Goal: Task Accomplishment & Management: Use online tool/utility

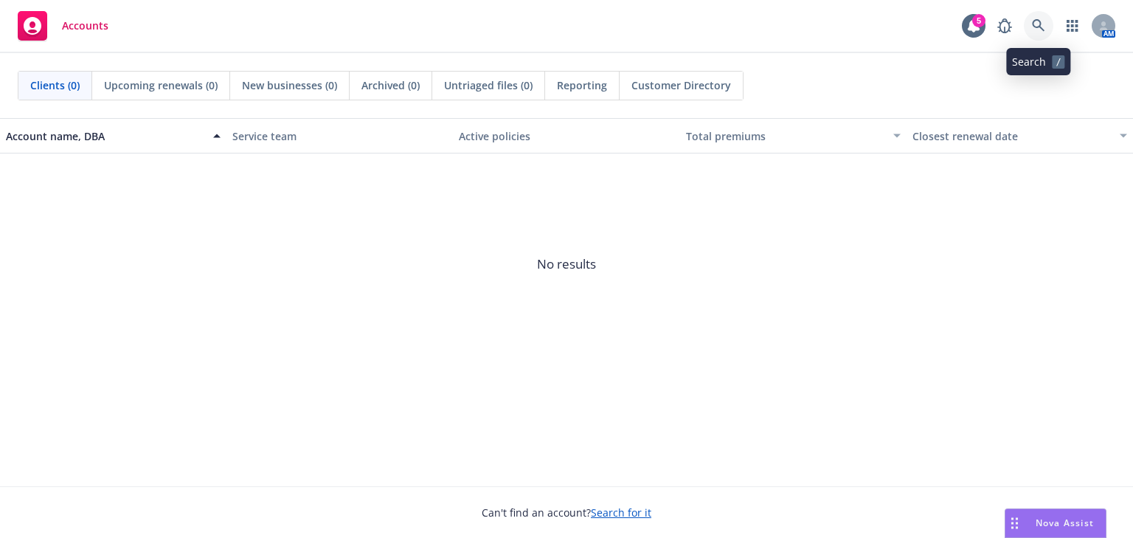
click at [1034, 29] on icon at bounding box center [1038, 25] width 13 height 13
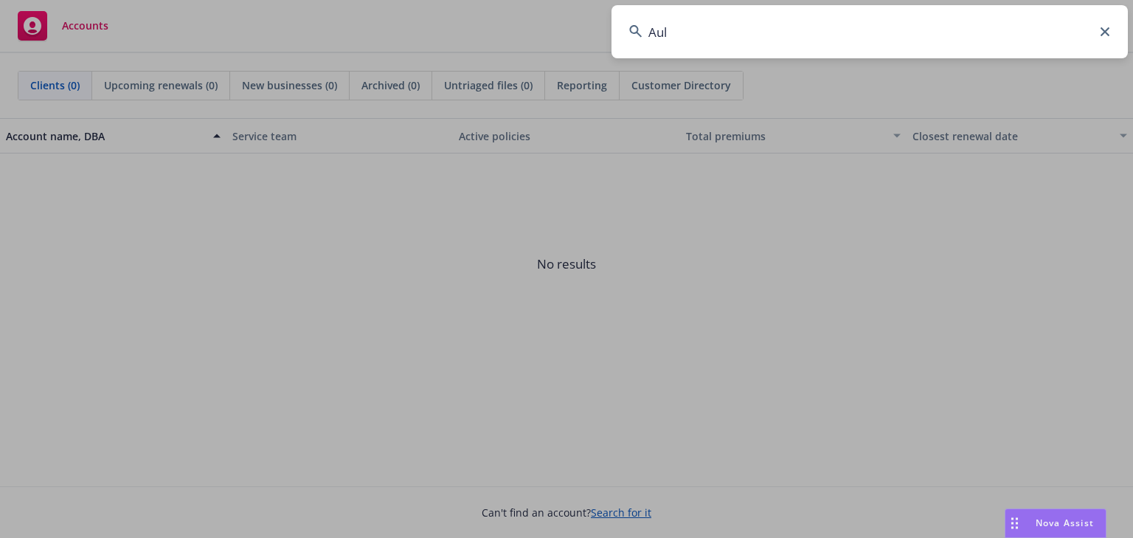
type input "Ault"
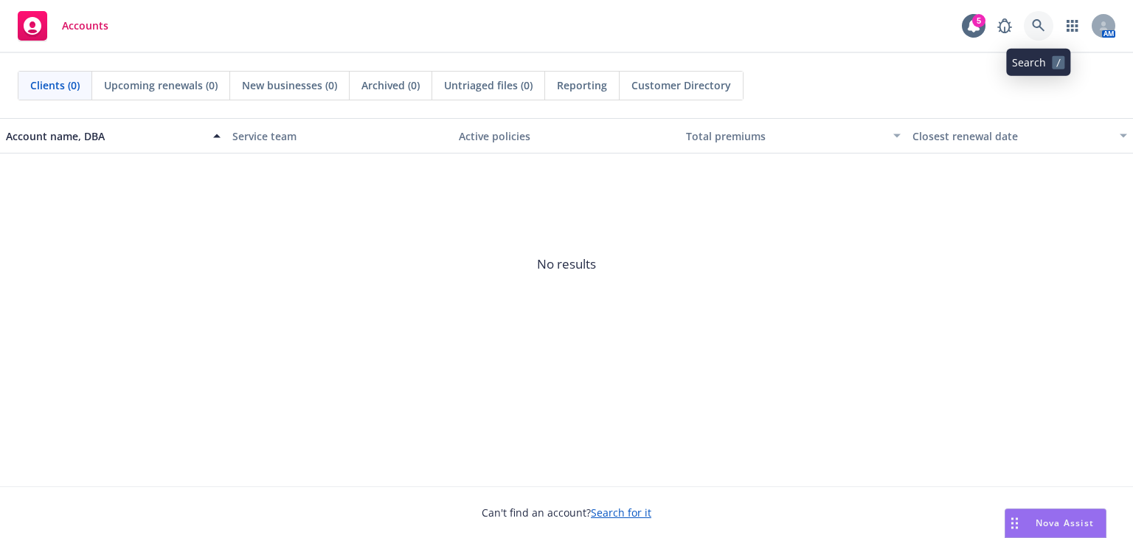
click at [1028, 21] on link at bounding box center [1038, 25] width 29 height 29
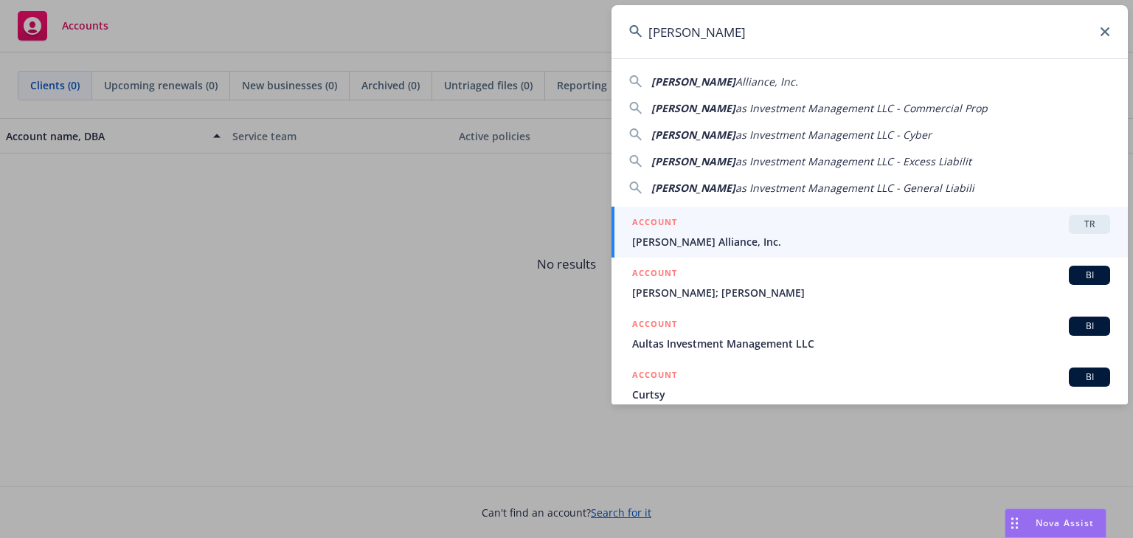
type input "Ault"
click at [690, 233] on div "ACCOUNT TR" at bounding box center [871, 224] width 478 height 19
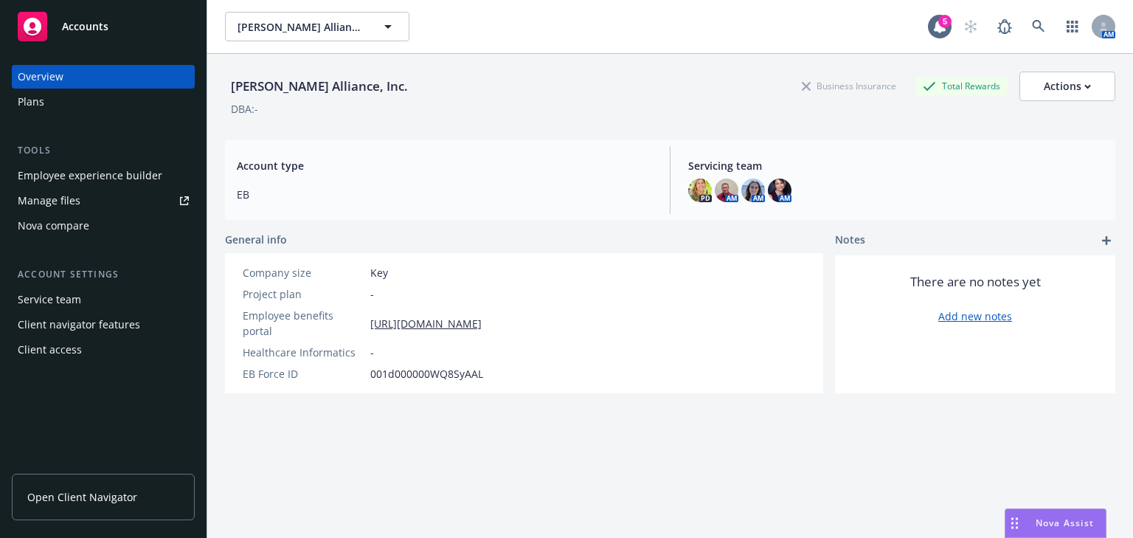
click at [38, 176] on div "Employee experience builder" at bounding box center [90, 176] width 145 height 24
click at [1032, 29] on icon at bounding box center [1038, 26] width 13 height 13
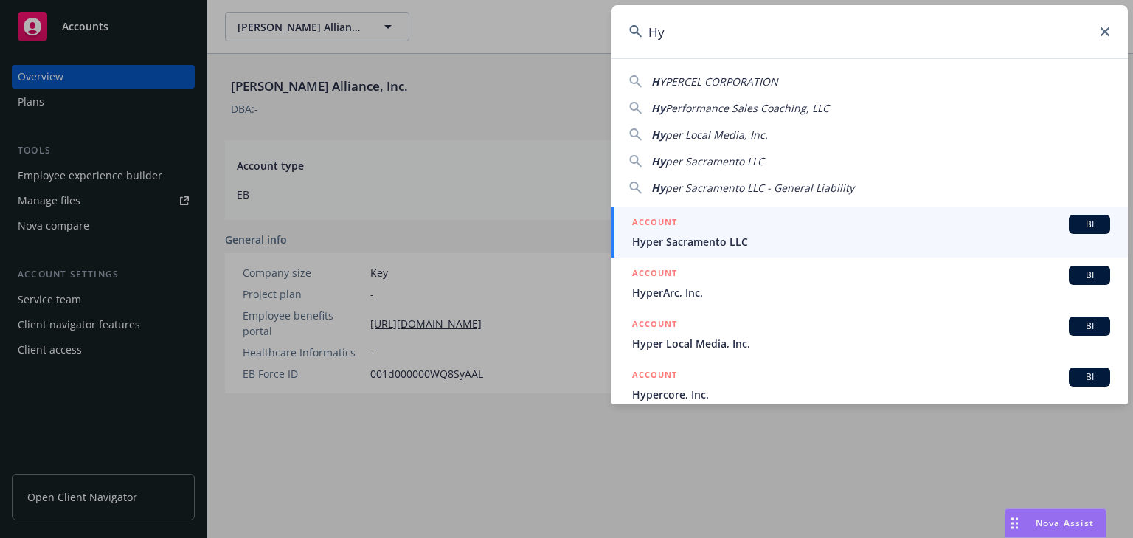
type input "H"
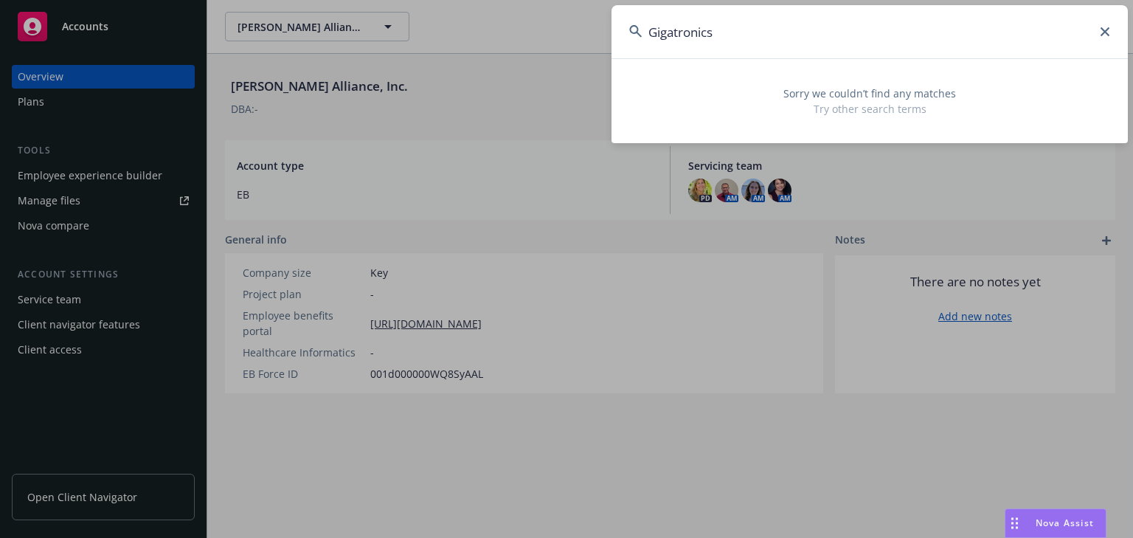
drag, startPoint x: 757, startPoint y: 38, endPoint x: 584, endPoint y: 35, distance: 173.3
click at [591, 35] on div "Gigatronics Sorry we couldn’t find any matches Try other search terms" at bounding box center [566, 269] width 1133 height 538
click at [1106, 38] on input "Gigatronics" at bounding box center [869, 31] width 516 height 53
type input "Gigatronics"
click at [1103, 33] on icon at bounding box center [1104, 31] width 9 height 9
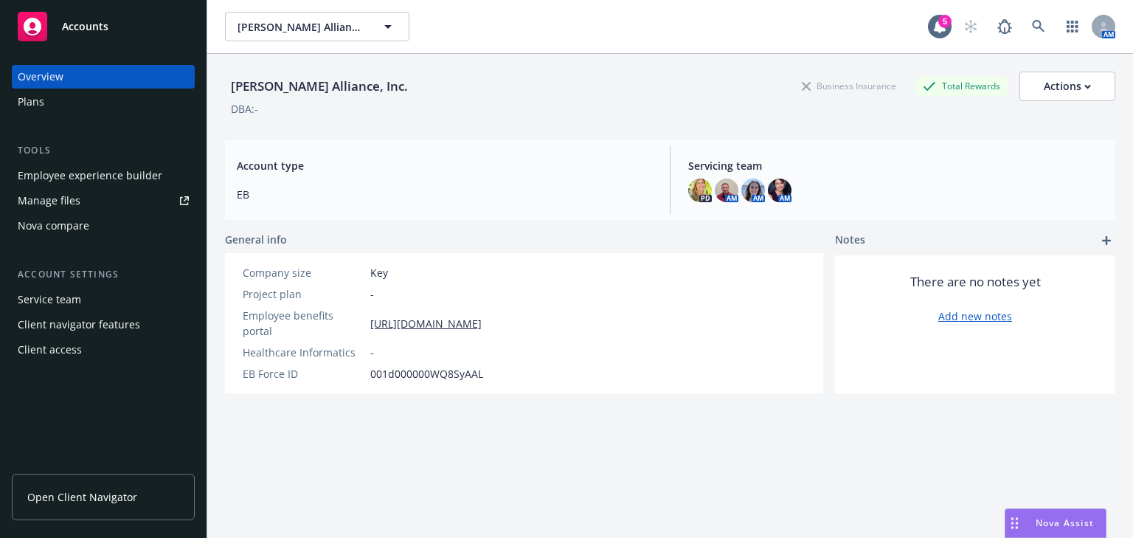
click at [44, 197] on div "Manage files" at bounding box center [49, 201] width 63 height 24
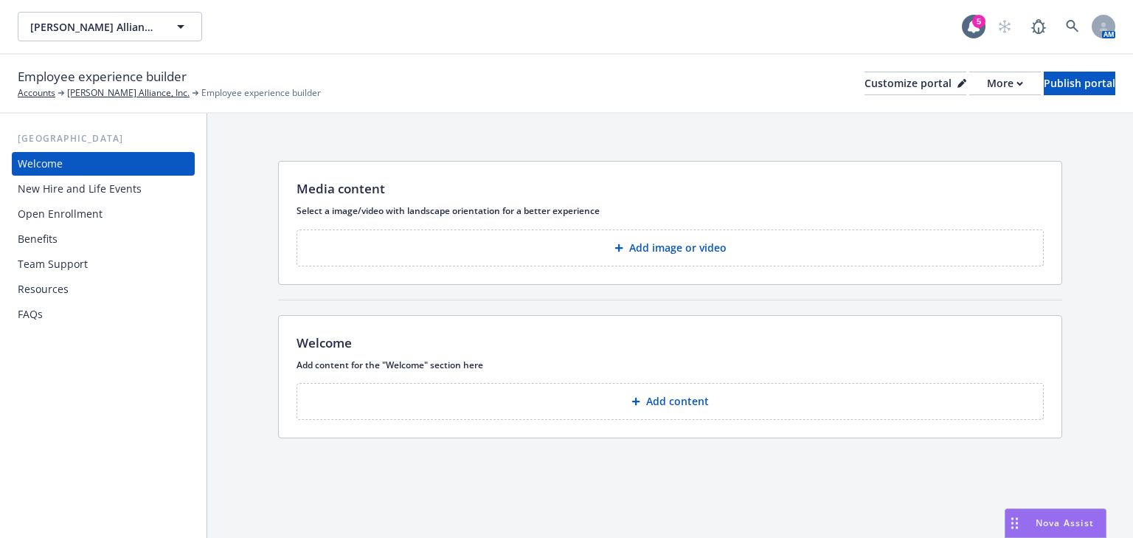
click at [61, 288] on div "Resources" at bounding box center [43, 289] width 51 height 24
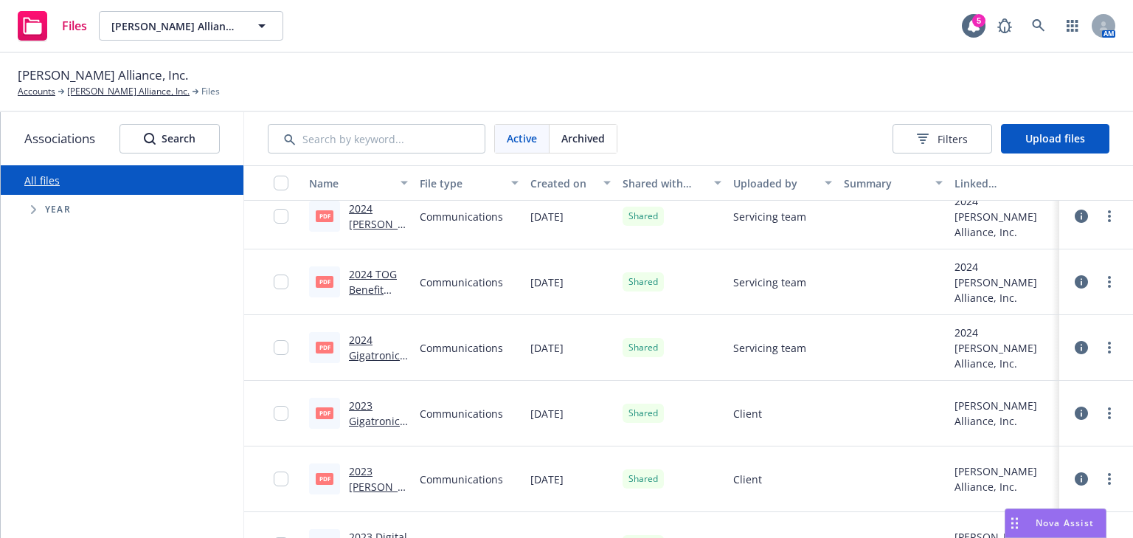
scroll to position [451, 0]
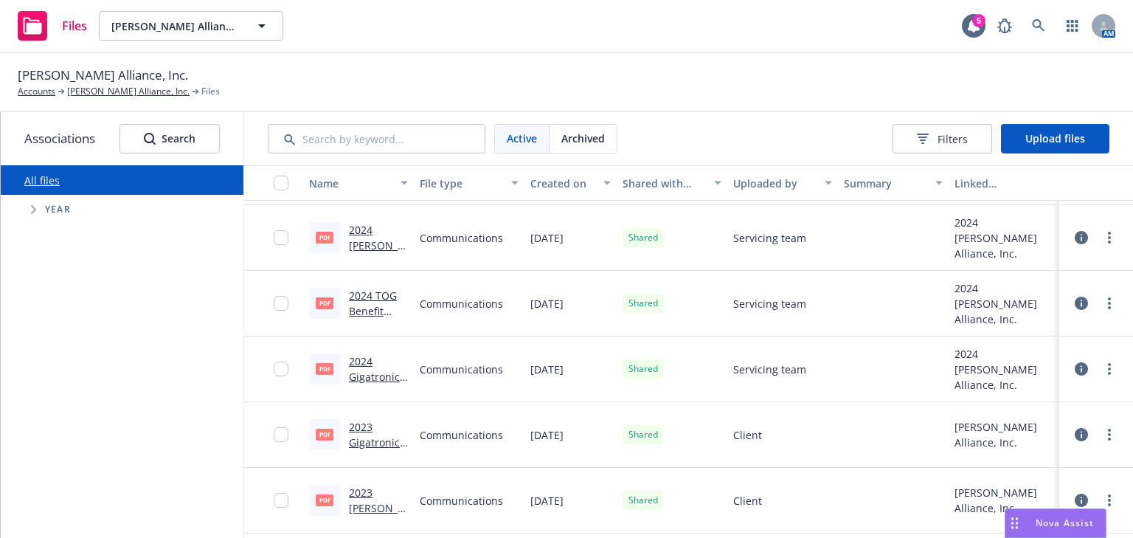
click at [359, 363] on link "2024 Gigatronics Benefit Guide.pdf" at bounding box center [377, 384] width 56 height 60
click at [1046, 145] on button "Upload files" at bounding box center [1055, 138] width 108 height 29
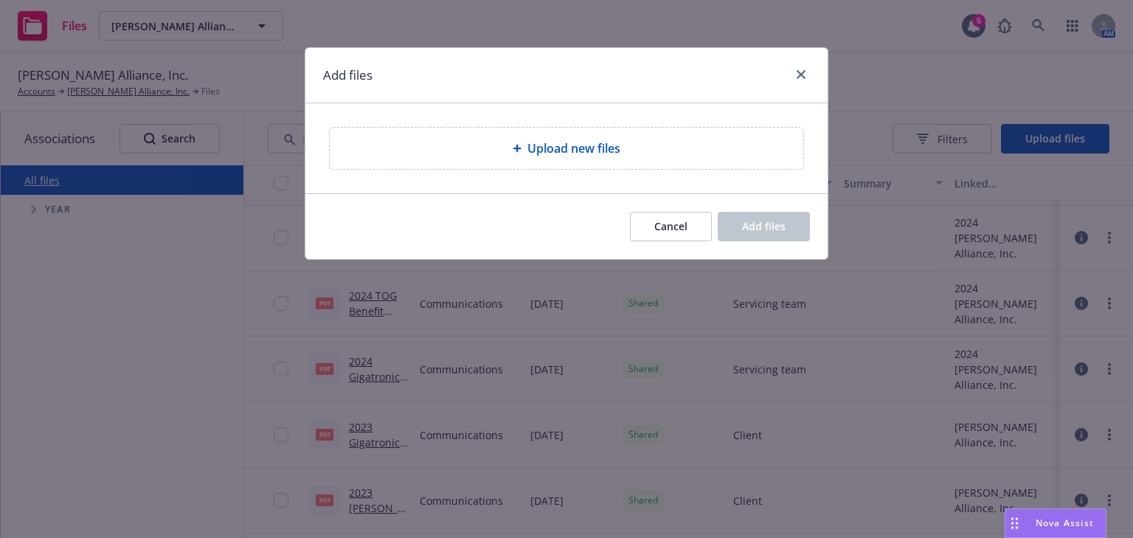
click at [555, 147] on span "Upload new files" at bounding box center [573, 148] width 93 height 18
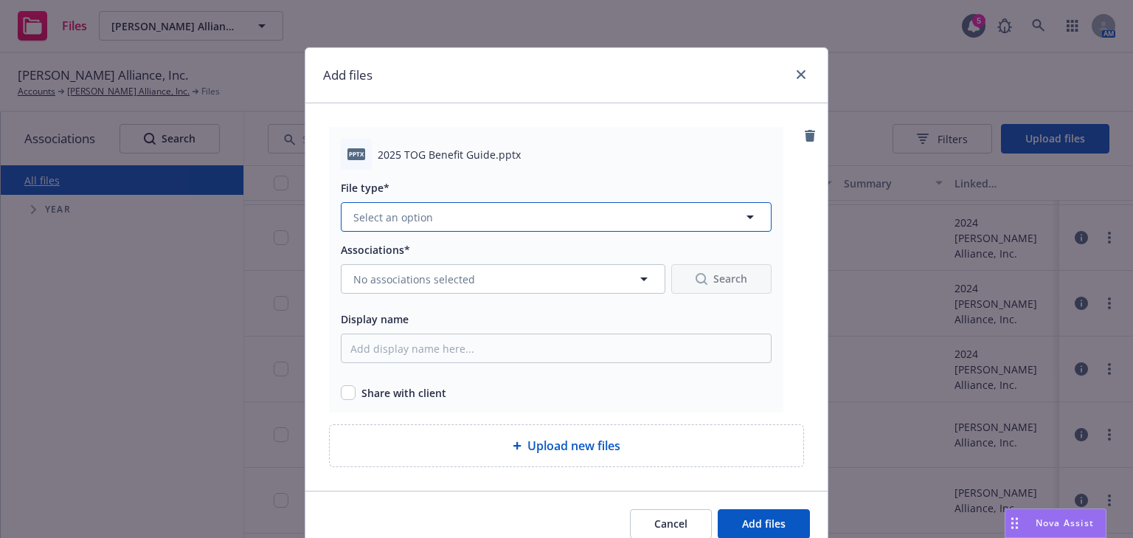
click at [409, 218] on span "Select an option" at bounding box center [393, 216] width 80 height 15
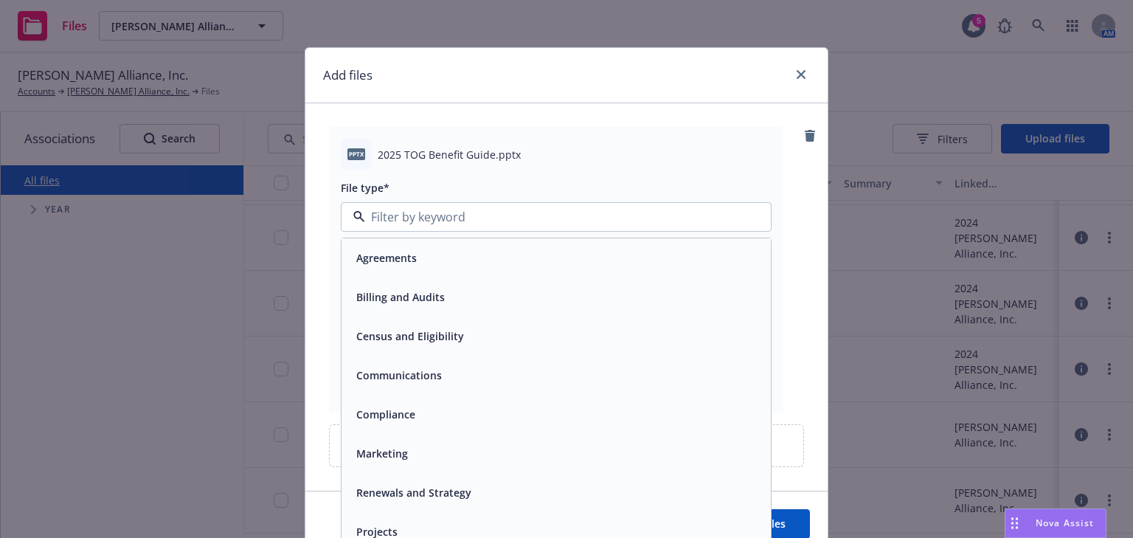
click at [427, 377] on span "Communications" at bounding box center [399, 374] width 86 height 15
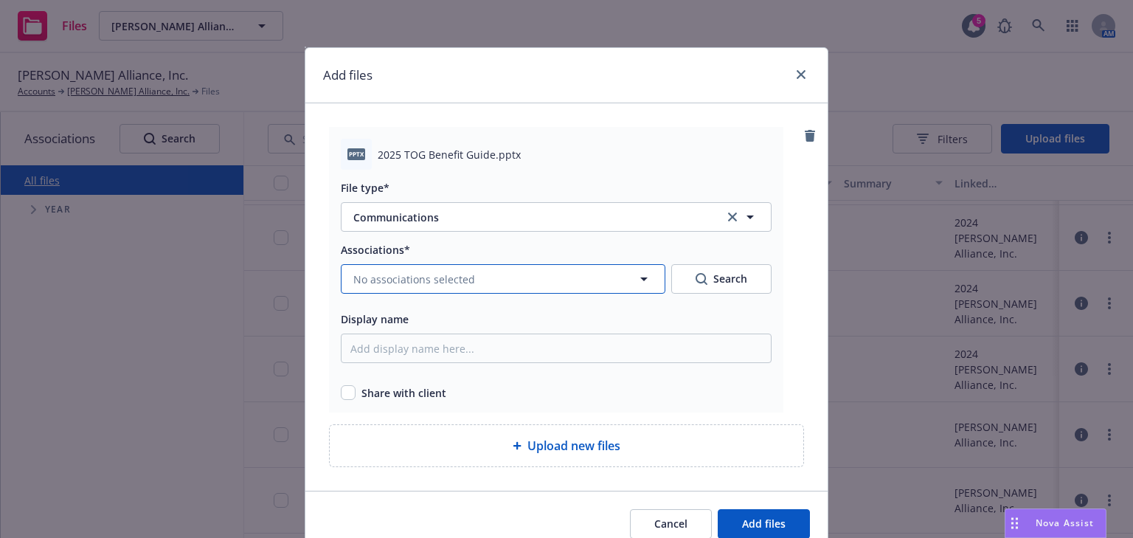
click at [442, 275] on span "No associations selected" at bounding box center [414, 278] width 122 height 15
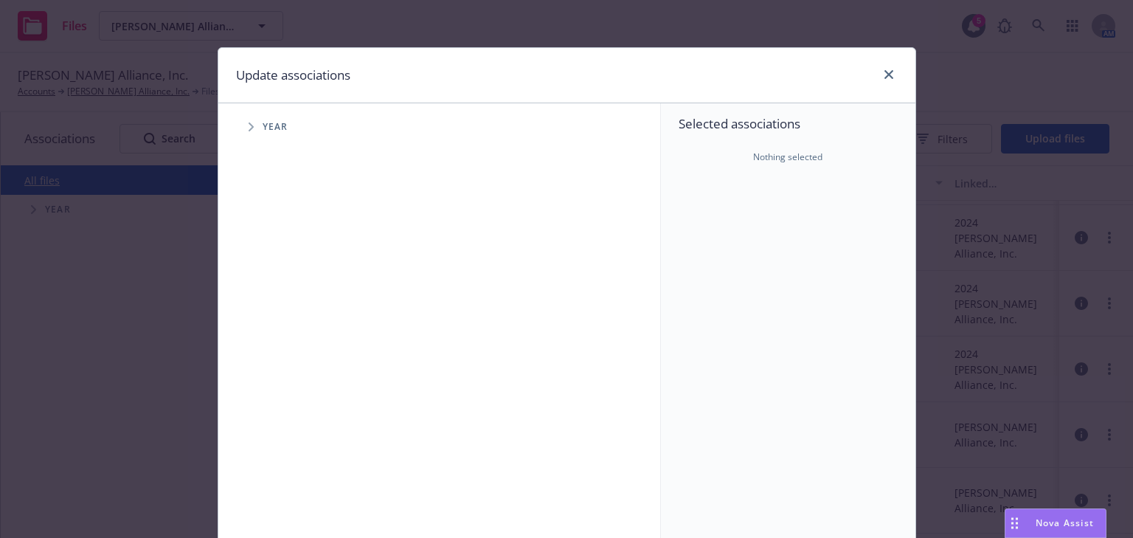
click at [257, 133] on span "Tree Example" at bounding box center [251, 127] width 24 height 24
click at [281, 330] on input "Tree Example" at bounding box center [288, 329] width 15 height 15
checkbox input "true"
click at [267, 327] on icon "Tree Example" at bounding box center [270, 328] width 6 height 9
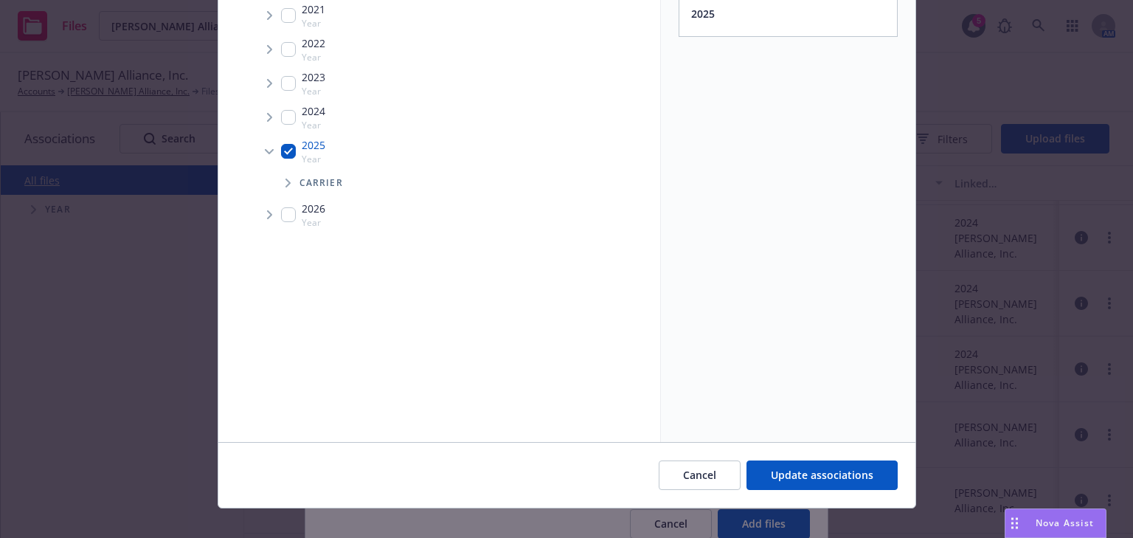
scroll to position [195, 0]
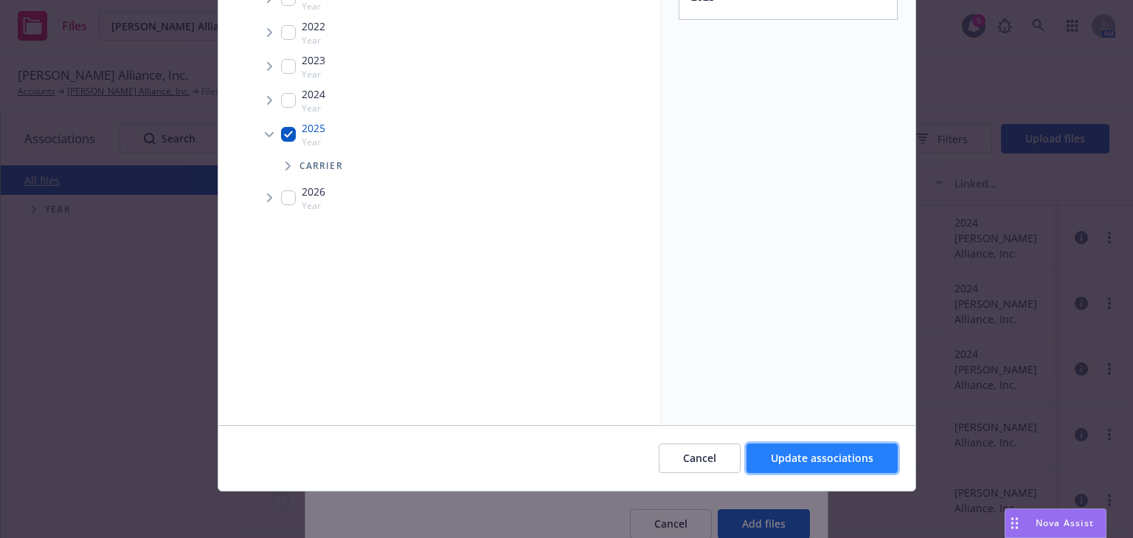
click at [779, 457] on span "Update associations" at bounding box center [822, 458] width 103 height 14
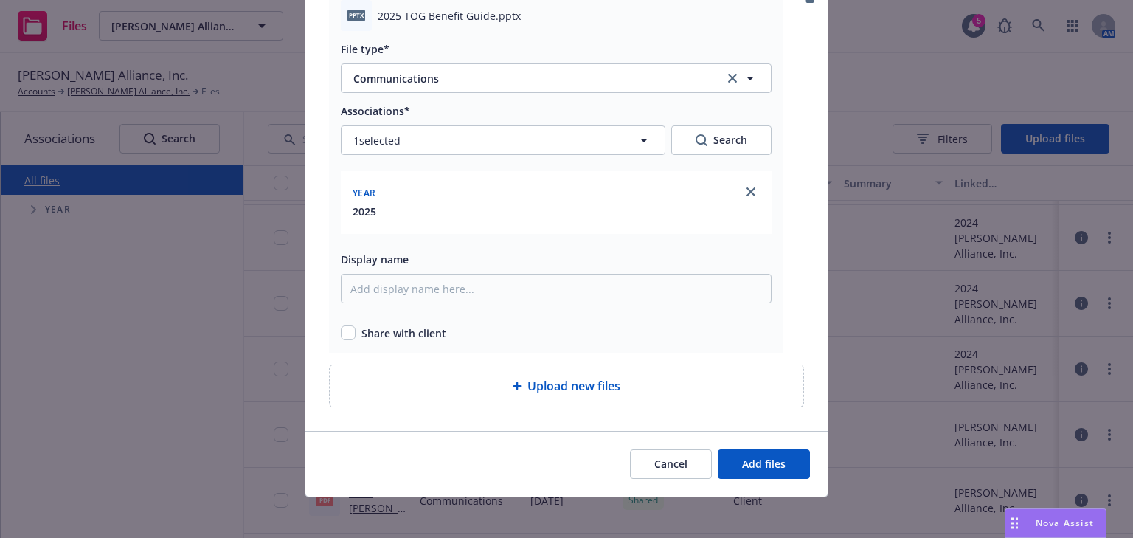
scroll to position [145, 0]
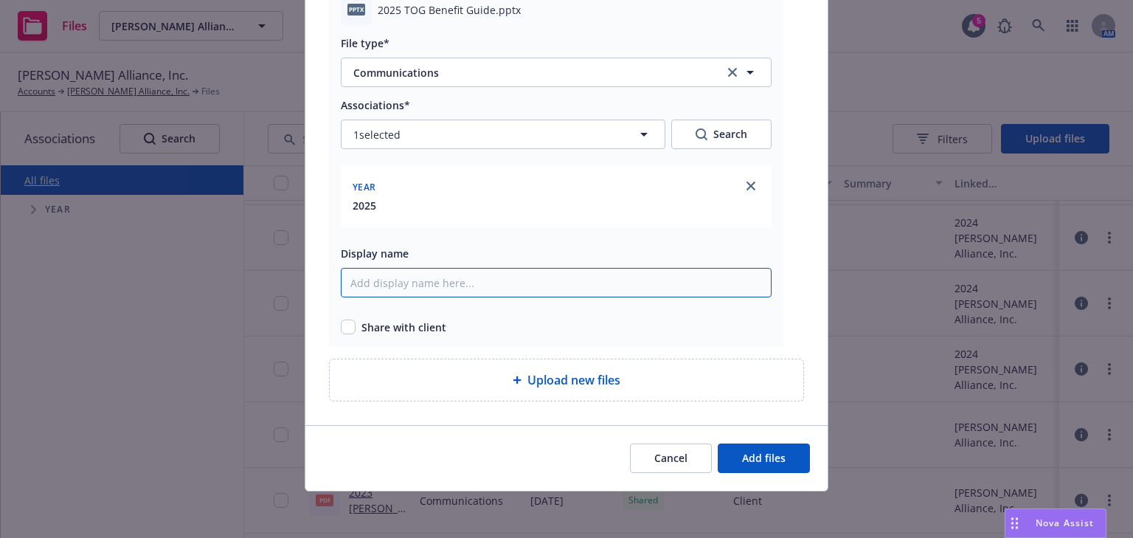
click at [411, 282] on input "Display name" at bounding box center [556, 282] width 431 height 29
click at [437, 280] on input "2025 TOG" at bounding box center [556, 282] width 431 height 29
type input "2025 TOG Benefits Guide"
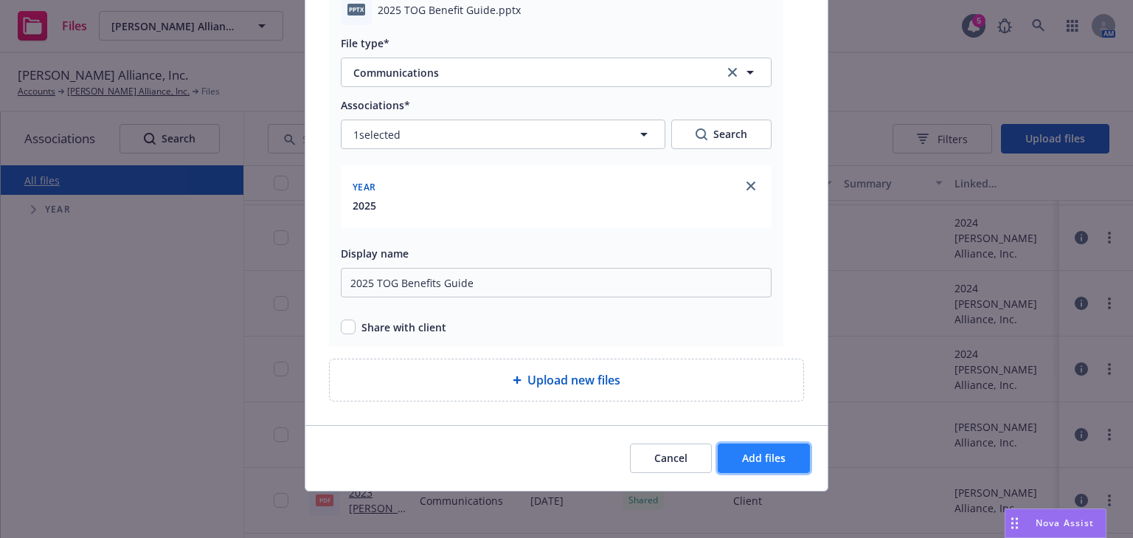
click at [743, 451] on span "Add files" at bounding box center [764, 458] width 44 height 14
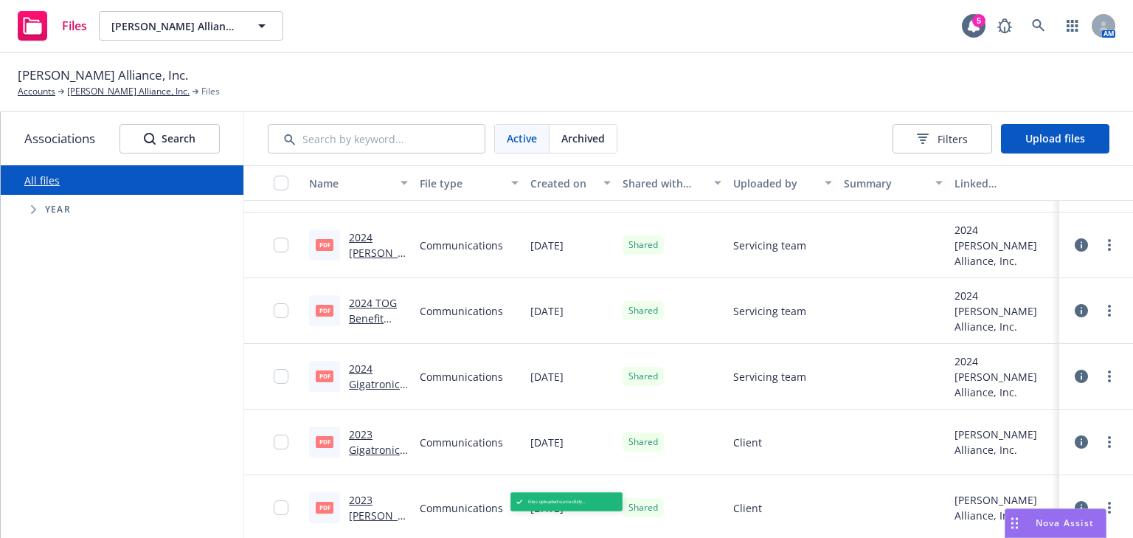
scroll to position [511, 0]
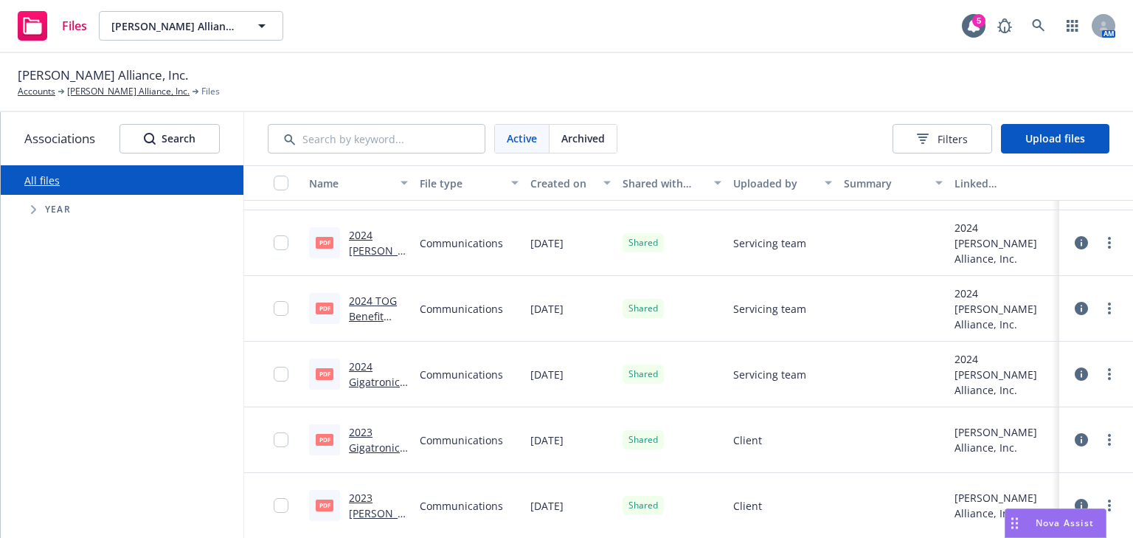
click at [355, 249] on link "2024 [PERSON_NAME] Alliance Benefit Guide.pdf" at bounding box center [377, 273] width 57 height 91
click at [1046, 143] on span "Upload files" at bounding box center [1055, 138] width 60 height 14
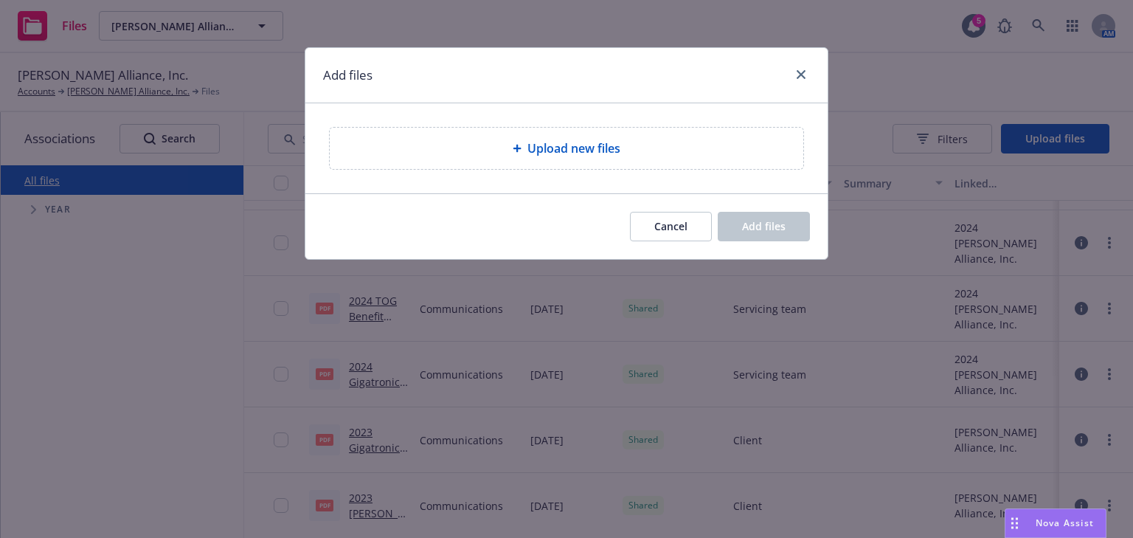
click at [595, 150] on span "Upload new files" at bounding box center [573, 148] width 93 height 18
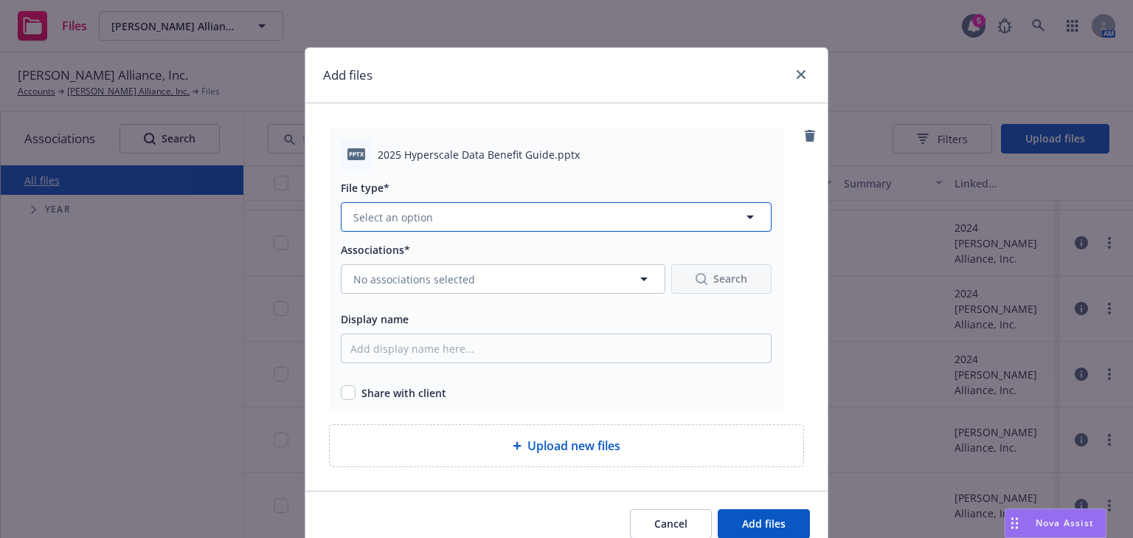
click at [408, 209] on span "Select an option" at bounding box center [393, 216] width 80 height 15
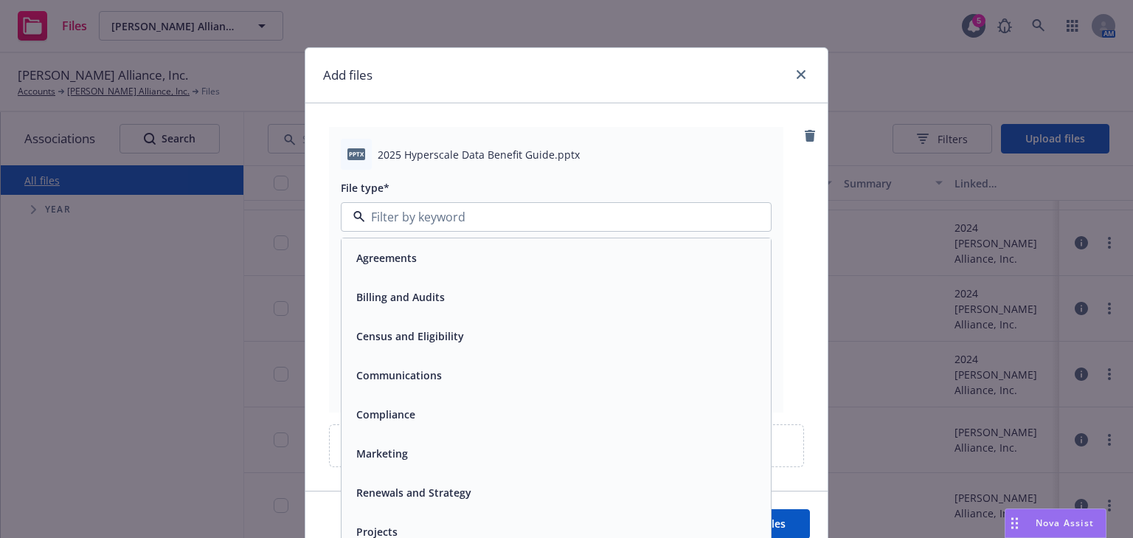
click at [398, 363] on div "Communications" at bounding box center [555, 374] width 429 height 39
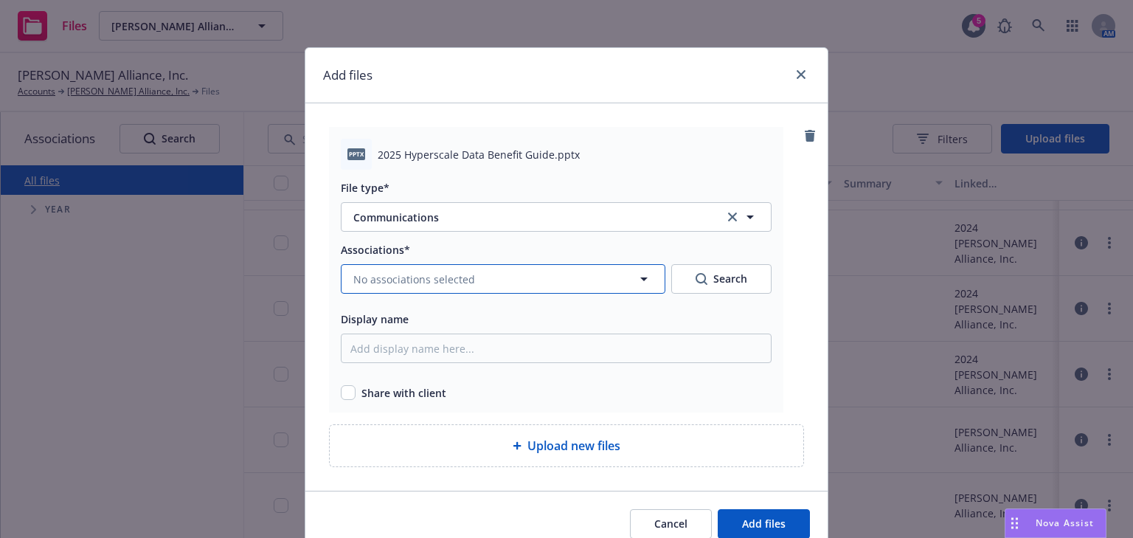
click at [403, 282] on span "No associations selected" at bounding box center [414, 278] width 122 height 15
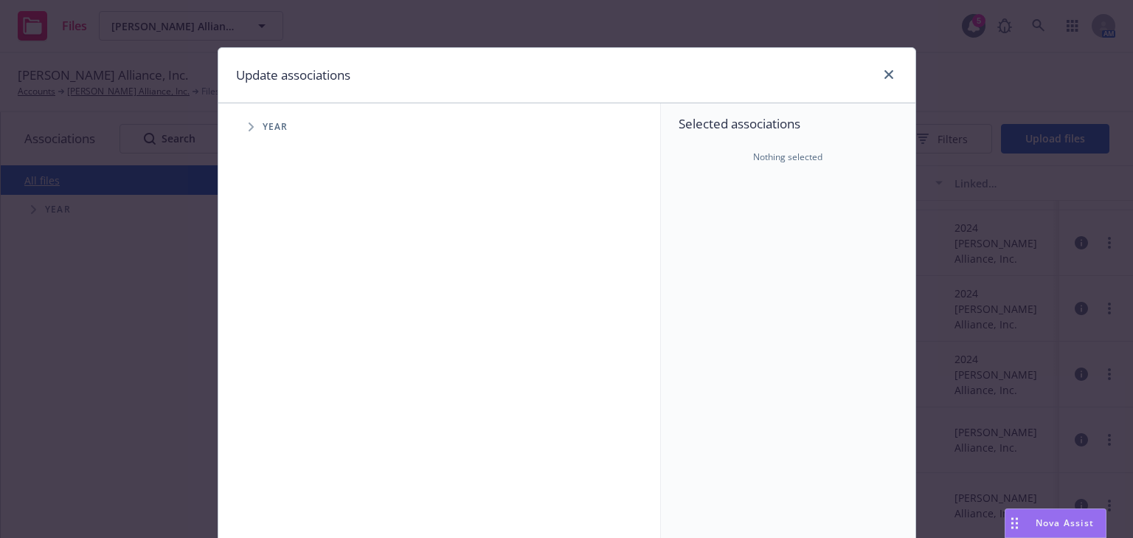
click at [270, 122] on span "Year" at bounding box center [276, 126] width 26 height 9
click at [240, 129] on span "Tree Example" at bounding box center [251, 127] width 24 height 24
click at [283, 324] on input "Tree Example" at bounding box center [288, 329] width 15 height 15
checkbox input "true"
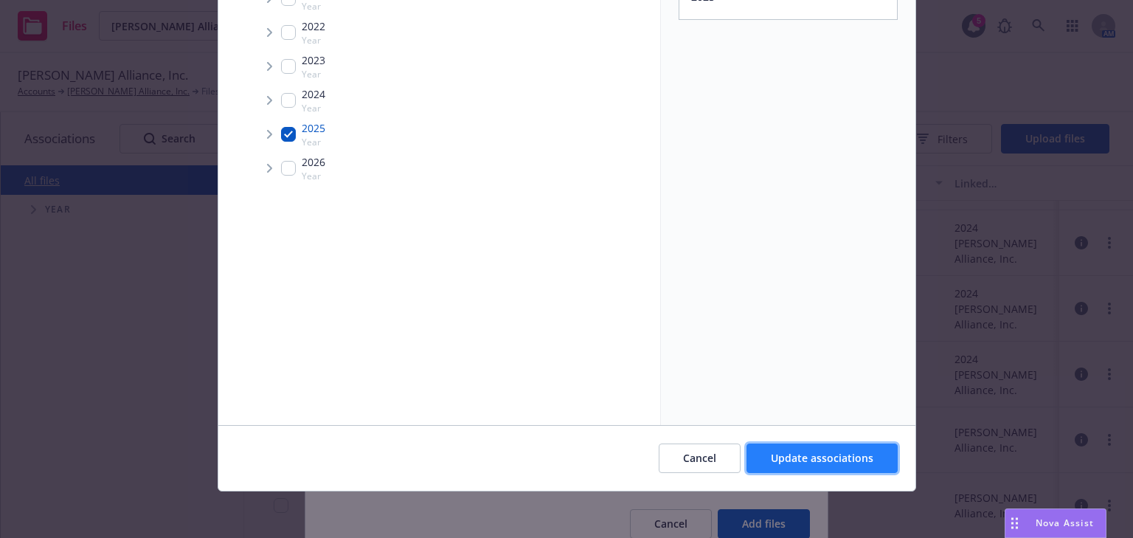
click at [827, 451] on span "Update associations" at bounding box center [822, 458] width 103 height 14
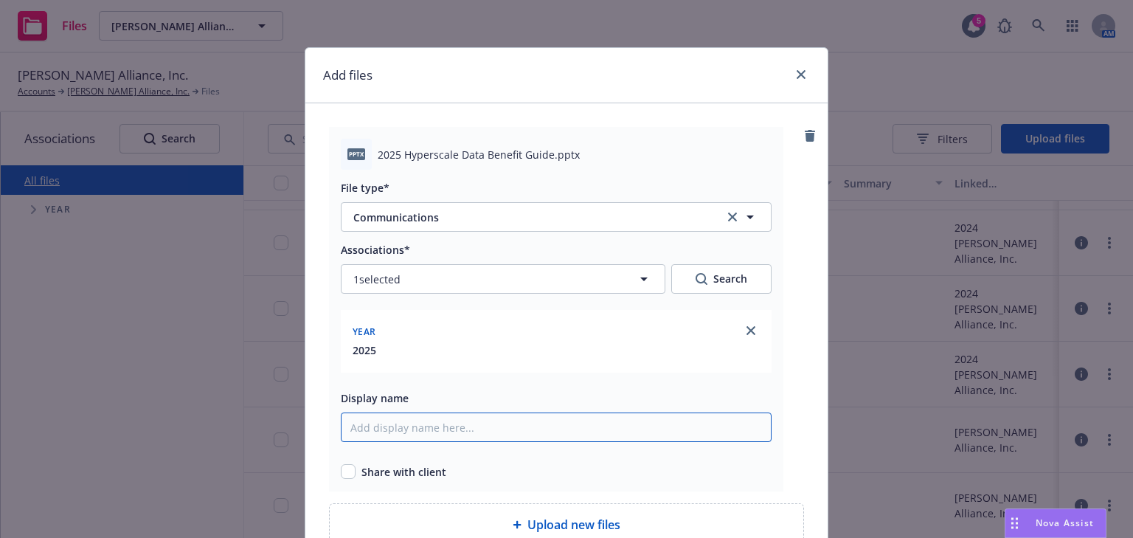
click at [375, 428] on input "Display name" at bounding box center [556, 426] width 431 height 29
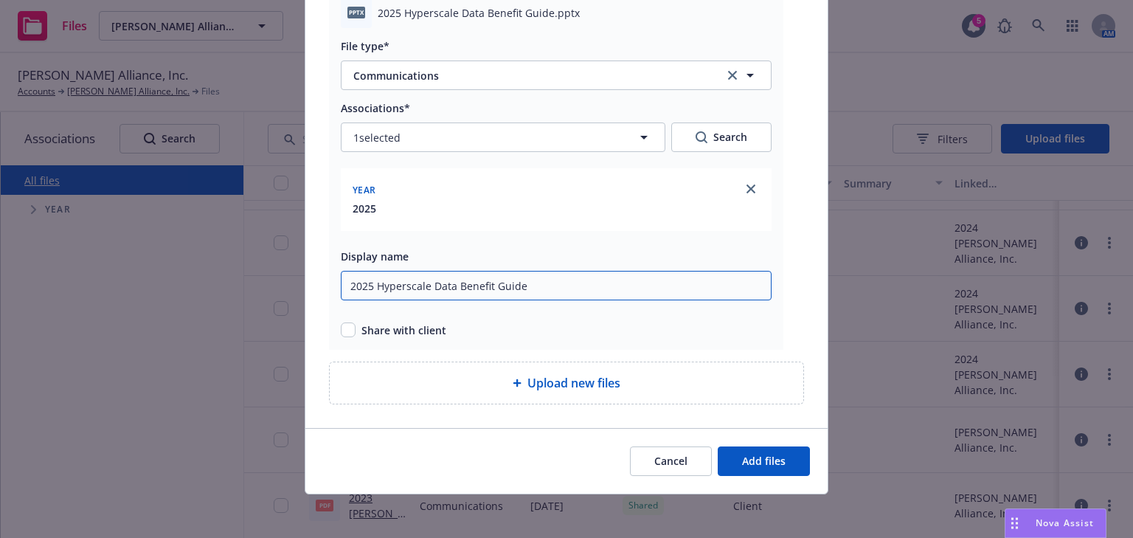
scroll to position [145, 0]
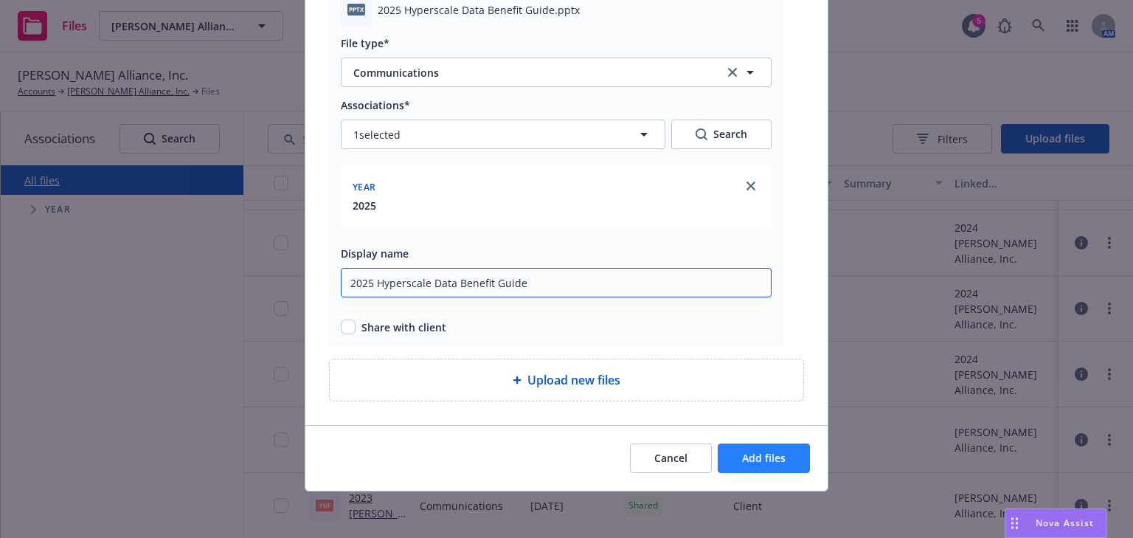
type input "2025 Hyperscale Data Benefit Guide"
click at [742, 457] on span "Add files" at bounding box center [764, 458] width 44 height 14
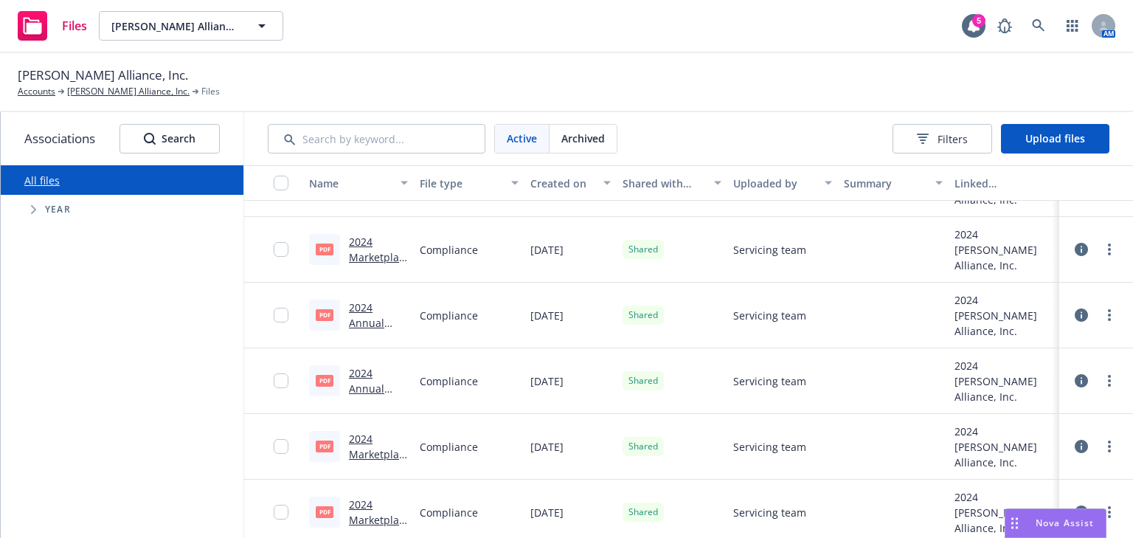
scroll to position [0, 0]
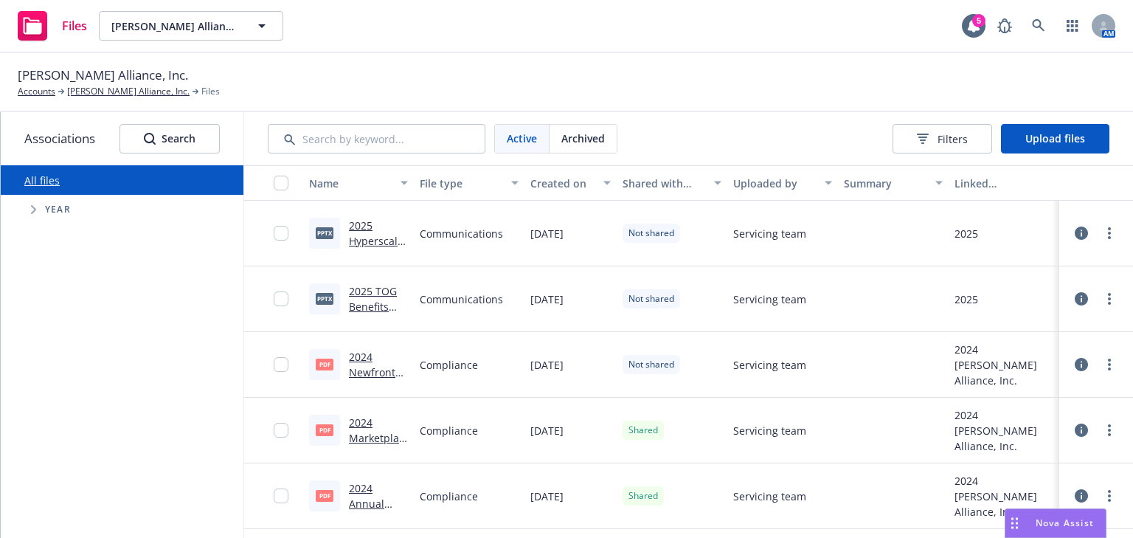
click at [355, 367] on link "2024 Newfront EB-HRS CAA Broker Disclosure.pdf" at bounding box center [378, 395] width 59 height 91
click at [1036, 138] on span "Upload files" at bounding box center [1055, 138] width 60 height 14
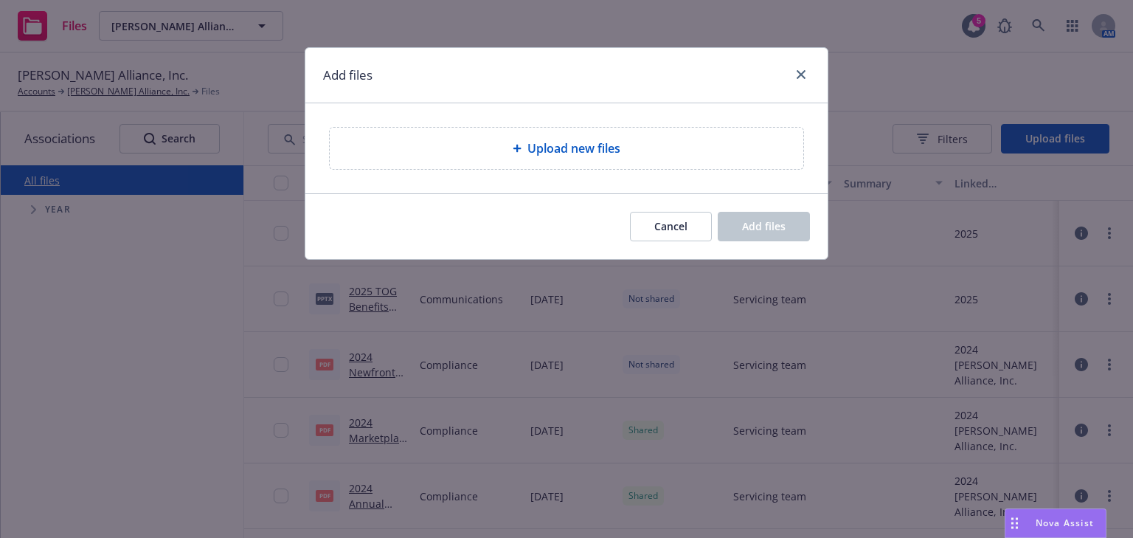
click at [569, 150] on span "Upload new files" at bounding box center [573, 148] width 93 height 18
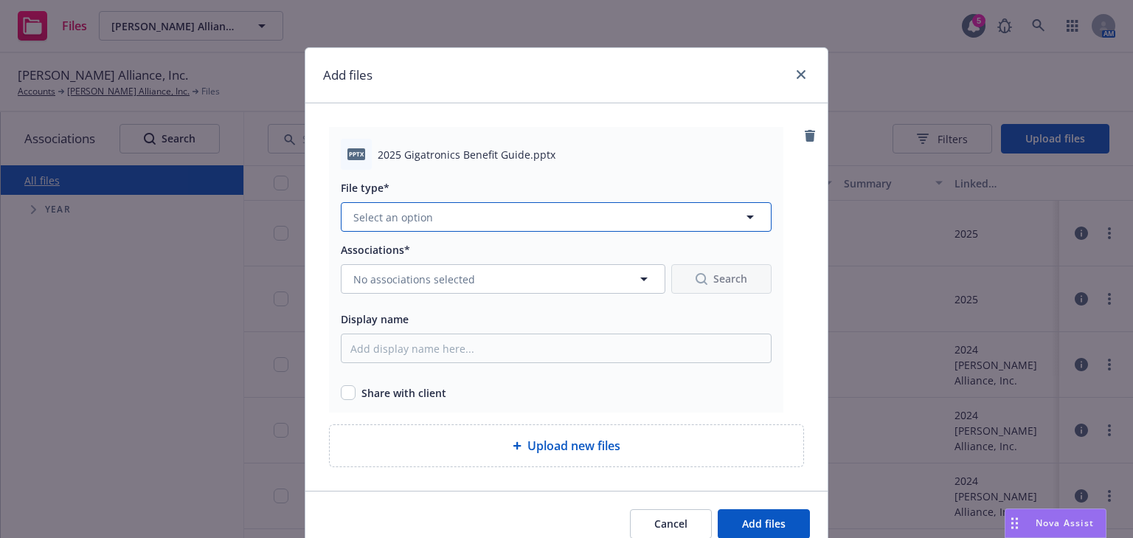
click at [425, 216] on button "Select an option" at bounding box center [556, 216] width 431 height 29
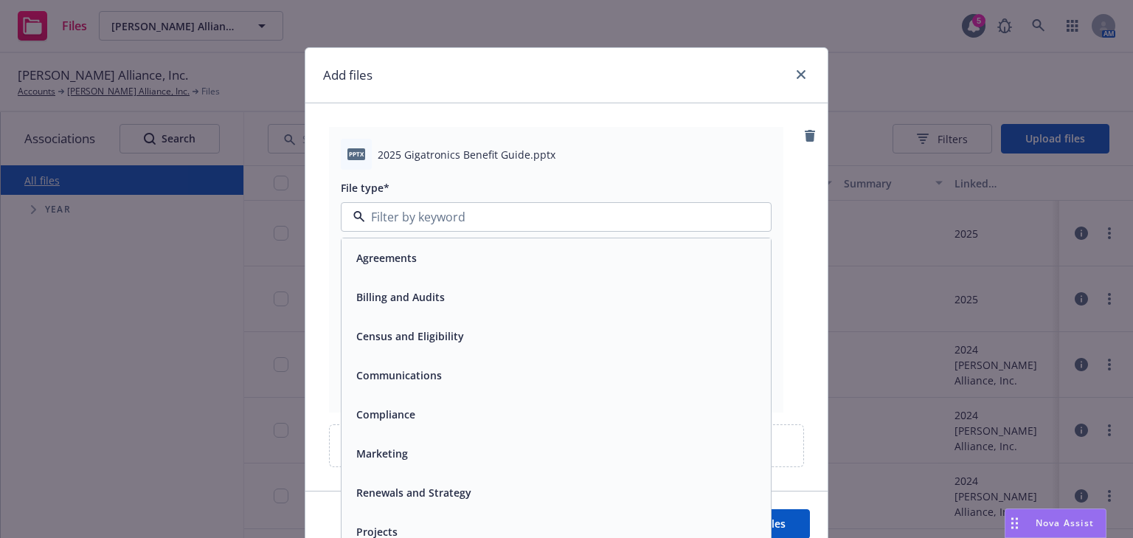
click at [396, 369] on span "Communications" at bounding box center [399, 374] width 86 height 15
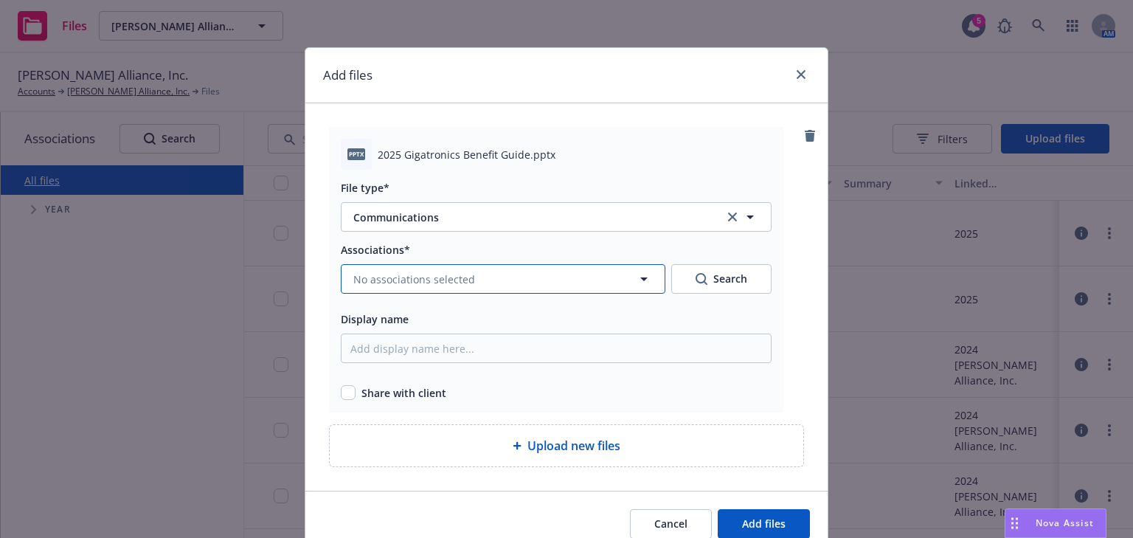
click at [389, 282] on span "No associations selected" at bounding box center [414, 278] width 122 height 15
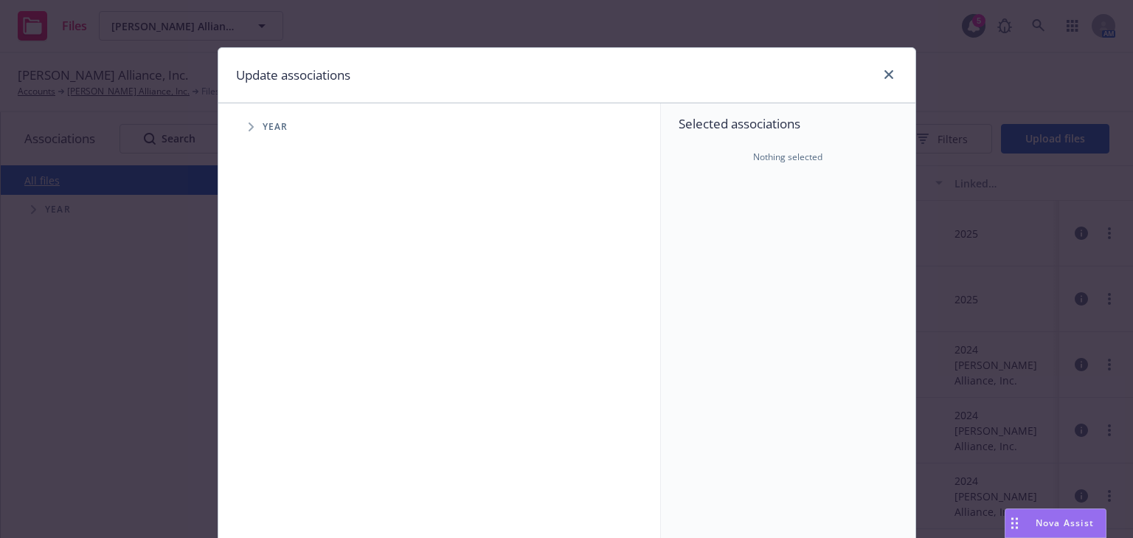
click at [278, 133] on div "Year" at bounding box center [446, 126] width 427 height 29
click at [254, 130] on span "Tree Example" at bounding box center [251, 127] width 24 height 24
click at [286, 324] on input "Tree Example" at bounding box center [288, 329] width 15 height 15
checkbox input "true"
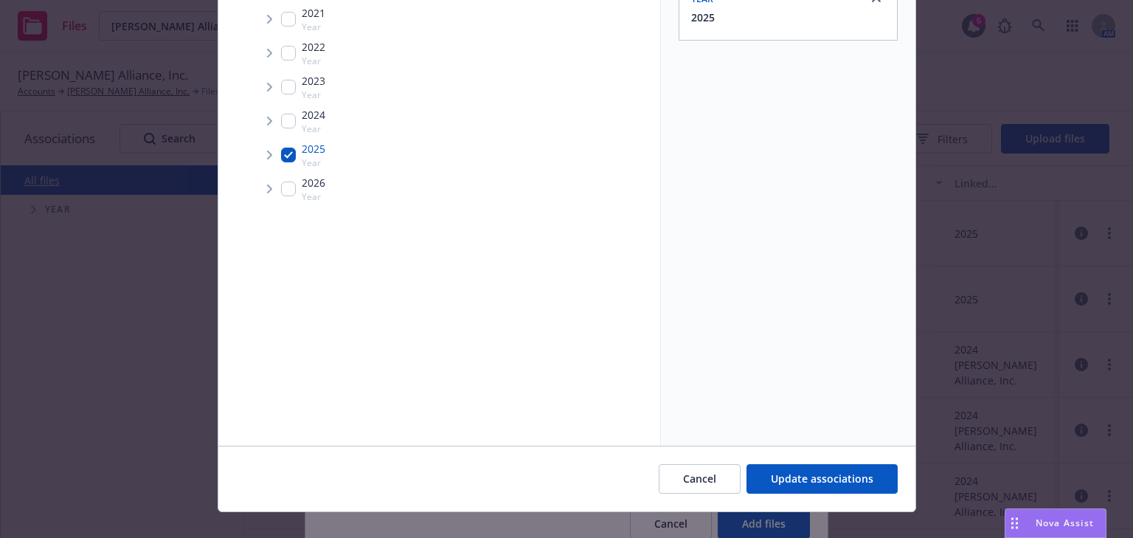
scroll to position [195, 0]
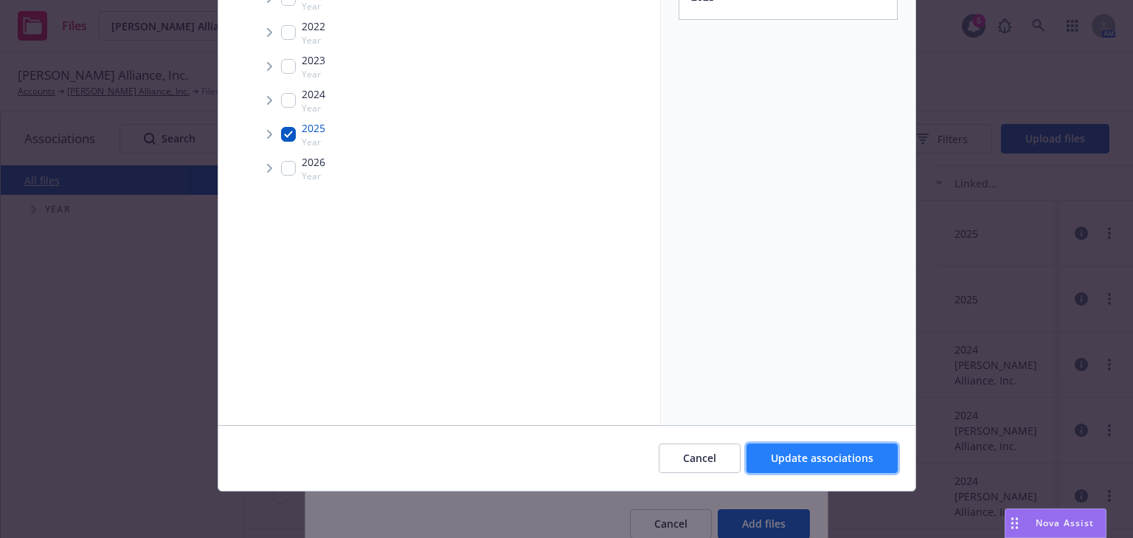
click at [775, 454] on span "Update associations" at bounding box center [822, 458] width 103 height 14
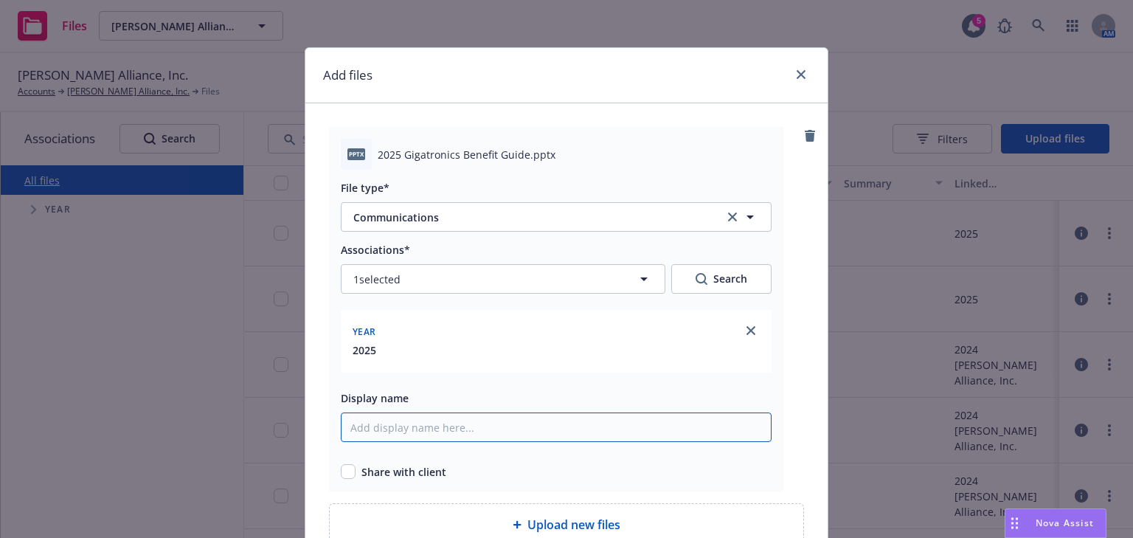
click at [386, 431] on input "Display name" at bounding box center [556, 426] width 431 height 29
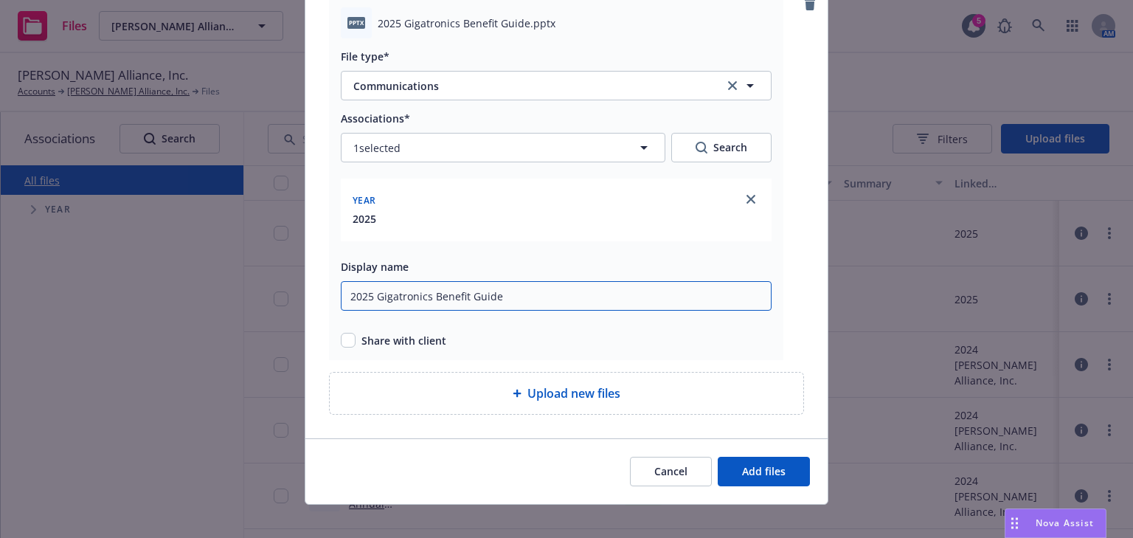
scroll to position [145, 0]
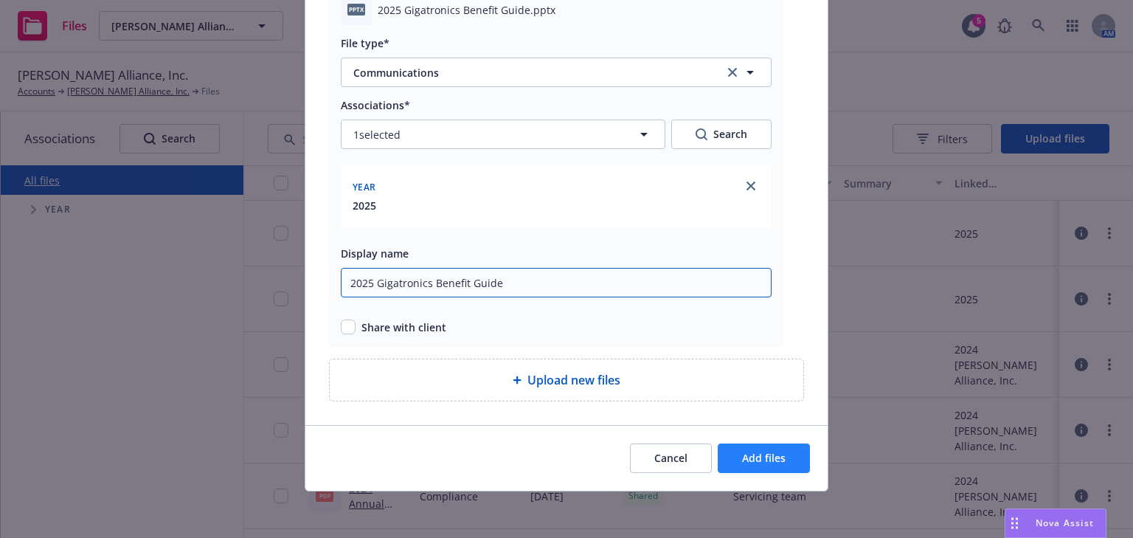
type input "2025 Gigatronics Benefit Guide"
click at [763, 462] on span "Add files" at bounding box center [764, 458] width 44 height 14
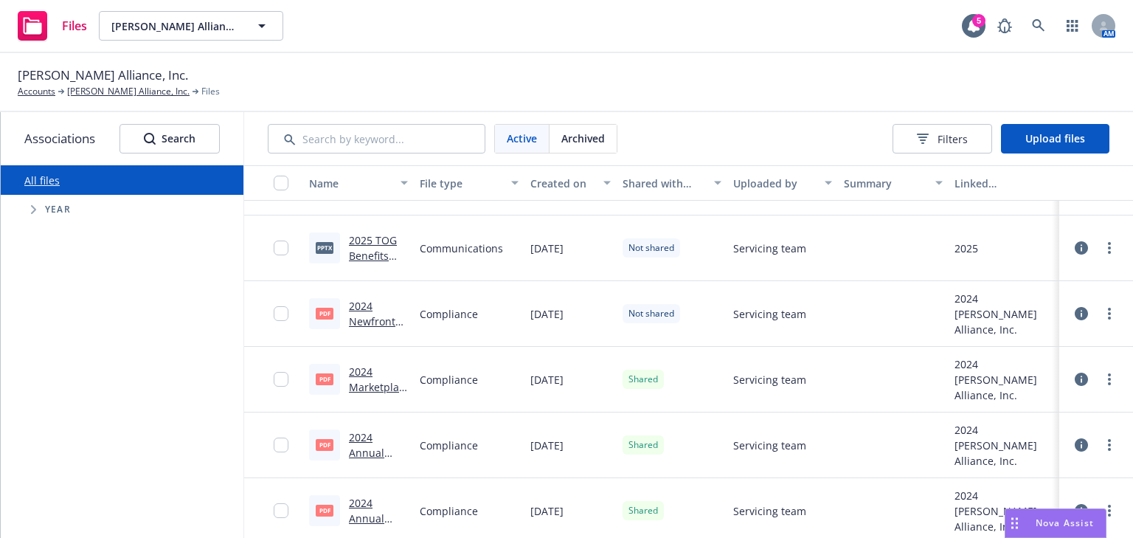
scroll to position [118, 0]
click at [353, 313] on link "2024 Newfront EB-HRS CAA Broker Disclosure.pdf" at bounding box center [378, 342] width 59 height 91
click at [965, 369] on div "2024" at bounding box center [1003, 362] width 99 height 15
click at [959, 370] on div "2024" at bounding box center [1003, 362] width 99 height 15
click at [1074, 381] on icon at bounding box center [1080, 377] width 13 height 13
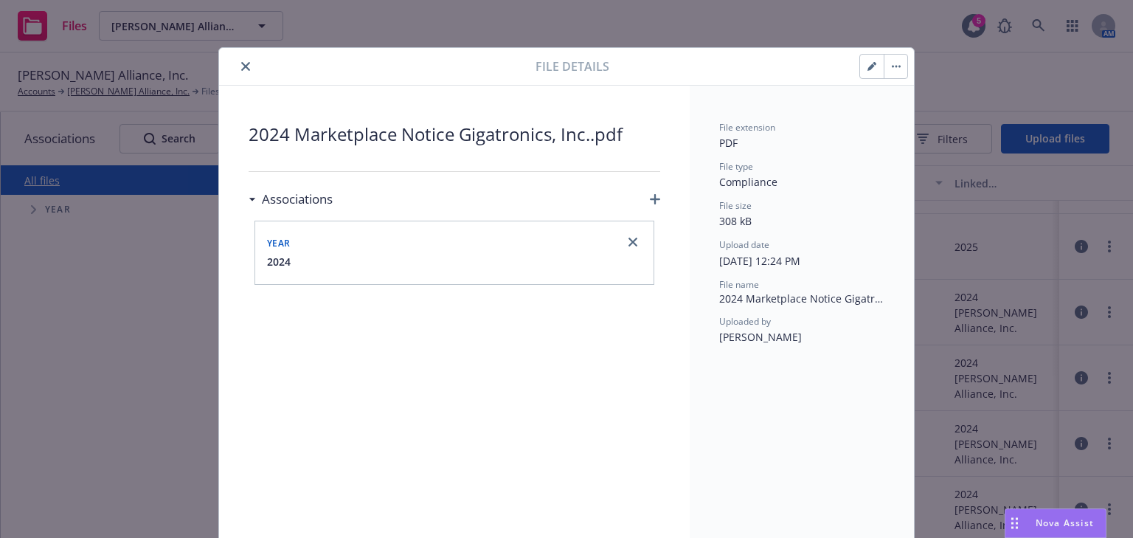
click at [237, 62] on button "close" at bounding box center [246, 67] width 18 height 18
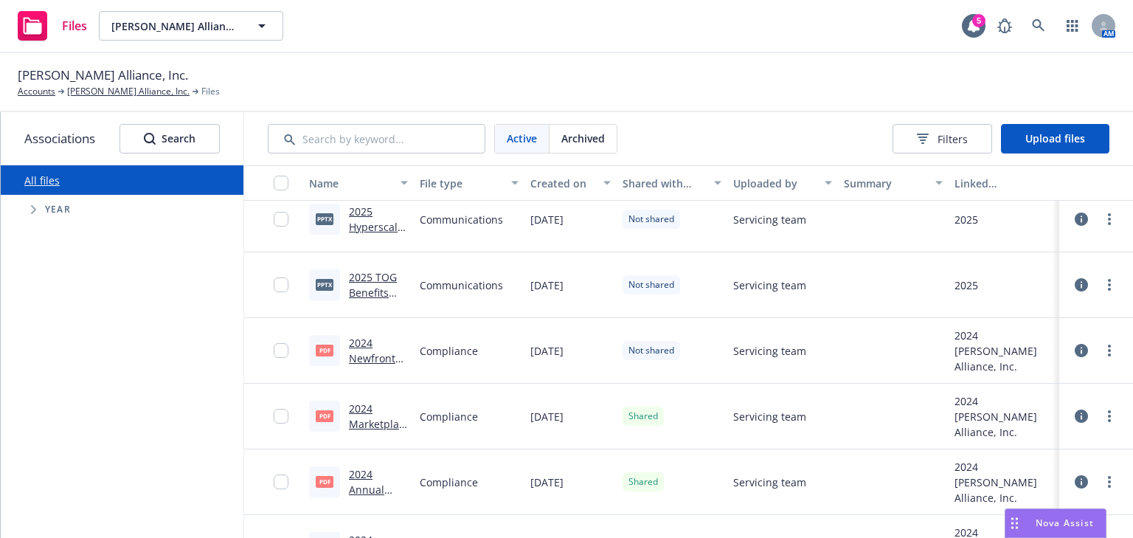
scroll to position [59, 0]
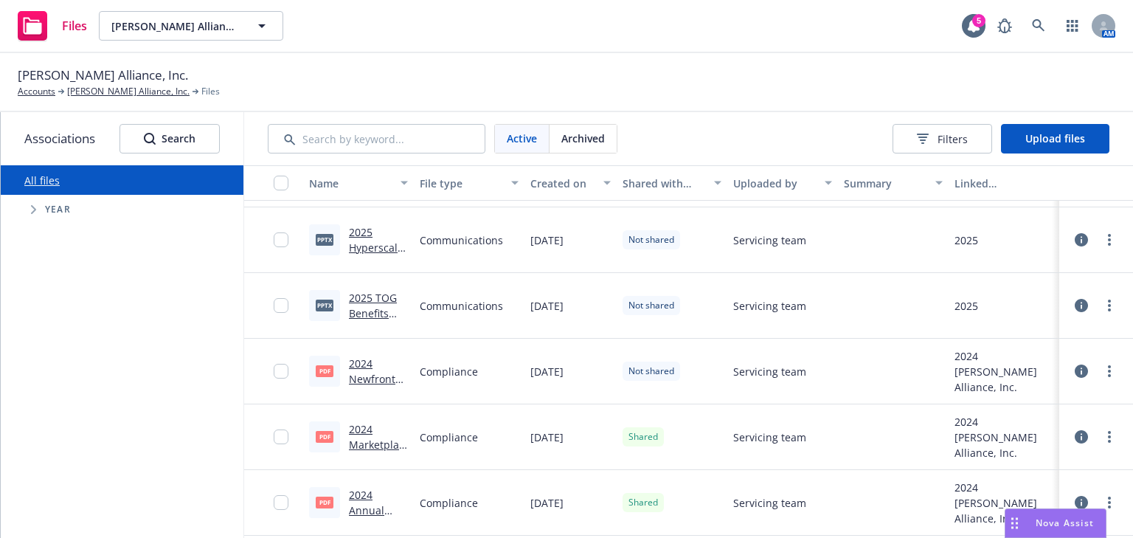
click at [1074, 304] on icon at bounding box center [1080, 305] width 13 height 13
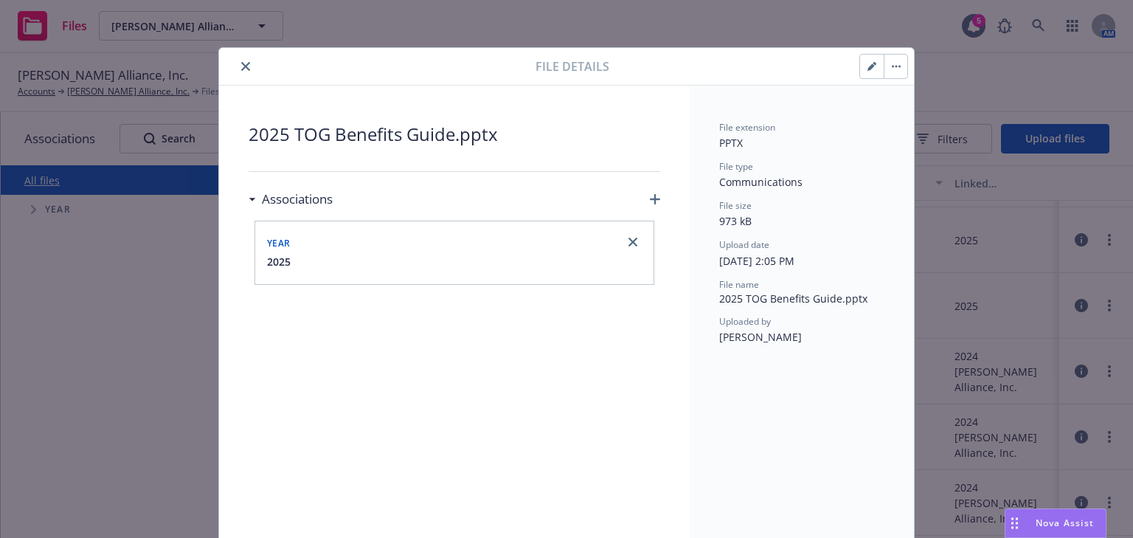
click at [243, 69] on icon "close" at bounding box center [245, 66] width 9 height 9
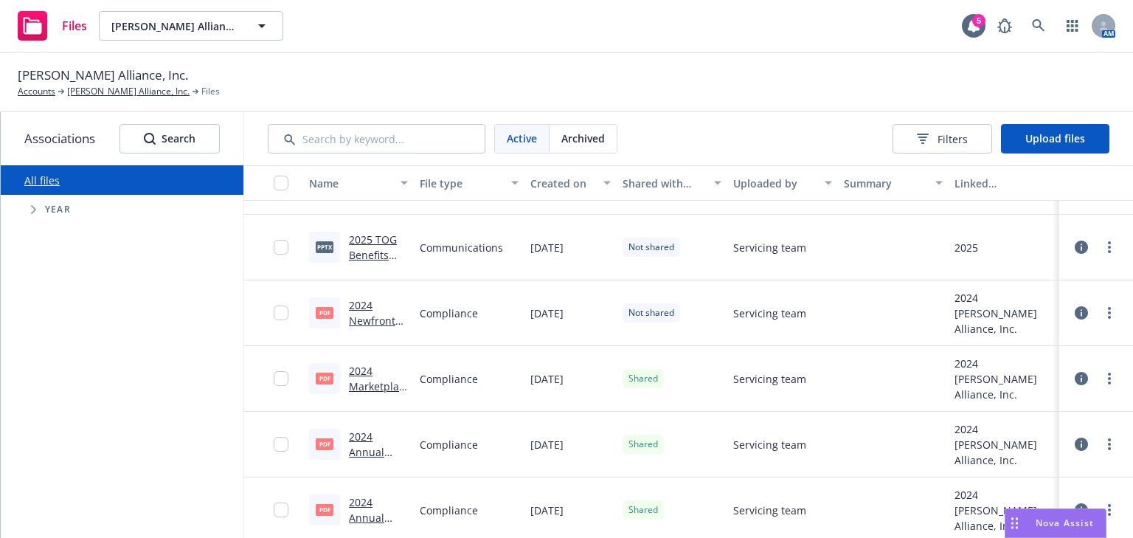
scroll to position [118, 0]
click at [1074, 378] on icon at bounding box center [1080, 377] width 13 height 13
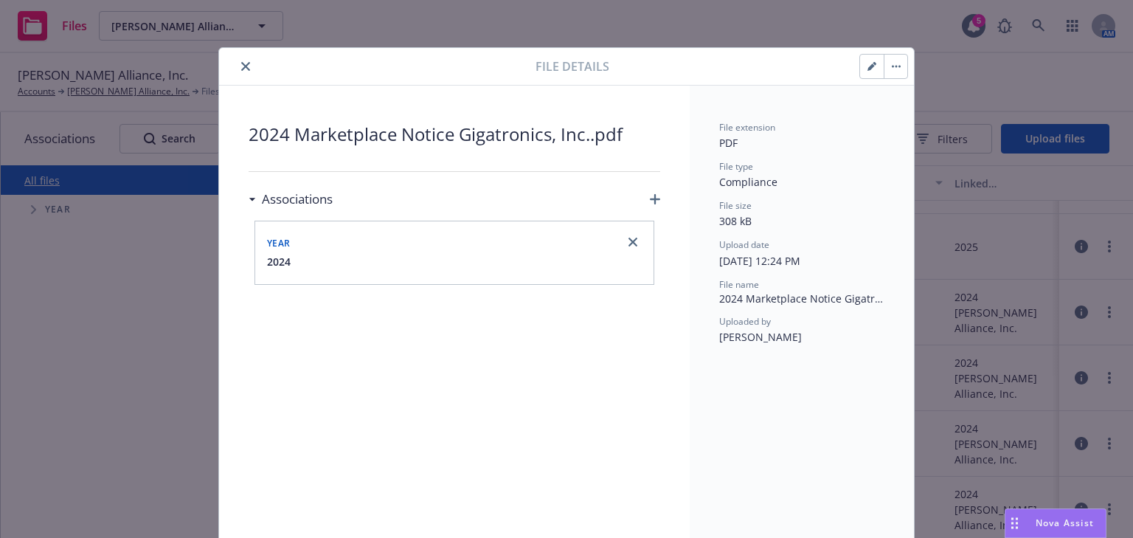
scroll to position [44, 0]
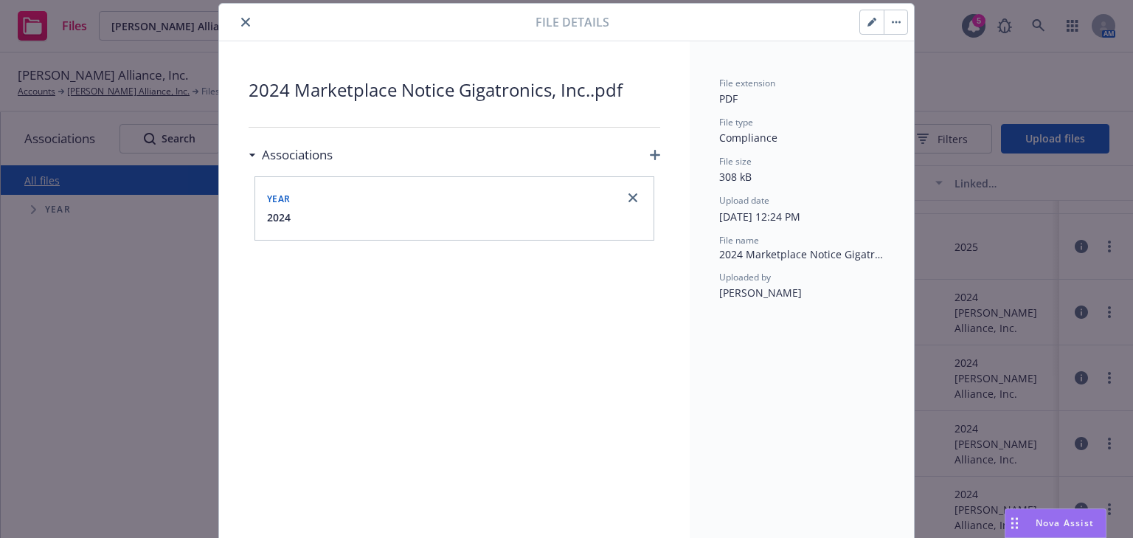
click at [241, 24] on icon "close" at bounding box center [245, 22] width 9 height 9
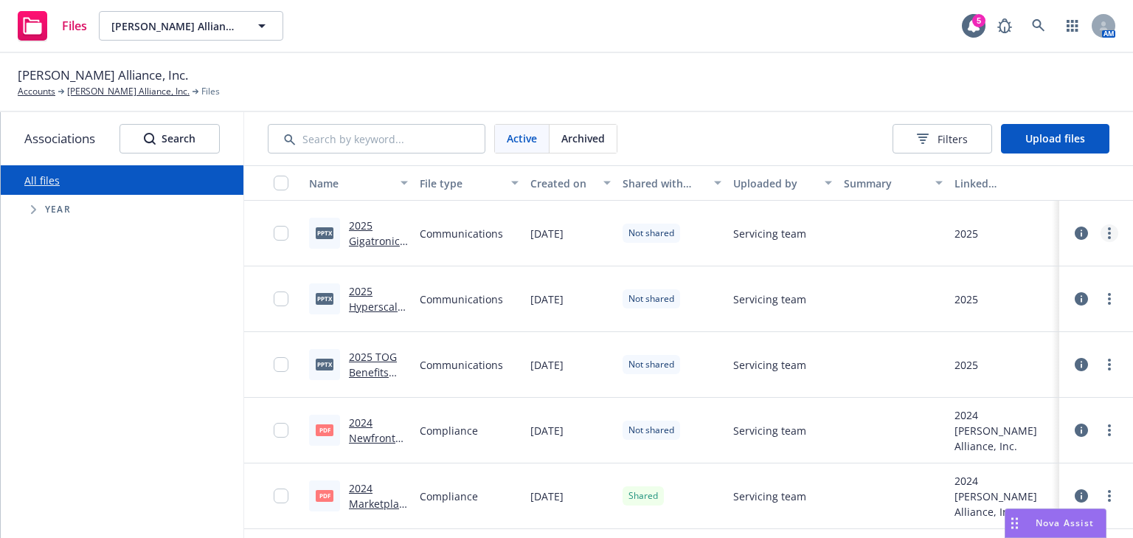
click at [1100, 232] on link "more" at bounding box center [1109, 233] width 18 height 18
click at [990, 354] on link "Edit" at bounding box center [1035, 351] width 147 height 29
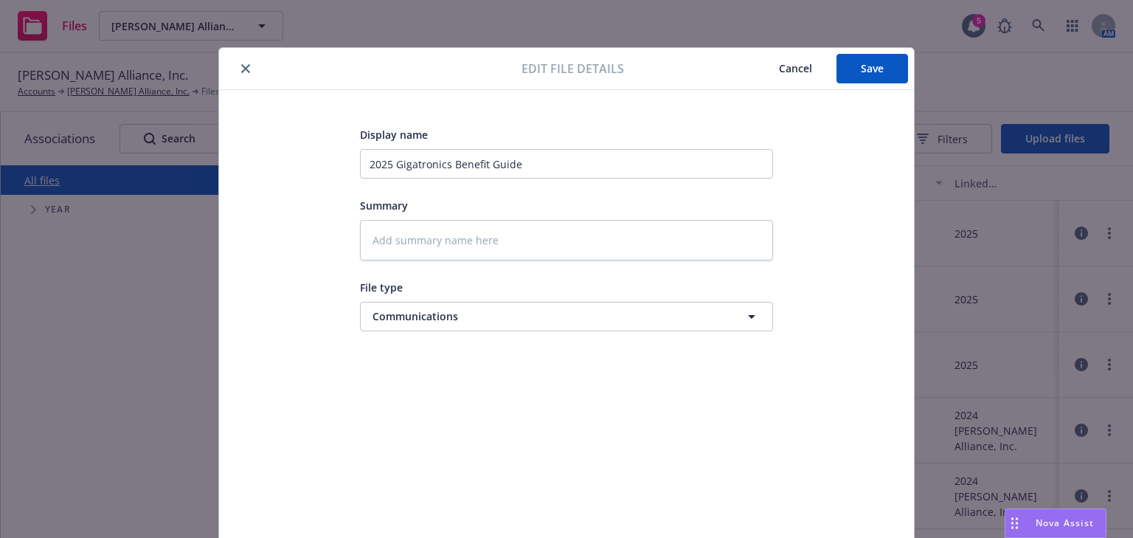
click at [241, 69] on icon "close" at bounding box center [245, 68] width 9 height 9
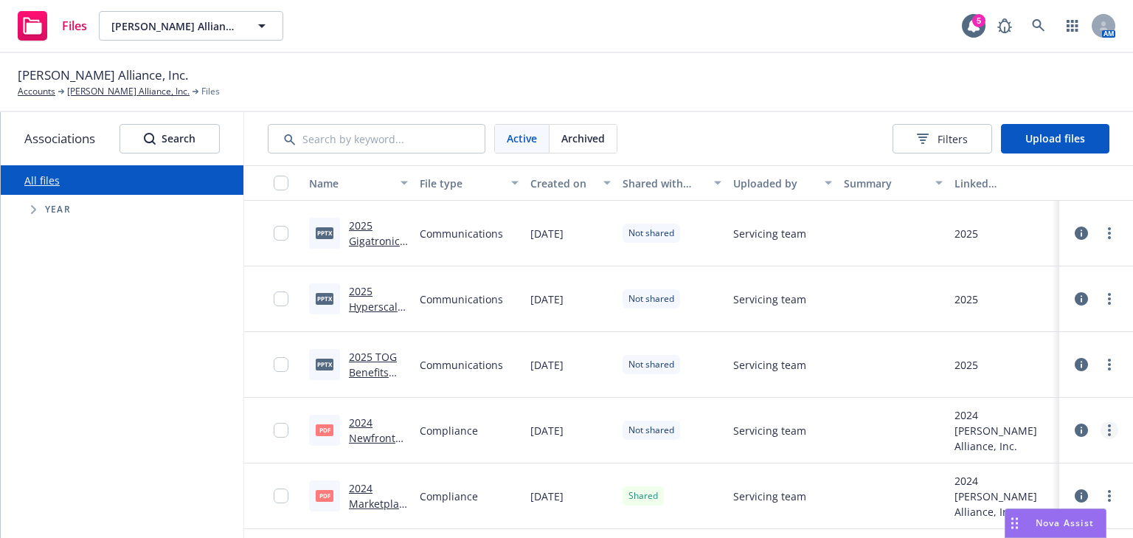
click at [1108, 425] on icon "more" at bounding box center [1109, 430] width 3 height 12
click at [998, 377] on link "Edit" at bounding box center [1043, 378] width 147 height 29
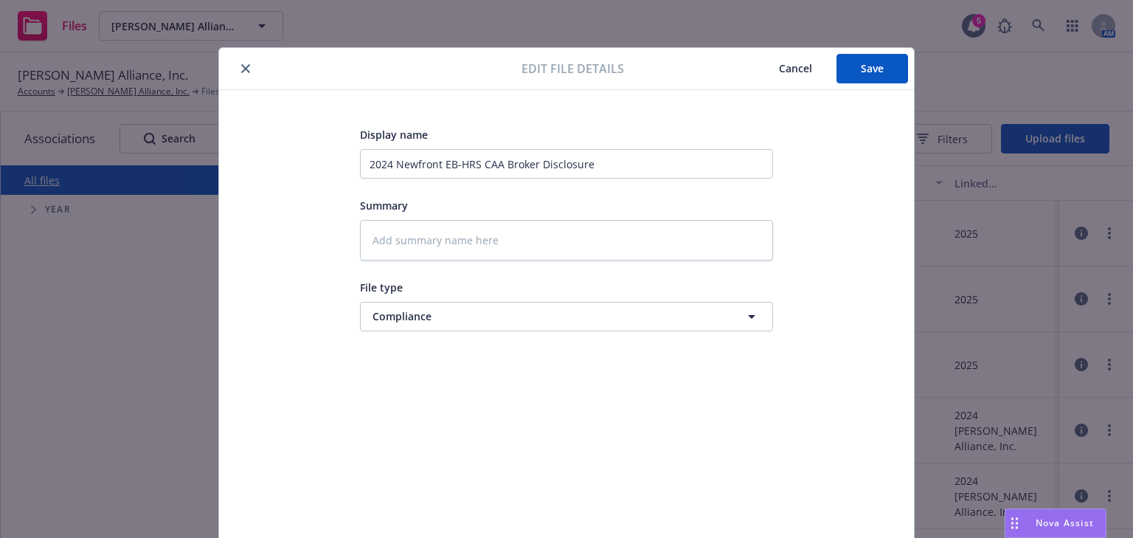
click at [241, 66] on icon "close" at bounding box center [245, 68] width 9 height 9
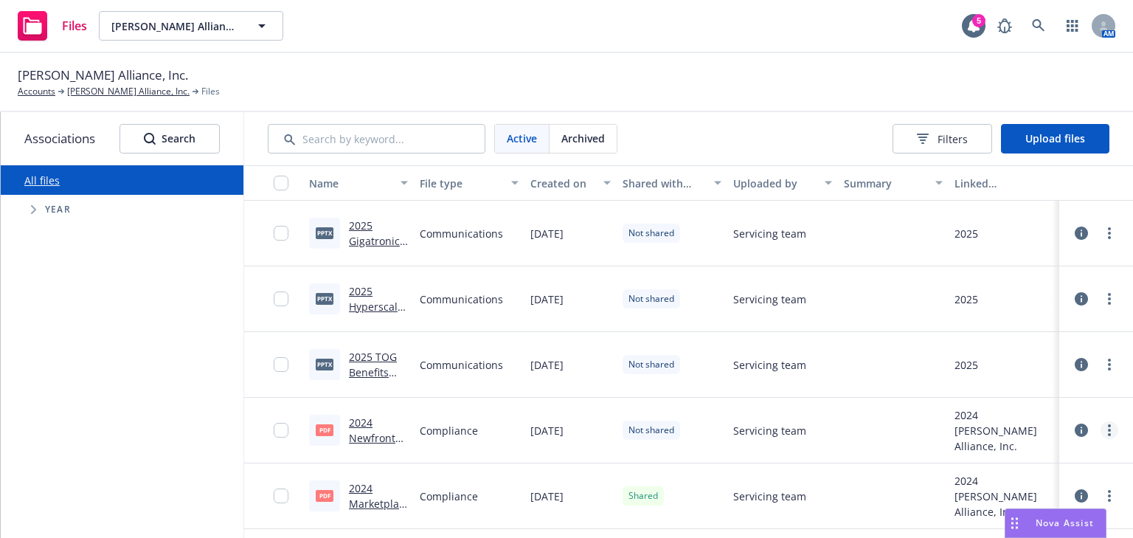
click at [1100, 430] on link "more" at bounding box center [1109, 430] width 18 height 18
click at [1012, 407] on link "Update associations" at bounding box center [1043, 408] width 147 height 29
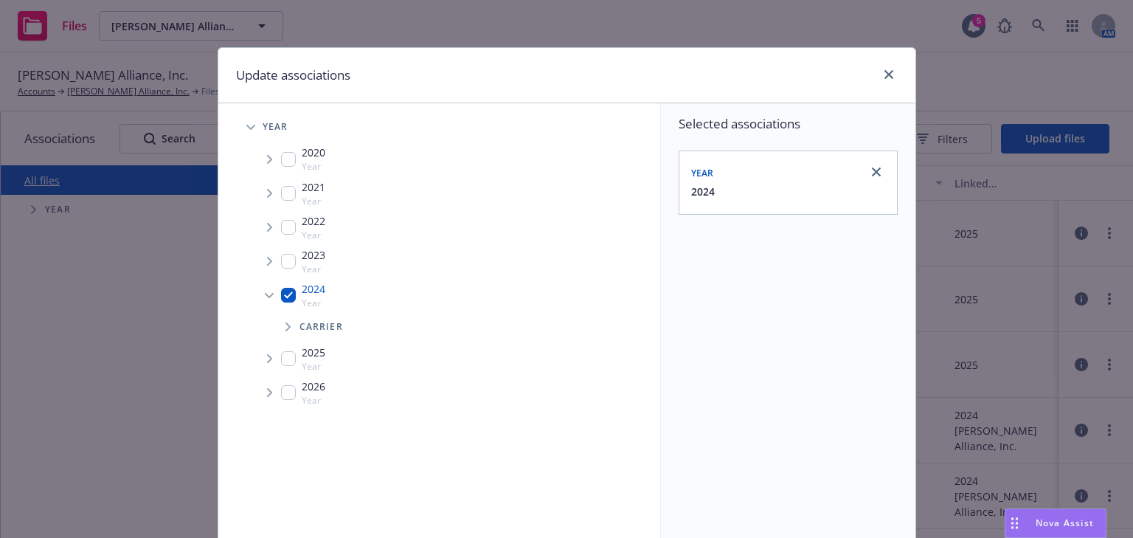
click at [278, 328] on span "Tree Example" at bounding box center [288, 327] width 24 height 24
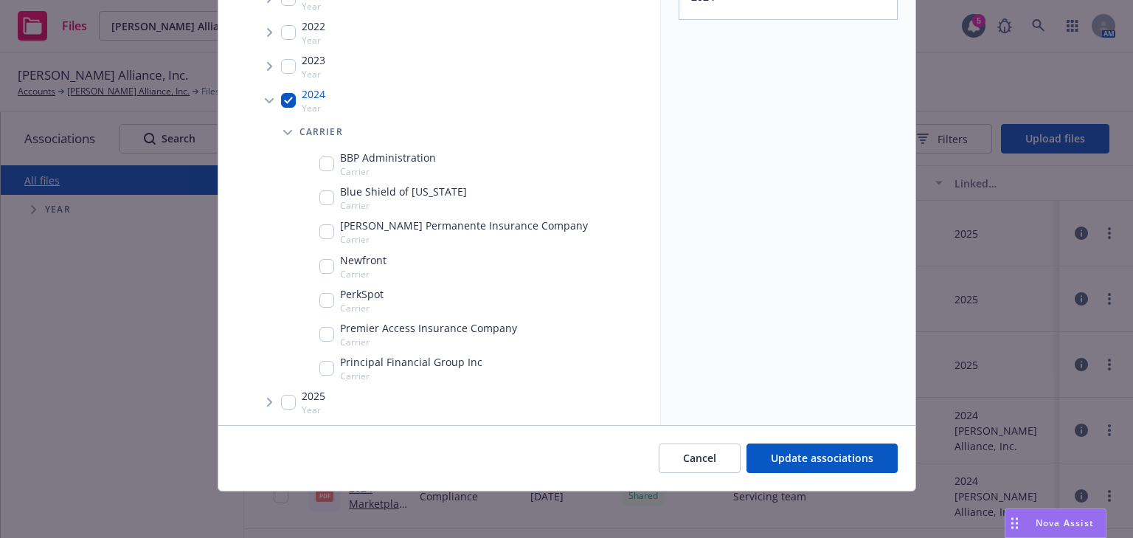
click at [265, 97] on span "Tree Example" at bounding box center [269, 100] width 24 height 24
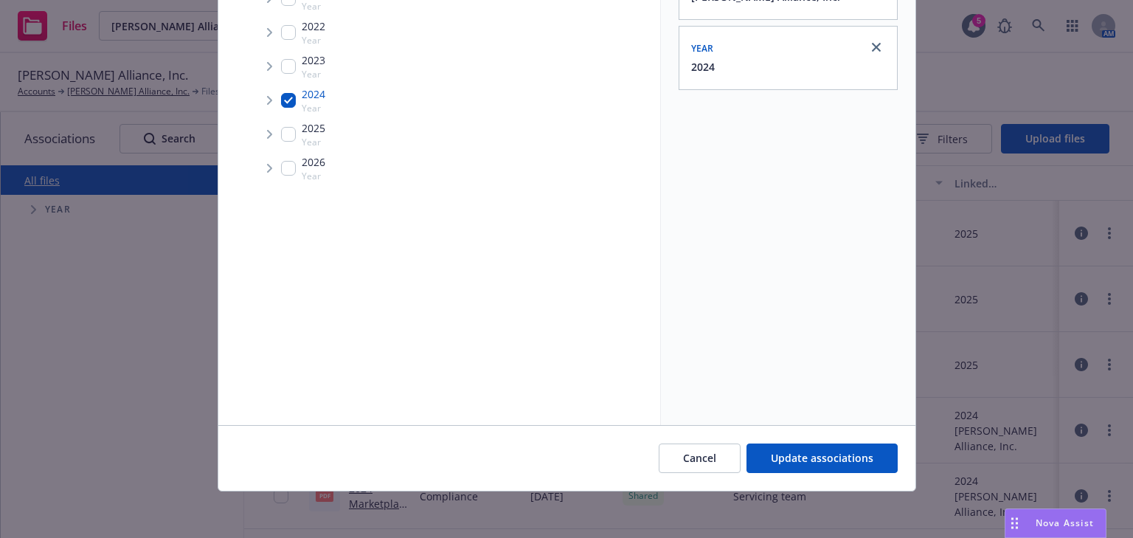
click at [267, 99] on icon "Tree Example" at bounding box center [270, 100] width 6 height 9
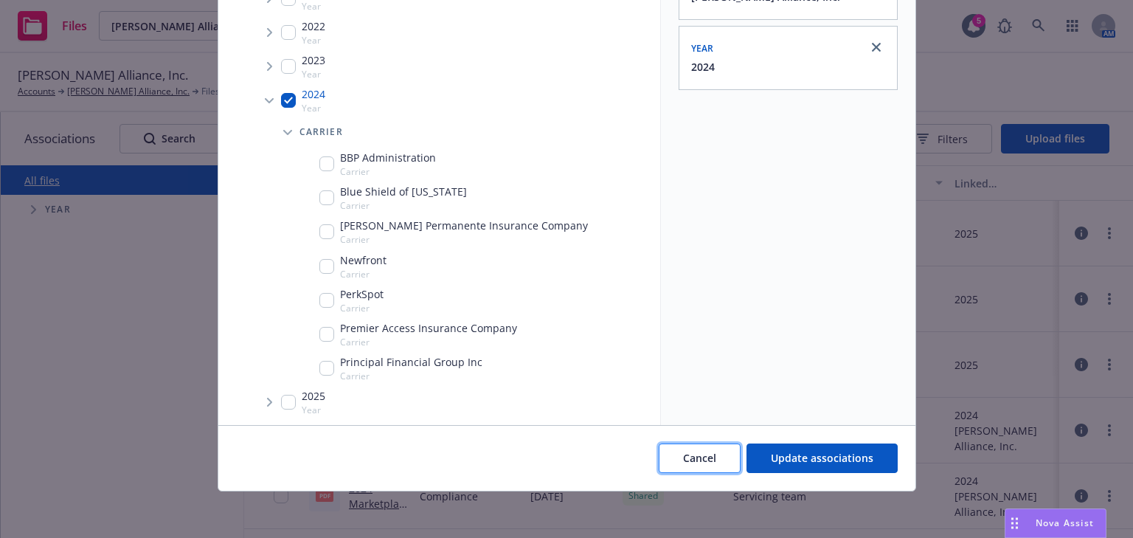
click at [717, 449] on button "Cancel" at bounding box center [700, 457] width 82 height 29
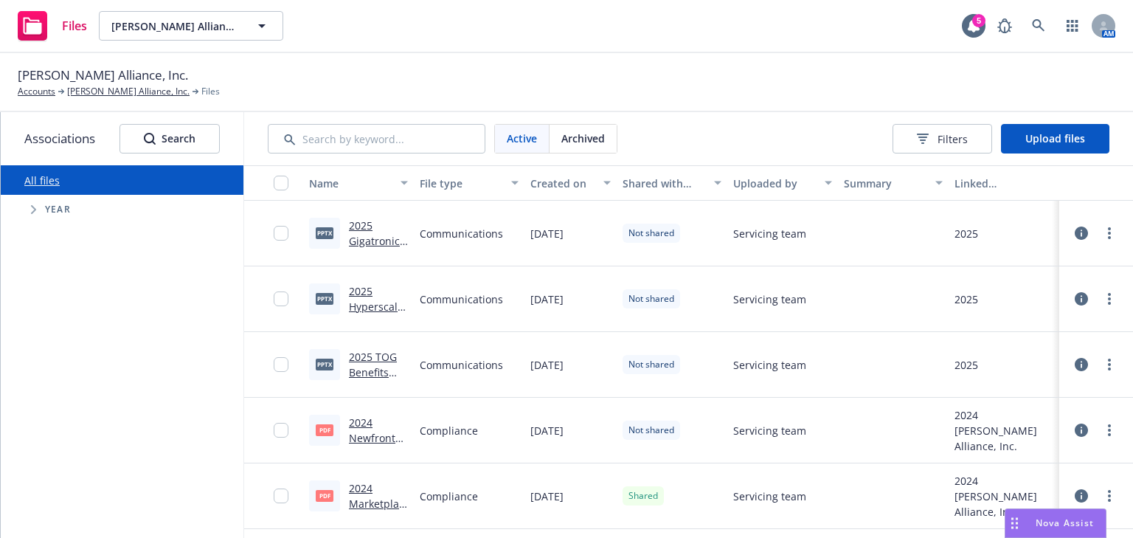
click at [357, 436] on link "2024 Newfront EB-HRS CAA Broker Disclosure.pdf" at bounding box center [378, 460] width 59 height 91
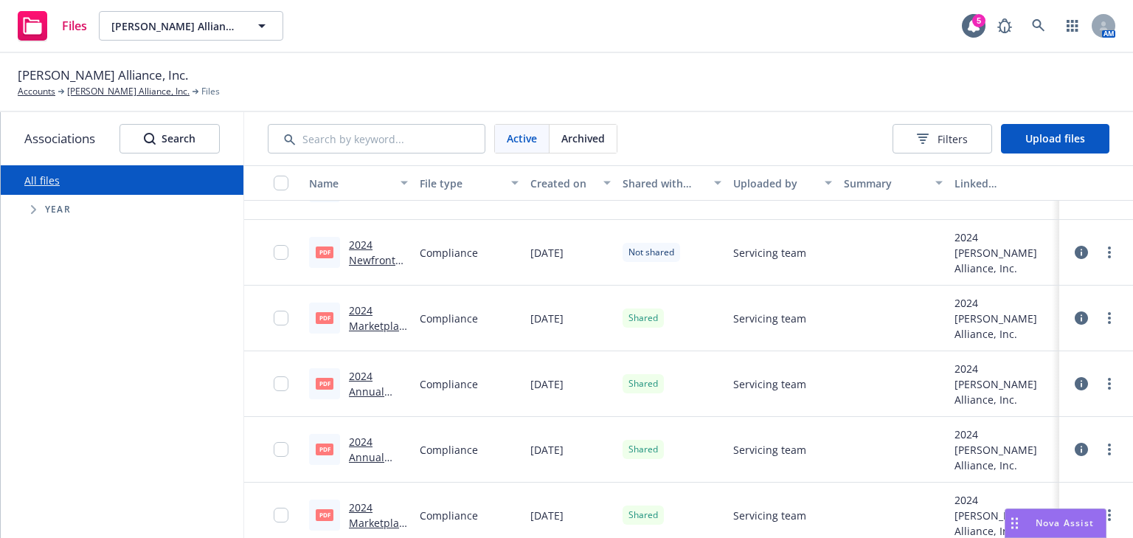
click at [353, 321] on link "2024 Marketplace Notice Gigatronics, Inc..pdf" at bounding box center [378, 341] width 59 height 76
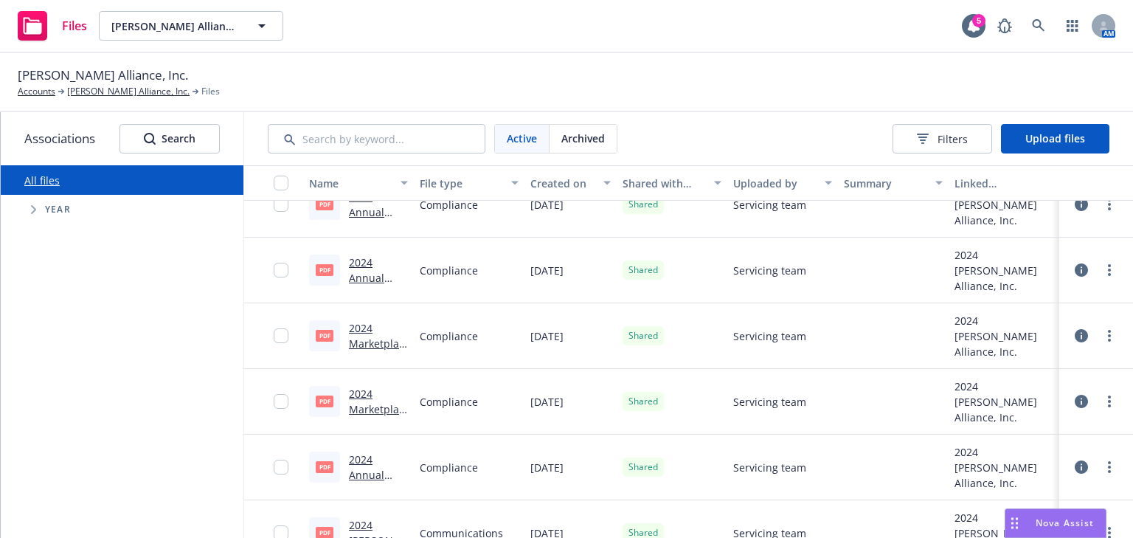
scroll to position [413, 0]
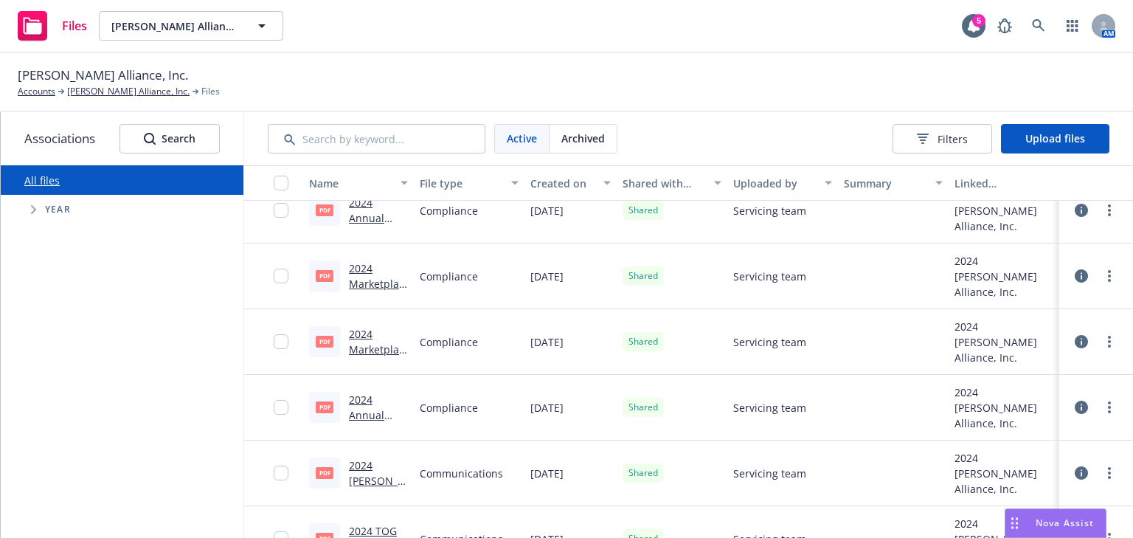
click at [356, 333] on link "2024 Marketplace Notice [PERSON_NAME] Alliance, Inc..pdf" at bounding box center [377, 380] width 57 height 107
click at [1074, 339] on icon at bounding box center [1080, 341] width 13 height 13
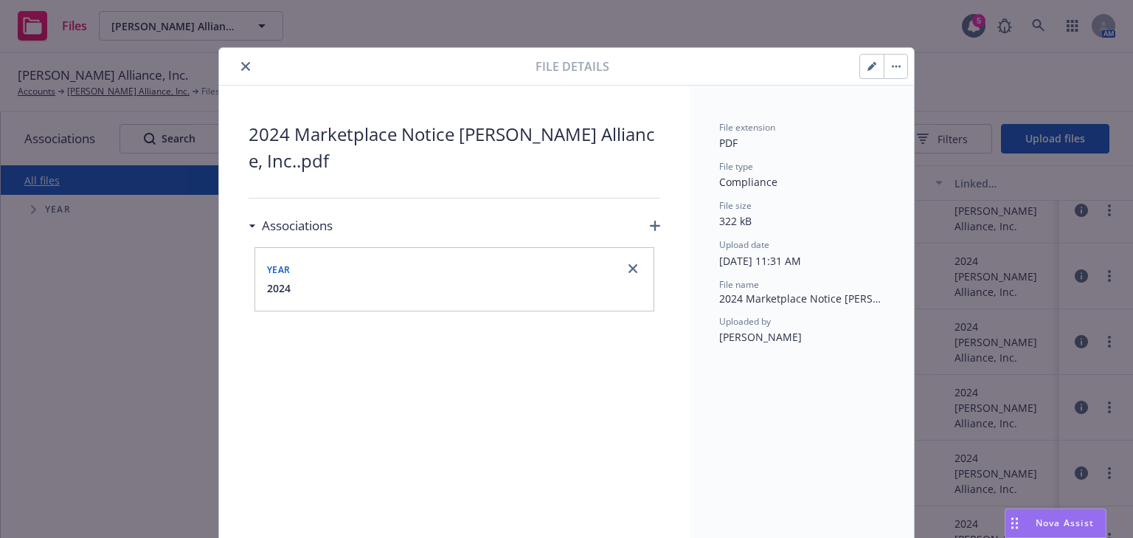
click at [241, 66] on icon "close" at bounding box center [245, 66] width 9 height 9
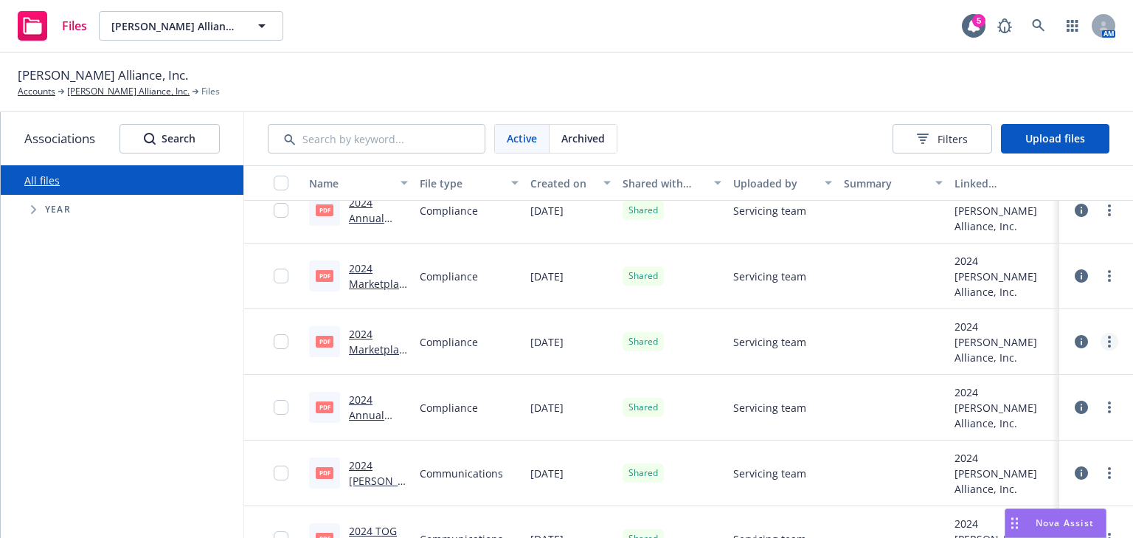
click at [1100, 339] on link "more" at bounding box center [1109, 342] width 18 height 18
click at [993, 459] on link "Edit" at bounding box center [1035, 459] width 147 height 29
type textarea "x"
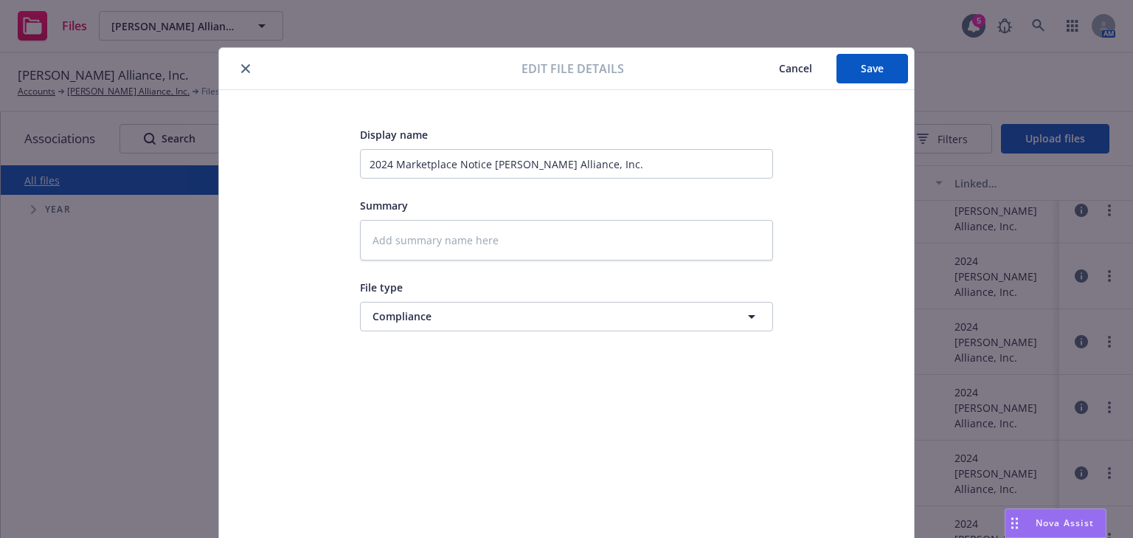
scroll to position [44, 0]
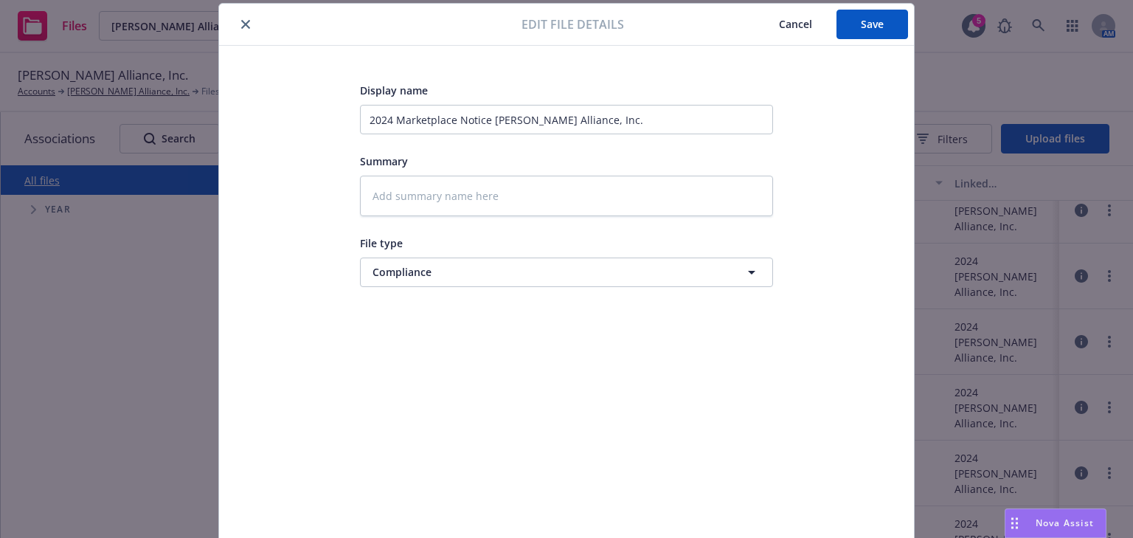
click at [237, 22] on button "close" at bounding box center [246, 24] width 18 height 18
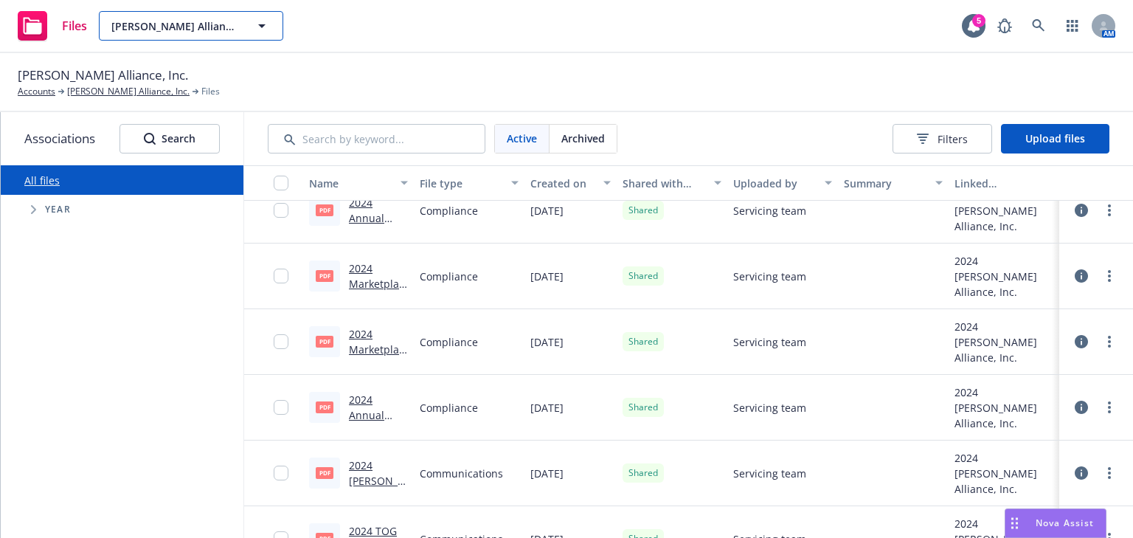
click at [245, 27] on button "[PERSON_NAME] Alliance, Inc." at bounding box center [191, 25] width 184 height 29
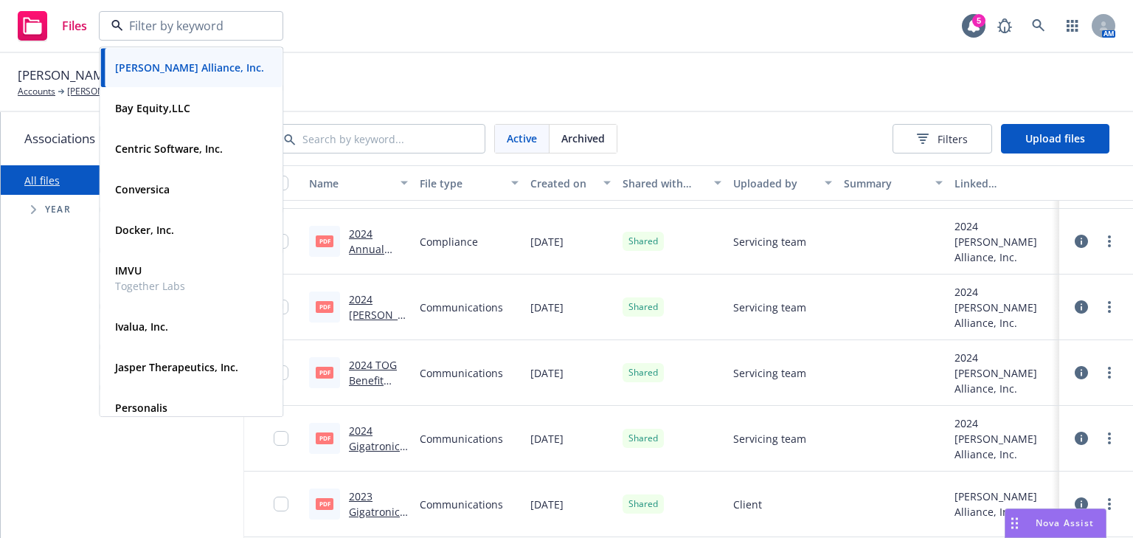
scroll to position [590, 0]
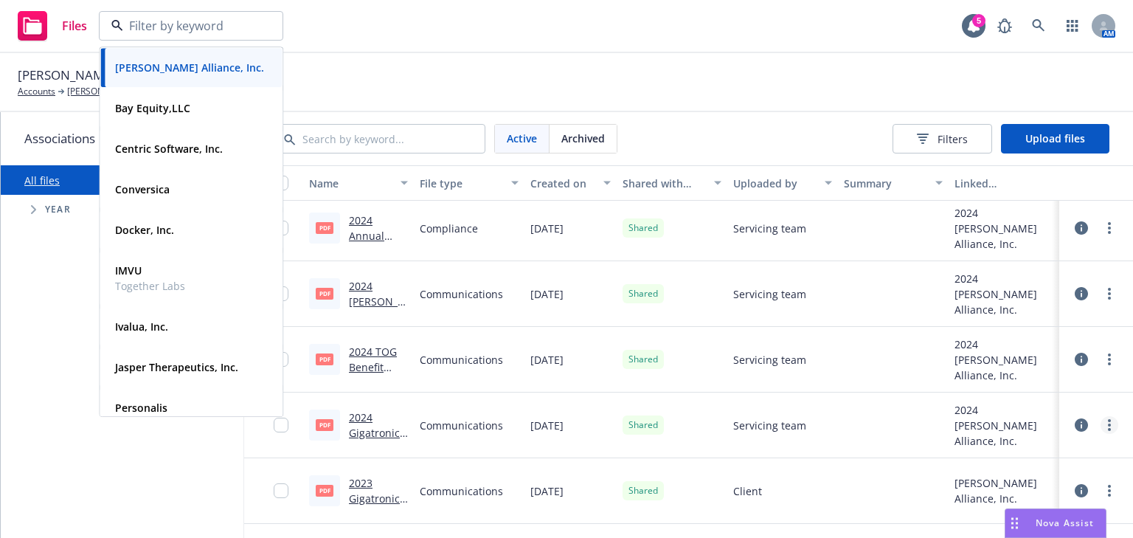
click at [1108, 424] on circle "more" at bounding box center [1109, 424] width 3 height 3
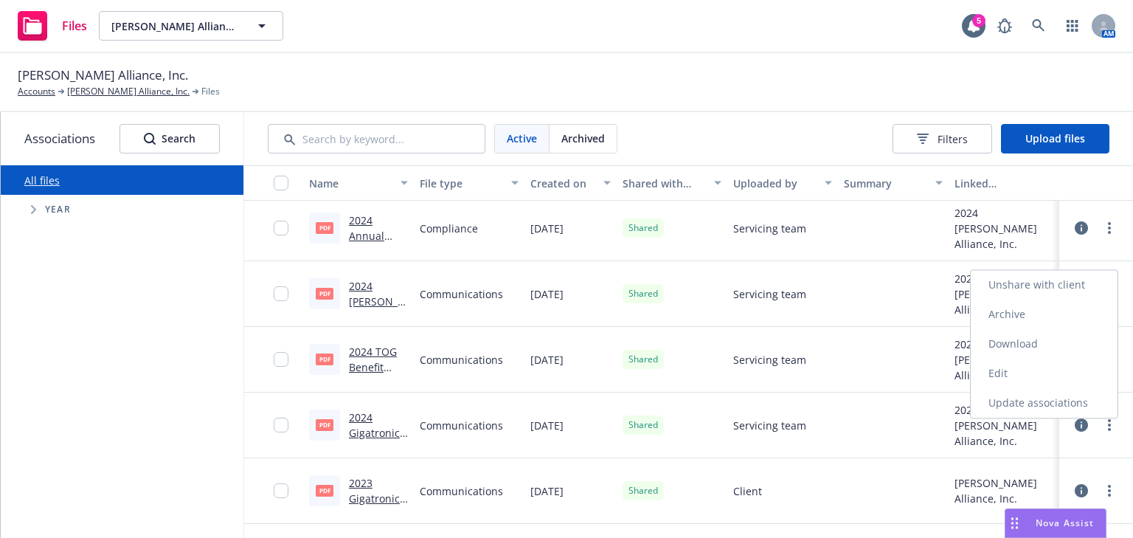
click at [1004, 383] on link "Edit" at bounding box center [1043, 372] width 147 height 29
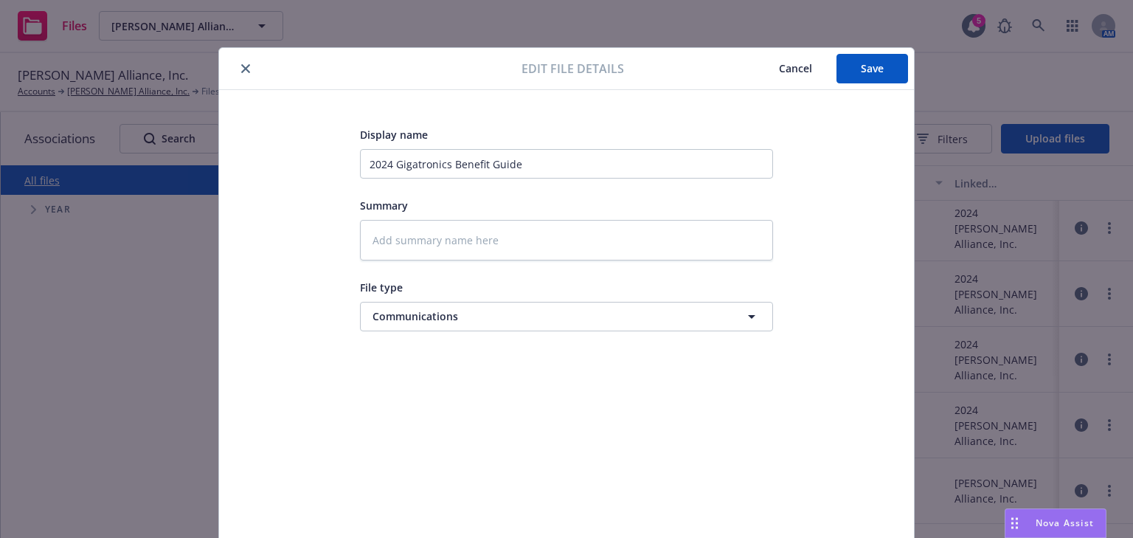
click at [241, 67] on icon "close" at bounding box center [245, 68] width 9 height 9
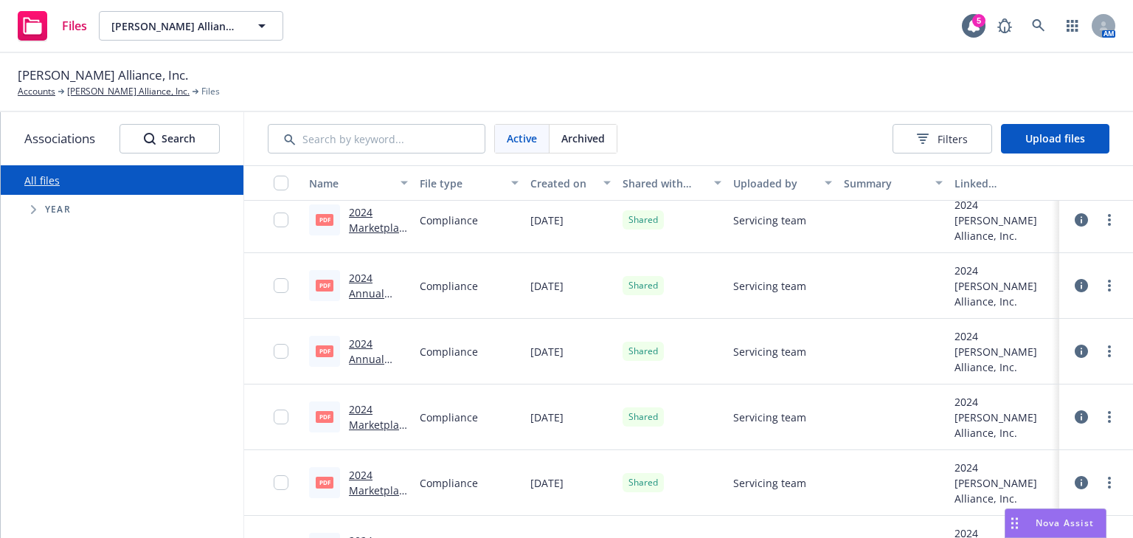
scroll to position [295, 0]
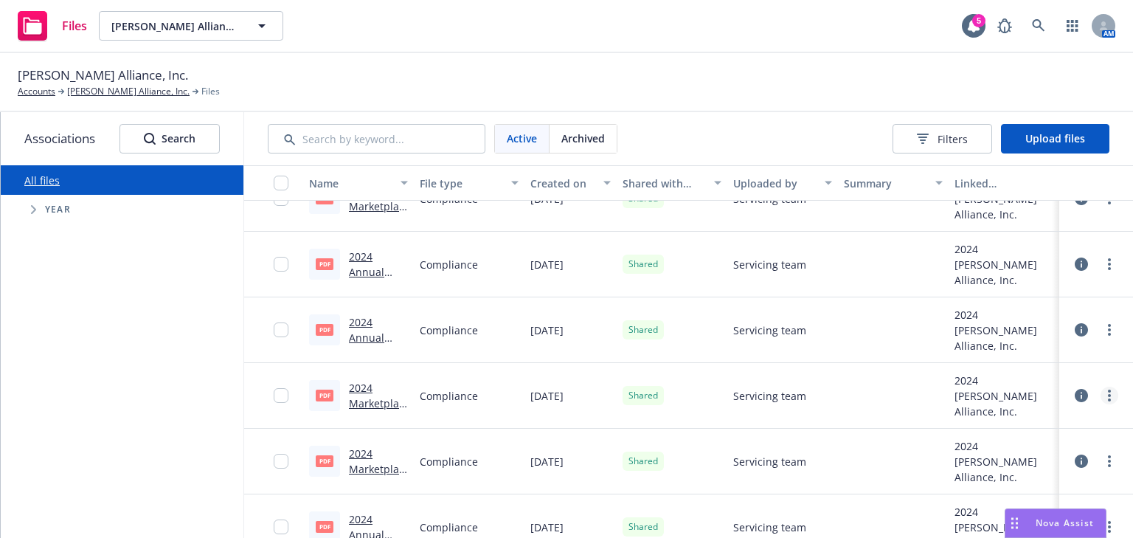
click at [1100, 396] on link "more" at bounding box center [1109, 395] width 18 height 18
click at [1007, 344] on link "Edit" at bounding box center [1043, 343] width 147 height 29
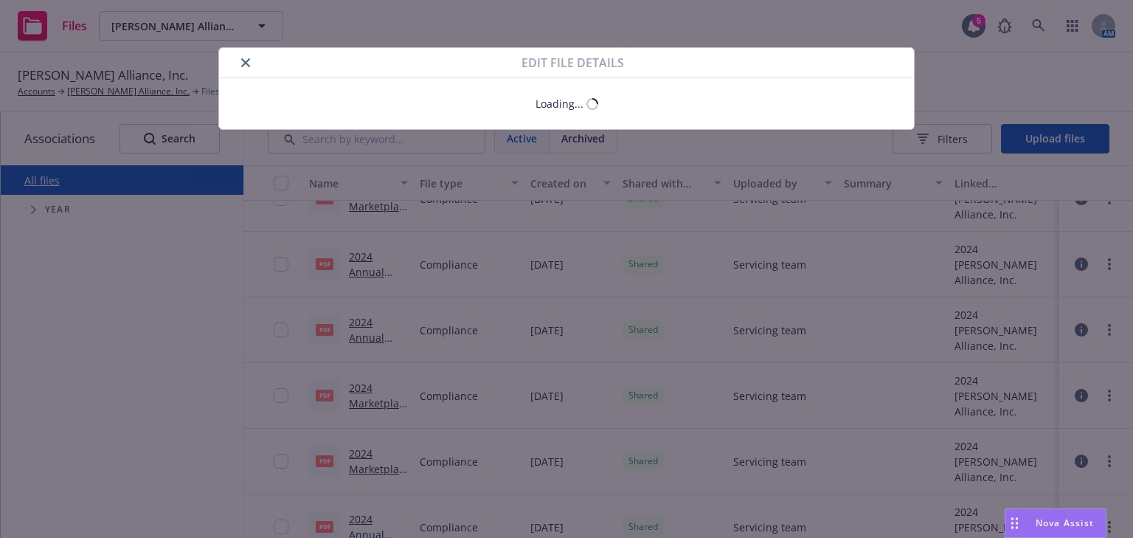
type textarea "x"
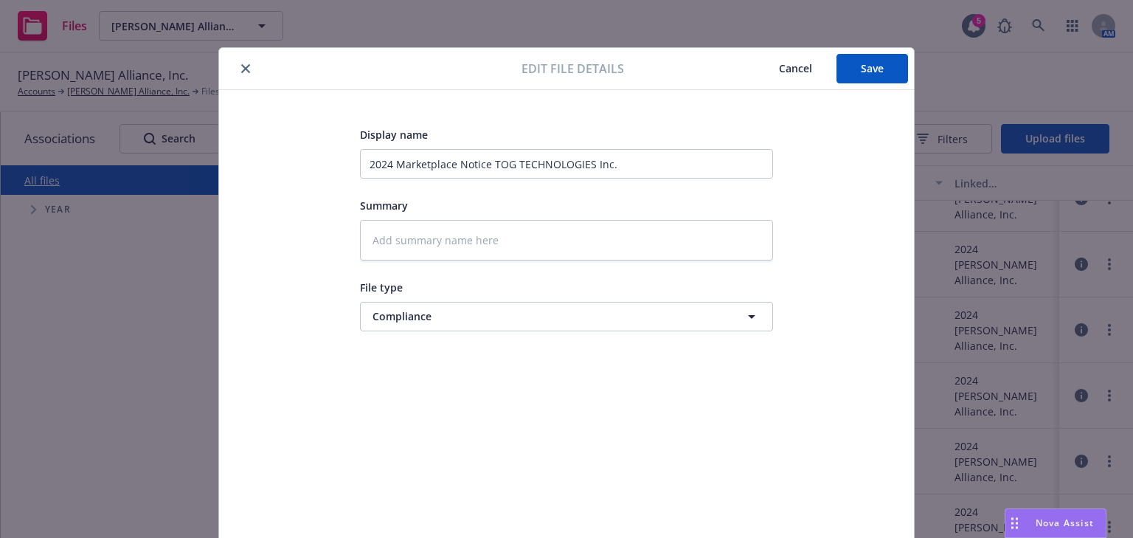
click at [237, 68] on button "close" at bounding box center [246, 69] width 18 height 18
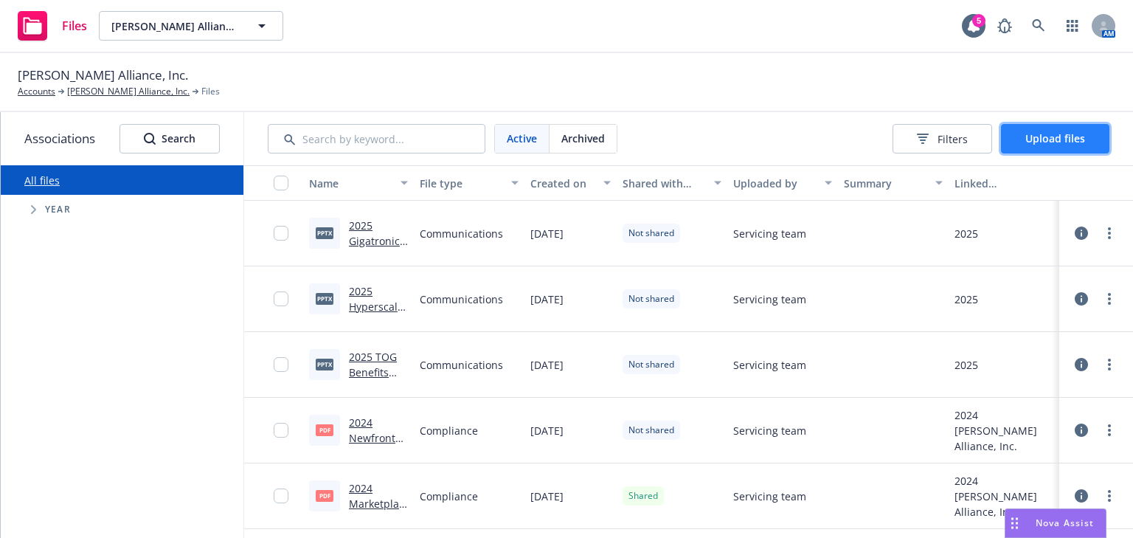
click at [1065, 148] on button "Upload files" at bounding box center [1055, 138] width 108 height 29
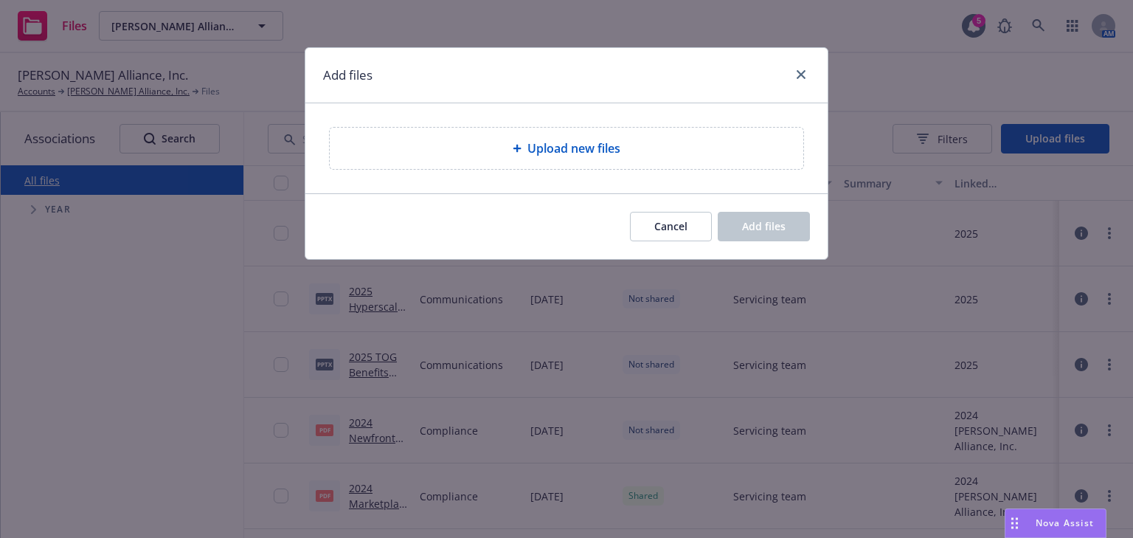
click at [580, 148] on span "Upload new files" at bounding box center [573, 148] width 93 height 18
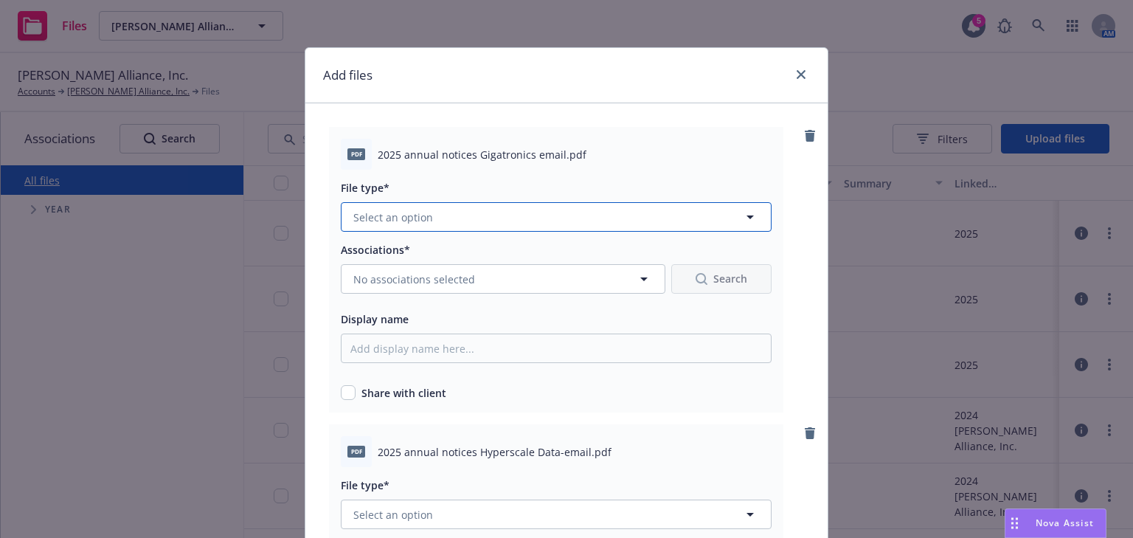
click at [422, 221] on span "Select an option" at bounding box center [393, 216] width 80 height 15
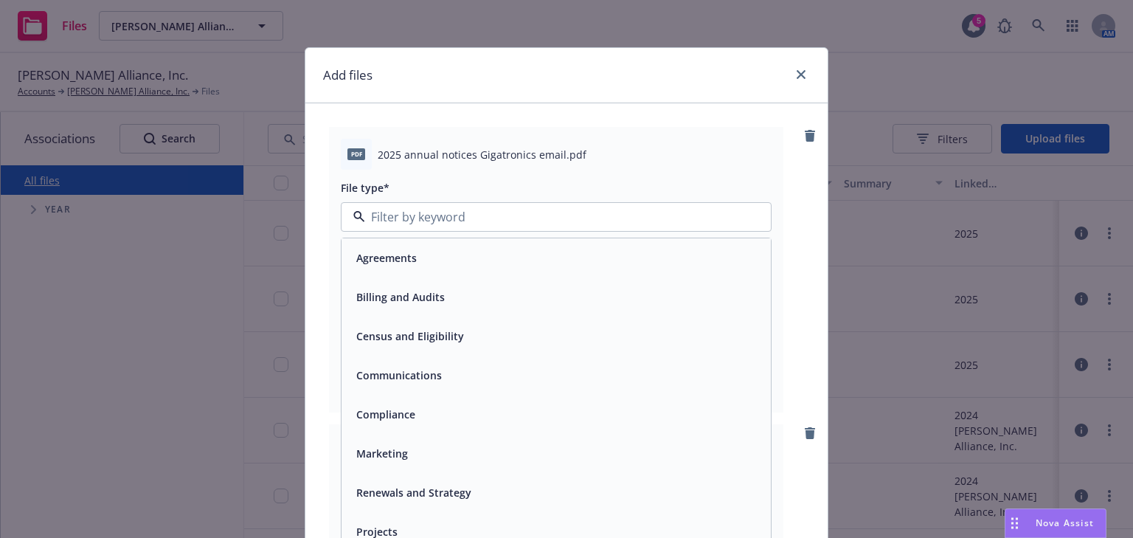
click at [427, 410] on div "Compliance" at bounding box center [555, 413] width 411 height 21
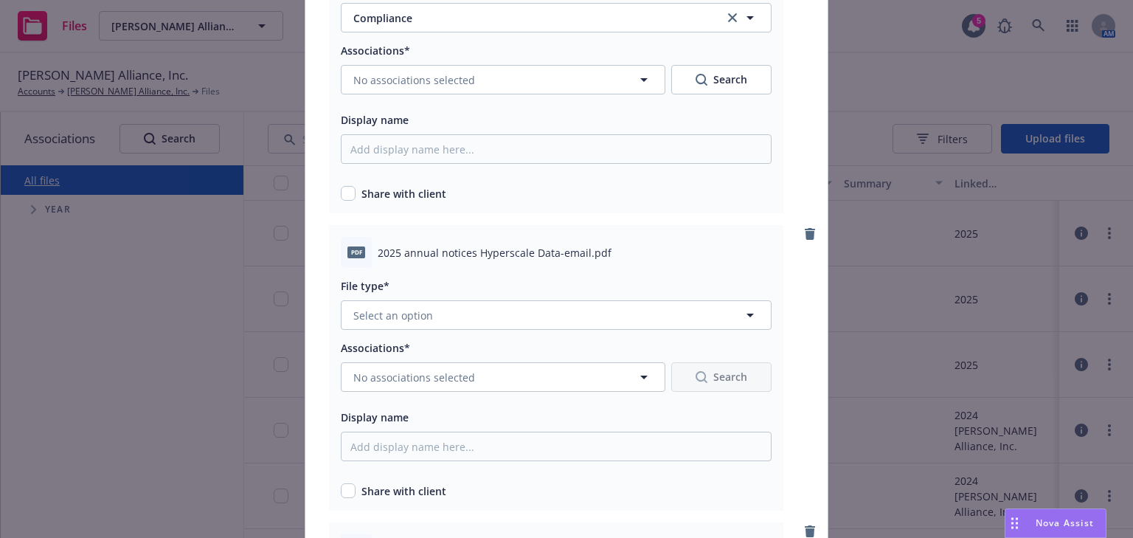
scroll to position [236, 0]
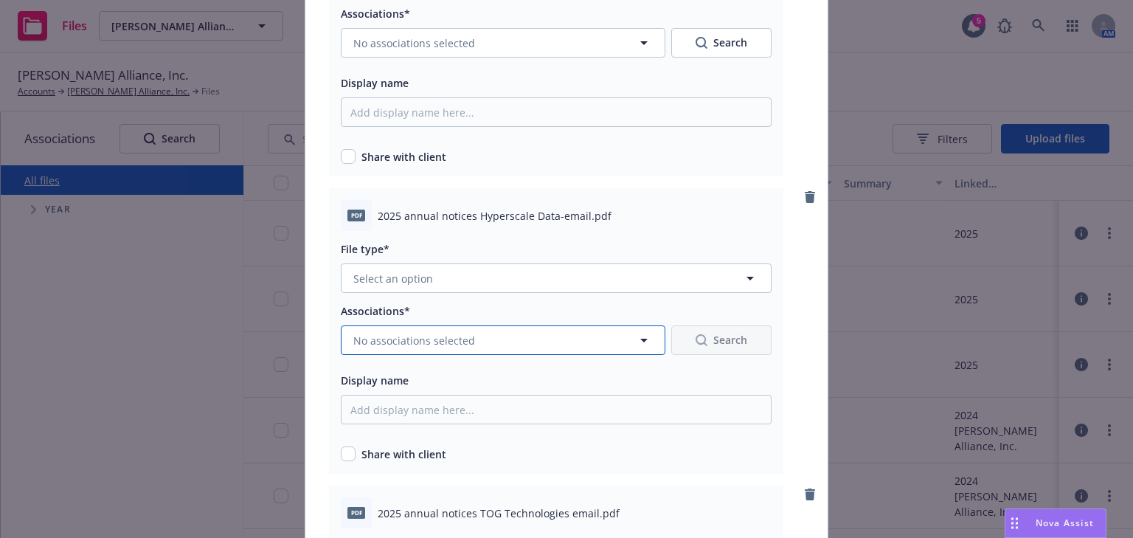
click at [415, 338] on span "No associations selected" at bounding box center [414, 340] width 122 height 15
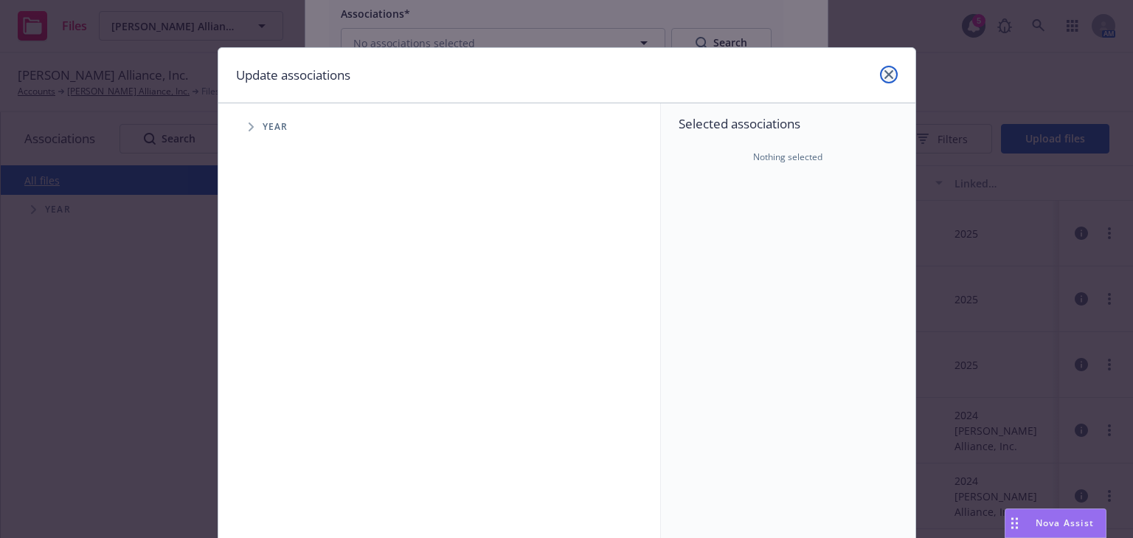
click at [884, 74] on icon "close" at bounding box center [888, 74] width 9 height 9
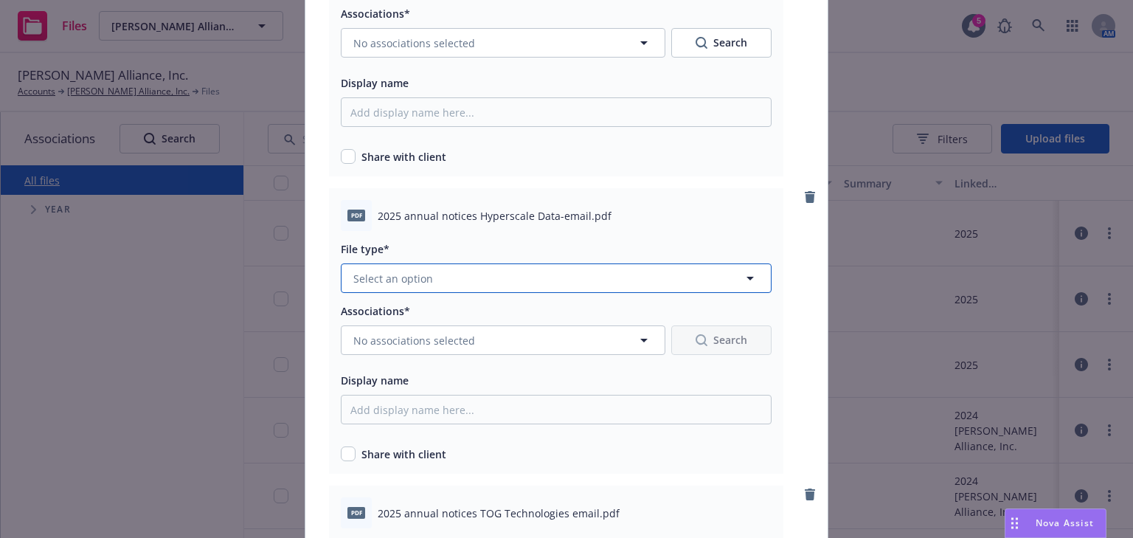
click at [440, 278] on button "Select an option" at bounding box center [556, 277] width 431 height 29
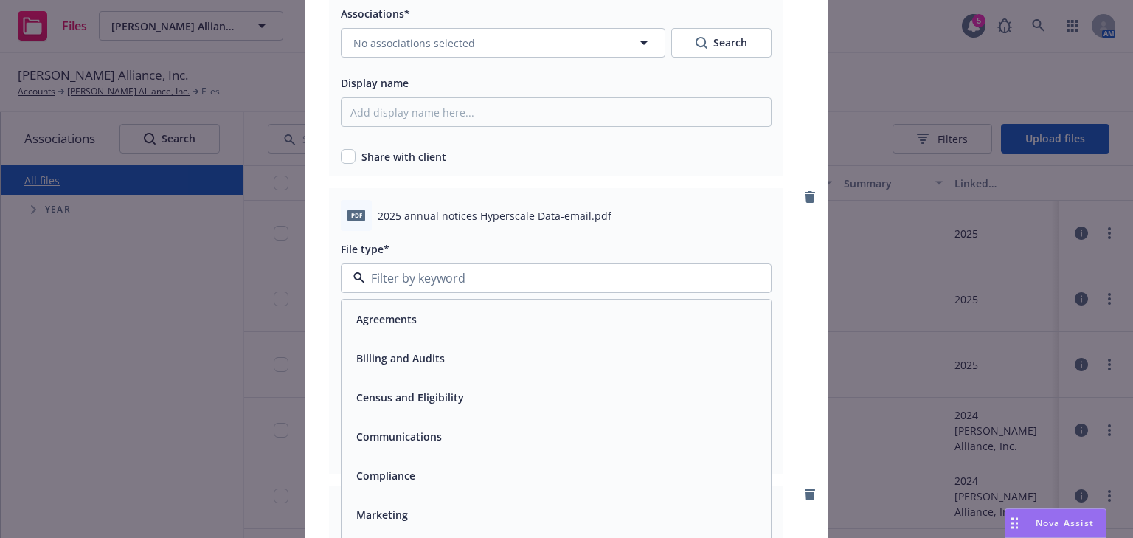
click at [361, 482] on span "Compliance" at bounding box center [385, 475] width 59 height 15
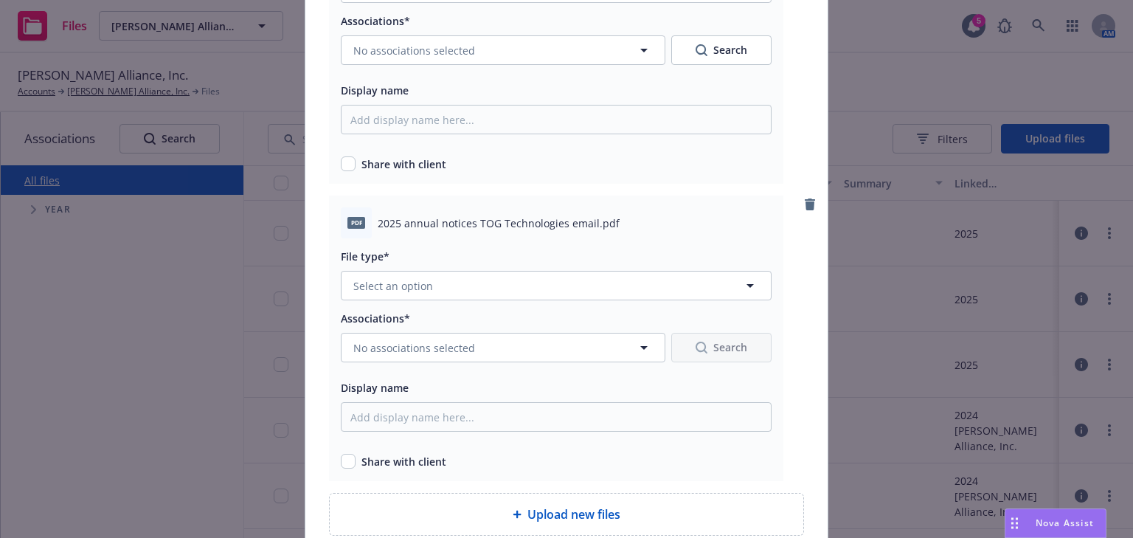
scroll to position [531, 0]
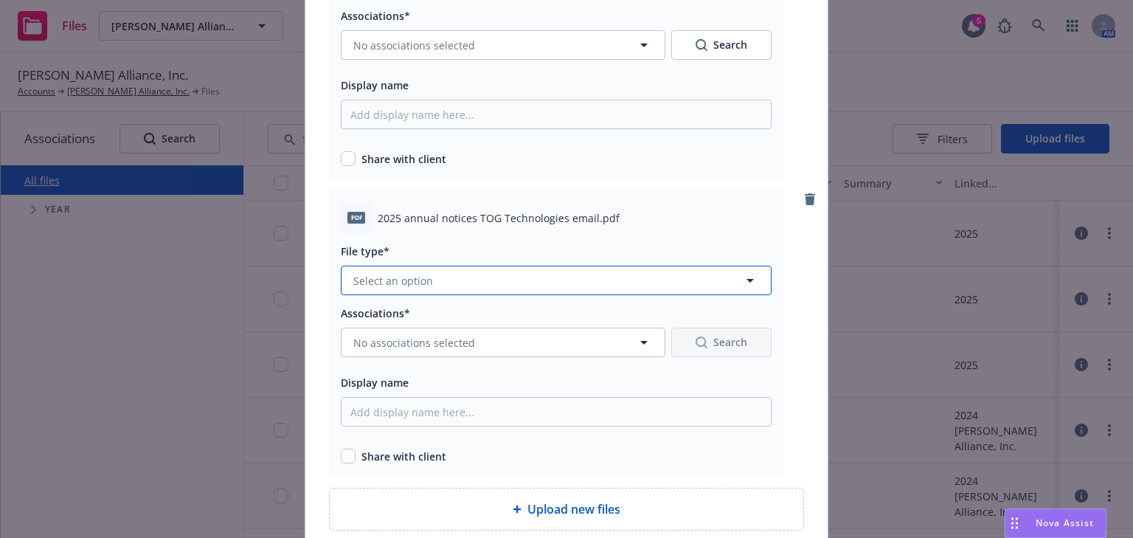
click at [466, 284] on button "Select an option" at bounding box center [556, 279] width 431 height 29
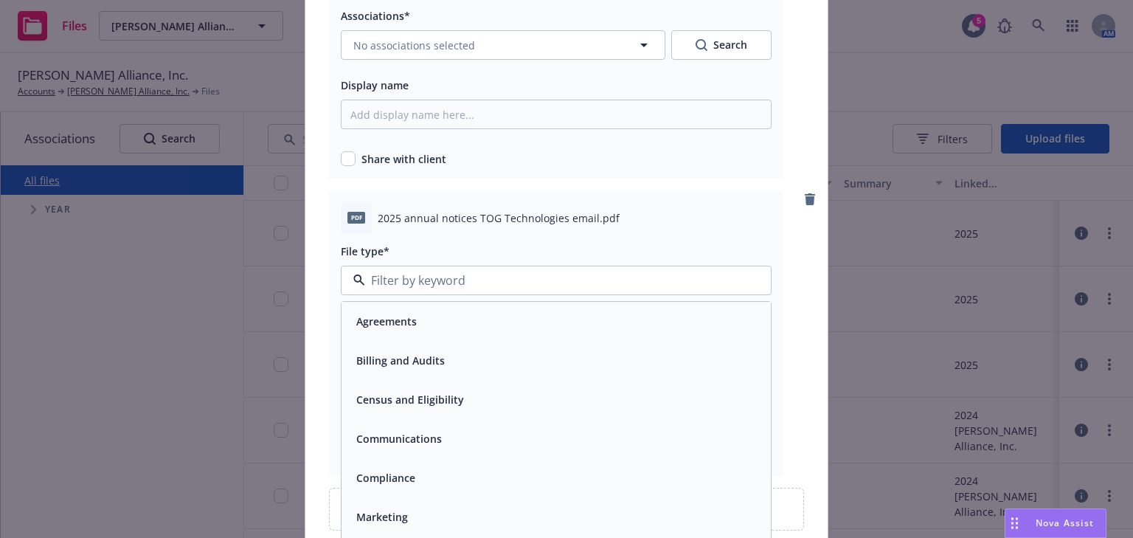
click at [379, 476] on span "Compliance" at bounding box center [385, 477] width 59 height 15
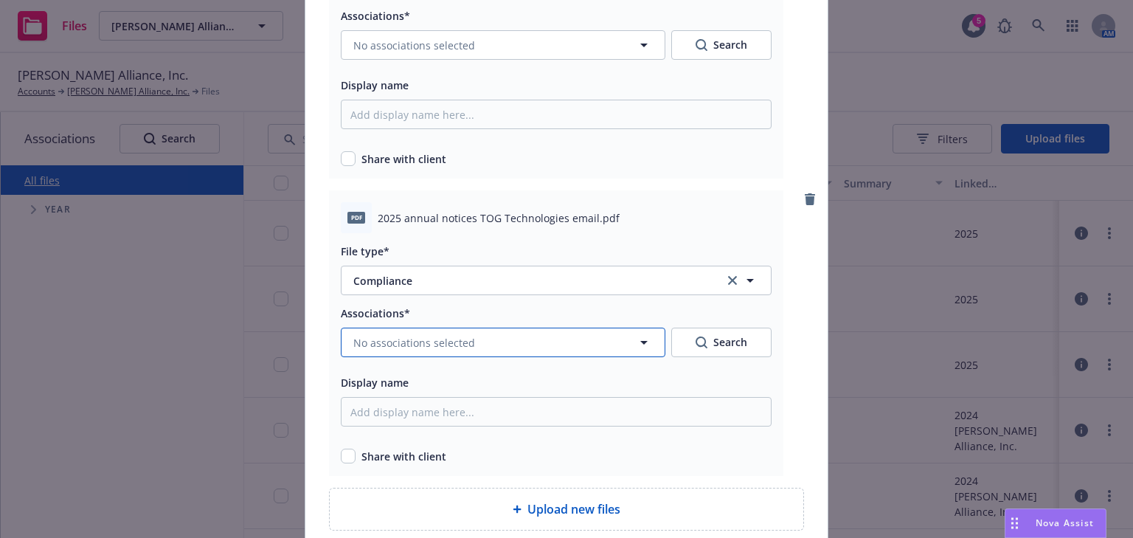
click at [427, 345] on span "No associations selected" at bounding box center [414, 342] width 122 height 15
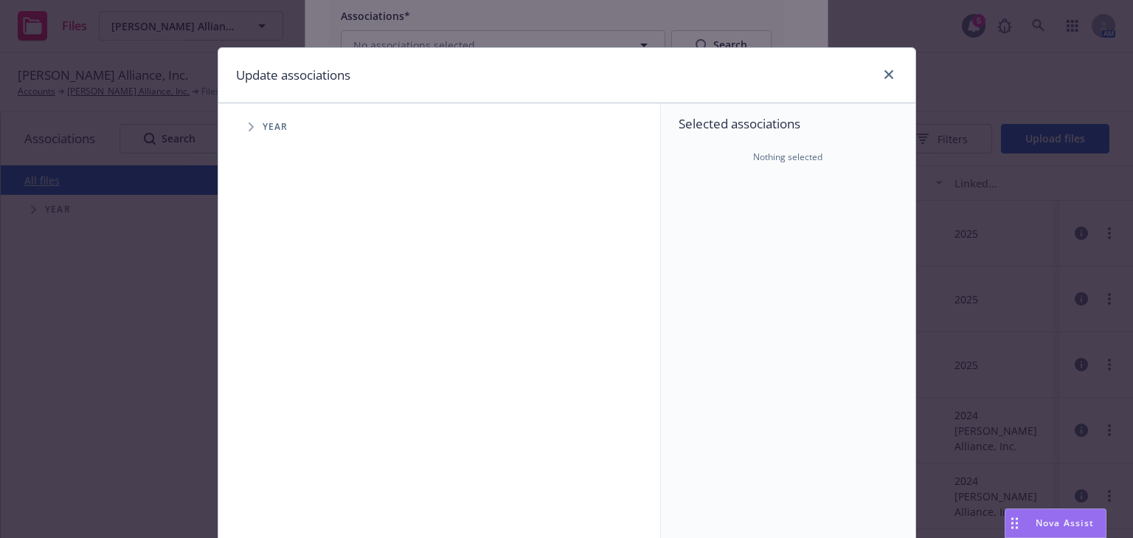
click at [250, 127] on span "Tree Example" at bounding box center [251, 127] width 24 height 24
click at [287, 329] on input "Tree Example" at bounding box center [288, 329] width 15 height 15
checkbox input "true"
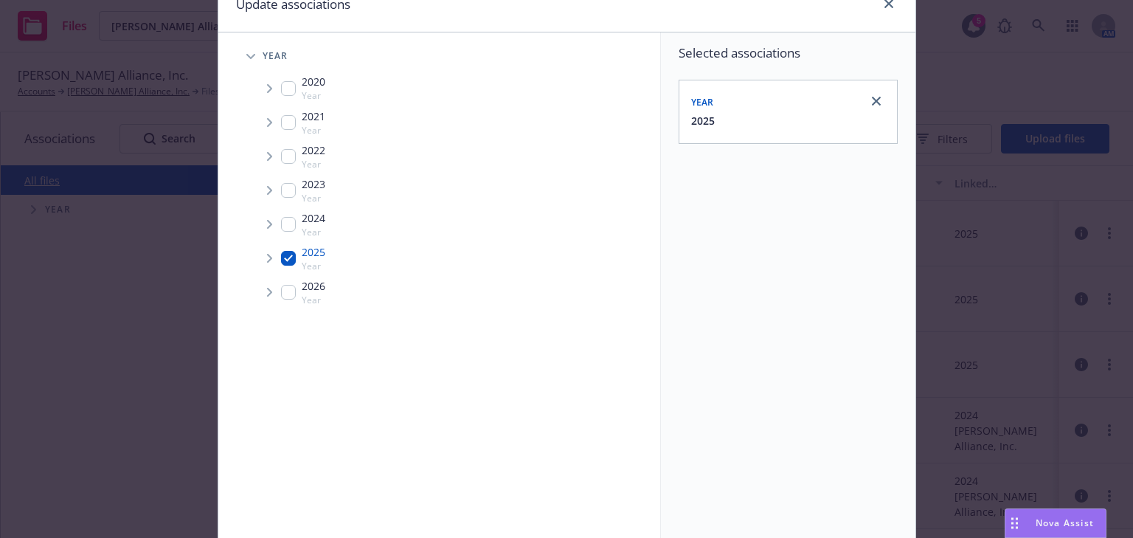
scroll to position [177, 0]
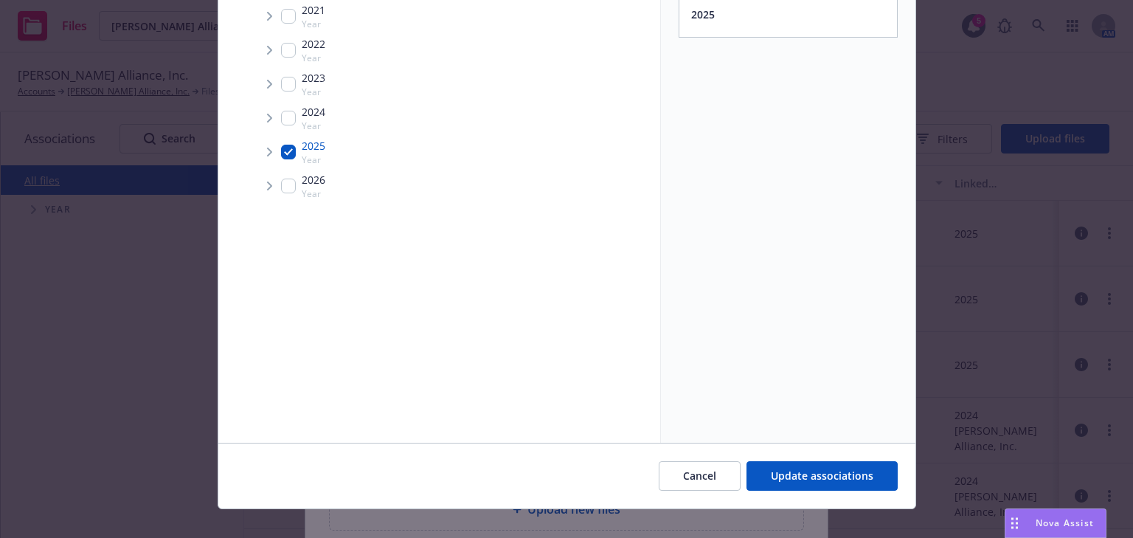
click at [706, 24] on div at bounding box center [788, 25] width 200 height 6
click at [779, 472] on span "Update associations" at bounding box center [822, 475] width 103 height 14
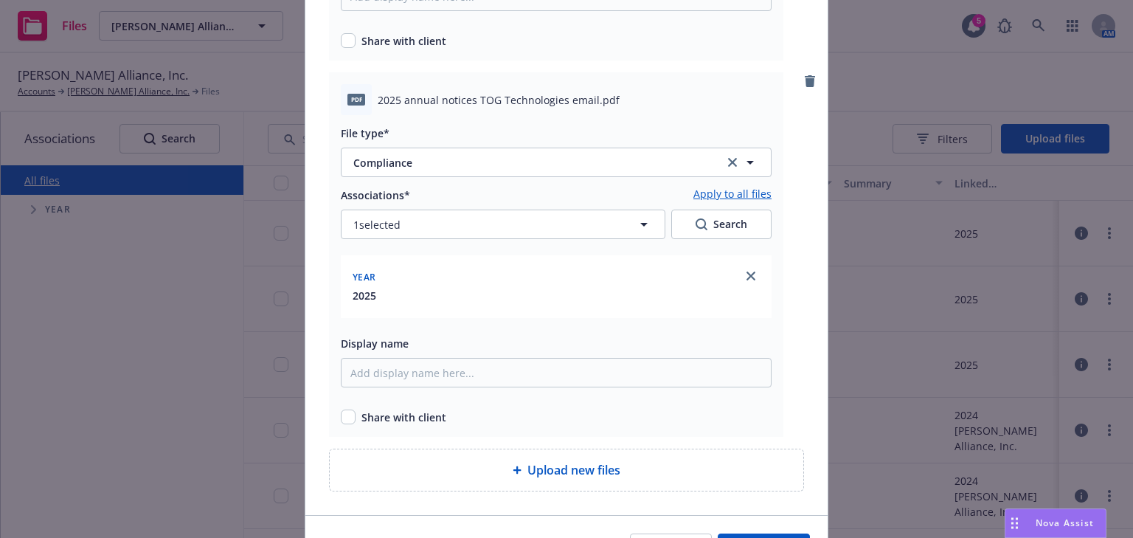
scroll to position [708, 0]
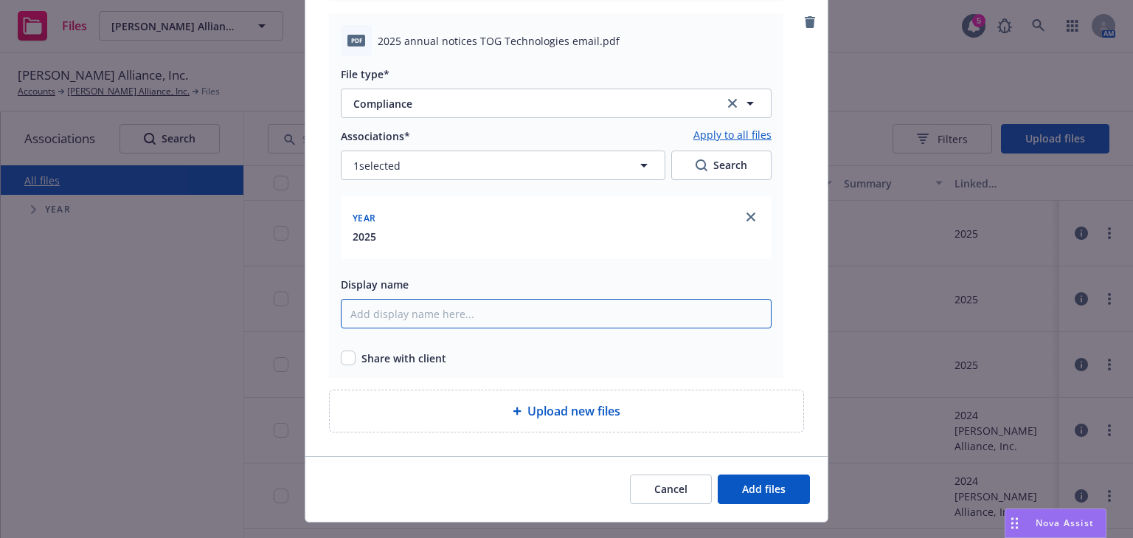
type input "2025 Annual Notice TOG Technologies"
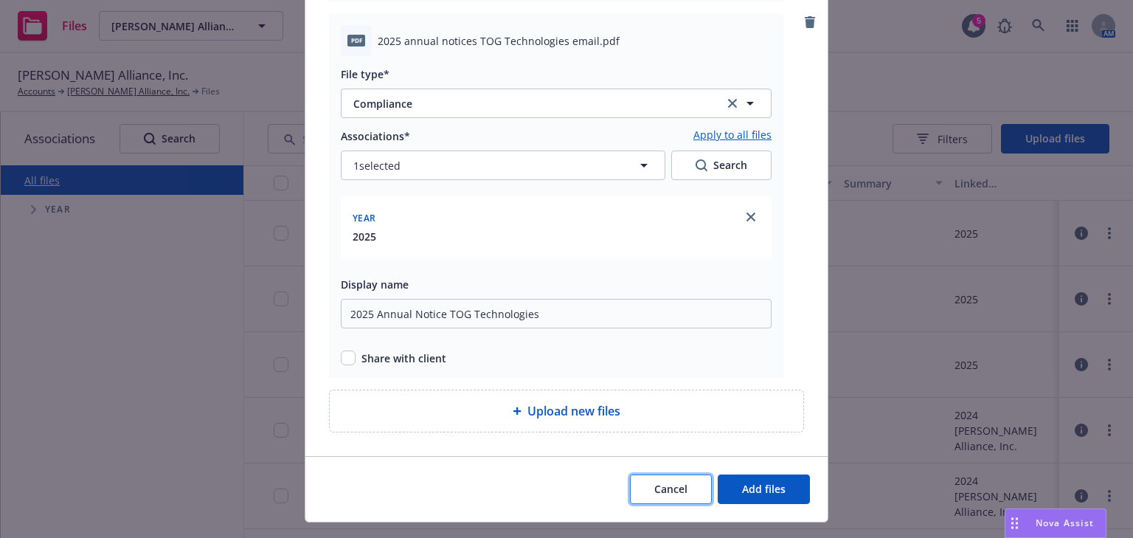
click at [664, 491] on span "Cancel" at bounding box center [670, 489] width 33 height 14
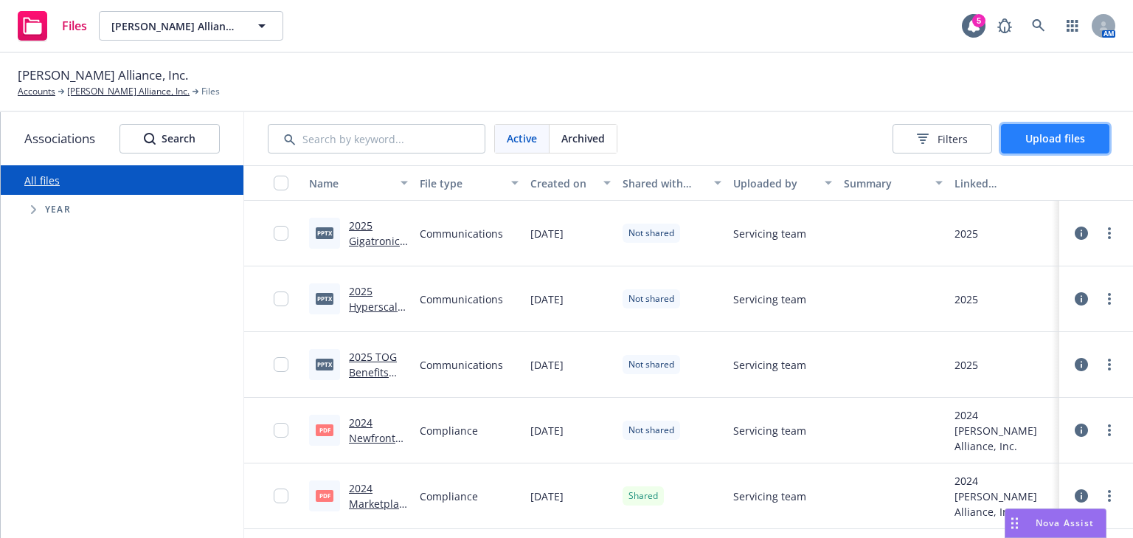
click at [1060, 143] on span "Upload files" at bounding box center [1055, 138] width 60 height 14
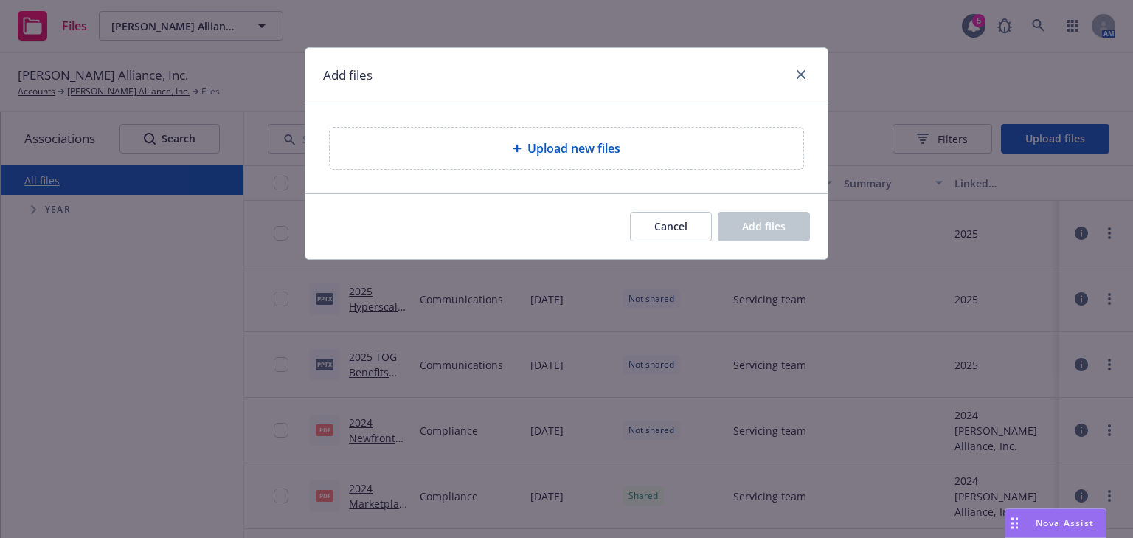
click at [571, 156] on span "Upload new files" at bounding box center [573, 148] width 93 height 18
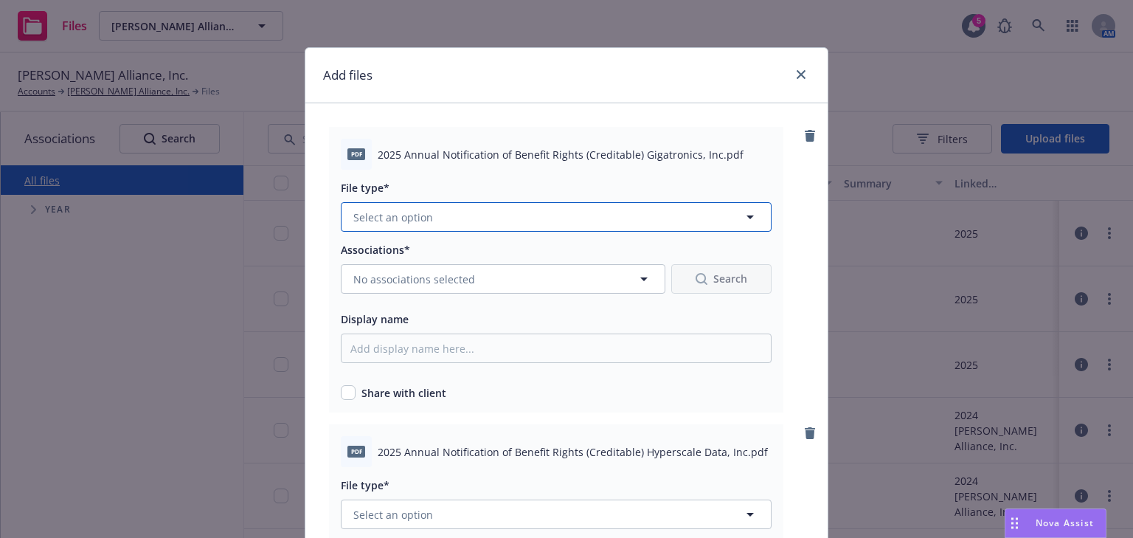
click at [422, 220] on span "Select an option" at bounding box center [393, 216] width 80 height 15
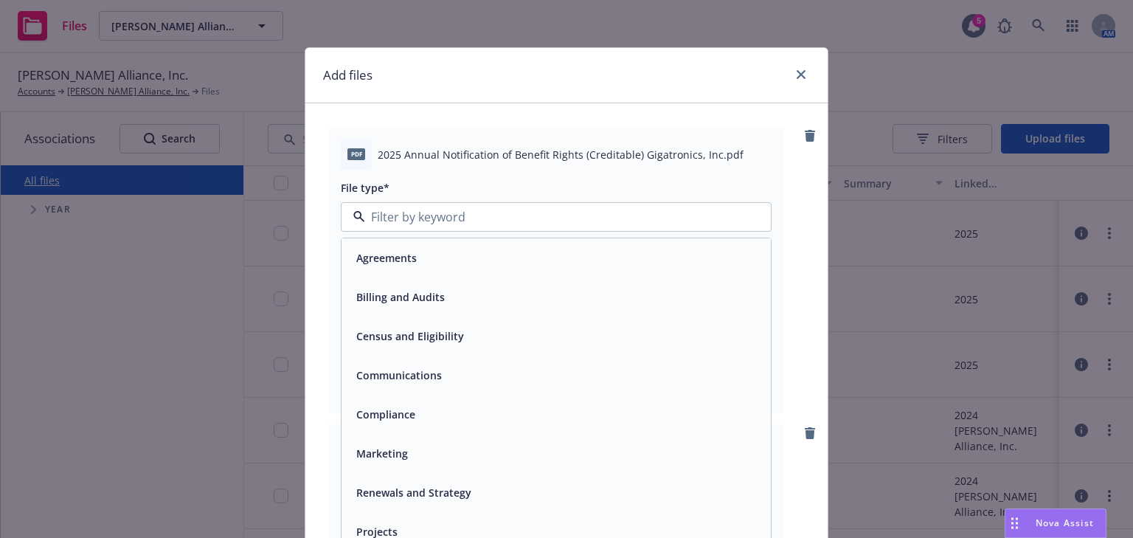
click at [398, 413] on span "Compliance" at bounding box center [385, 413] width 59 height 15
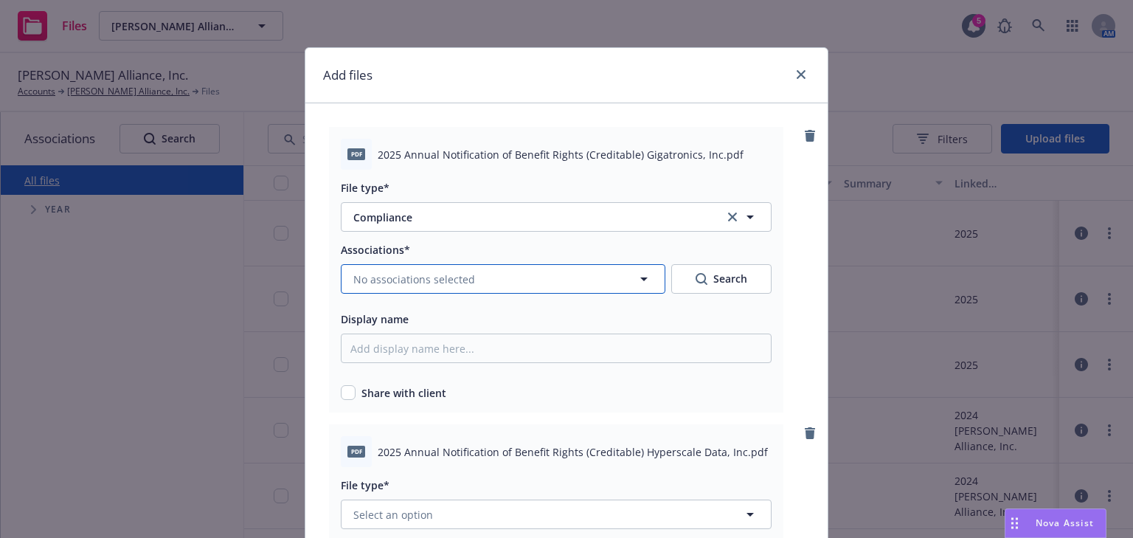
click at [428, 271] on span "No associations selected" at bounding box center [414, 278] width 122 height 15
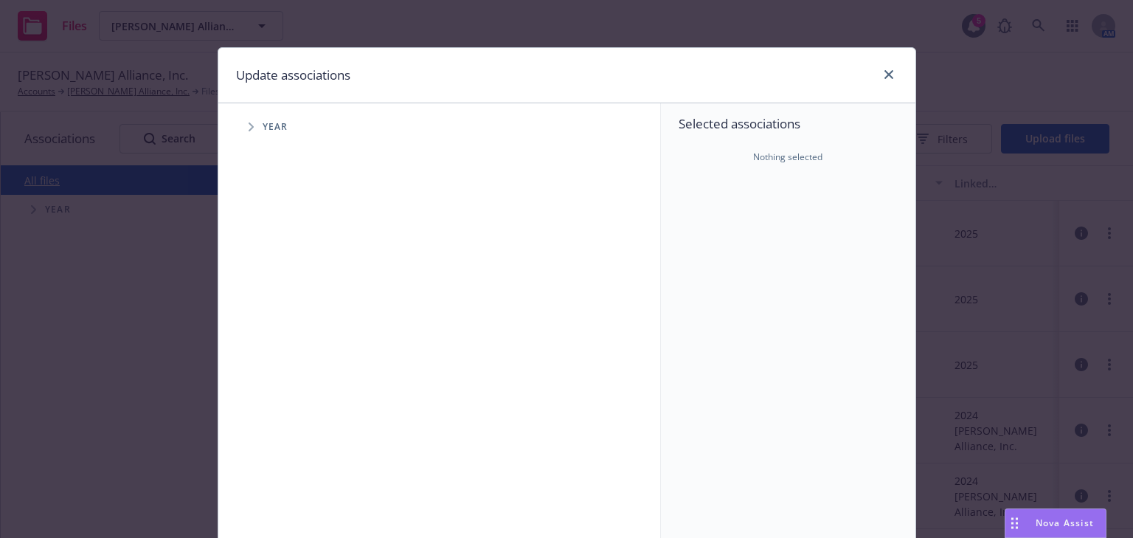
click at [249, 124] on icon "Tree Example" at bounding box center [251, 126] width 5 height 9
click at [289, 324] on input "Tree Example" at bounding box center [288, 329] width 15 height 15
checkbox input "true"
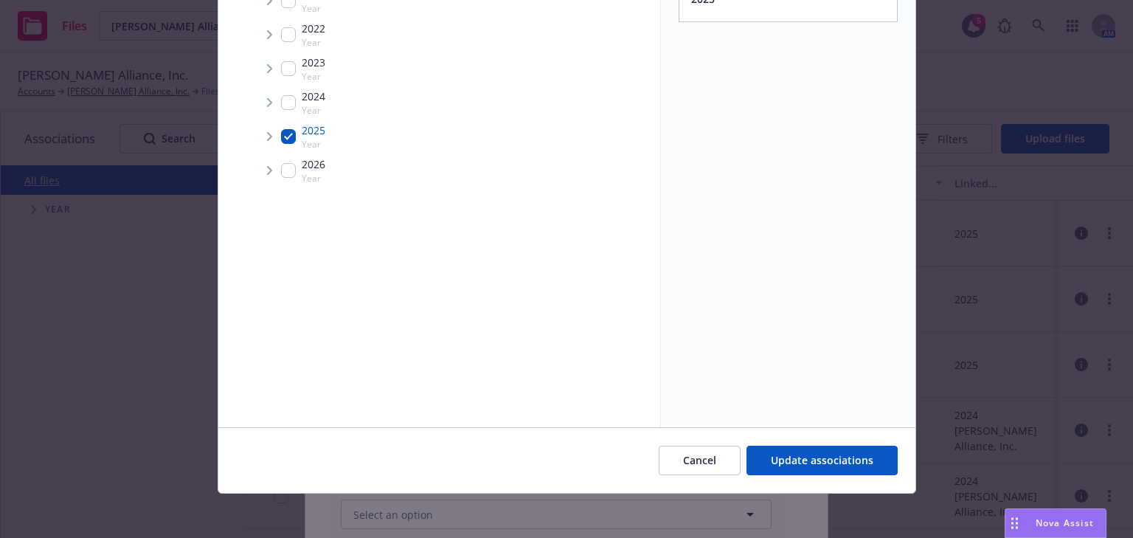
scroll to position [195, 0]
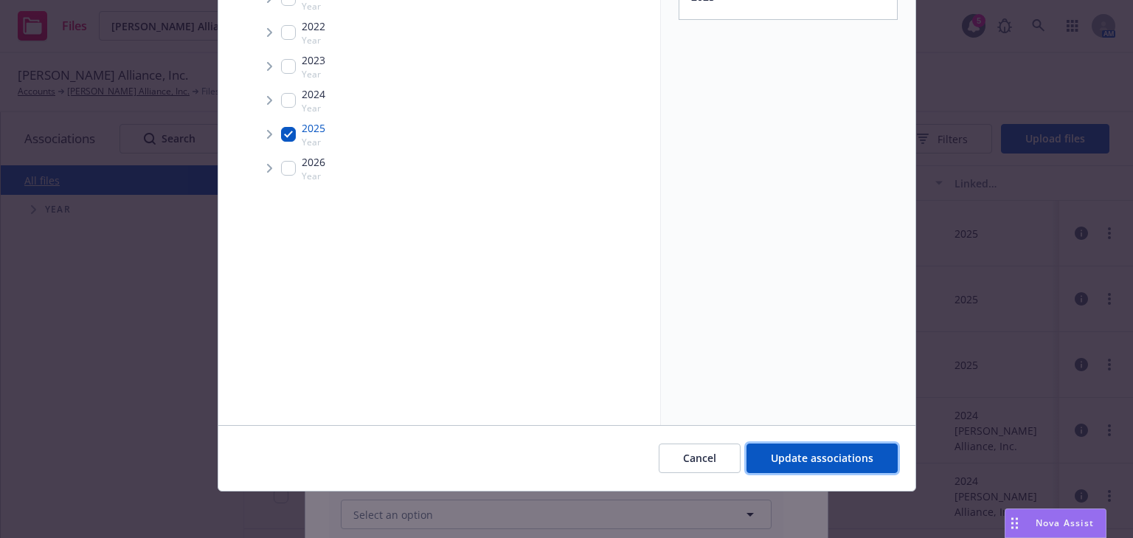
click at [777, 467] on button "Update associations" at bounding box center [821, 457] width 151 height 29
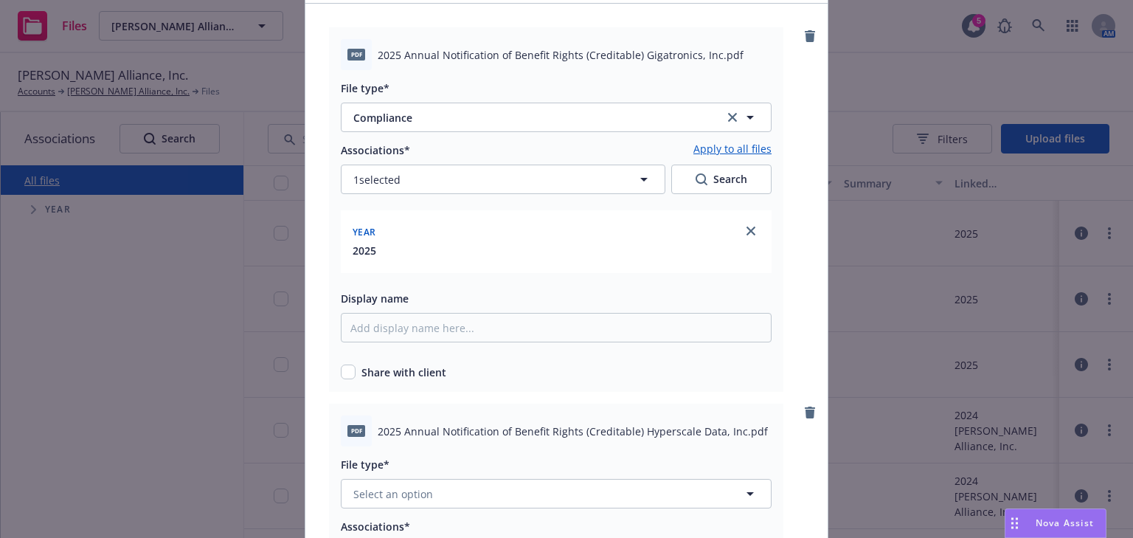
scroll to position [0, 0]
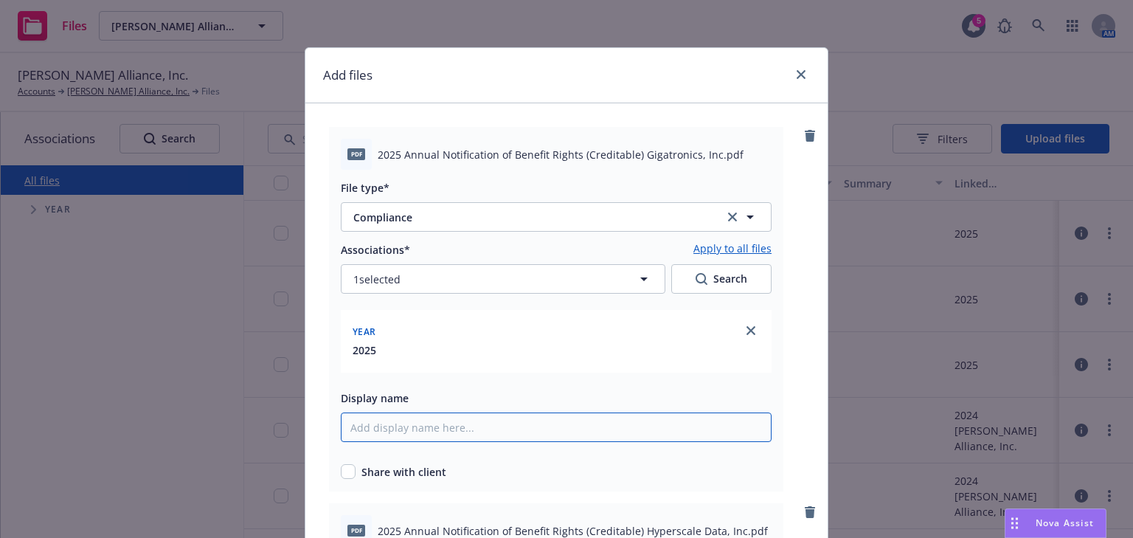
click at [403, 428] on input "Display name" at bounding box center [556, 426] width 431 height 29
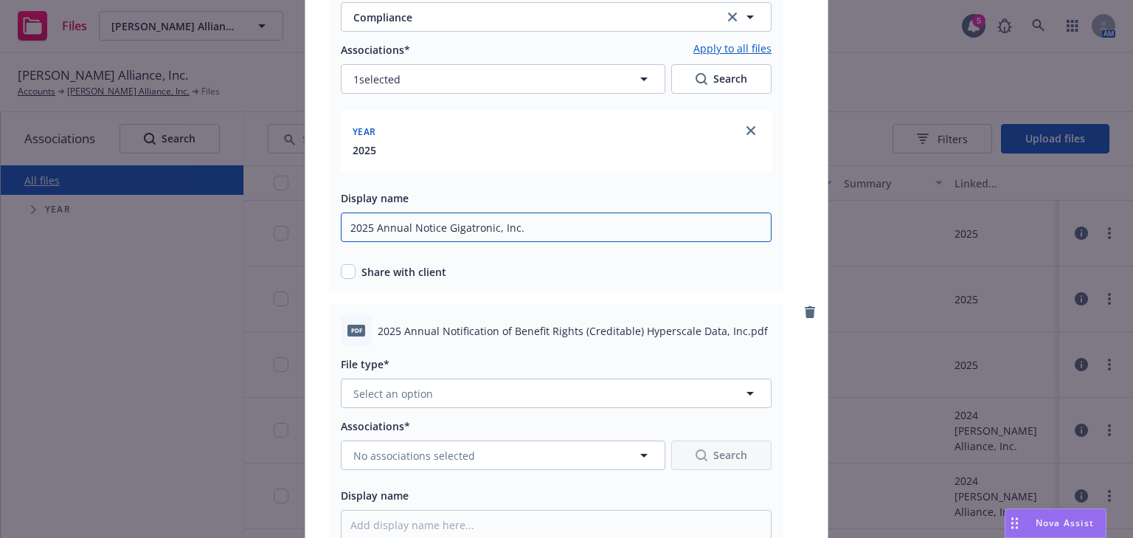
scroll to position [236, 0]
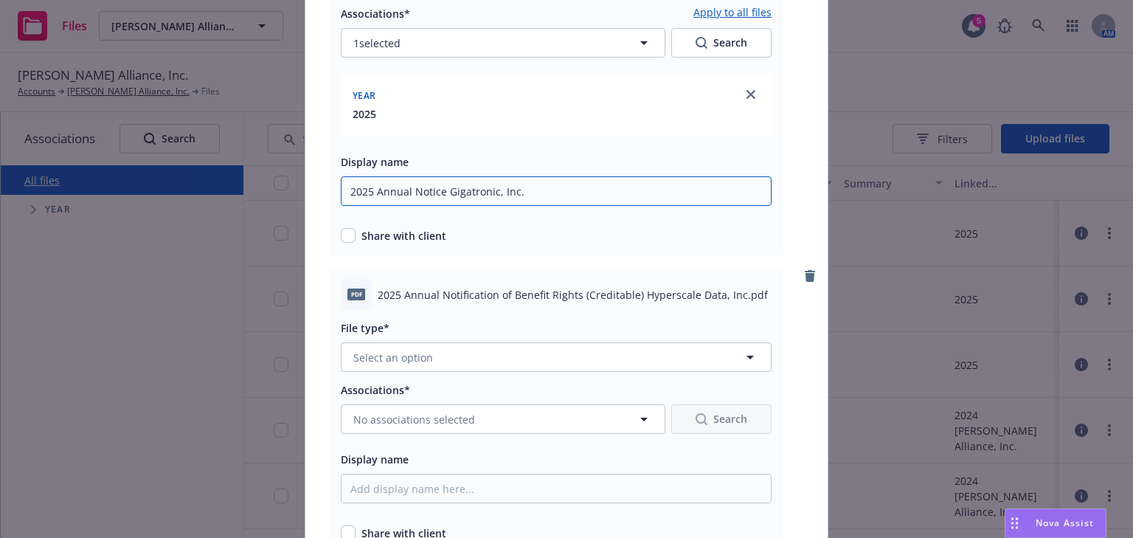
type input "2025 Annual Notice Gigatronic, Inc."
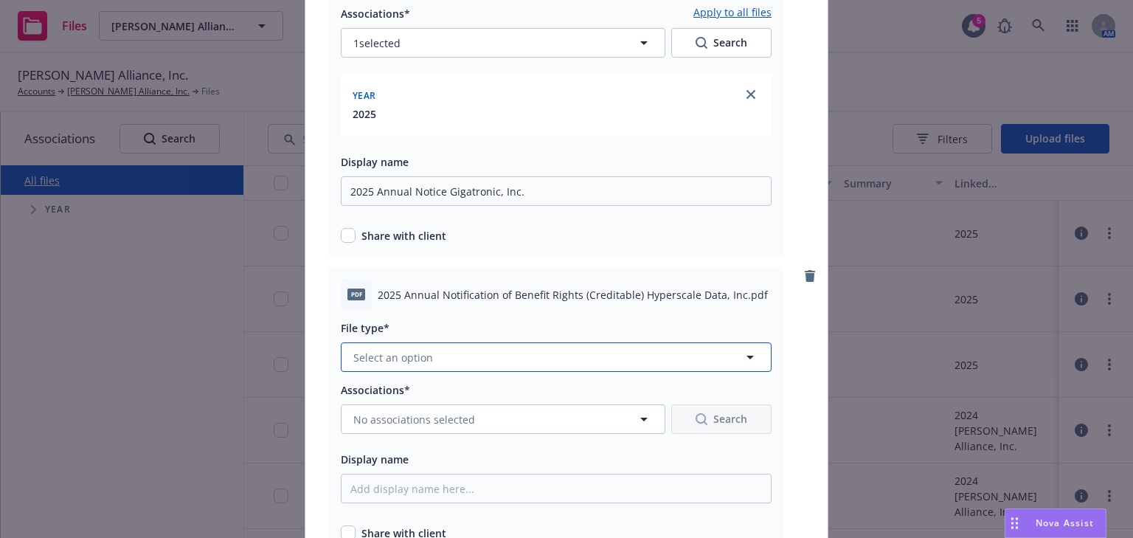
click at [434, 352] on button "Select an option" at bounding box center [556, 356] width 431 height 29
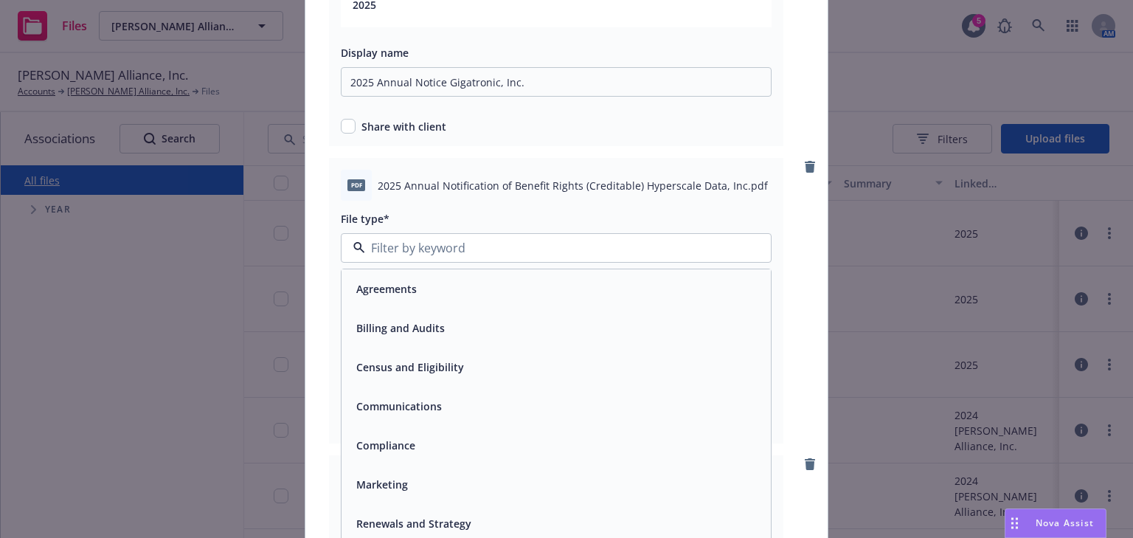
scroll to position [354, 0]
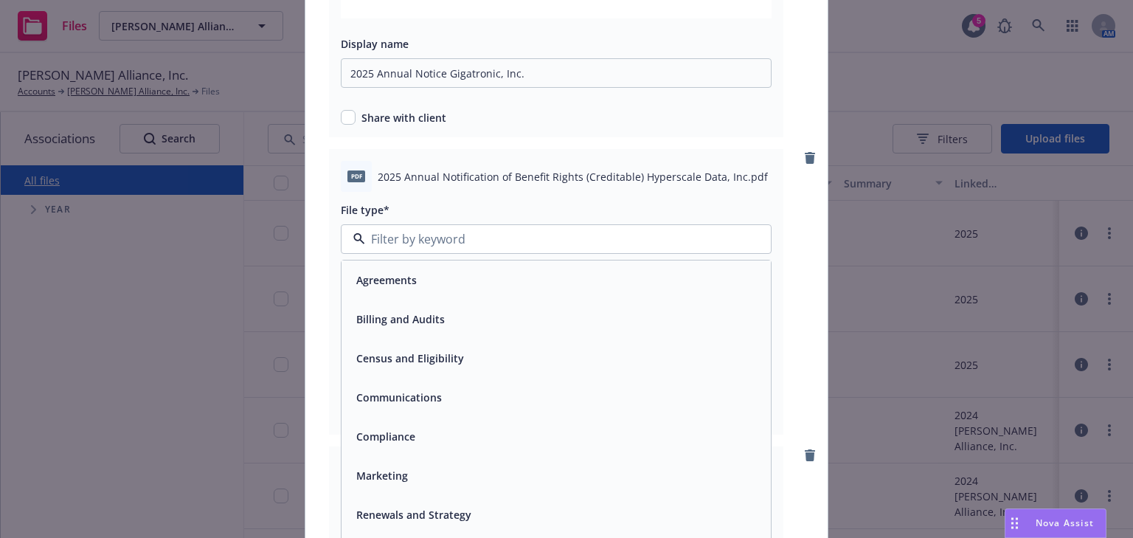
click at [389, 443] on span "Compliance" at bounding box center [385, 435] width 59 height 15
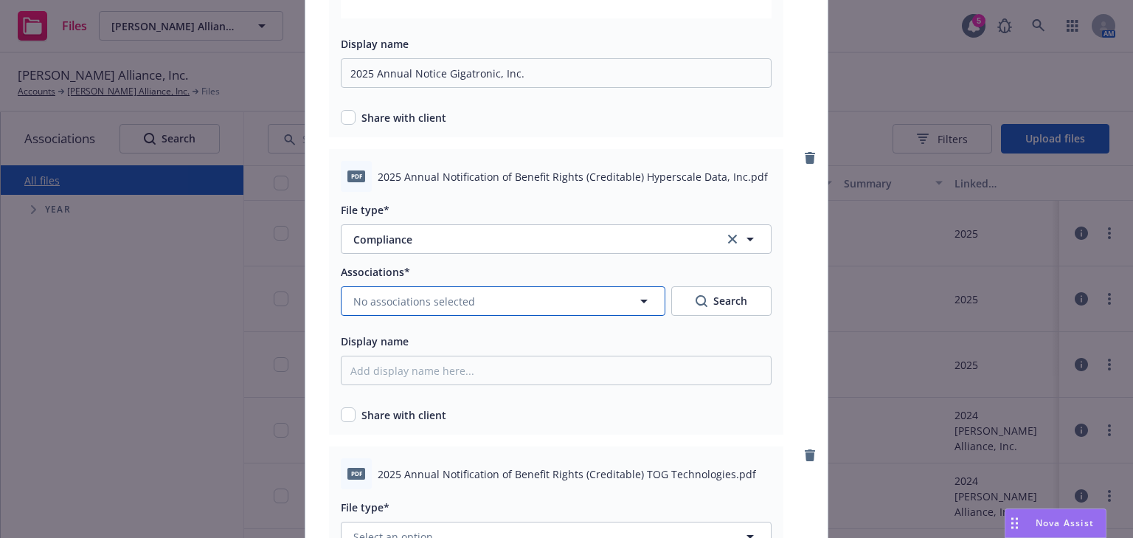
click at [398, 305] on span "No associations selected" at bounding box center [414, 300] width 122 height 15
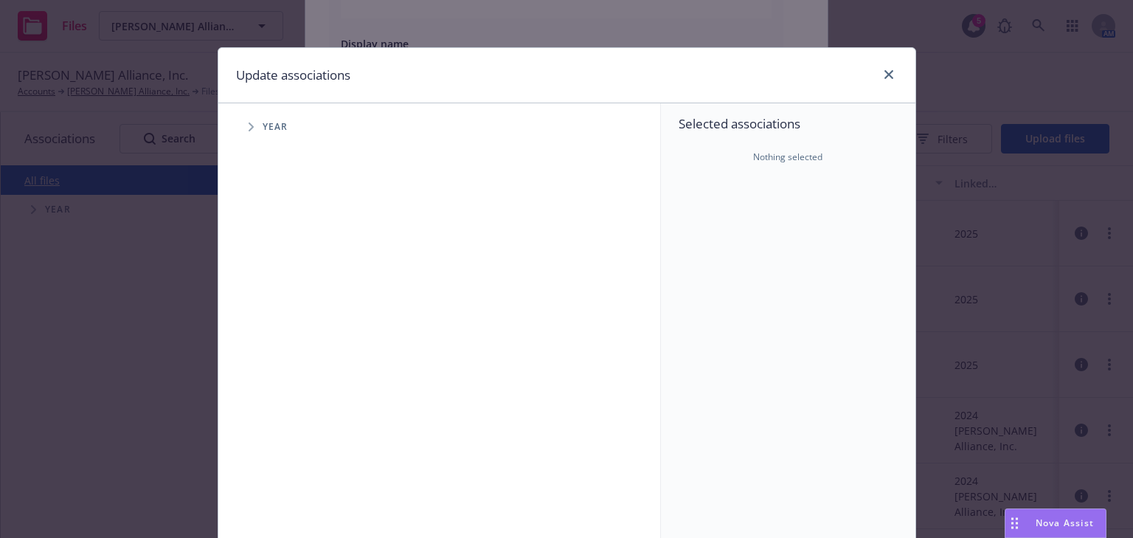
click at [268, 131] on span "Year" at bounding box center [276, 126] width 26 height 9
click at [249, 124] on icon "Tree Example" at bounding box center [252, 126] width 6 height 9
click at [285, 326] on input "Tree Example" at bounding box center [288, 329] width 15 height 15
checkbox input "true"
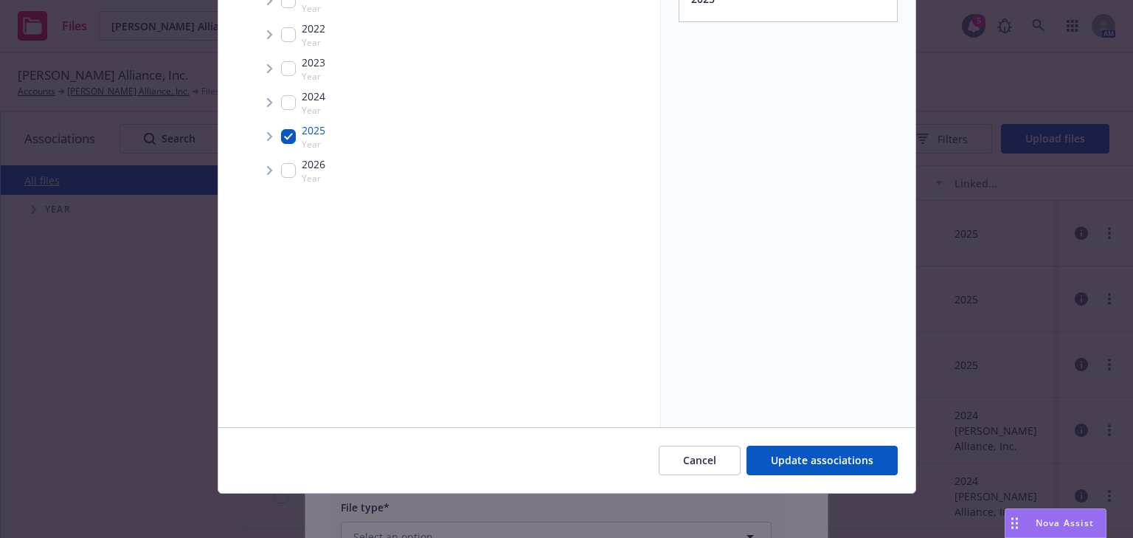
scroll to position [195, 0]
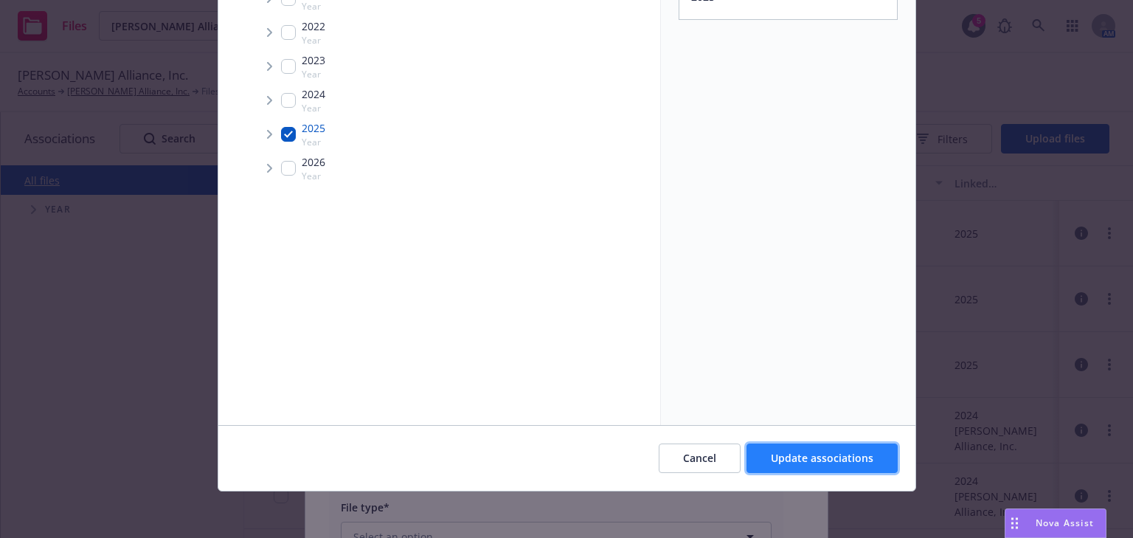
click at [838, 462] on span "Update associations" at bounding box center [822, 458] width 103 height 14
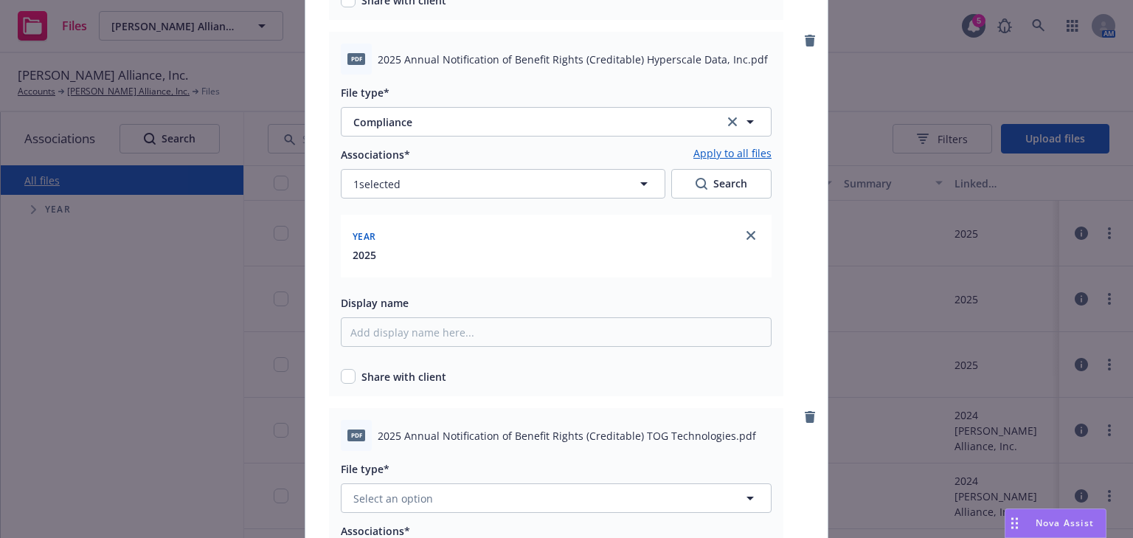
scroll to position [472, 0]
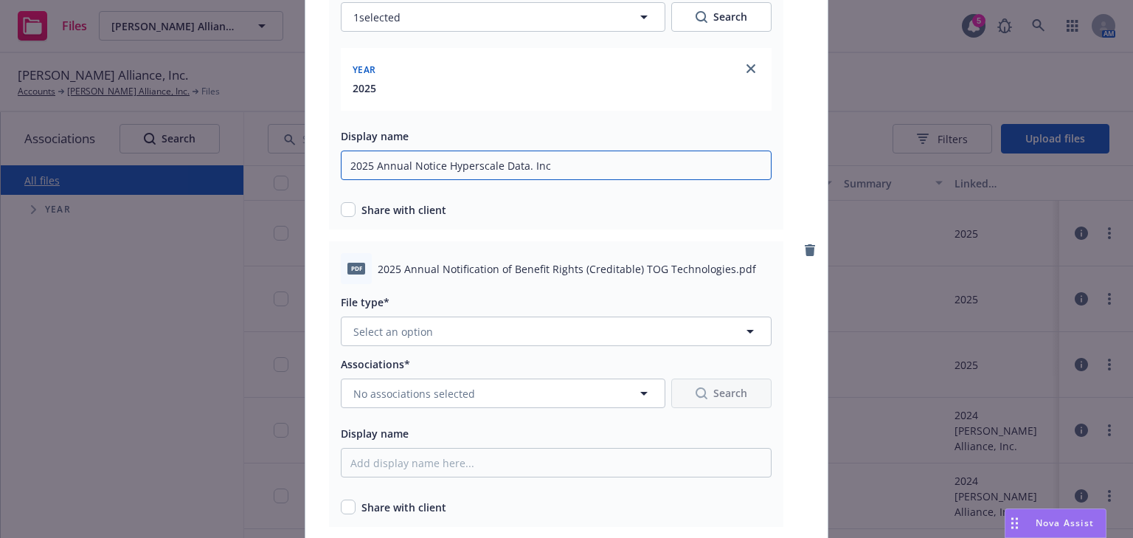
scroll to position [649, 0]
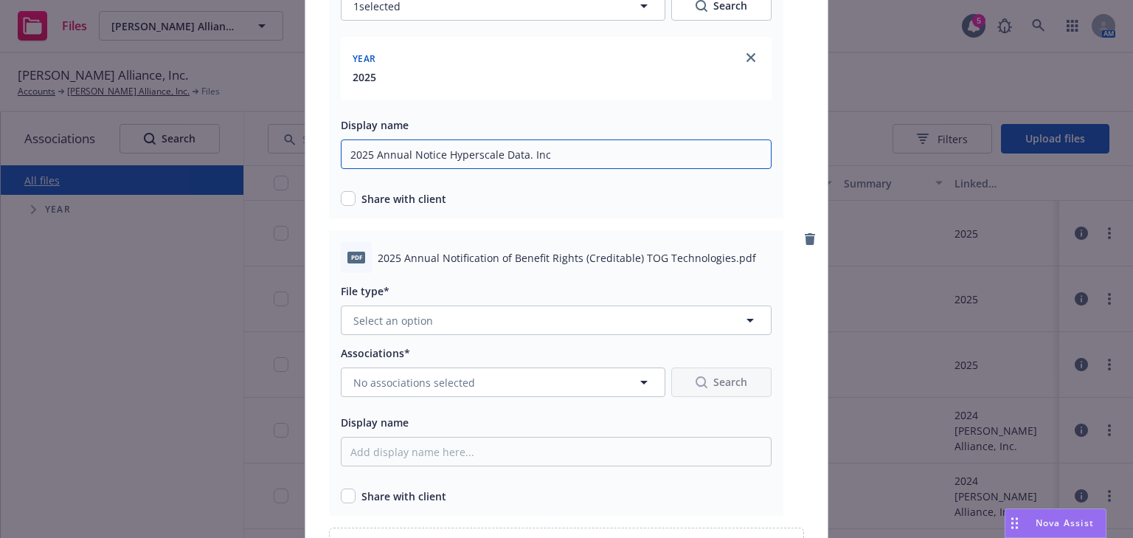
type input "2025 Annual Notice Hyperscale Data. Inc"
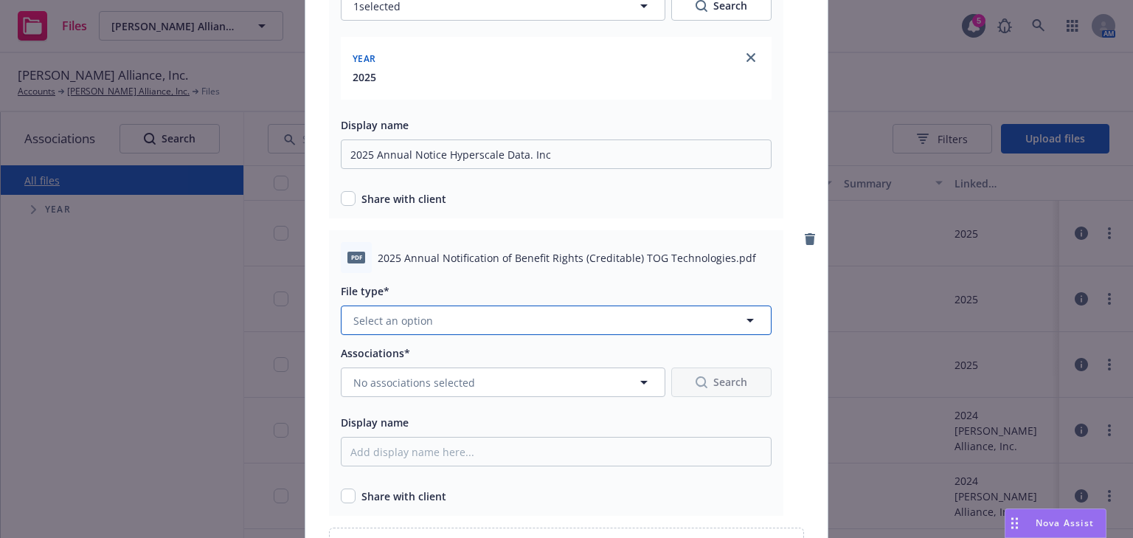
click at [407, 325] on span "Select an option" at bounding box center [393, 320] width 80 height 15
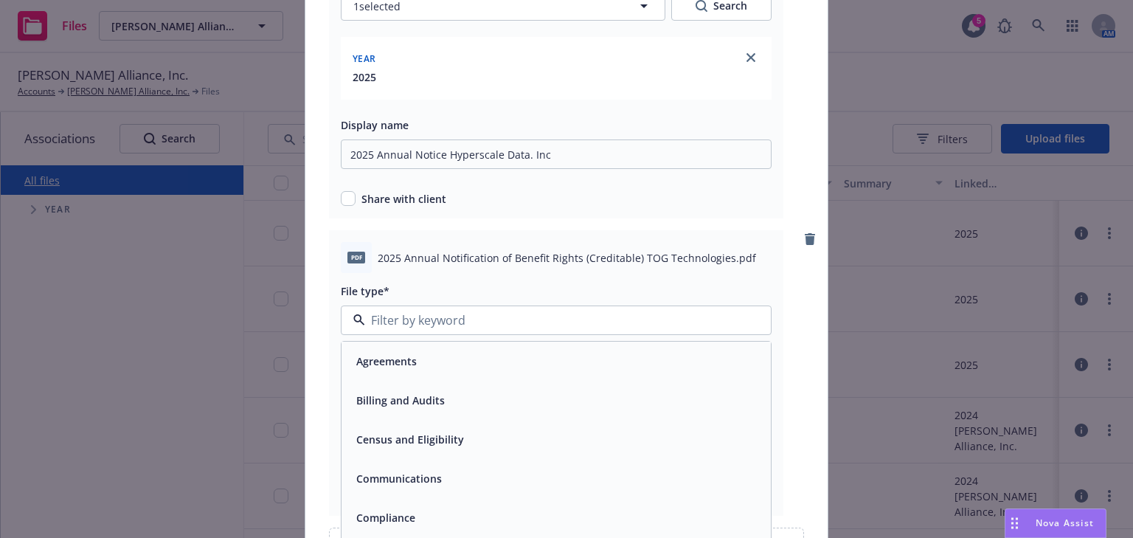
click at [392, 512] on span "Compliance" at bounding box center [385, 517] width 59 height 15
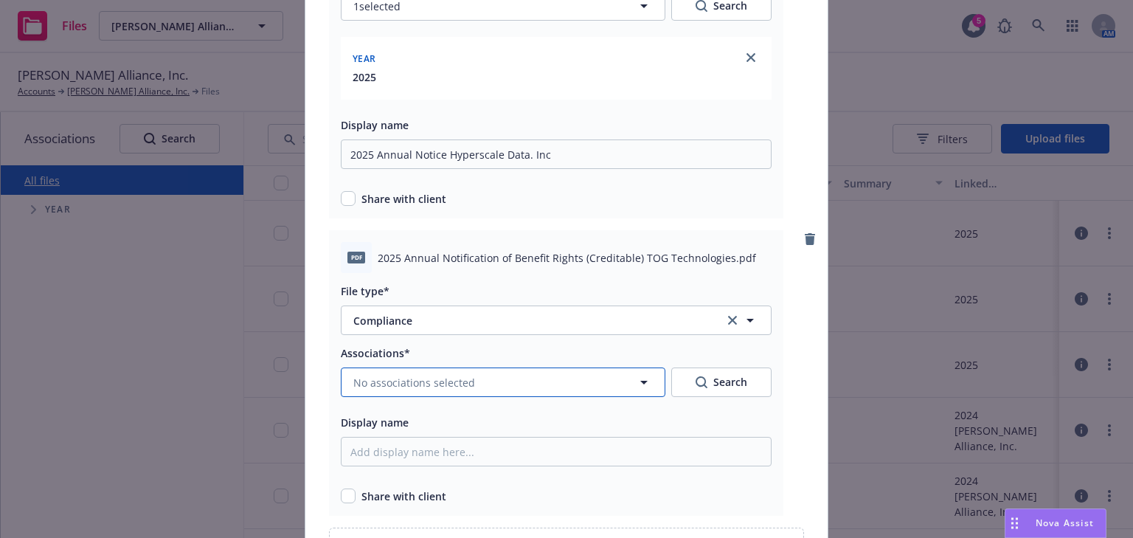
click at [382, 386] on span "No associations selected" at bounding box center [414, 382] width 122 height 15
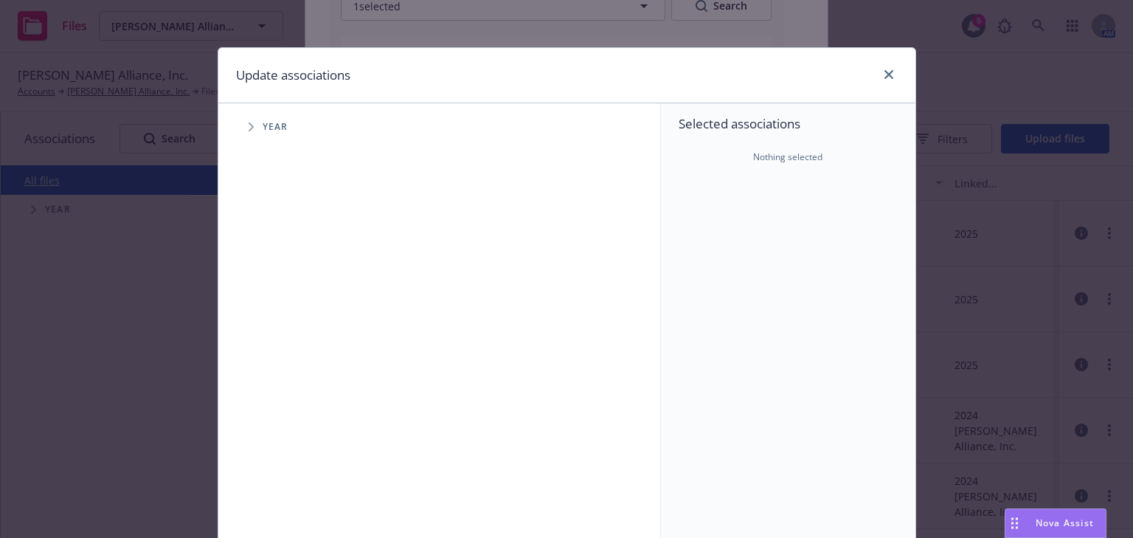
click at [274, 131] on span "Year" at bounding box center [276, 126] width 26 height 9
click at [239, 121] on span "Tree Example" at bounding box center [251, 127] width 24 height 24
click at [246, 126] on icon "Tree Example" at bounding box center [250, 128] width 9 height 6
drag, startPoint x: 242, startPoint y: 128, endPoint x: 244, endPoint y: 136, distance: 8.4
click at [242, 128] on span "Tree Example" at bounding box center [251, 127] width 24 height 24
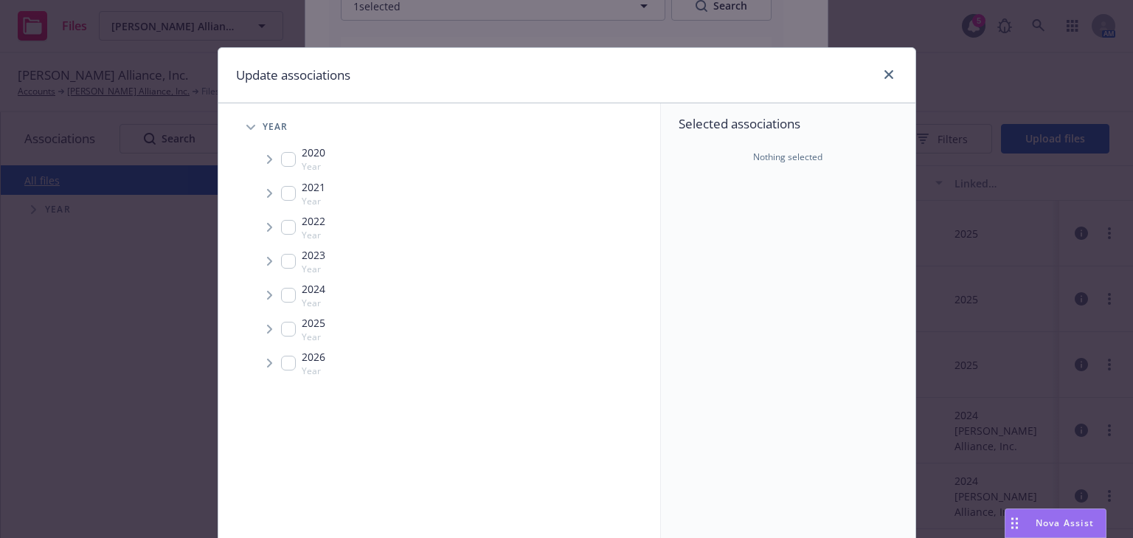
click at [281, 330] on input "Tree Example" at bounding box center [288, 329] width 15 height 15
checkbox input "true"
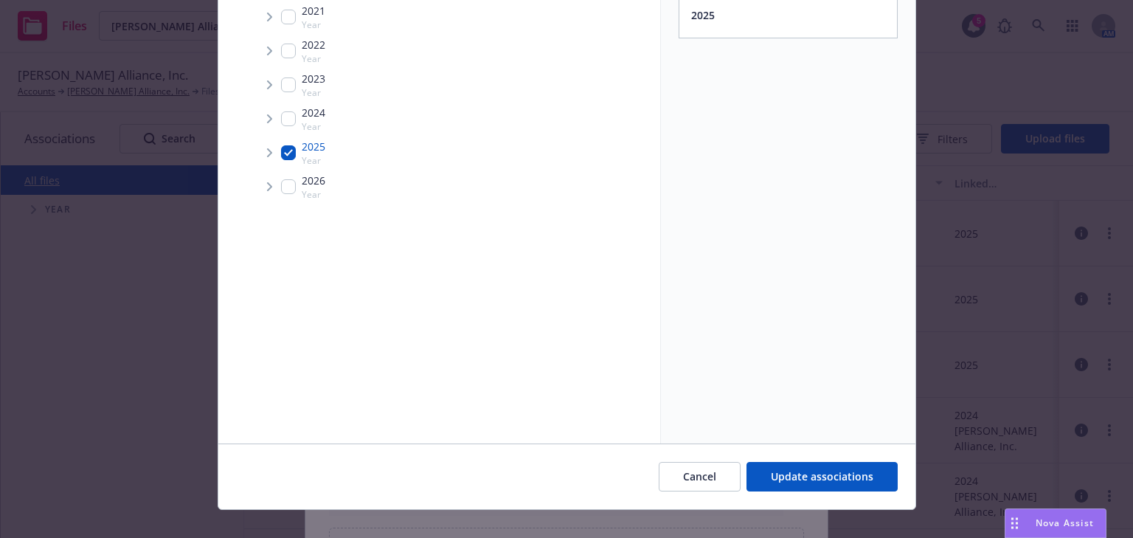
scroll to position [195, 0]
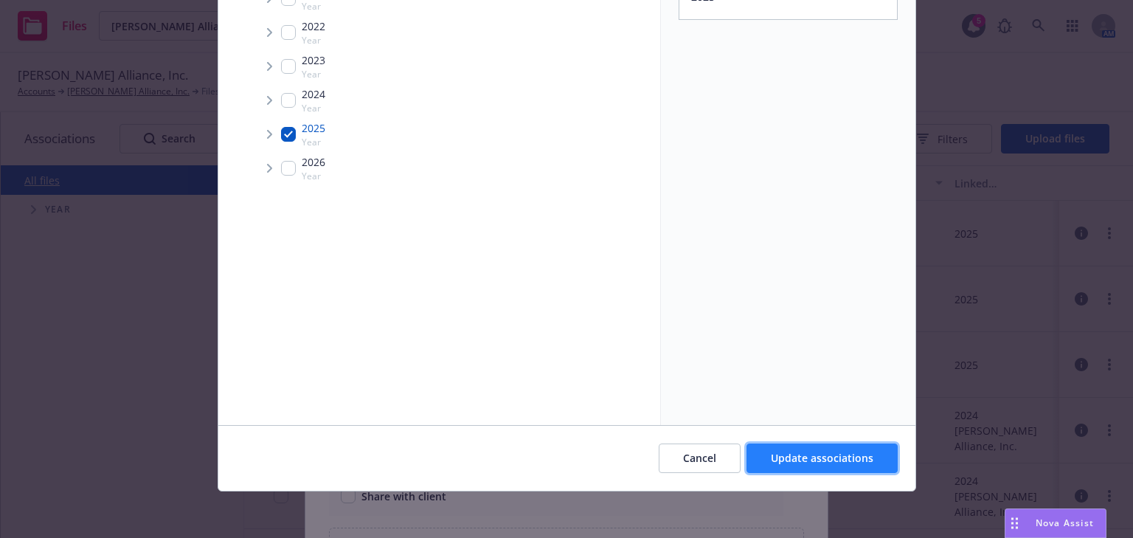
click at [797, 451] on span "Update associations" at bounding box center [822, 458] width 103 height 14
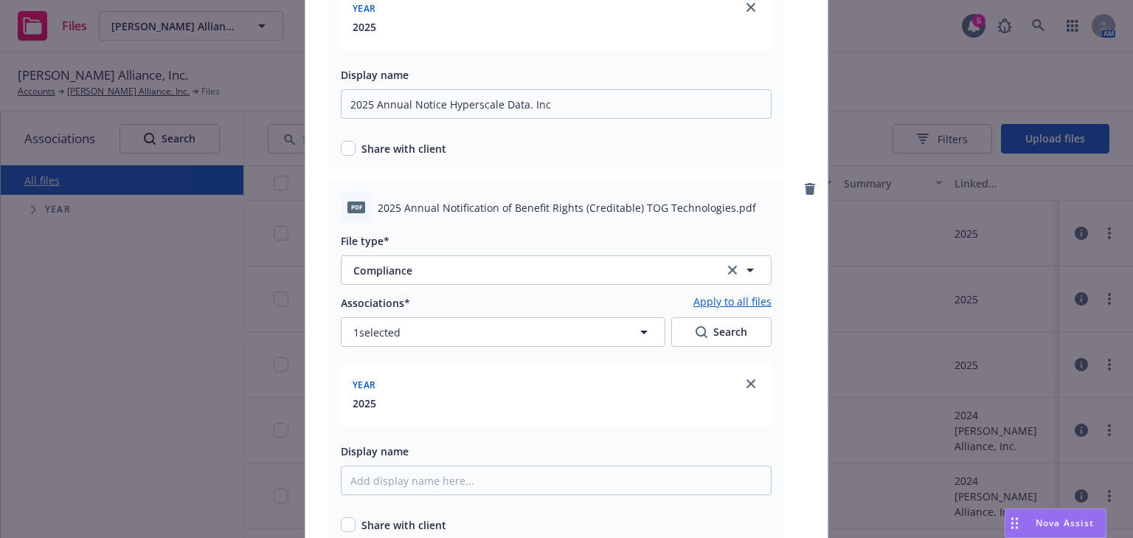
scroll to position [826, 0]
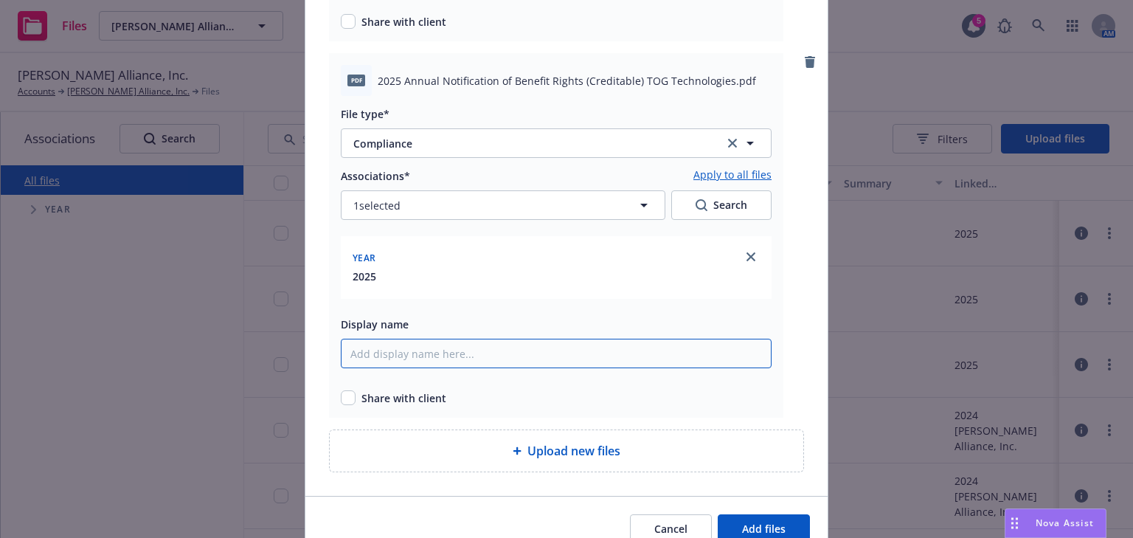
drag, startPoint x: 406, startPoint y: 354, endPoint x: 416, endPoint y: 355, distance: 9.6
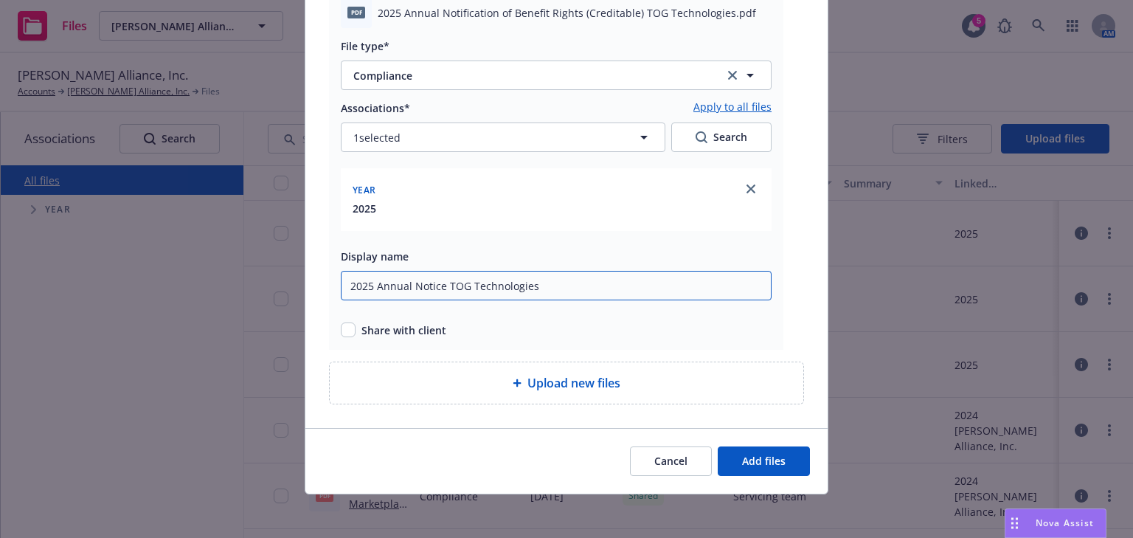
scroll to position [897, 0]
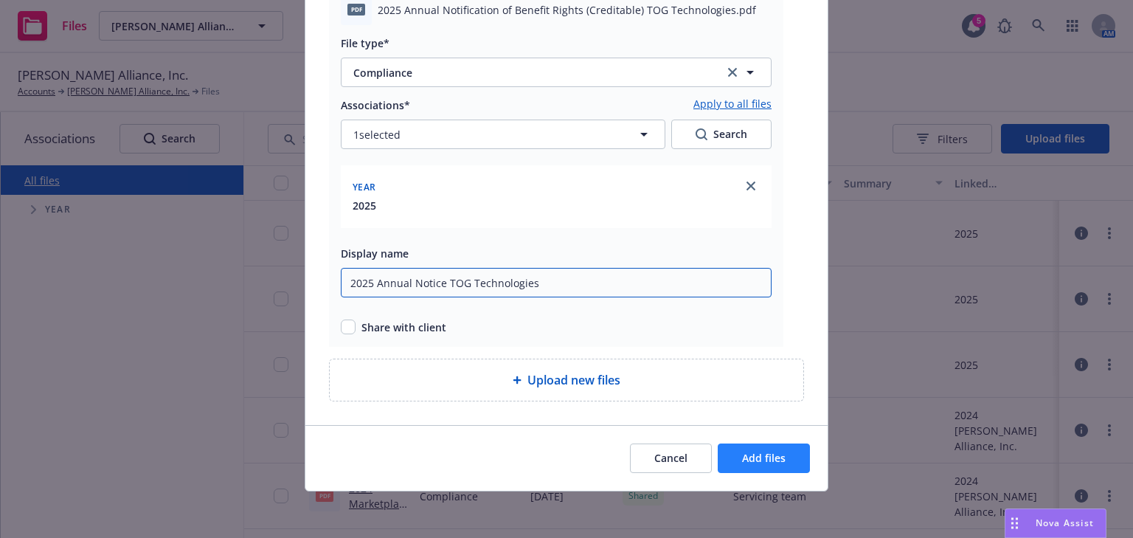
type input "2025 Annual Notice TOG Technologies"
click at [737, 459] on button "Add files" at bounding box center [764, 457] width 92 height 29
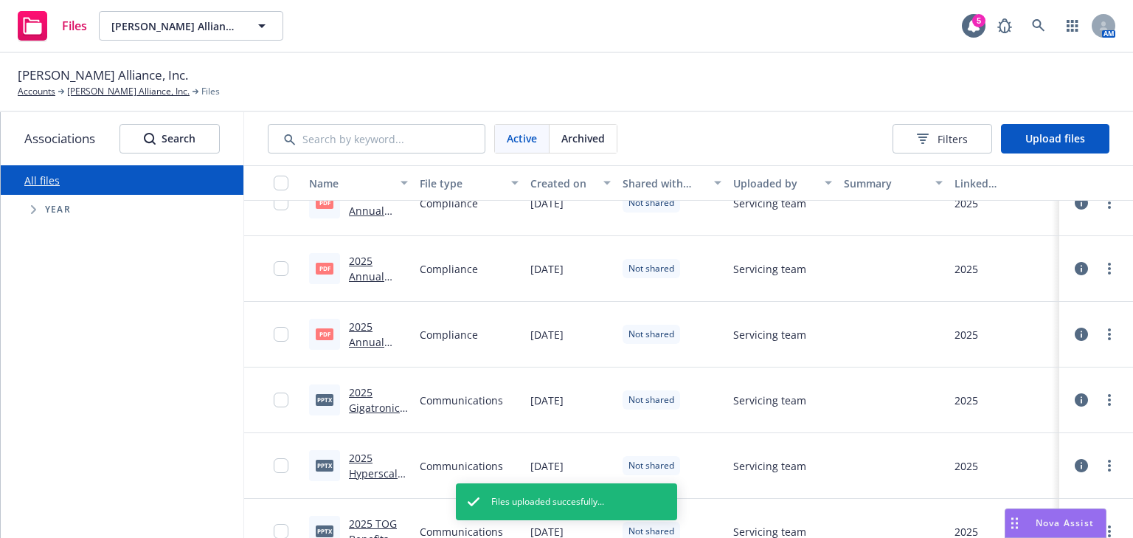
scroll to position [0, 0]
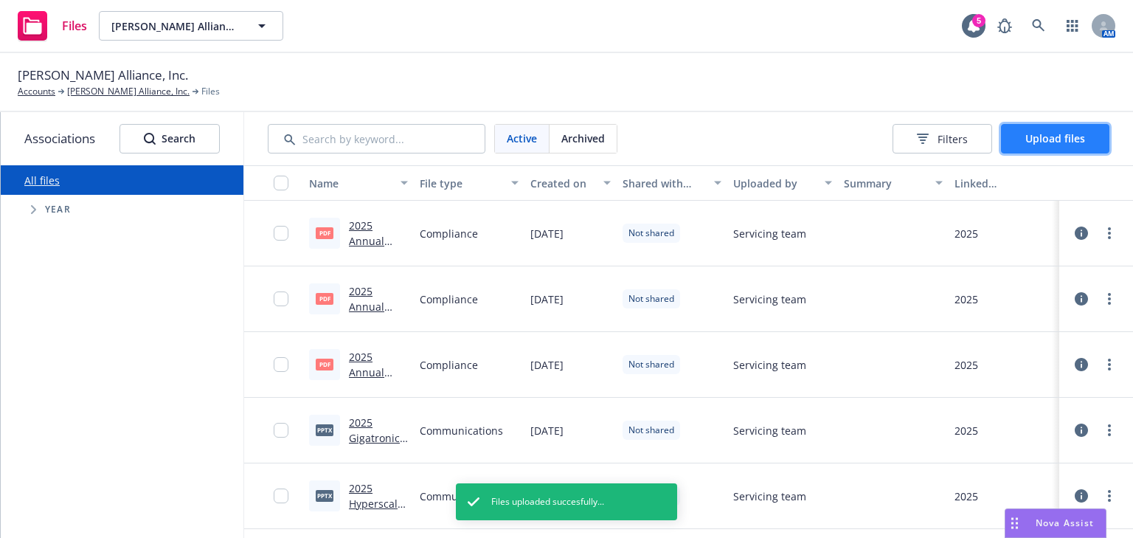
click at [1037, 131] on span "Upload files" at bounding box center [1055, 138] width 60 height 14
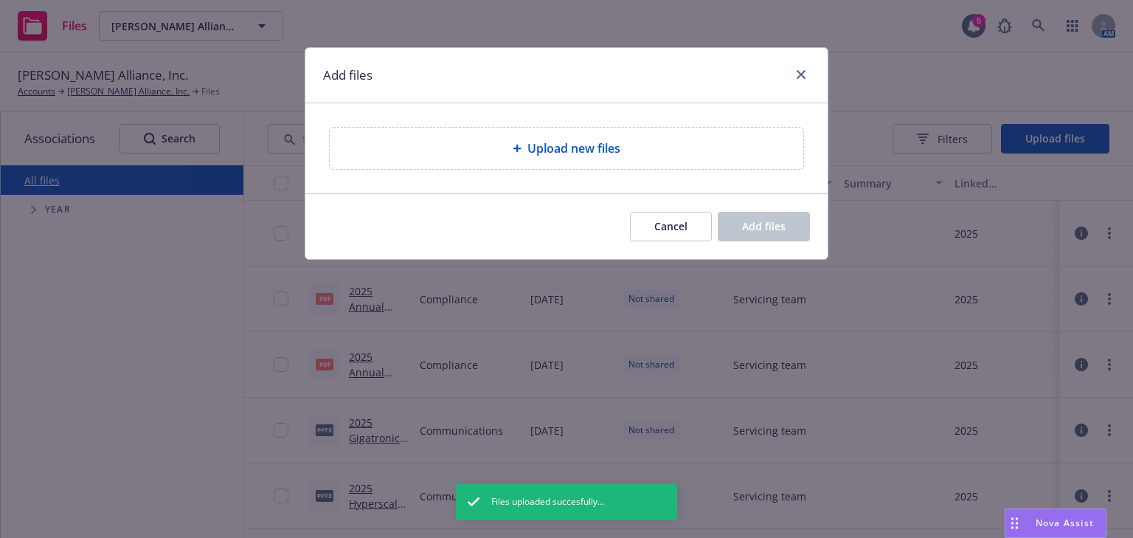
click at [593, 143] on span "Upload new files" at bounding box center [573, 148] width 93 height 18
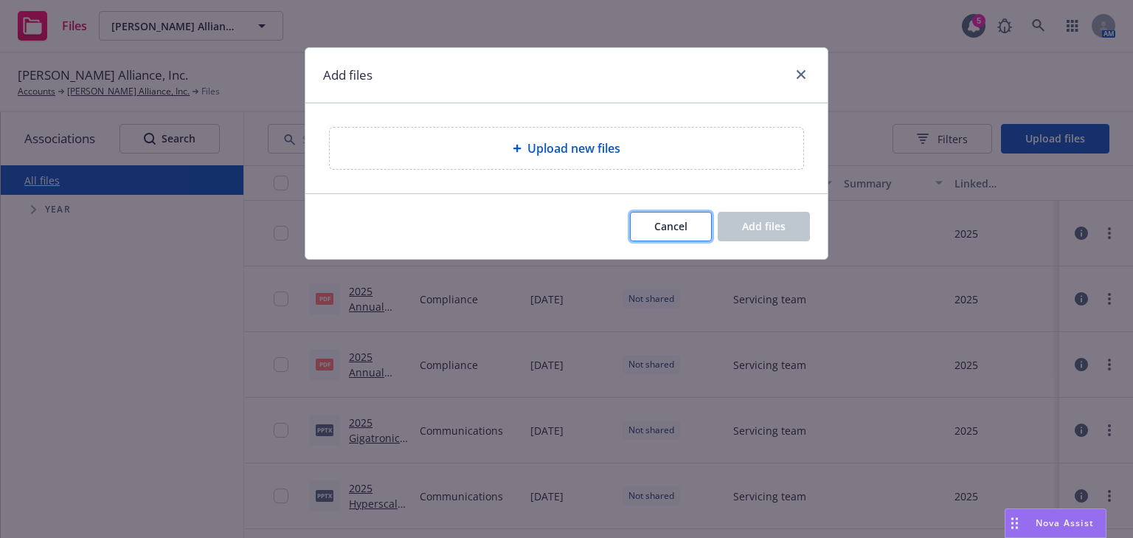
click at [695, 226] on button "Cancel" at bounding box center [671, 226] width 82 height 29
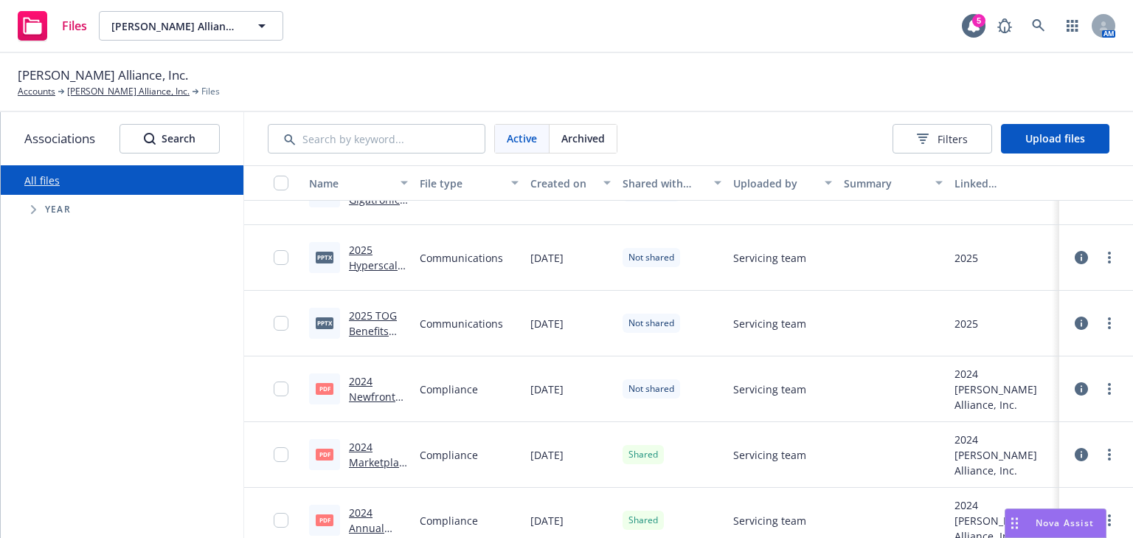
scroll to position [295, 0]
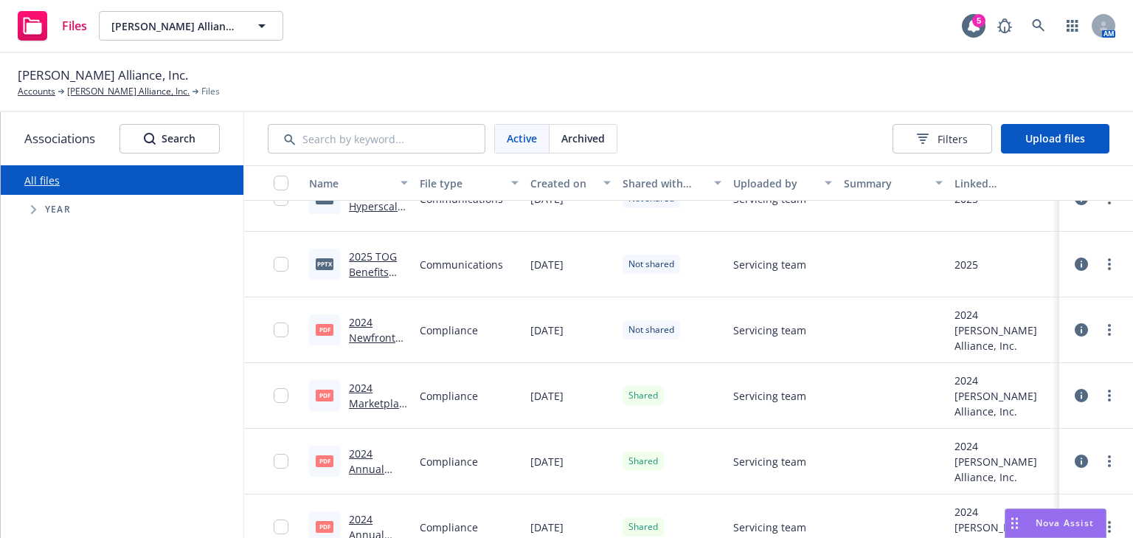
click at [351, 399] on link "2024 Marketplace Notice Gigatronics, Inc..pdf" at bounding box center [378, 419] width 59 height 76
click at [1108, 395] on circle "more" at bounding box center [1109, 395] width 3 height 3
click at [1012, 349] on link "Edit" at bounding box center [1043, 343] width 147 height 29
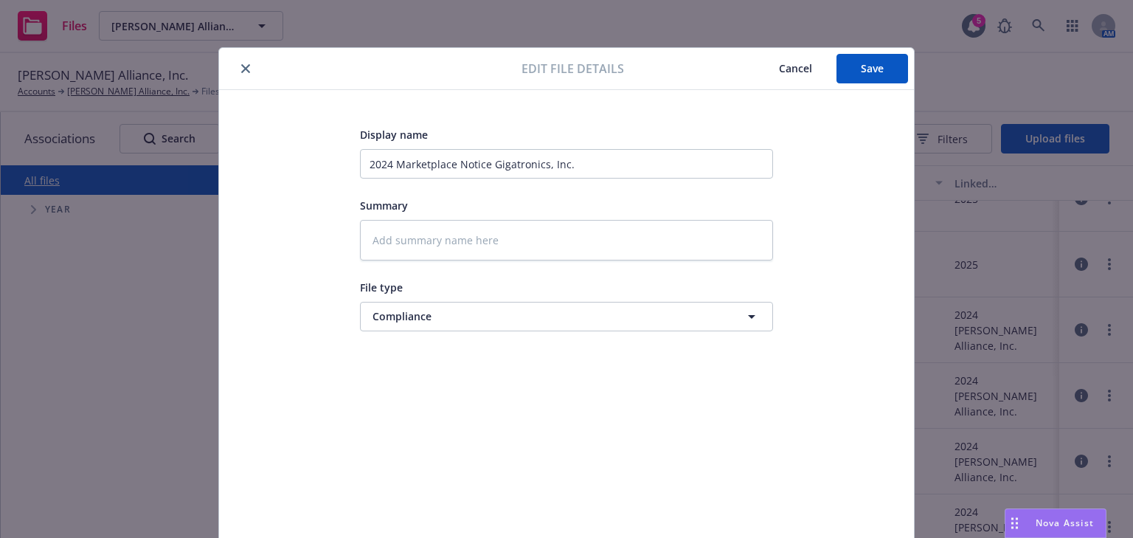
click at [242, 64] on icon "close" at bounding box center [245, 68] width 9 height 9
click at [236, 68] on div "[PERSON_NAME] Alliance, Inc. Accounts [PERSON_NAME] Alliance, Inc. Files" at bounding box center [566, 82] width 1097 height 32
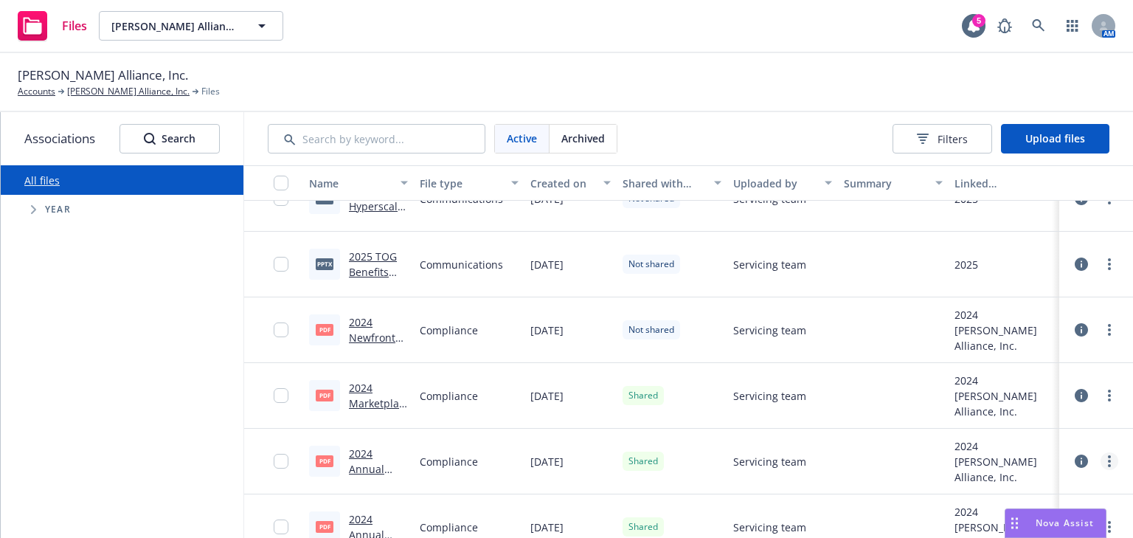
click at [1108, 461] on circle "more" at bounding box center [1109, 460] width 3 height 3
click at [1012, 410] on link "Edit" at bounding box center [1043, 409] width 147 height 29
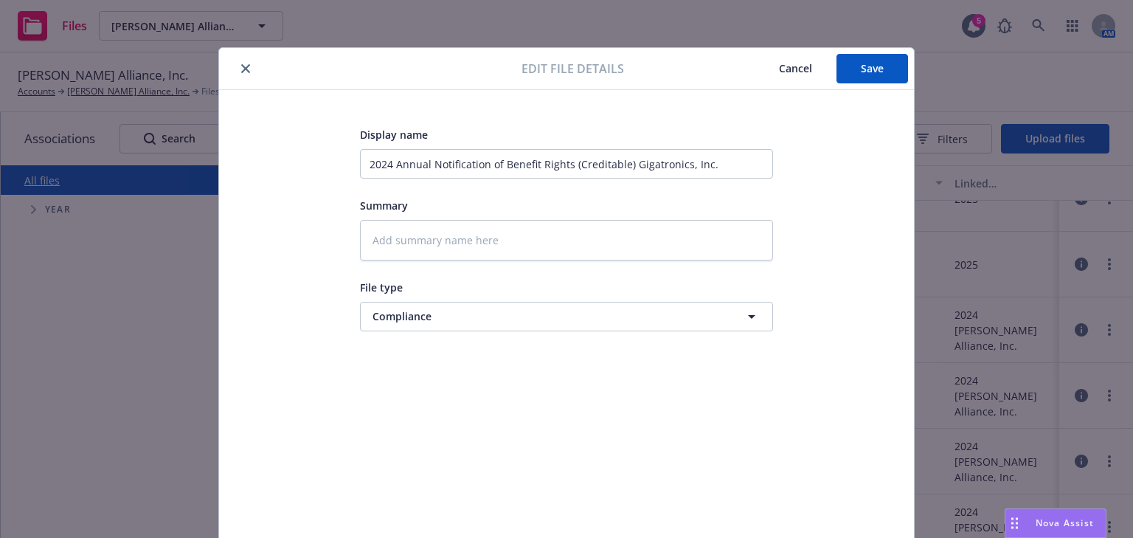
click at [241, 67] on icon "close" at bounding box center [245, 68] width 9 height 9
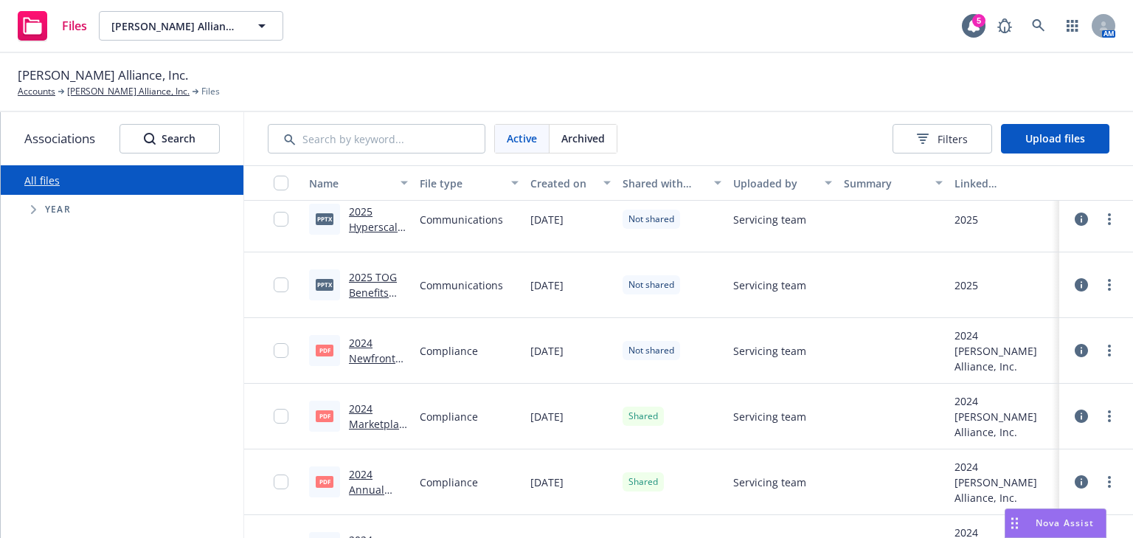
scroll to position [295, 0]
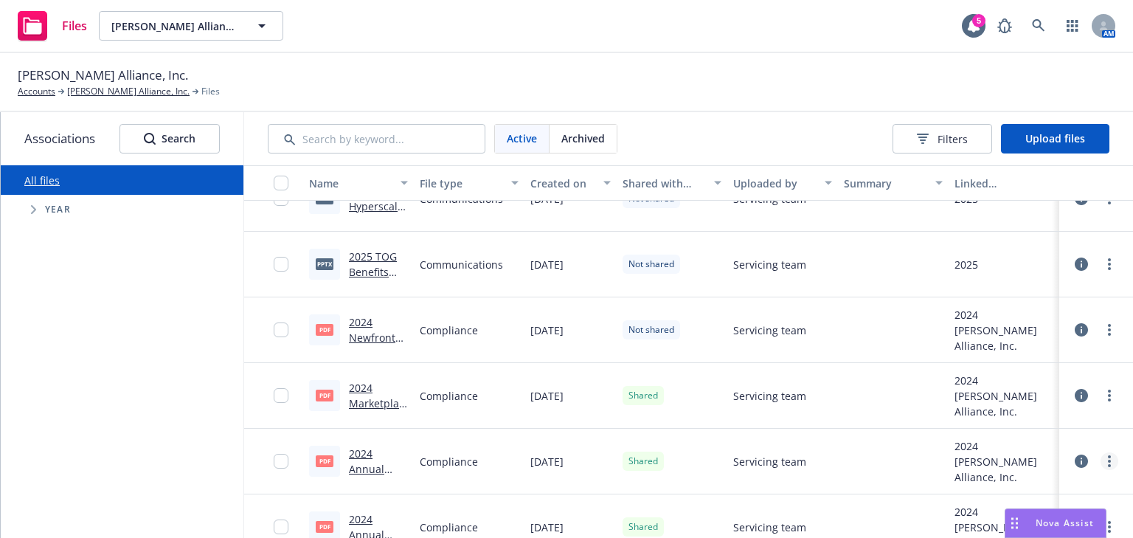
click at [1100, 462] on link "more" at bounding box center [1109, 461] width 18 height 18
click at [999, 413] on link "Edit" at bounding box center [1043, 409] width 147 height 29
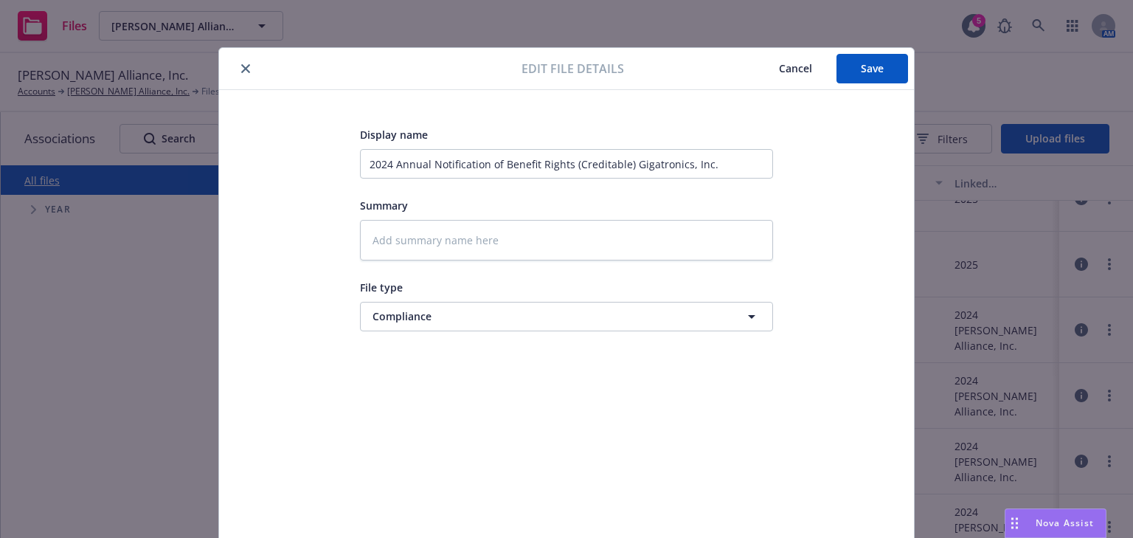
scroll to position [44, 0]
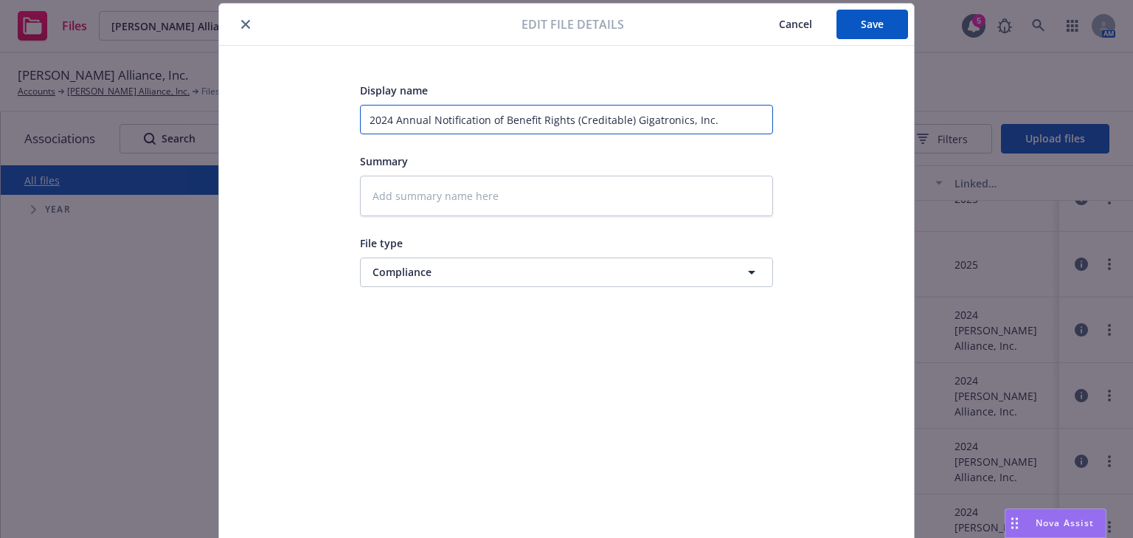
drag, startPoint x: 713, startPoint y: 121, endPoint x: 333, endPoint y: 112, distance: 379.9
click at [333, 112] on div "Display name 2024 Annual Notification of Benefit Rights (Creditable) Gigatronic…" at bounding box center [567, 302] width 636 height 442
click at [855, 33] on button "Save" at bounding box center [872, 24] width 72 height 29
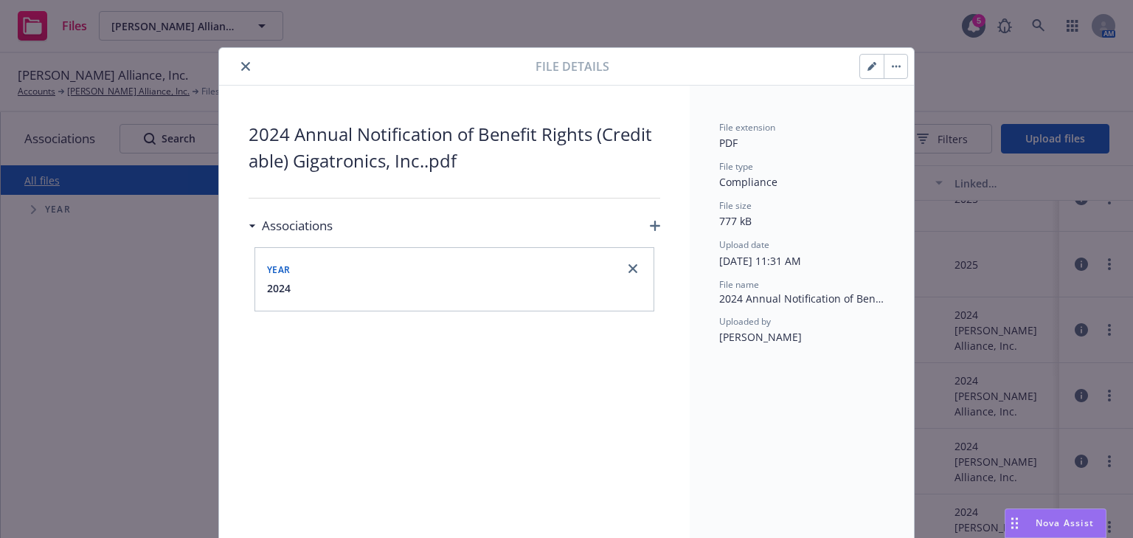
click at [245, 64] on button "close" at bounding box center [246, 67] width 18 height 18
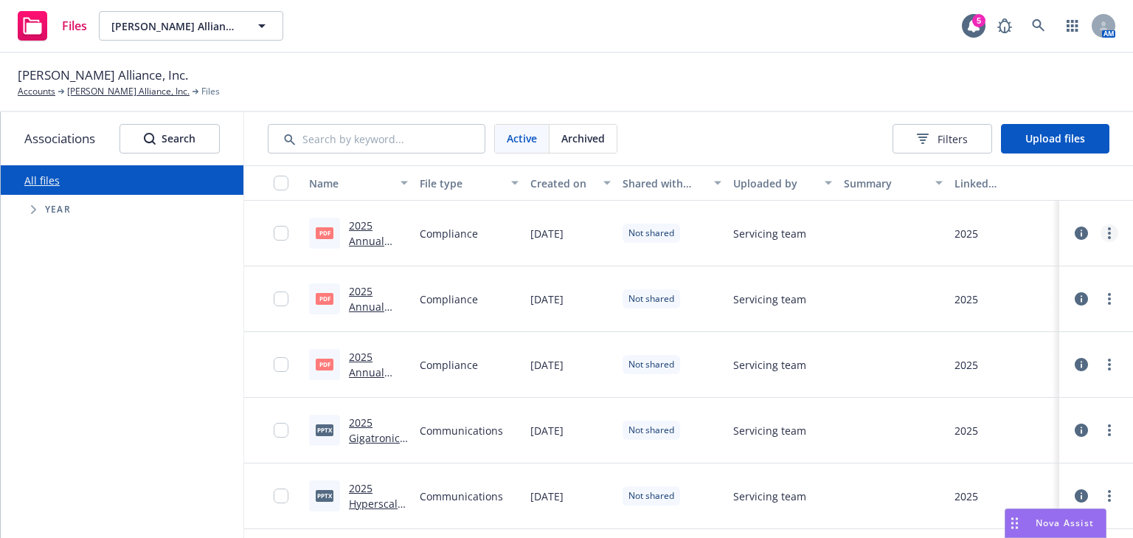
click at [1108, 233] on circle "more" at bounding box center [1109, 233] width 3 height 3
drag, startPoint x: 1088, startPoint y: 231, endPoint x: 1012, endPoint y: 260, distance: 82.2
click at [1037, 244] on body "Files [PERSON_NAME] Alliance, Inc. 5 AM [PERSON_NAME] Alliance, Inc. Accounts […" at bounding box center [566, 269] width 1133 height 538
click at [1100, 226] on link "more" at bounding box center [1109, 233] width 18 height 18
click at [993, 348] on link "Edit" at bounding box center [1035, 351] width 147 height 29
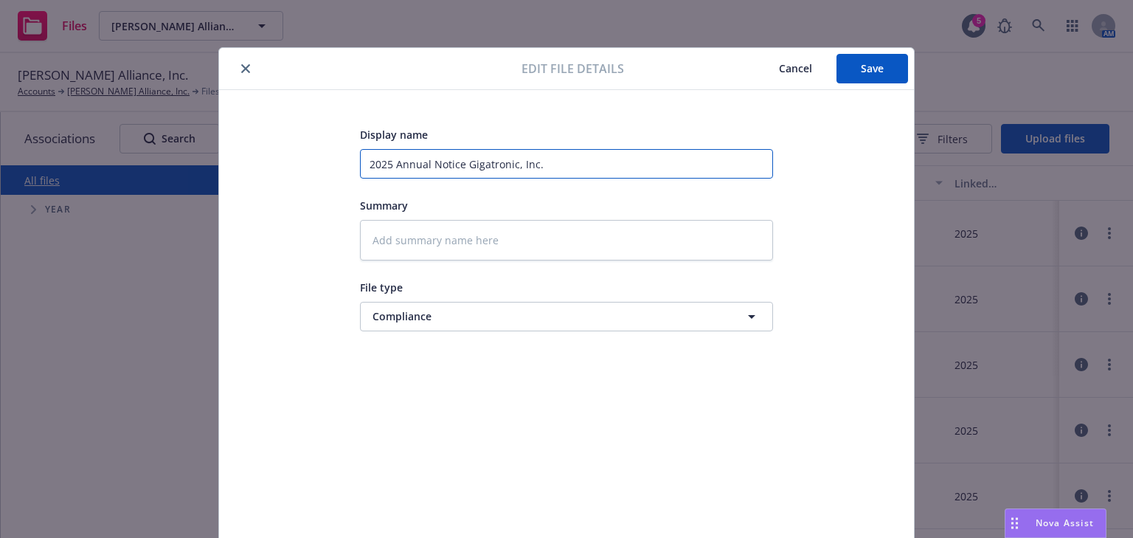
drag, startPoint x: 544, startPoint y: 166, endPoint x: 291, endPoint y: 156, distance: 253.9
click at [291, 156] on div "Display name 2025 Annual Notice Gigatronic, Inc. Summary File type Compliance C…" at bounding box center [567, 346] width 636 height 442
paste input "4 Annual Notification of Benefit Rights (Creditable) Gigatronics, Inc."
type textarea "x"
type input "2024 Annual Notification of Benefit Rights (Creditable) Gigatronics, Inc."
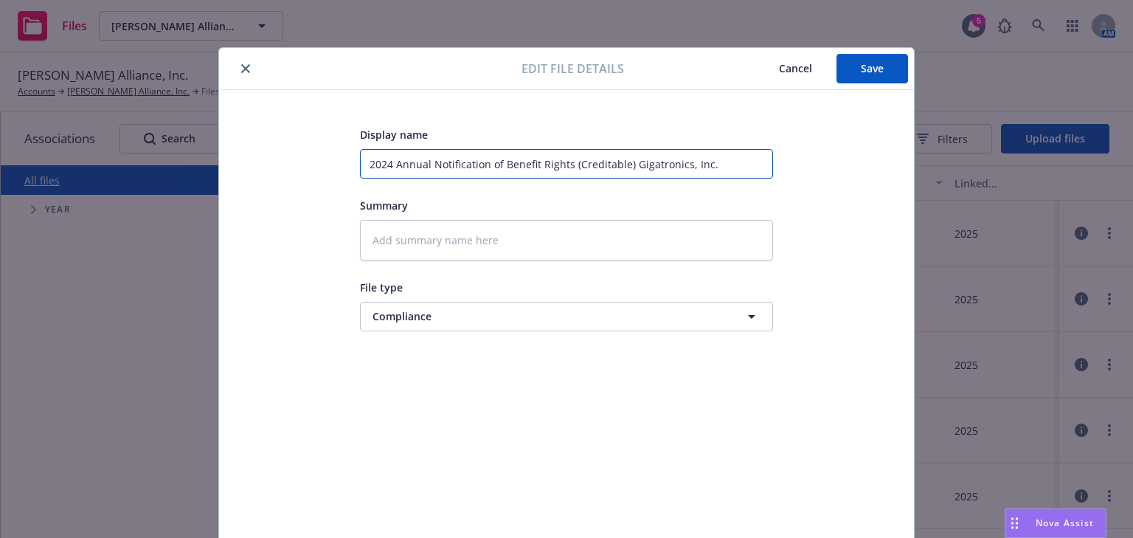
click at [388, 162] on input "2024 Annual Notification of Benefit Rights (Creditable) Gigatronics, Inc." at bounding box center [566, 163] width 413 height 29
type textarea "x"
type input "202 Annual Notification of Benefit Rights (Creditable) Gigatronics, Inc."
type textarea "x"
type input "2025 Annual Notification of Benefit Rights (Creditable) Gigatronics, Inc."
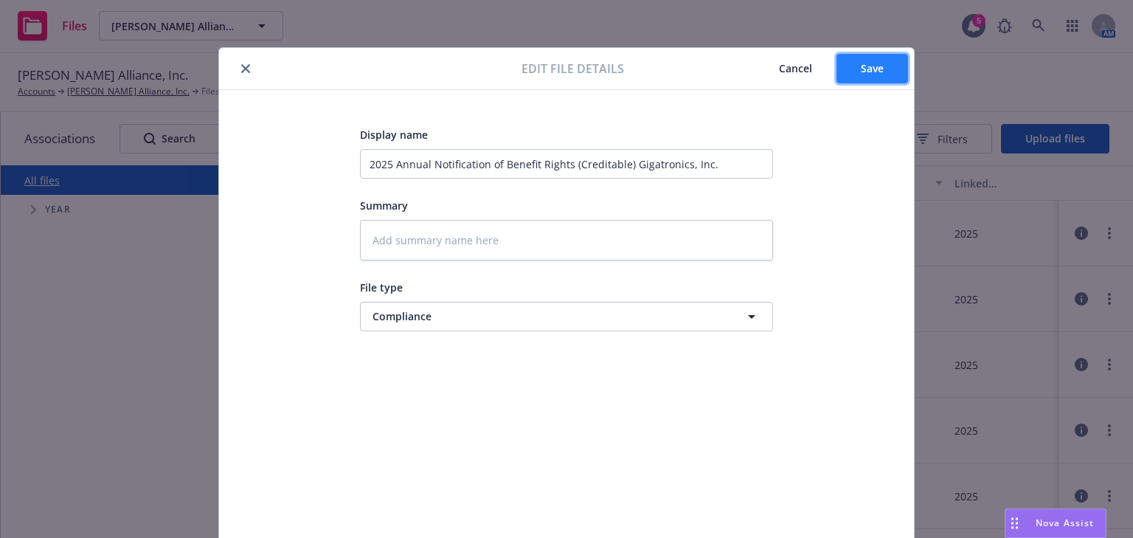
click at [858, 75] on button "Save" at bounding box center [872, 68] width 72 height 29
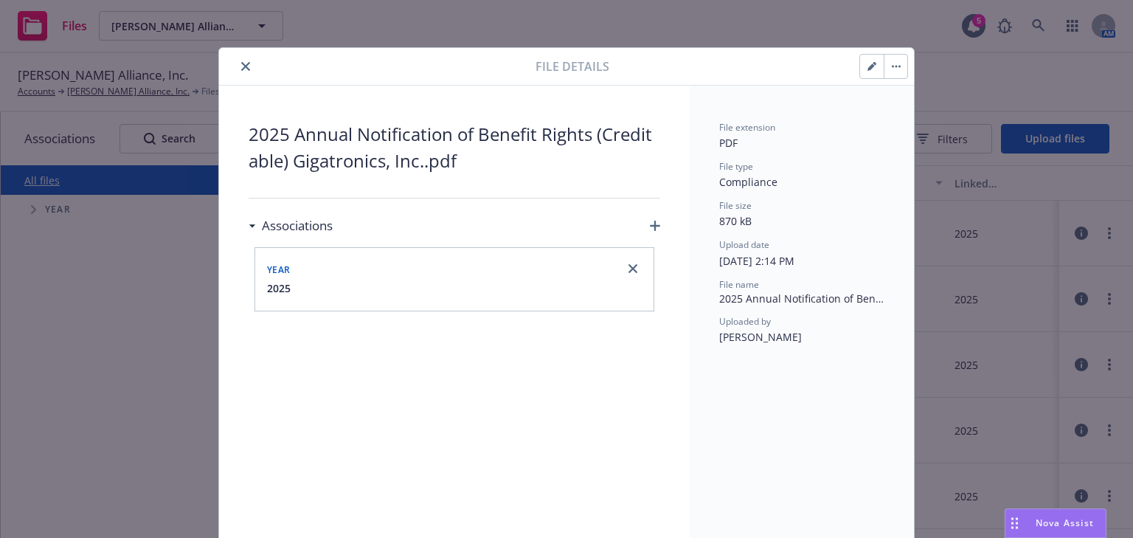
click at [243, 69] on icon "close" at bounding box center [245, 66] width 9 height 9
click at [242, 66] on div "[PERSON_NAME] Alliance, Inc. Accounts [PERSON_NAME] Alliance, Inc. Files" at bounding box center [566, 82] width 1097 height 32
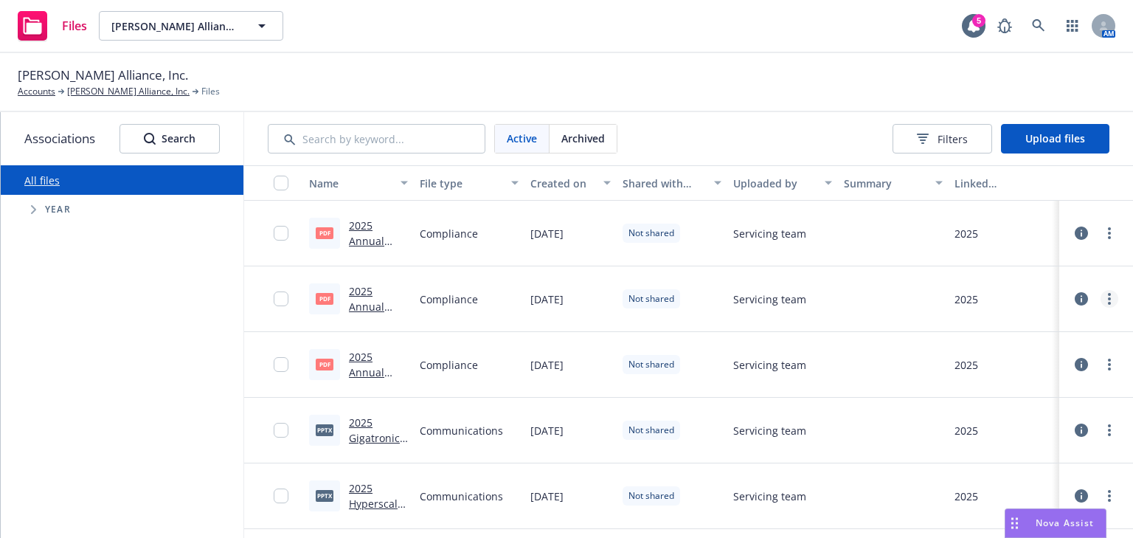
click at [1108, 296] on icon "more" at bounding box center [1109, 299] width 3 height 12
click at [992, 413] on link "Edit" at bounding box center [1035, 417] width 147 height 29
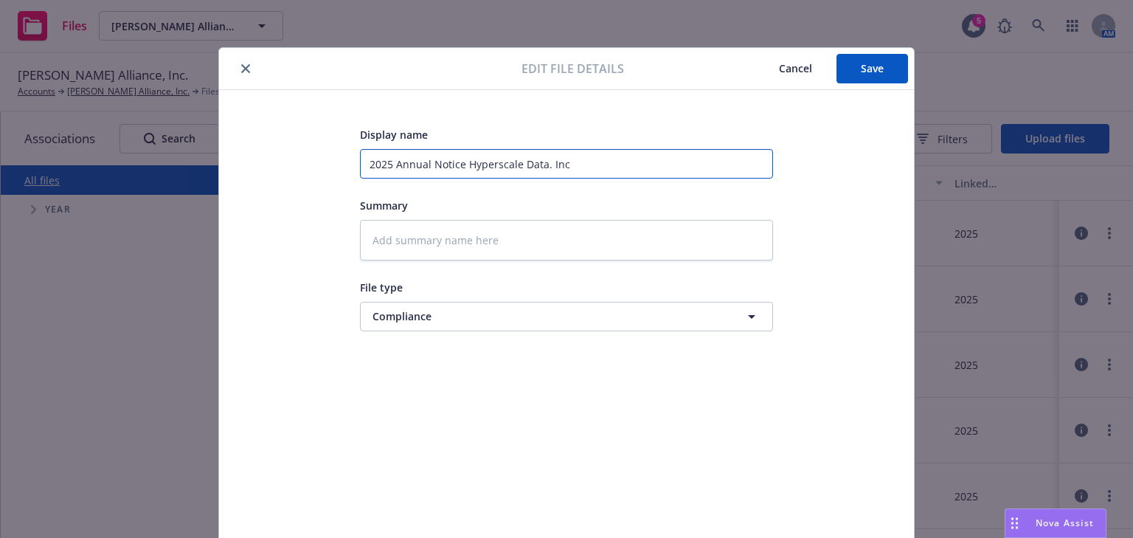
drag, startPoint x: 579, startPoint y: 165, endPoint x: 342, endPoint y: 164, distance: 236.7
click at [342, 164] on div "Display name 2025 Annual Notice Hyperscale Data. Inc Summary File type Complian…" at bounding box center [567, 346] width 636 height 442
paste input "4 Annual Notification of Benefit Rights (Creditable) Gigatronics, Inc."
type textarea "x"
type input "2024 Annual Notification of Benefit Rights (Creditable) Gigatronics, Inc."
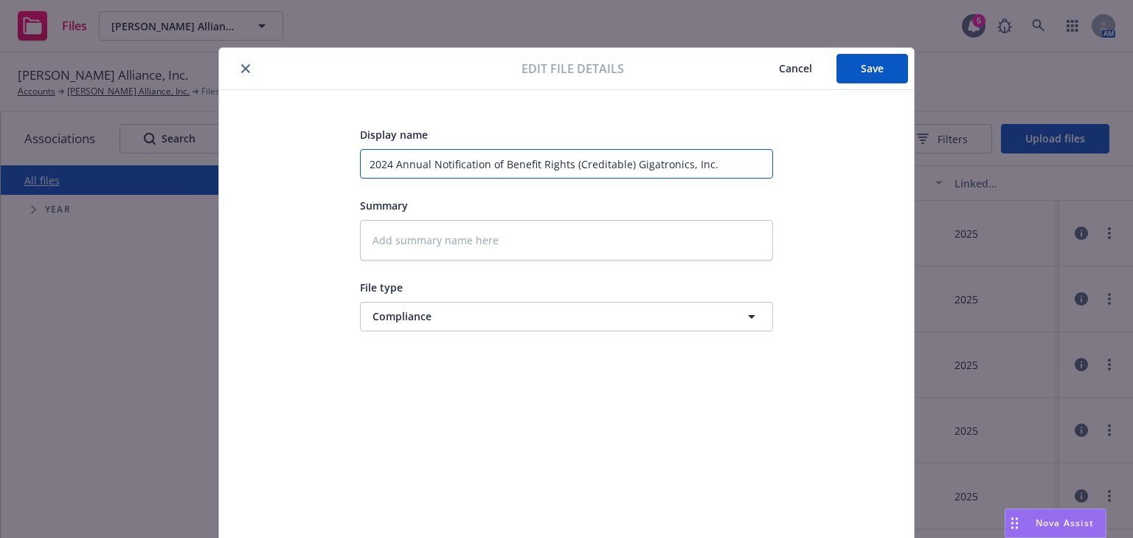
drag, startPoint x: 680, startPoint y: 164, endPoint x: 624, endPoint y: 158, distance: 56.4
click at [624, 158] on input "2024 Annual Notification of Benefit Rights (Creditable) Gigatronics, Inc." at bounding box center [566, 163] width 413 height 29
drag, startPoint x: 717, startPoint y: 166, endPoint x: 621, endPoint y: 140, distance: 99.3
click at [622, 142] on div "Display name 2024 Annual Notification of Benefit Rights (Creditable) Gigatronic…" at bounding box center [566, 151] width 413 height 53
type textarea "x"
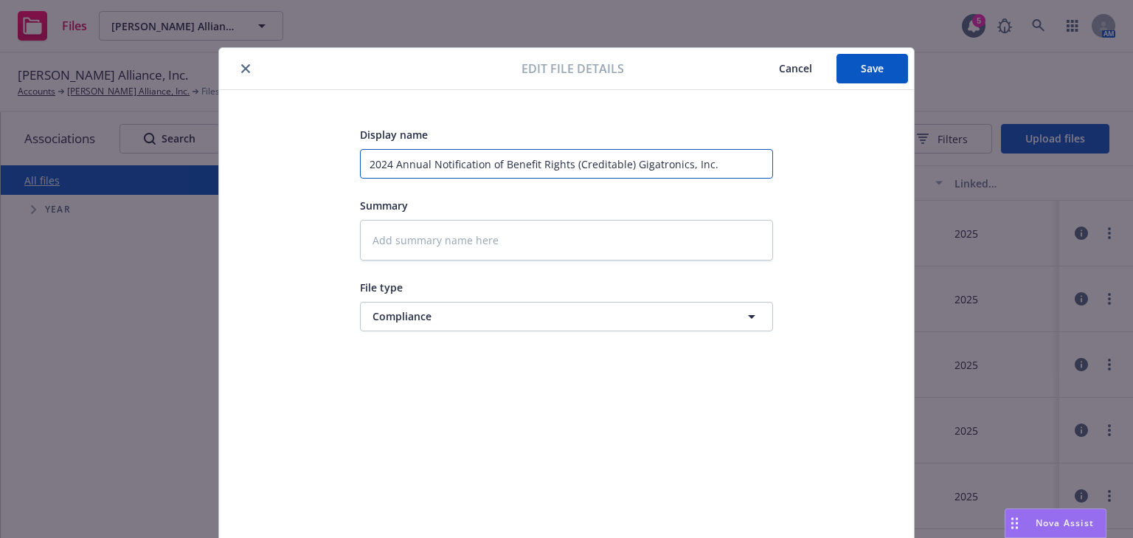
type input "2024 Annual Notification of Benefit Rights (Creditable"
type textarea "x"
type input "2024 Annual Notification of Benefit Rights (Creditable)"
type textarea "x"
type input "2024 Annual Notification of Benefit Rights (Creditable)"
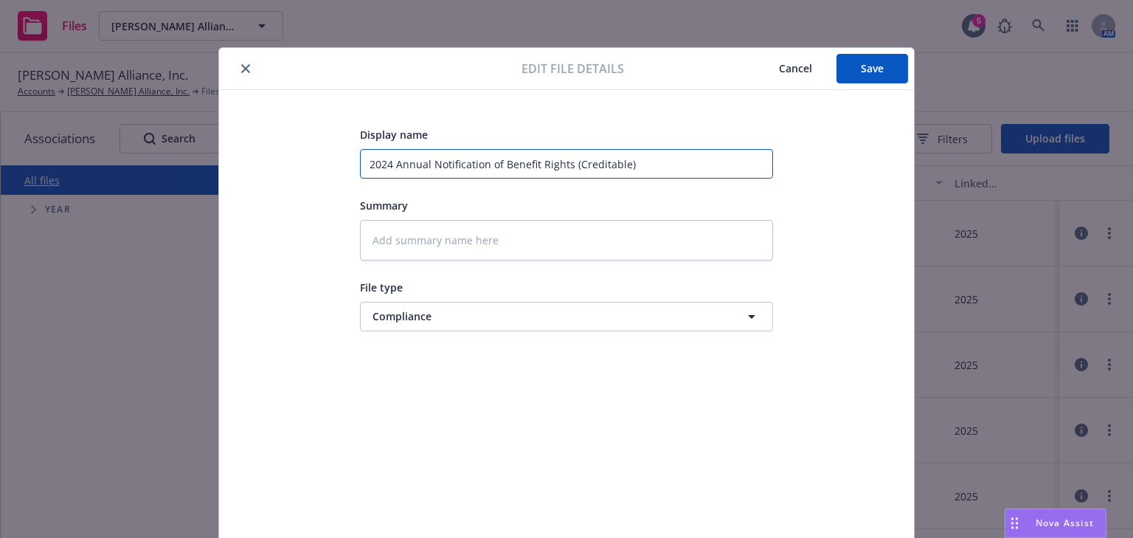
type textarea "x"
type input "2024 Annual Notification of Benefit Rights (Creditable) H"
type textarea "x"
type input "2024 Annual Notification of Benefit Rights (Creditable) Hy"
type textarea "x"
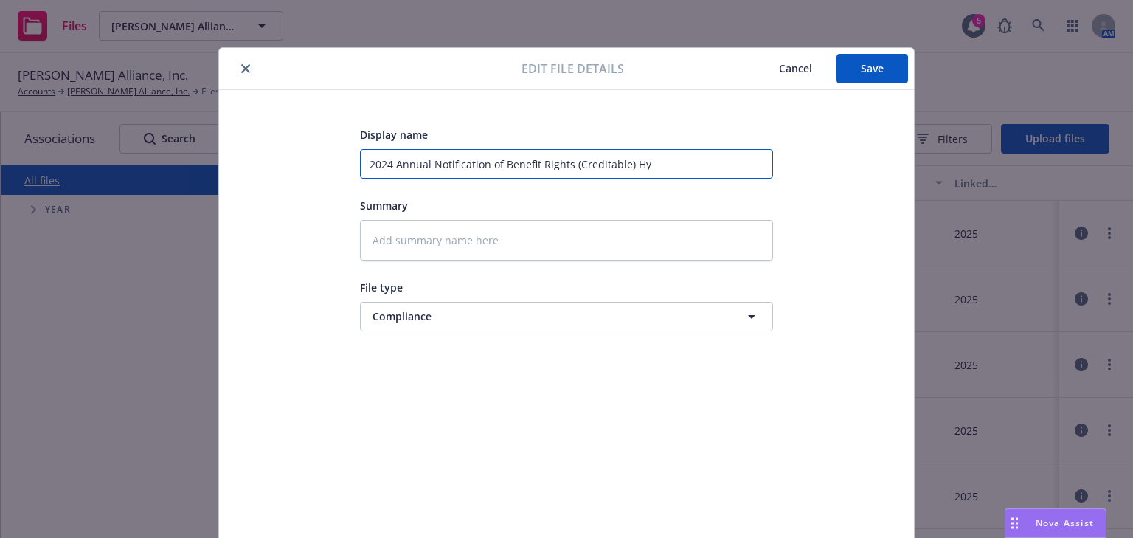
type input "2024 Annual Notification of Benefit Rights (Creditable) Hyp"
type textarea "x"
type input "2024 Annual Notification of Benefit Rights (Creditable) Hype"
type textarea "x"
type input "2024 Annual Notification of Benefit Rights (Creditable) Hyper"
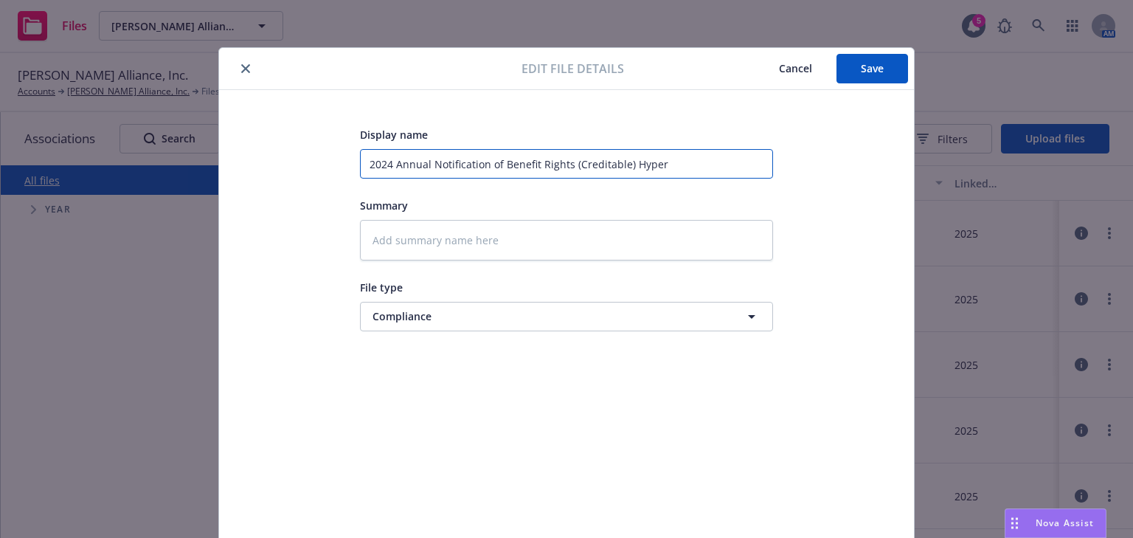
type textarea "x"
type input "2024 Annual Notification of Benefit Rights (Creditable) Hypers"
type textarea "x"
type input "2024 Annual Notification of Benefit Rights (Creditable) Hypersc"
type textarea "x"
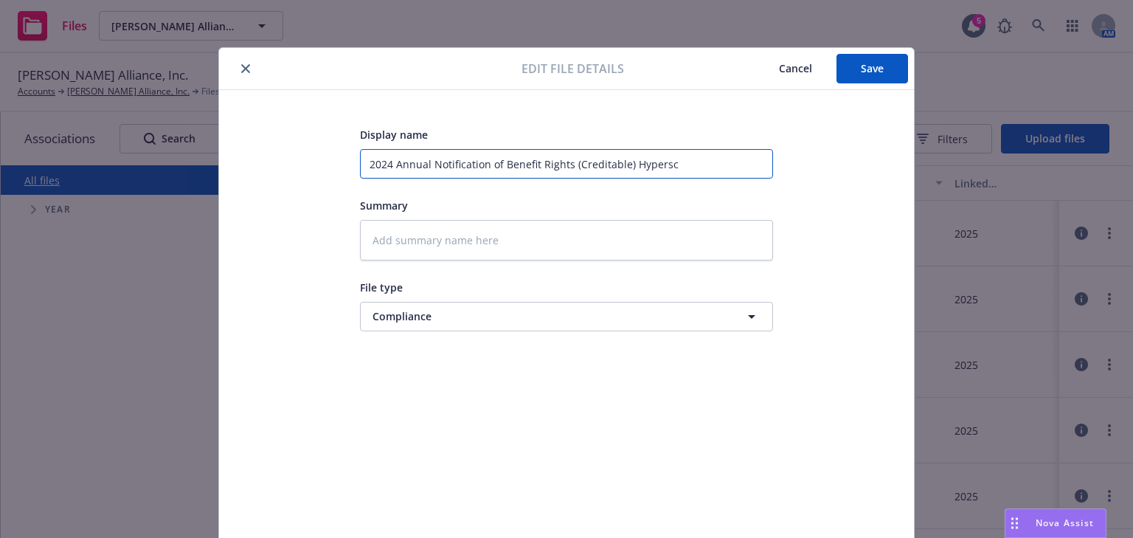
type input "2024 Annual Notification of Benefit Rights (Creditable) Hypersca"
type textarea "x"
type input "2024 Annual Notification of Benefit Rights (Creditable) Hyperscal"
type textarea "x"
type input "2024 Annual Notification of Benefit Rights (Creditable) Hyperscale"
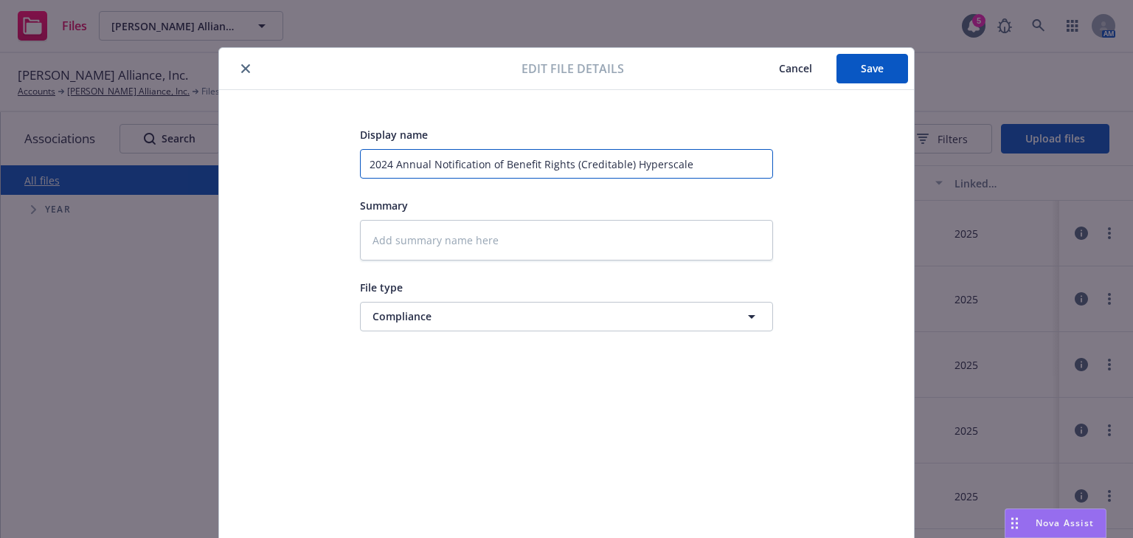
type textarea "x"
type input "2024 Annual Notification of Benefit Rights (Creditable) Hyperscale D"
type textarea "x"
type input "2024 Annual Notification of Benefit Rights (Creditable) Hyperscale Dat"
type textarea "x"
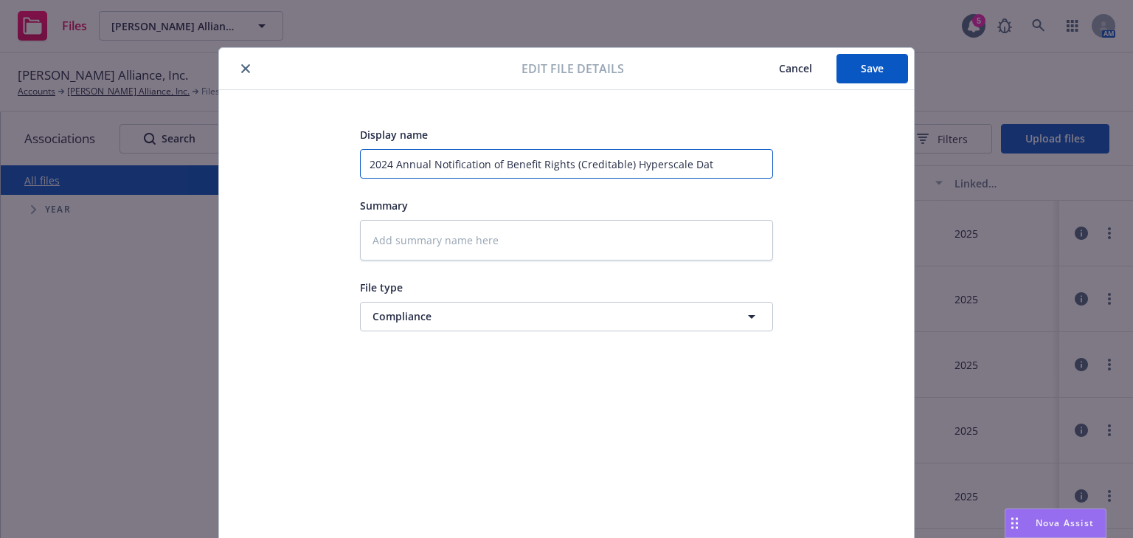
type input "2024 Annual Notification of Benefit Rights (Creditable) Hyperscale Data"
type textarea "x"
type input "2024 Annual Notification of Benefit Rights (Creditable) Hyperscale Datat"
type textarea "x"
type input "2024 Annual Notification of Benefit Rights (Creditable) Hyperscale Data"
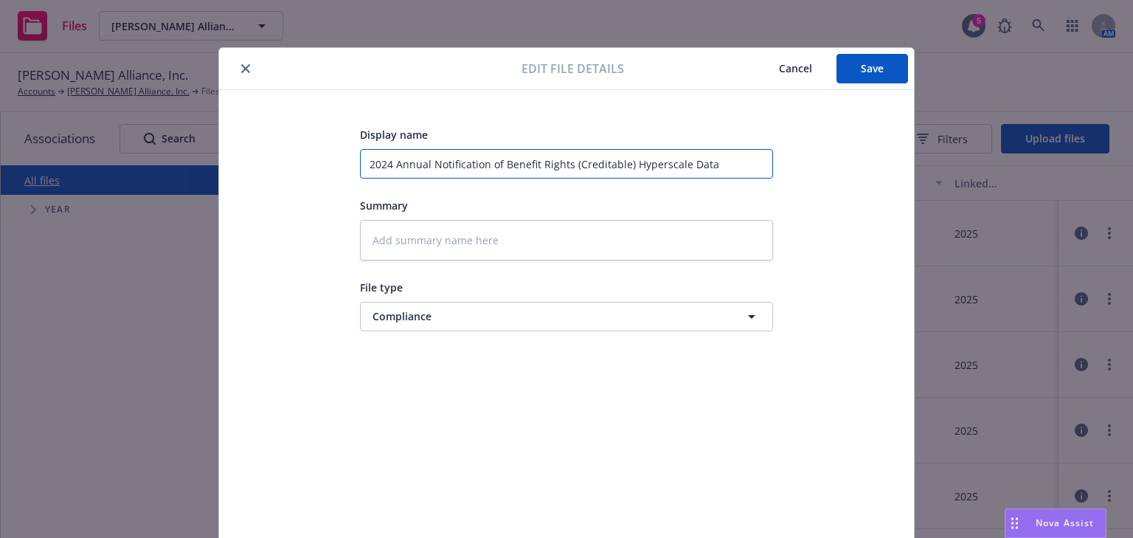
type textarea "x"
type input "2024 Annual Notification of Benefit Rights (Creditable) Hyperscale Data,"
type textarea "x"
type input "2024 Annual Notification of Benefit Rights (Creditable) Hyperscale Data, I"
type textarea "x"
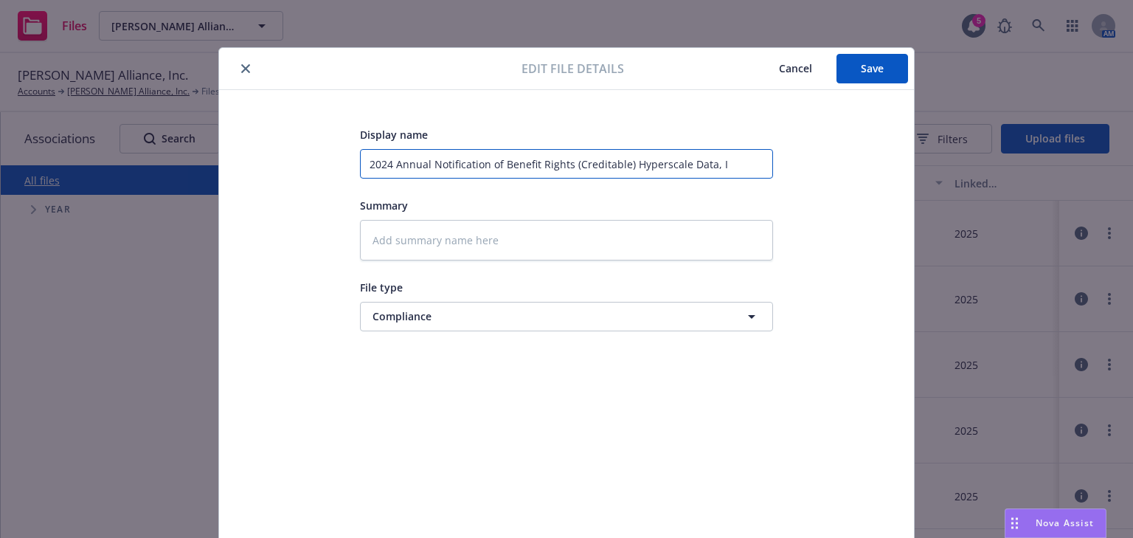
type input "2024 Annual Notification of Benefit Rights (Creditable) Hyperscale Data, In"
type textarea "x"
type input "2024 Annual Notification of Benefit Rights (Creditable) Hyperscale Data, Inc"
type textarea "x"
type input "2024 Annual Notification of Benefit Rights (Creditable) Hyperscale Data, Inc."
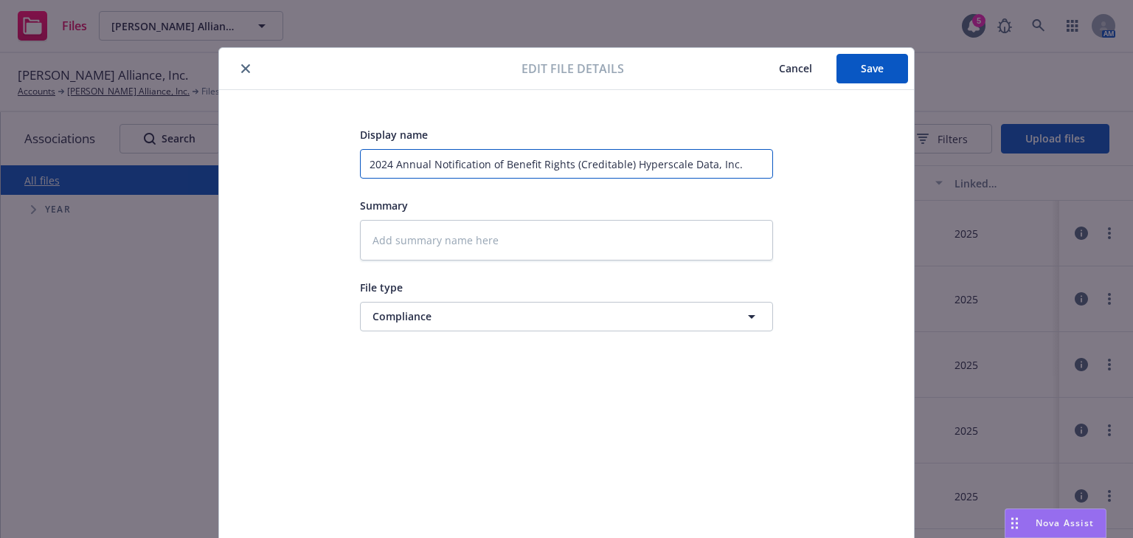
type textarea "x"
type input "2024 Annual Notification of Benefit Rights (Creditable) Hyperscale Data, Inc."
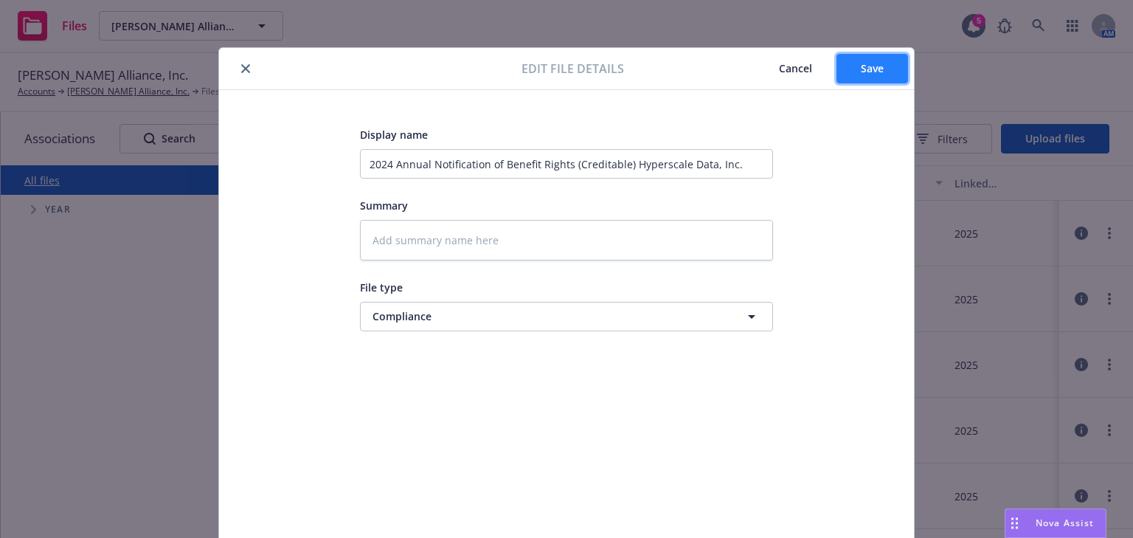
click at [884, 71] on button "Save" at bounding box center [872, 68] width 72 height 29
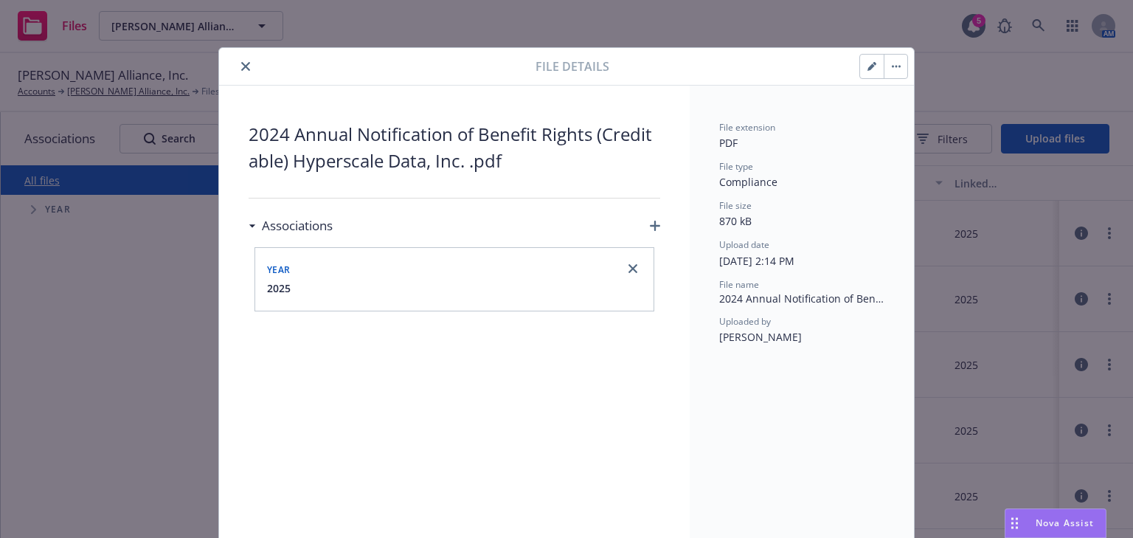
click at [243, 70] on button "close" at bounding box center [246, 67] width 18 height 18
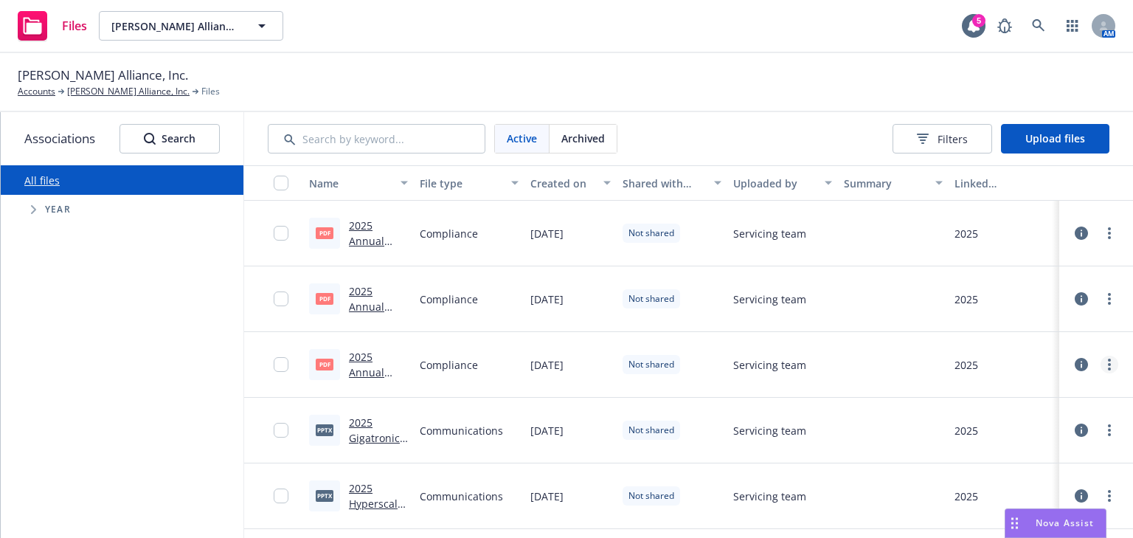
click at [1105, 369] on link "more" at bounding box center [1109, 364] width 18 height 18
click at [1003, 479] on link "Edit" at bounding box center [1035, 482] width 147 height 29
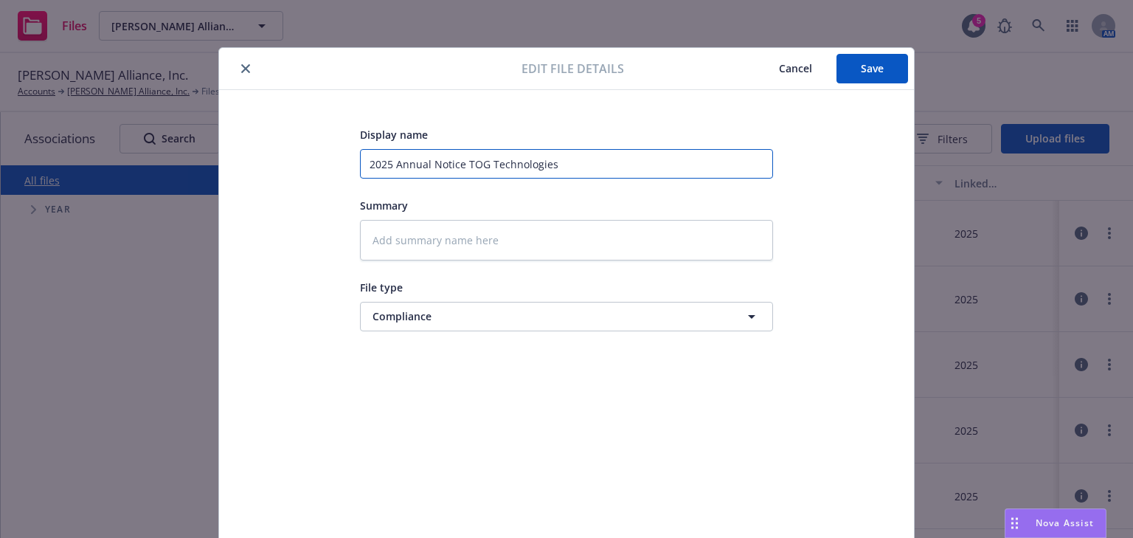
drag, startPoint x: 560, startPoint y: 161, endPoint x: 347, endPoint y: 161, distance: 213.1
click at [347, 161] on div "Display name 2025 Annual Notice TOG Technologies Summary File type Compliance C…" at bounding box center [567, 346] width 636 height 442
paste input "4 Annual Notification of Benefit Rights (Creditable) Gigatronics, Inc."
type textarea "x"
type input "2024 Annual Notification of Benefit Rights (Creditable) Gigatronics, Inc."
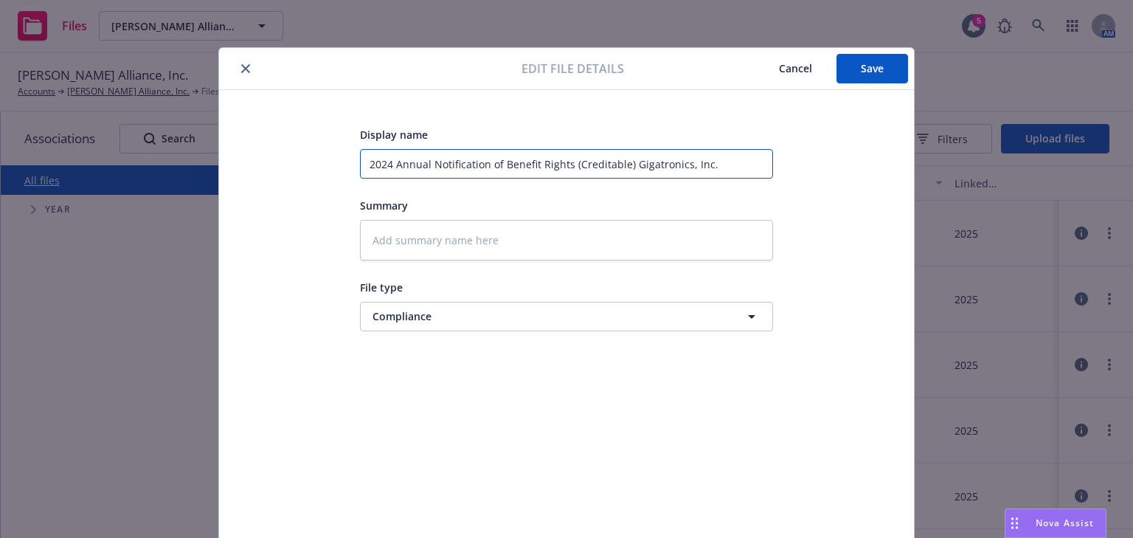
click at [387, 165] on input "2024 Annual Notification of Benefit Rights (Creditable) Gigatronics, Inc." at bounding box center [566, 163] width 413 height 29
type textarea "x"
type input "202 Annual Notification of Benefit Rights (Creditable) Gigatronics, Inc."
type textarea "x"
type input "2025 Annual Notification of Benefit Rights (Creditable) Gigatronics, Inc."
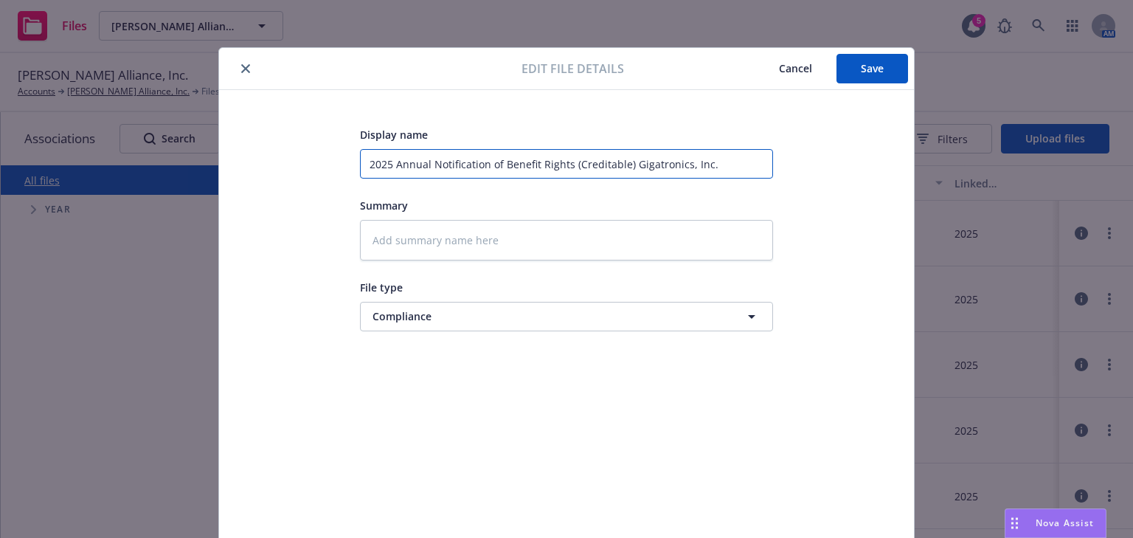
drag, startPoint x: 707, startPoint y: 162, endPoint x: 625, endPoint y: 159, distance: 82.7
click at [625, 159] on input "2025 Annual Notification of Benefit Rights (Creditable) Gigatronics, Inc." at bounding box center [566, 163] width 413 height 29
type textarea "x"
type input "2025 Annual Notification of Benefit Rights (Creditable) T"
type textarea "x"
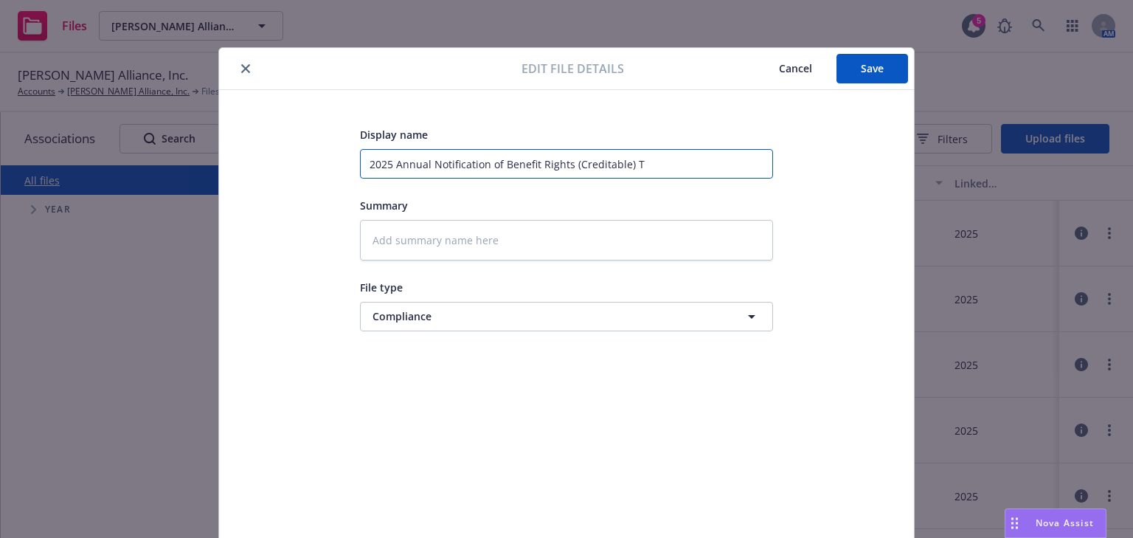
type input "2025 Annual Notification of Benefit Rights (Creditable) TO"
type textarea "x"
type input "2025 Annual Notification of Benefit Rights (Creditable) TOG"
type textarea "x"
type input "2025 Annual Notification of Benefit Rights (Creditable) TOG"
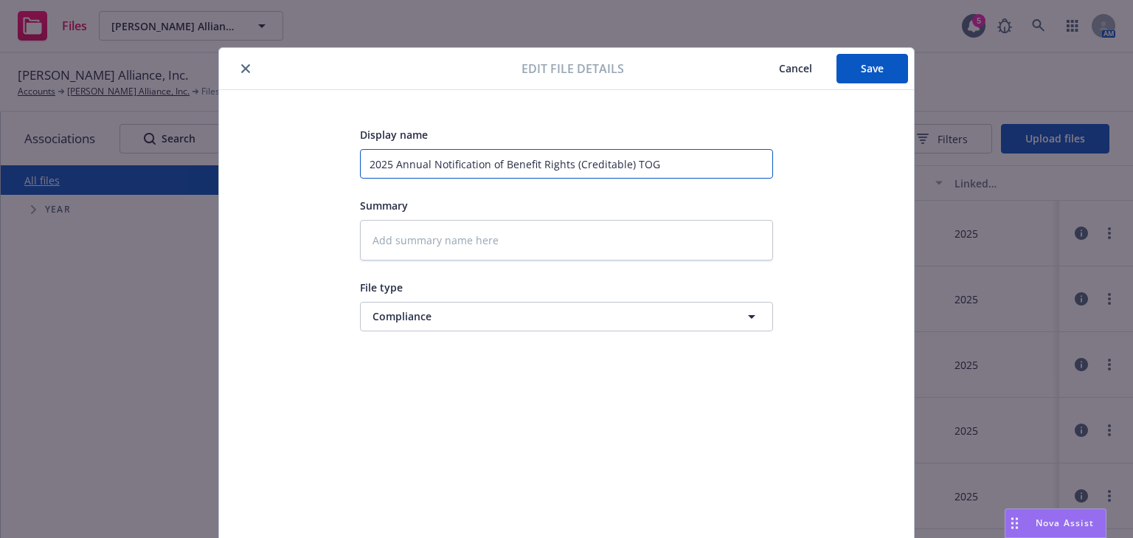
type textarea "x"
type input "2025 Annual Notification of Benefit Rights (Creditable) TOG T"
type textarea "x"
type input "2025 Annual Notification of Benefit Rights (Creditable) TOG Te"
type textarea "x"
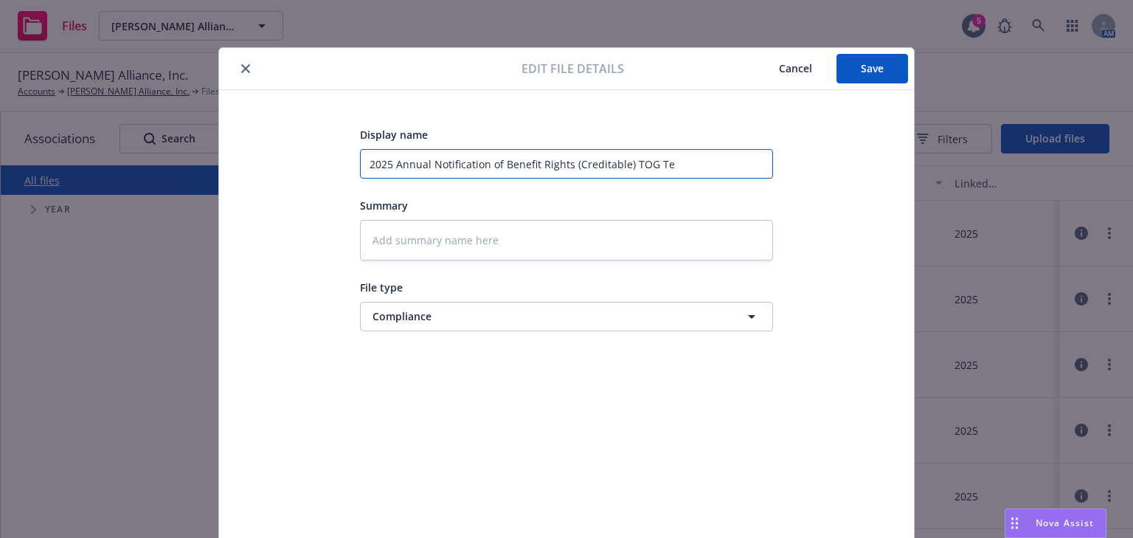
type input "2025 Annual Notification of Benefit Rights (Creditable) TOG Tec"
type textarea "x"
type input "2025 Annual Notification of Benefit Rights (Creditable) TOG Tech"
type textarea "x"
type input "2025 Annual Notification of Benefit Rights (Creditable) TOG Techn"
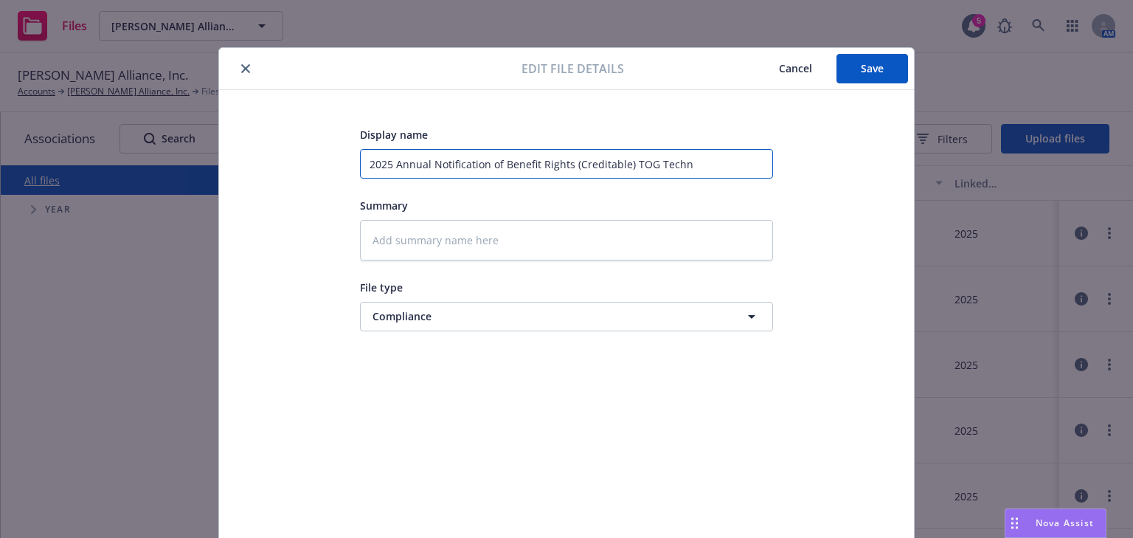
type textarea "x"
type input "2025 Annual Notification of Benefit Rights (Creditable) TOG Techno"
type textarea "x"
type input "2025 Annual Notification of Benefit Rights (Creditable) TOG Technol"
type textarea "x"
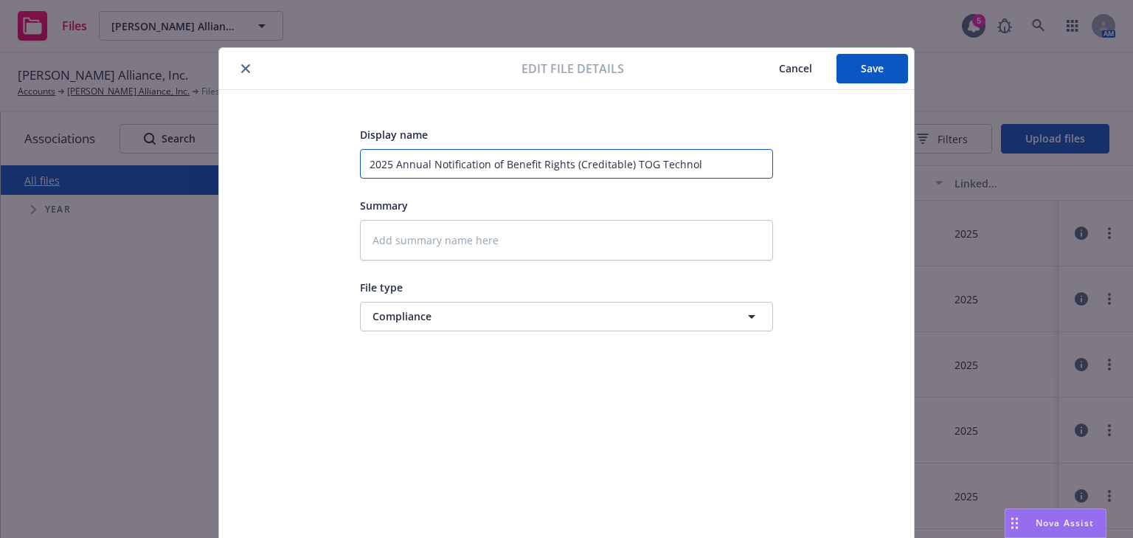
type input "2025 Annual Notification of Benefit Rights (Creditable) TOG Technolo"
type textarea "x"
type input "2025 Annual Notification of Benefit Rights (Creditable) TOG Technolog"
type textarea "x"
type input "2025 Annual Notification of Benefit Rights (Creditable) TOG Technologi"
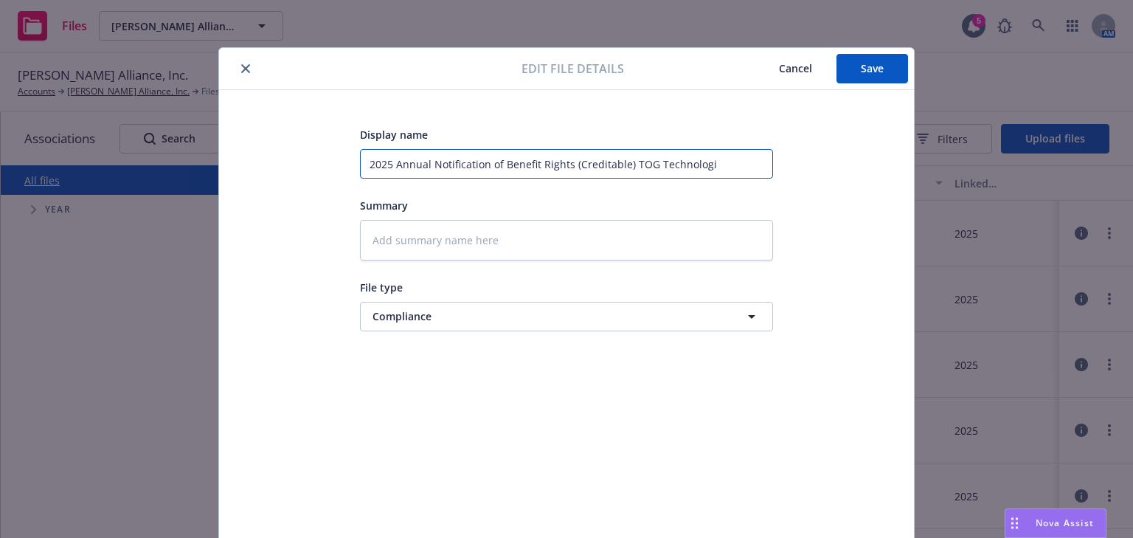
type textarea "x"
type input "2025 Annual Notification of Benefit Rights (Creditable) TOG Technologie"
type textarea "x"
type input "2025 Annual Notification of Benefit Rights (Creditable) TOG Technologies"
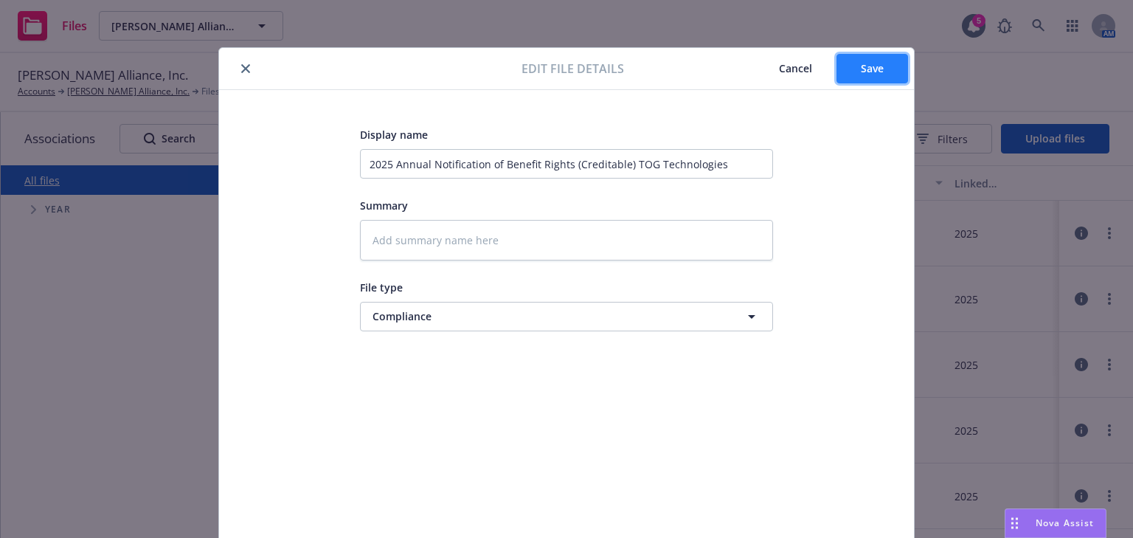
click at [855, 75] on button "Save" at bounding box center [872, 68] width 72 height 29
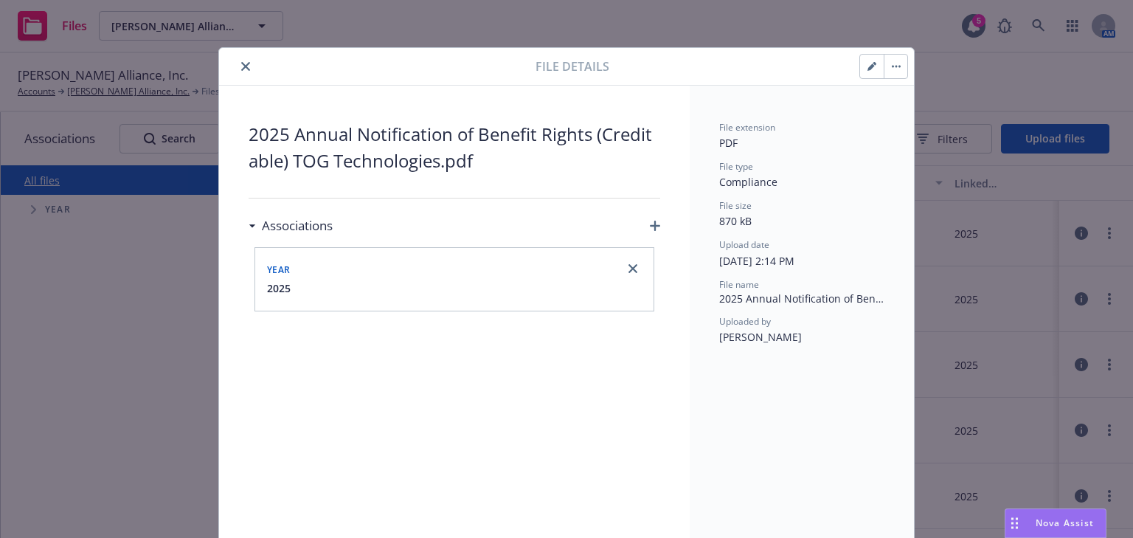
click at [243, 71] on button "close" at bounding box center [246, 67] width 18 height 18
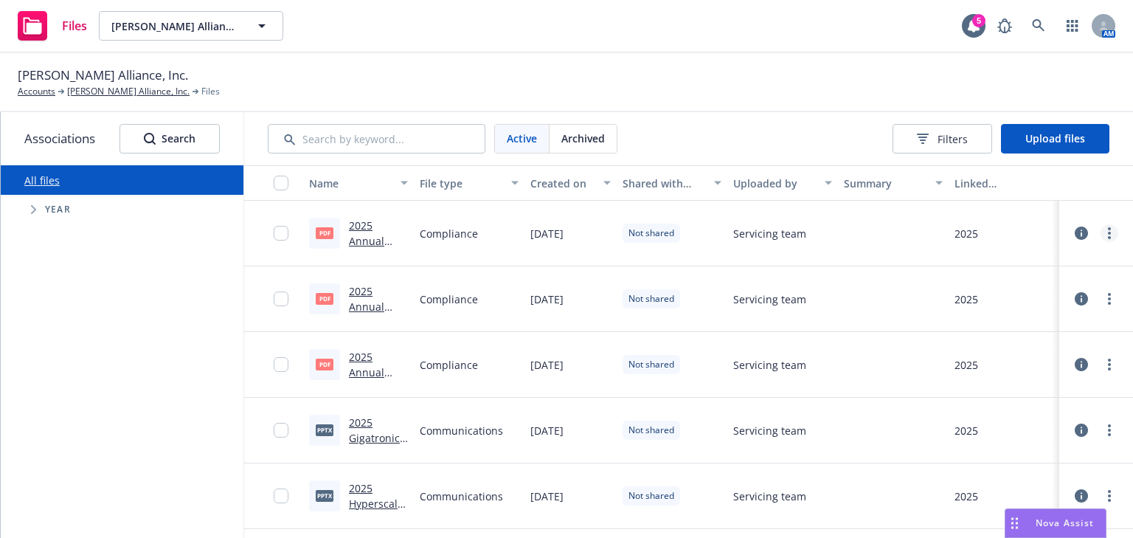
click at [1102, 234] on link "more" at bounding box center [1109, 233] width 18 height 18
click at [1001, 348] on link "Edit" at bounding box center [1035, 351] width 147 height 29
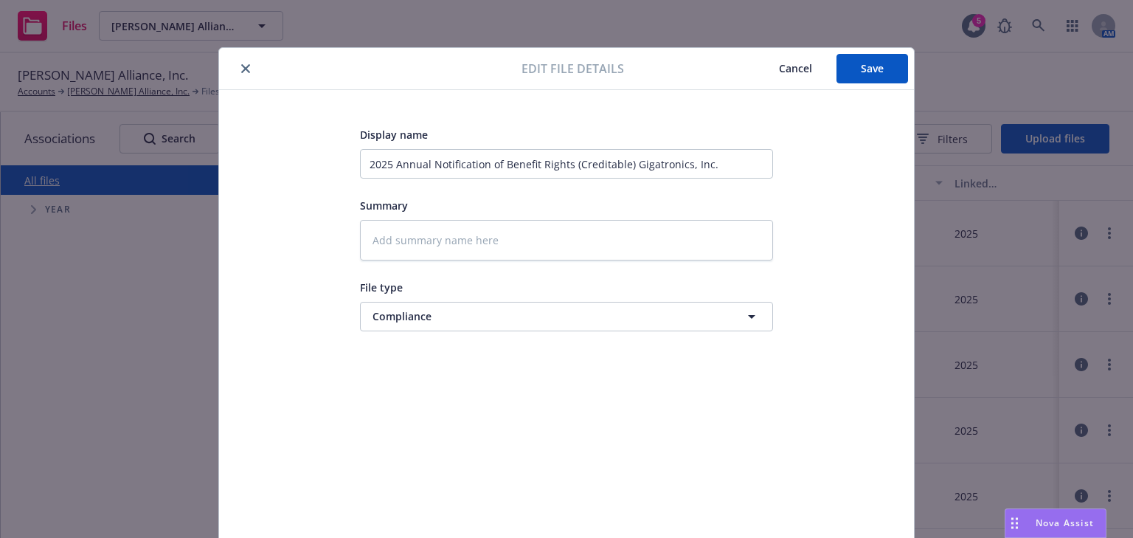
scroll to position [44, 0]
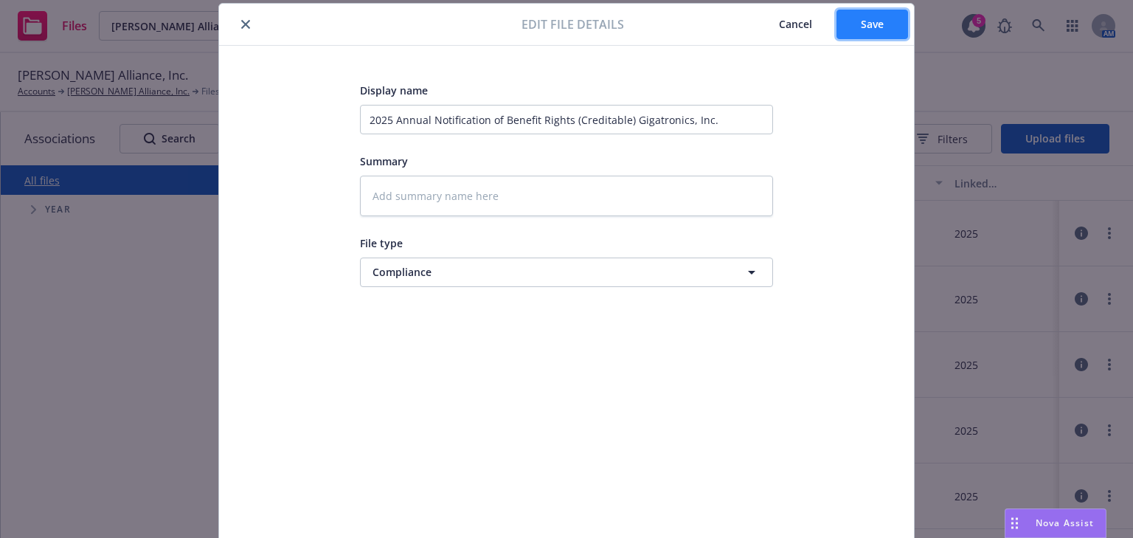
click at [855, 30] on button "Save" at bounding box center [872, 24] width 72 height 29
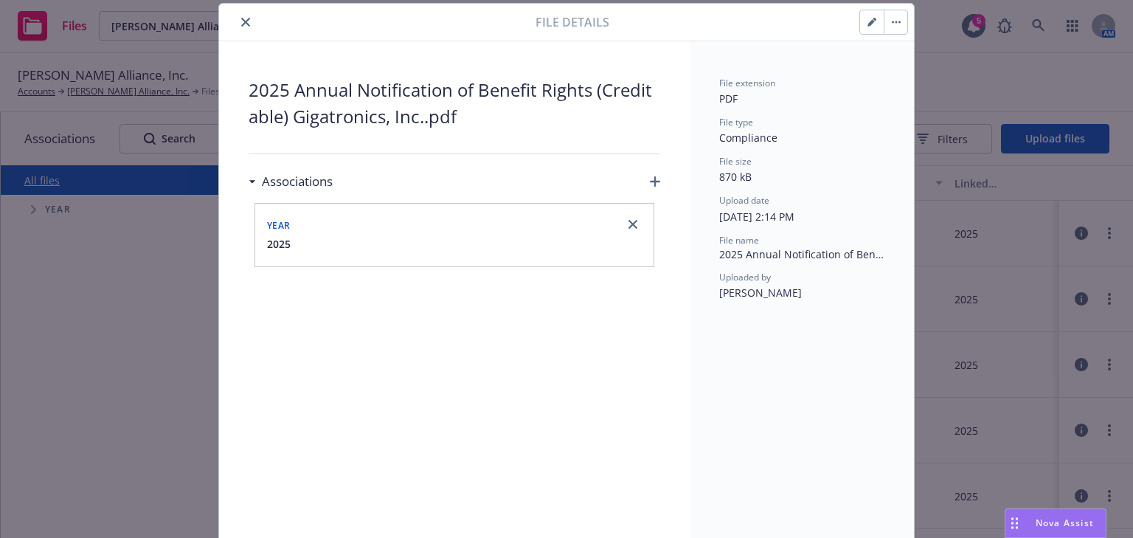
click at [242, 24] on icon "close" at bounding box center [245, 22] width 9 height 9
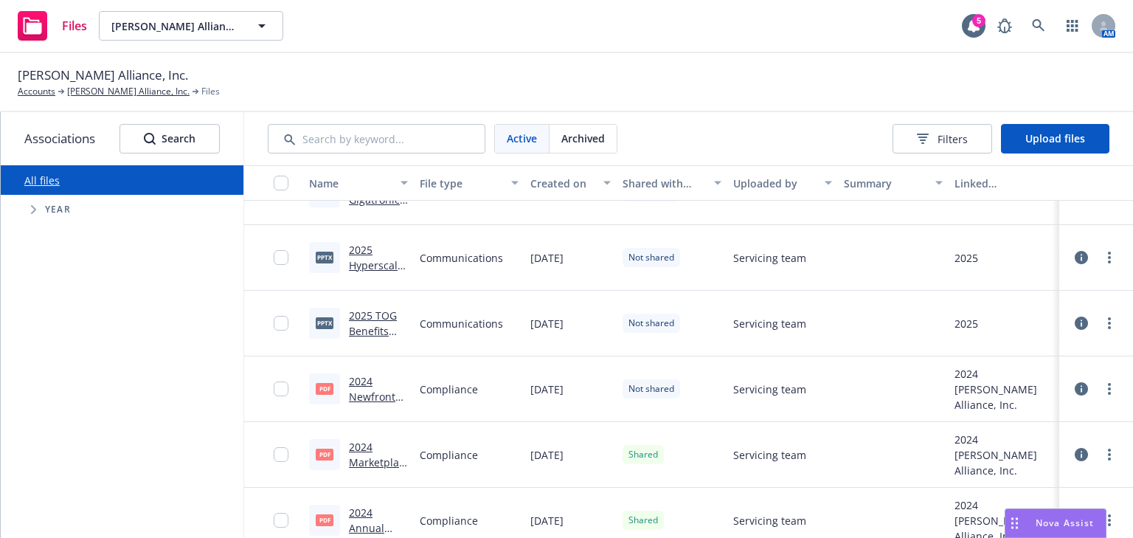
scroll to position [295, 0]
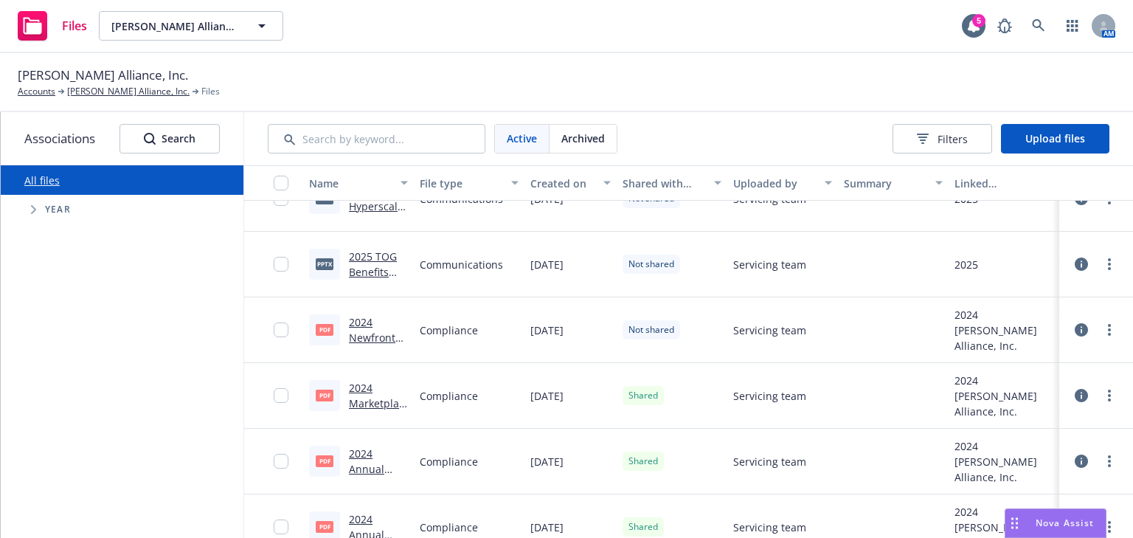
click at [359, 392] on link "2024 Marketplace Notice Gigatronics, Inc..pdf" at bounding box center [378, 419] width 59 height 76
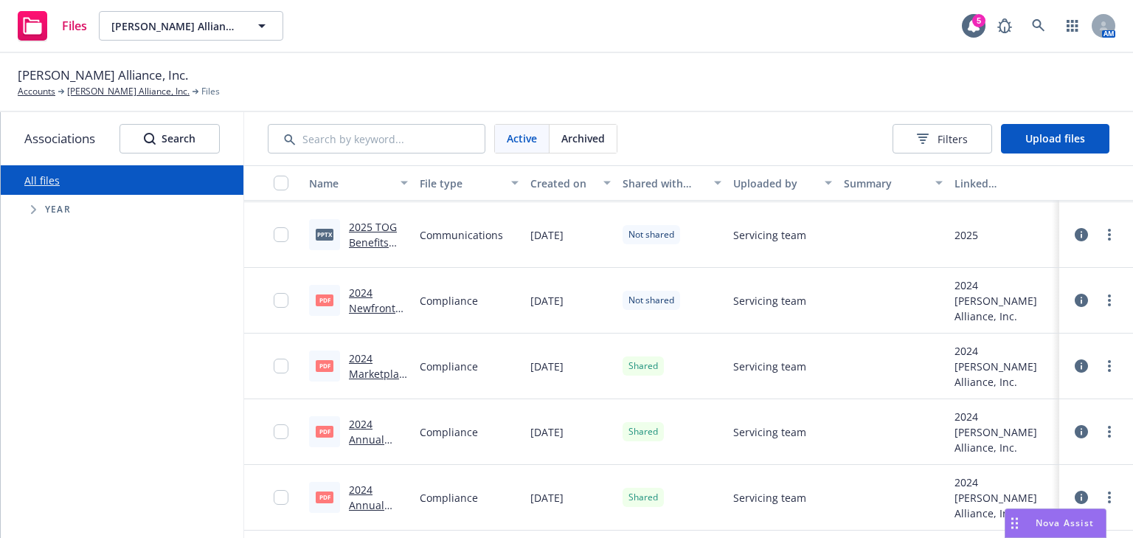
scroll to position [354, 0]
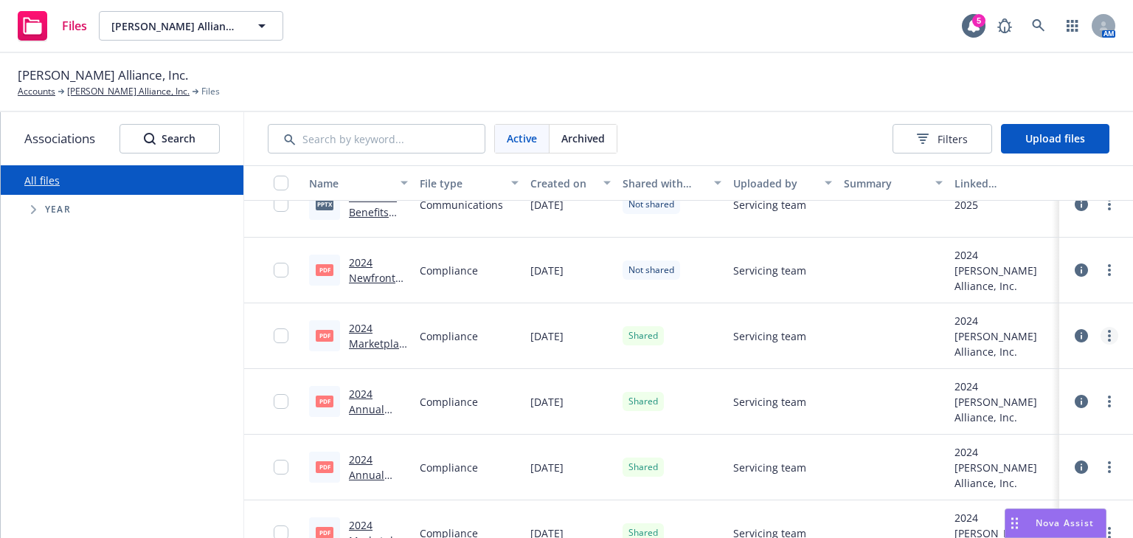
click at [1108, 337] on icon "more" at bounding box center [1109, 336] width 3 height 12
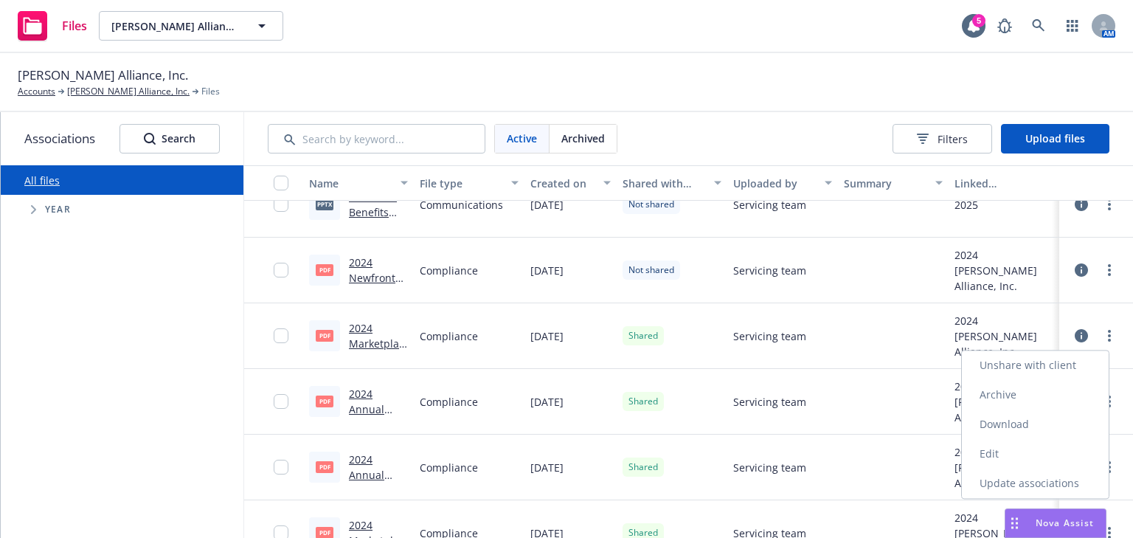
click at [992, 451] on link "Edit" at bounding box center [1035, 453] width 147 height 29
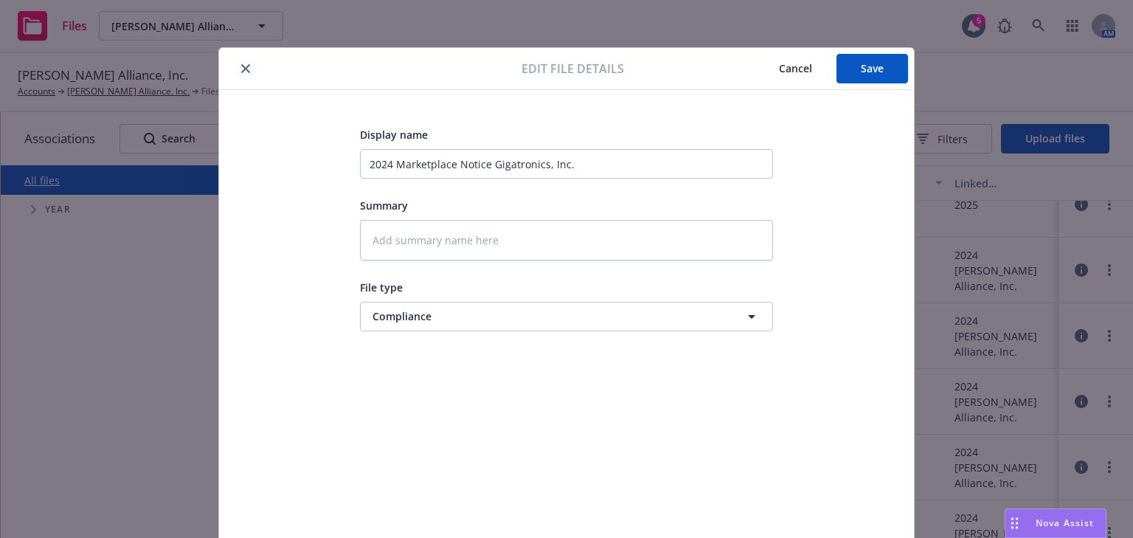
scroll to position [44, 0]
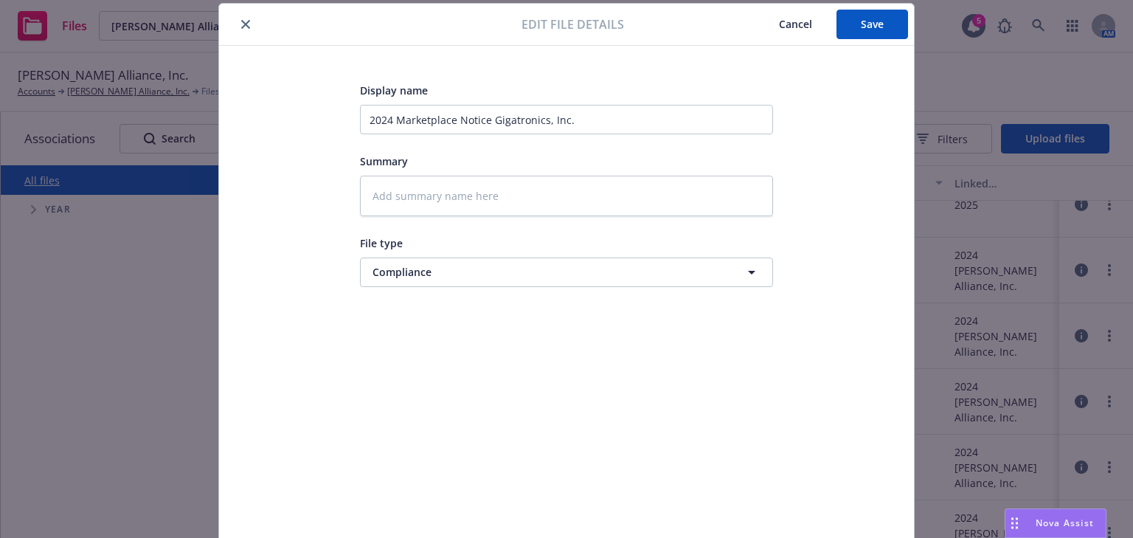
type textarea "x"
drag, startPoint x: 577, startPoint y: 119, endPoint x: 338, endPoint y: 109, distance: 239.1
click at [327, 101] on div "Display name 2024 Marketplace Notice Gigatronics, Inc. Summary File type Compli…" at bounding box center [567, 302] width 636 height 442
click at [779, 27] on span "Cancel" at bounding box center [795, 24] width 33 height 14
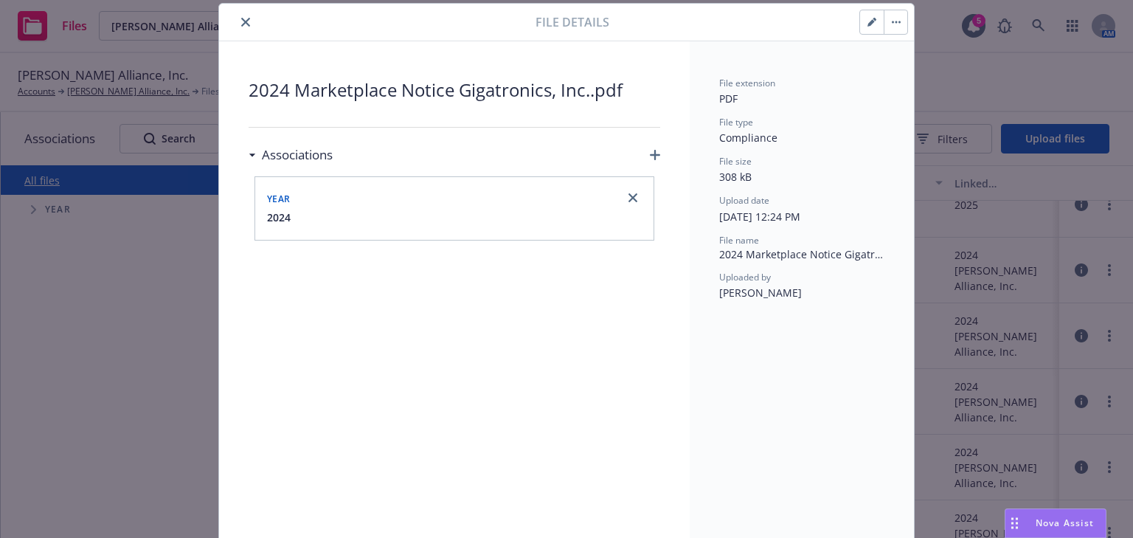
click at [246, 18] on div at bounding box center [380, 22] width 310 height 18
click at [242, 21] on icon "close" at bounding box center [245, 22] width 9 height 9
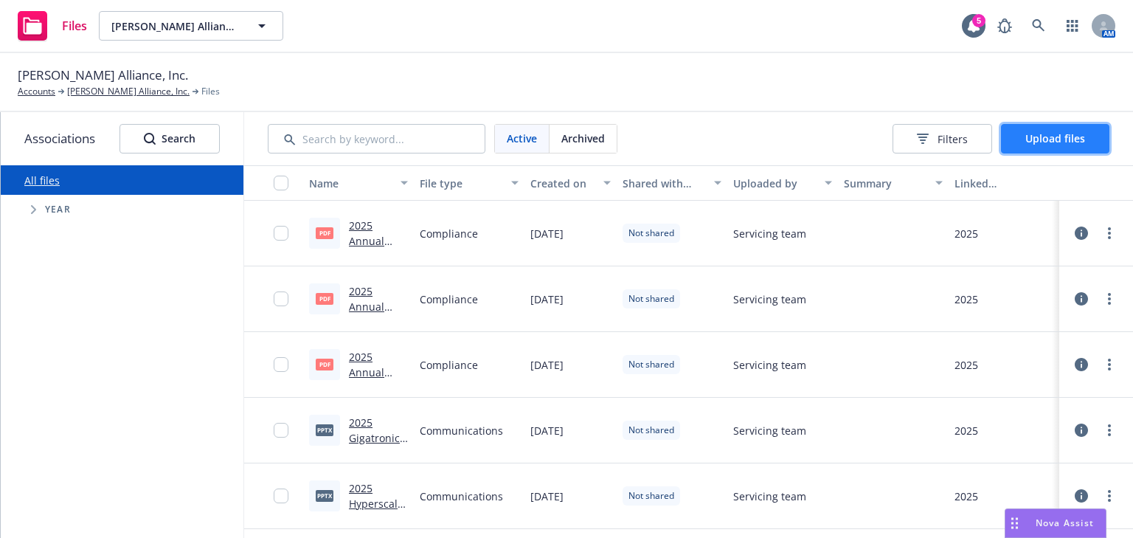
click at [1029, 147] on button "Upload files" at bounding box center [1055, 138] width 108 height 29
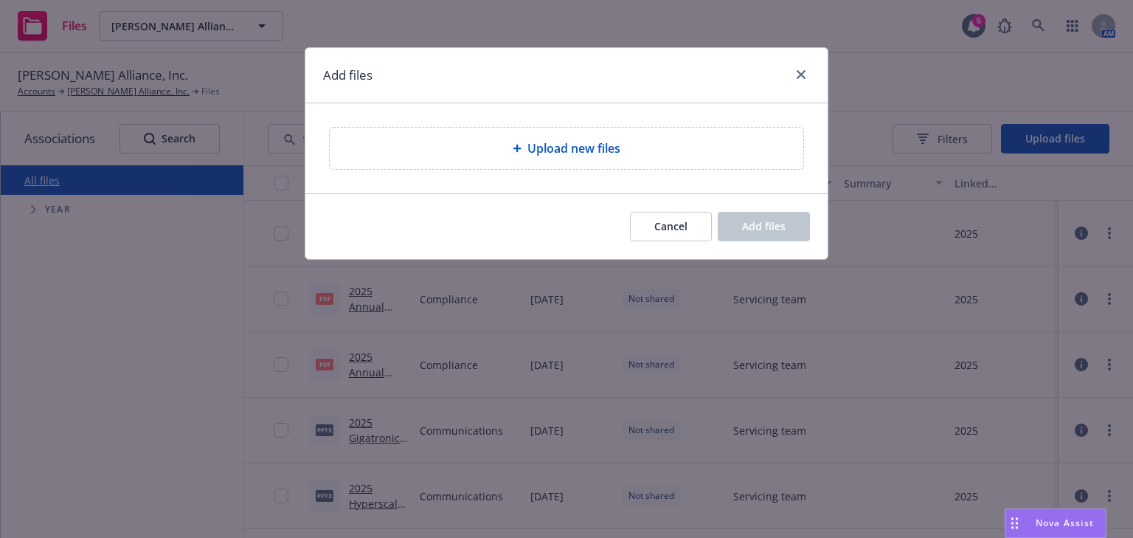
click at [560, 149] on span "Upload new files" at bounding box center [573, 148] width 93 height 18
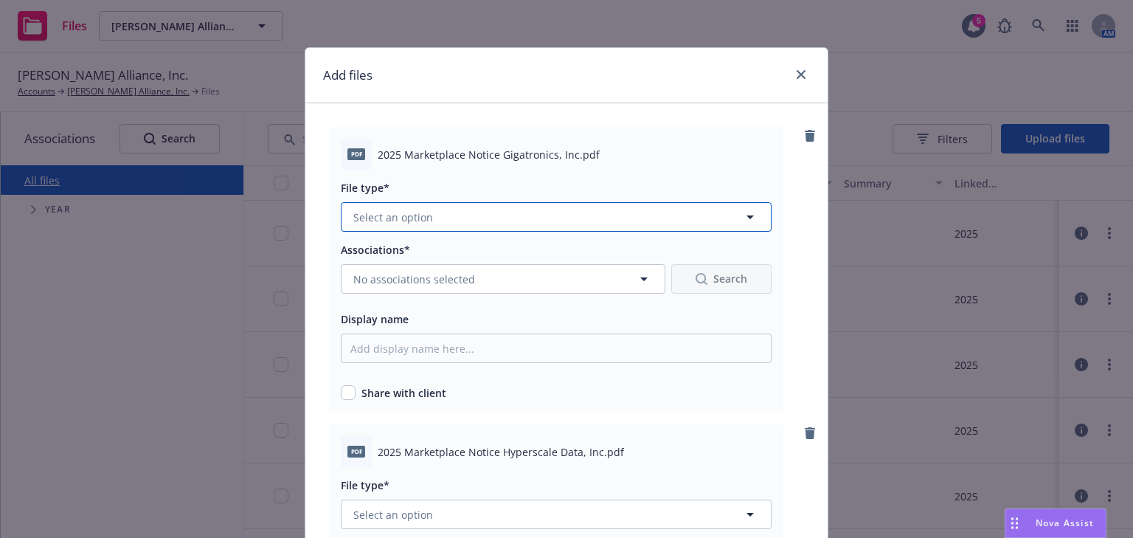
click at [397, 228] on button "Select an option" at bounding box center [556, 216] width 431 height 29
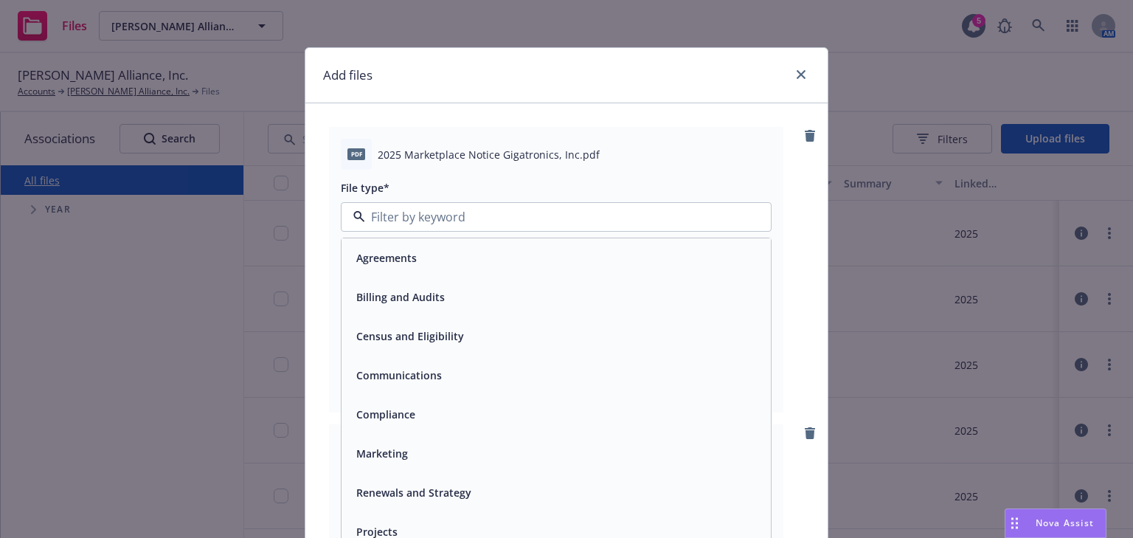
drag, startPoint x: 427, startPoint y: 420, endPoint x: 428, endPoint y: 407, distance: 13.3
click at [427, 419] on div "Compliance" at bounding box center [555, 413] width 411 height 21
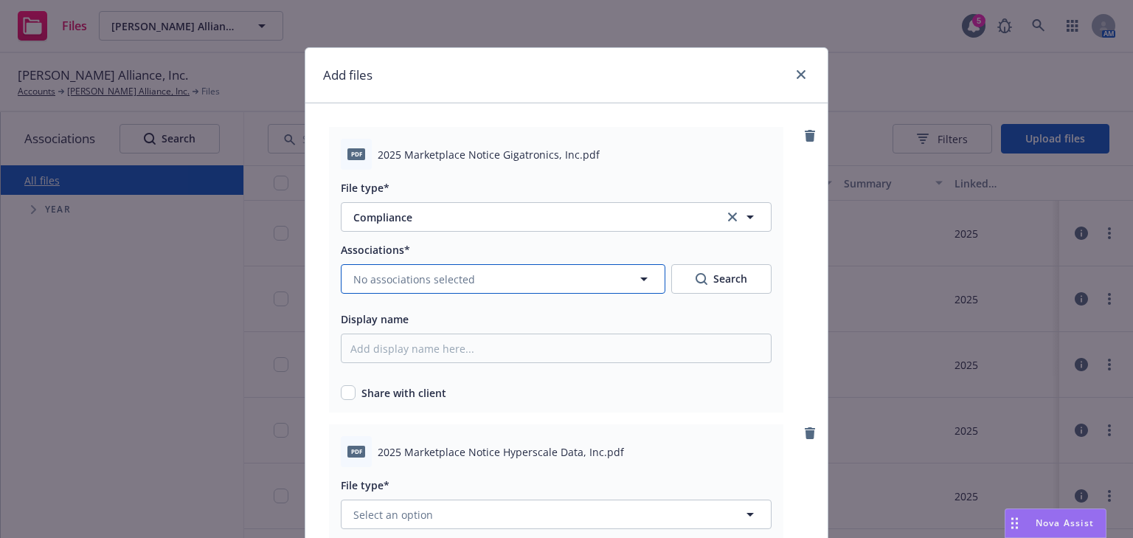
click at [426, 292] on button "No associations selected" at bounding box center [503, 278] width 324 height 29
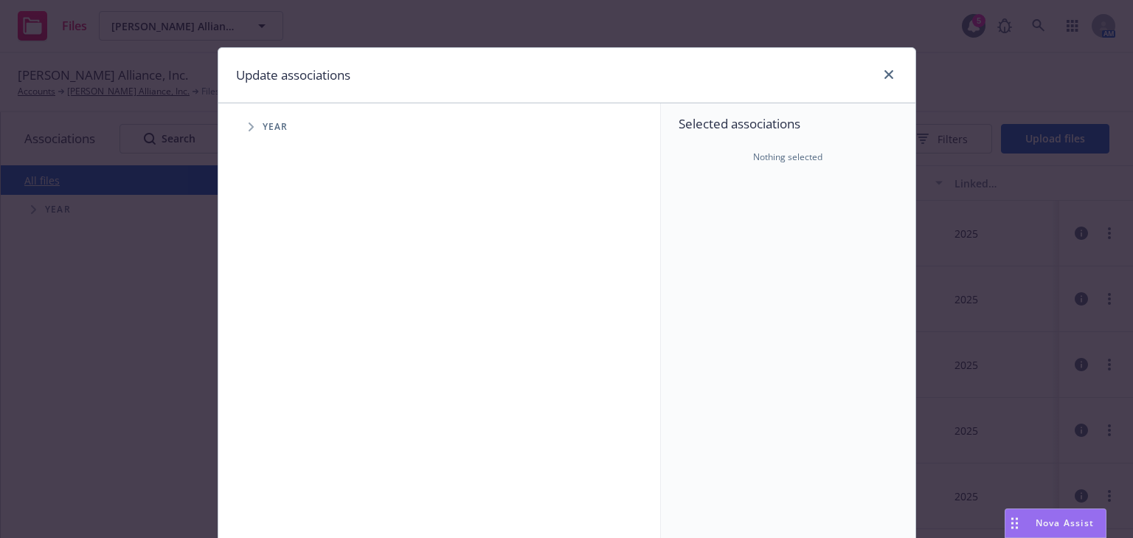
click at [268, 139] on div "Year" at bounding box center [446, 126] width 427 height 29
click at [268, 131] on span "Year" at bounding box center [276, 126] width 26 height 9
click at [245, 131] on span "Tree Example" at bounding box center [251, 127] width 24 height 24
click at [282, 323] on input "Tree Example" at bounding box center [288, 329] width 15 height 15
checkbox input "true"
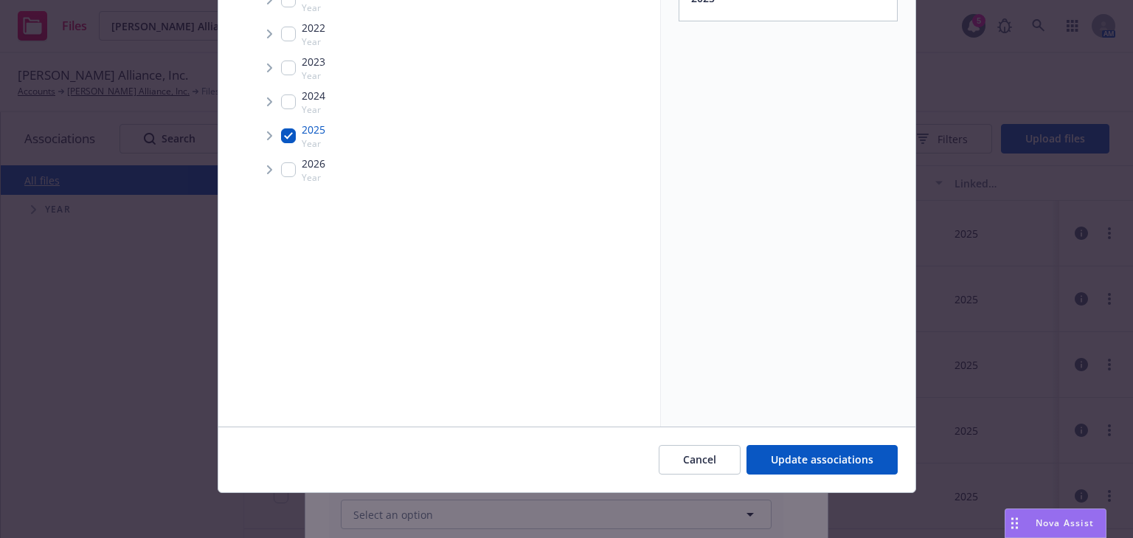
scroll to position [195, 0]
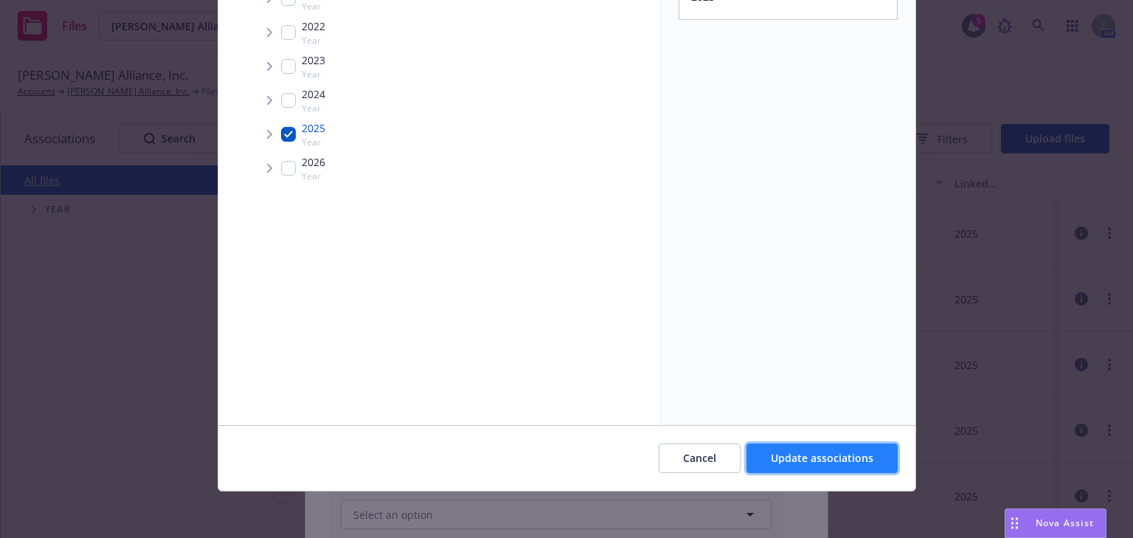
click at [773, 456] on span "Update associations" at bounding box center [822, 458] width 103 height 14
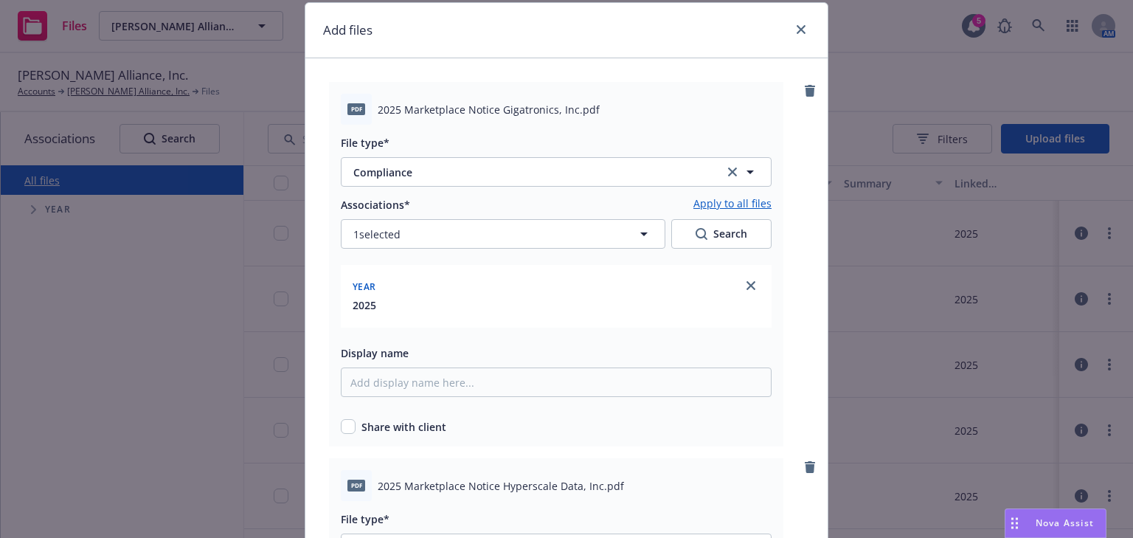
scroll to position [59, 0]
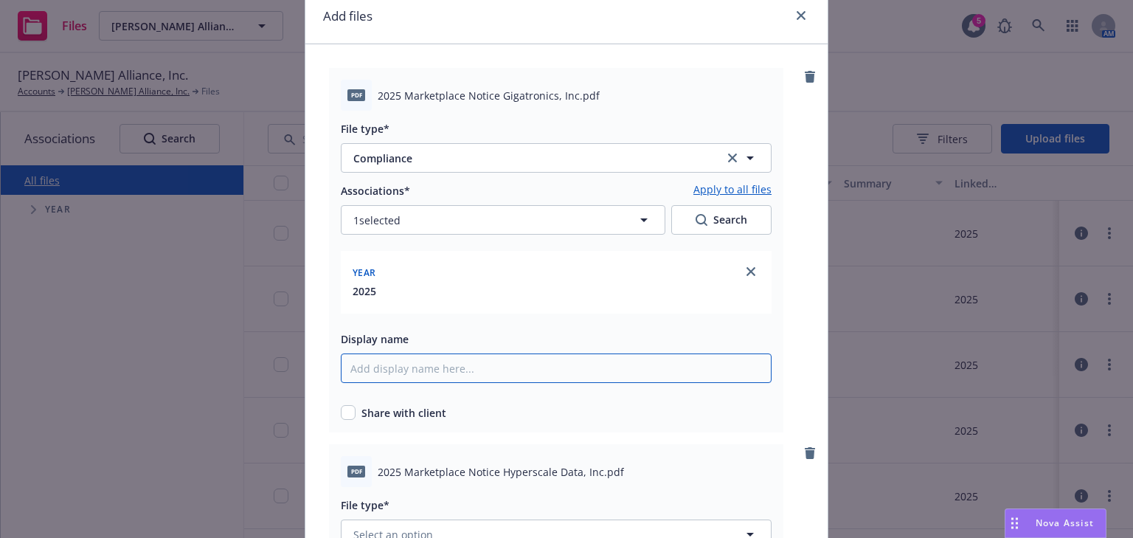
paste input "2024 Marketplace Notice Gigatronics, Inc."
click at [369, 367] on input "2024 Marketplace Notice Gigatronics, Inc." at bounding box center [556, 367] width 431 height 29
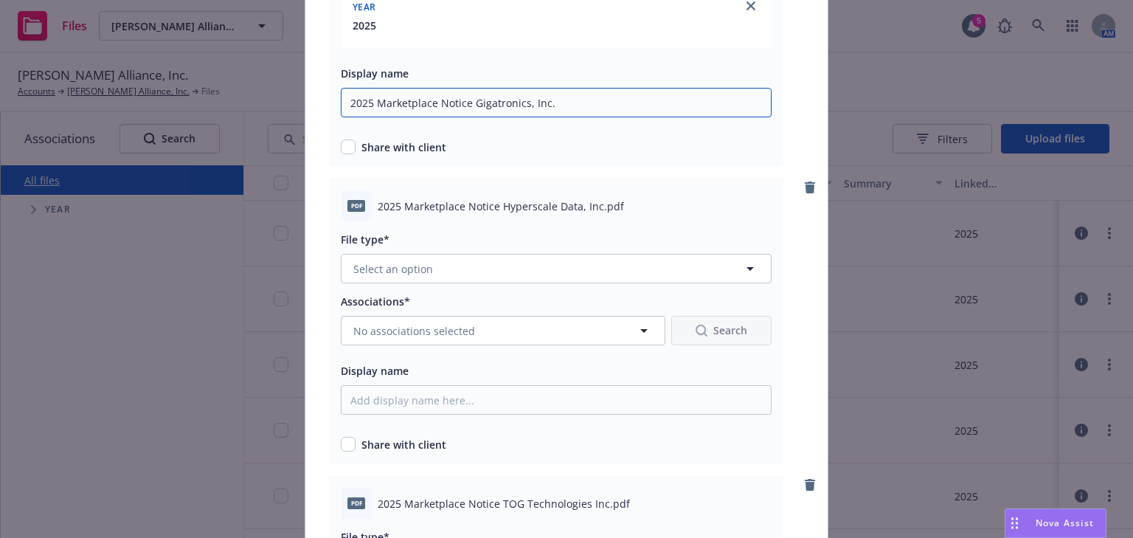
scroll to position [354, 0]
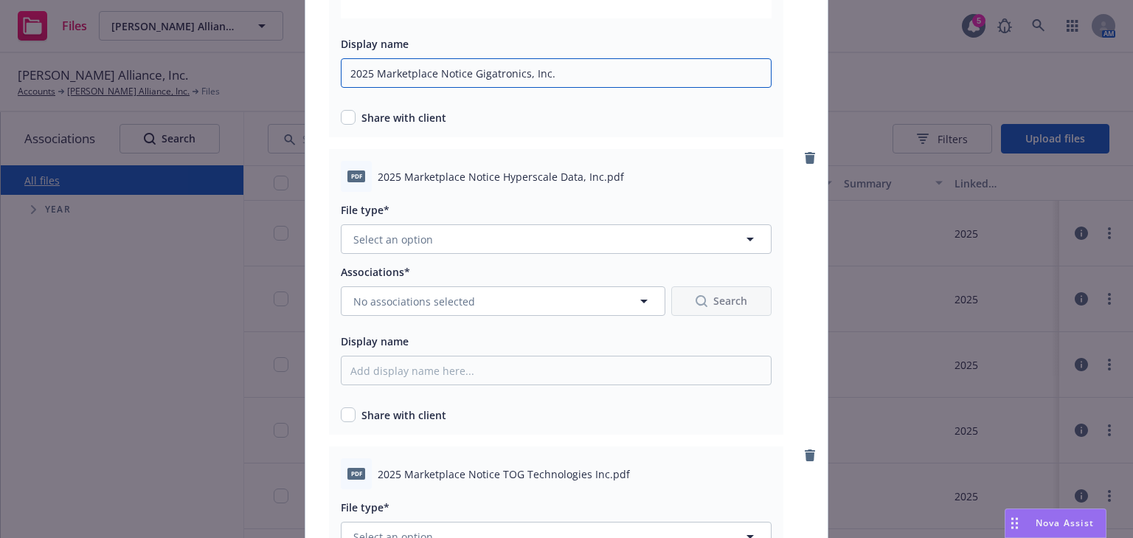
type input "2025 Marketplace Notice Gigatronics, Inc."
click at [396, 240] on span "Select an option" at bounding box center [393, 239] width 80 height 15
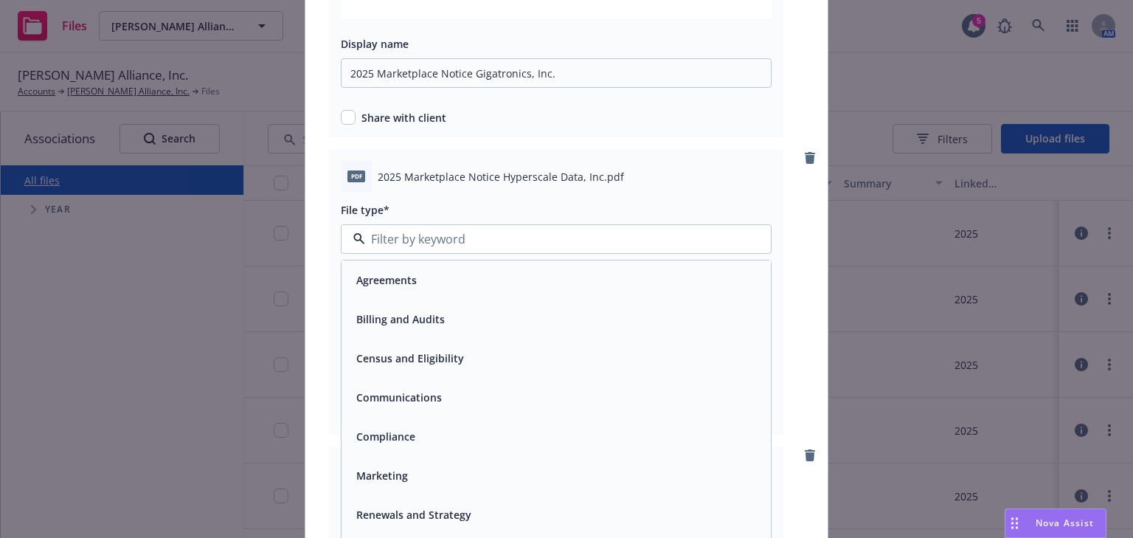
click at [392, 428] on div "Compliance" at bounding box center [384, 435] width 68 height 21
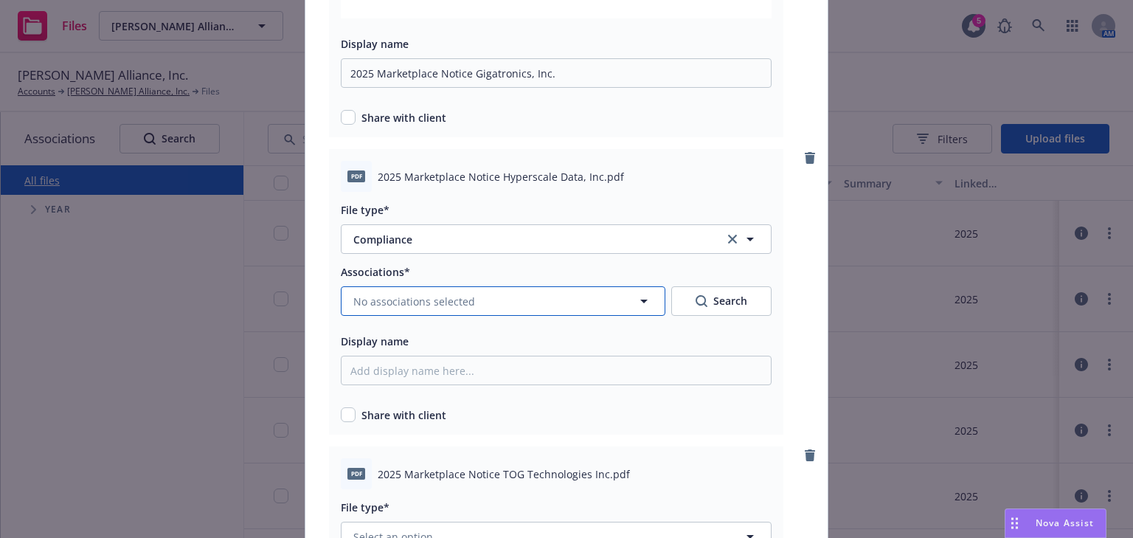
click at [383, 306] on span "No associations selected" at bounding box center [414, 300] width 122 height 15
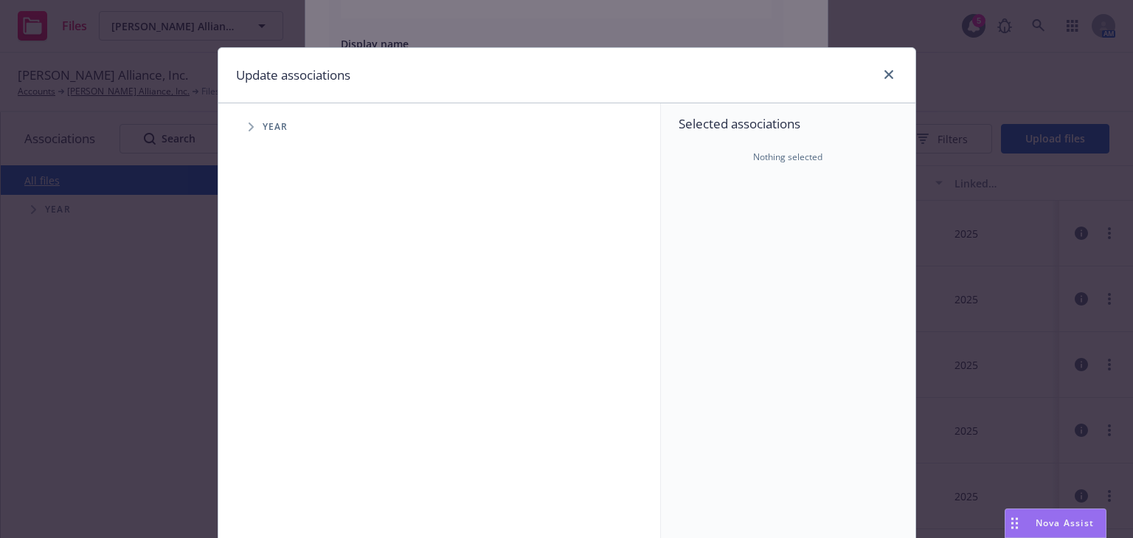
click at [249, 130] on icon "Tree Example" at bounding box center [251, 126] width 5 height 9
click at [282, 330] on input "Tree Example" at bounding box center [288, 329] width 15 height 15
checkbox input "true"
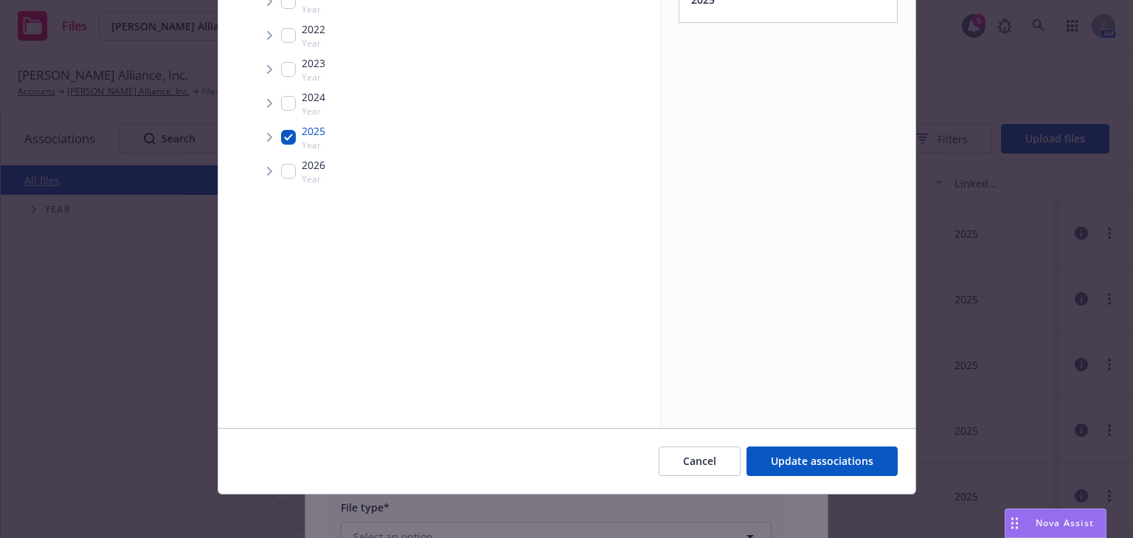
scroll to position [195, 0]
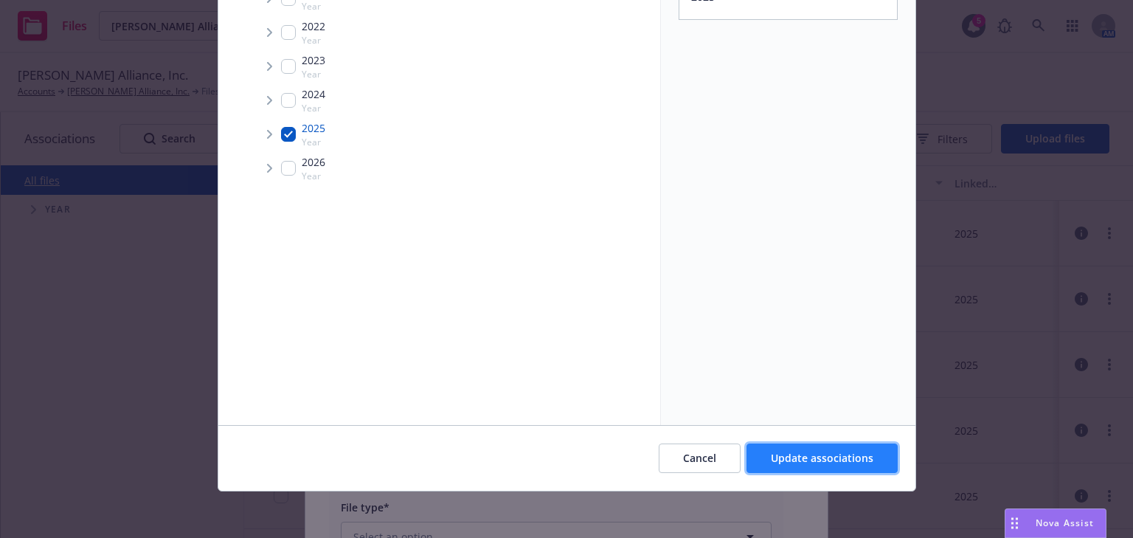
click at [773, 455] on span "Update associations" at bounding box center [822, 458] width 103 height 14
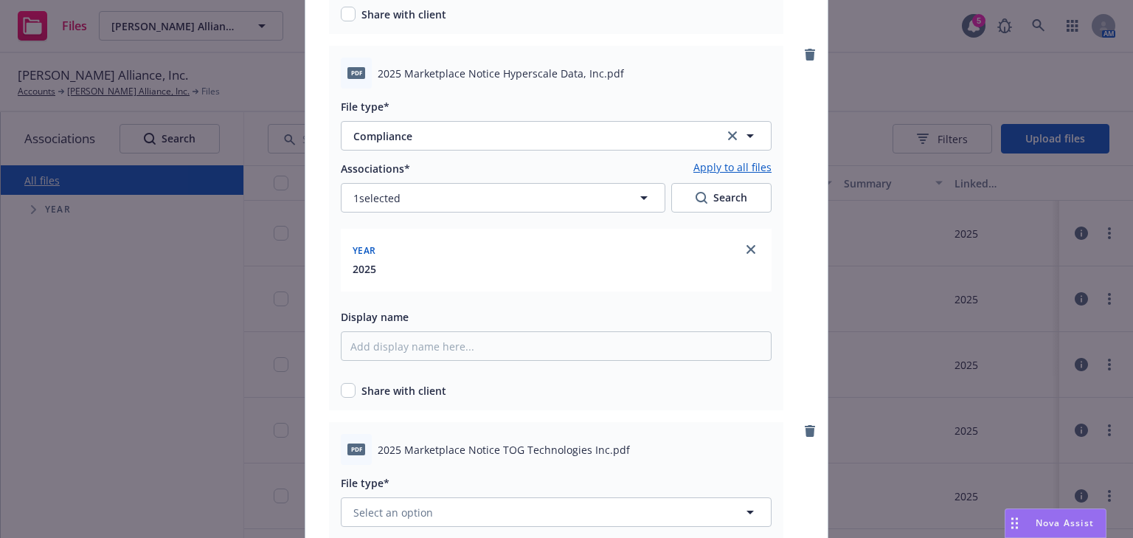
scroll to position [472, 0]
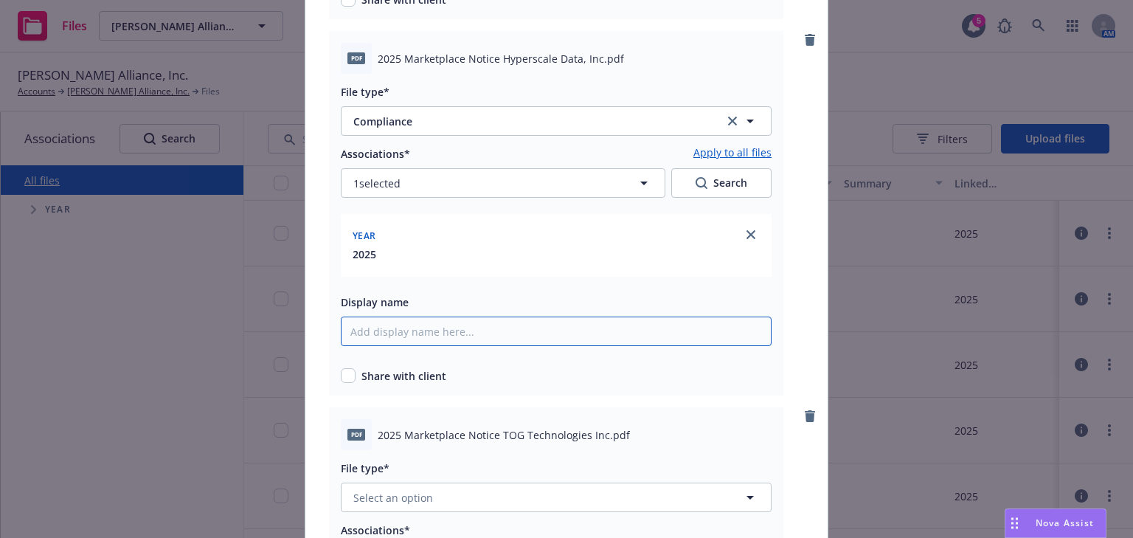
paste input "2024 Marketplace Notice Gigatronics, Inc."
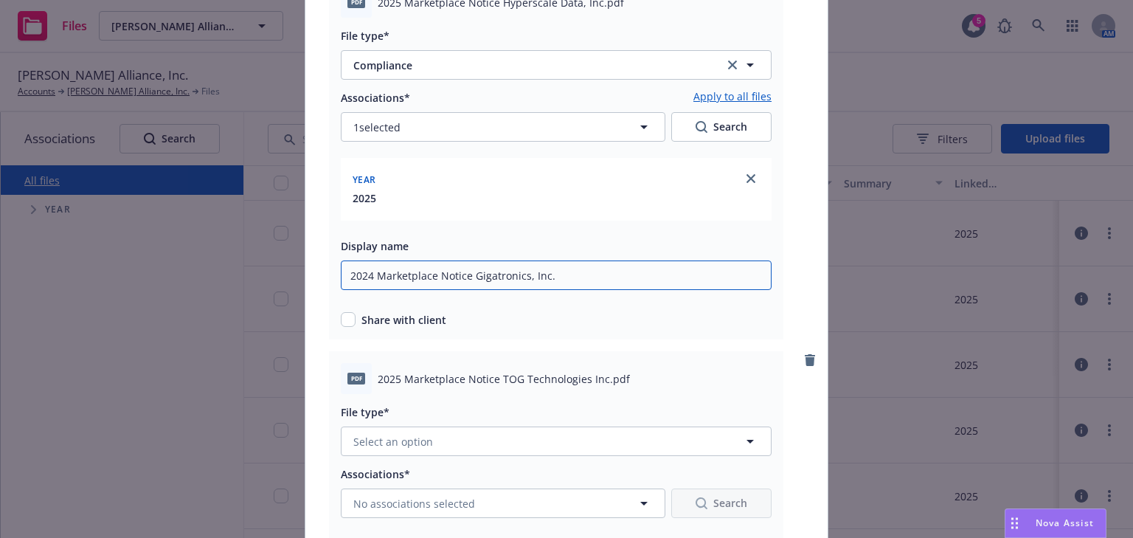
scroll to position [531, 0]
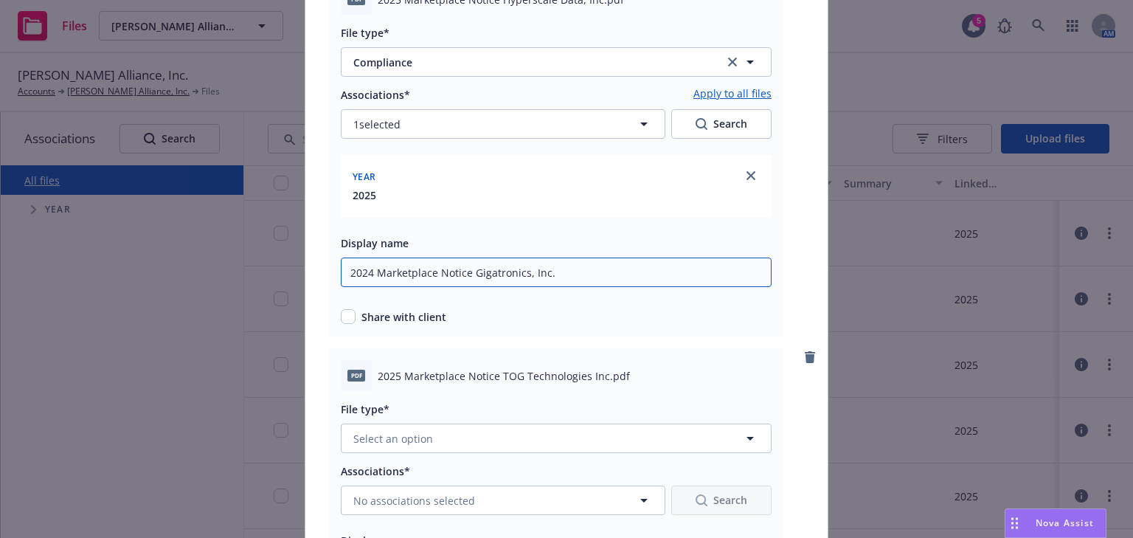
drag, startPoint x: 524, startPoint y: 271, endPoint x: 466, endPoint y: 274, distance: 57.6
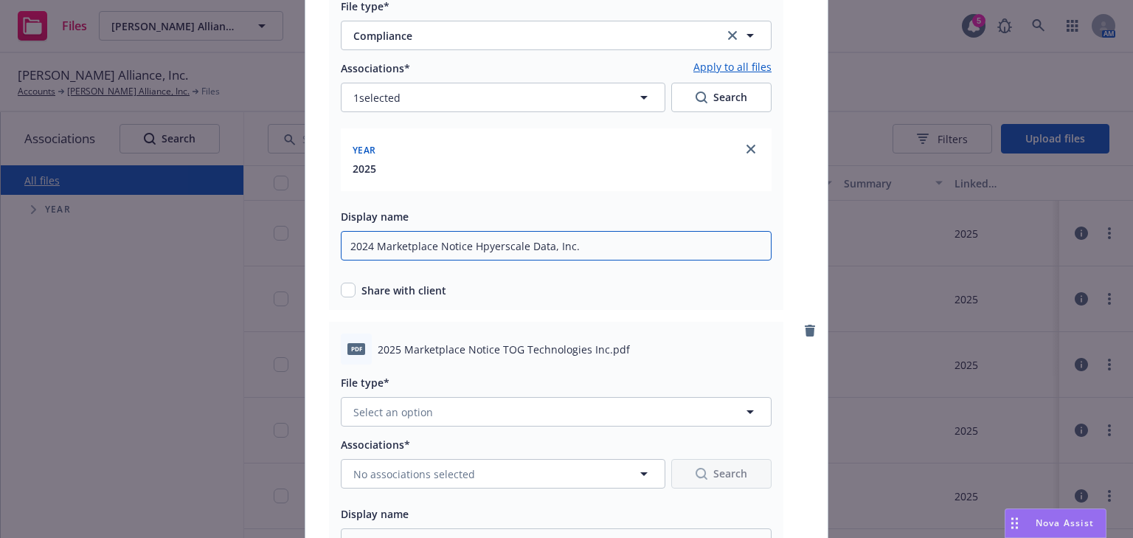
scroll to position [590, 0]
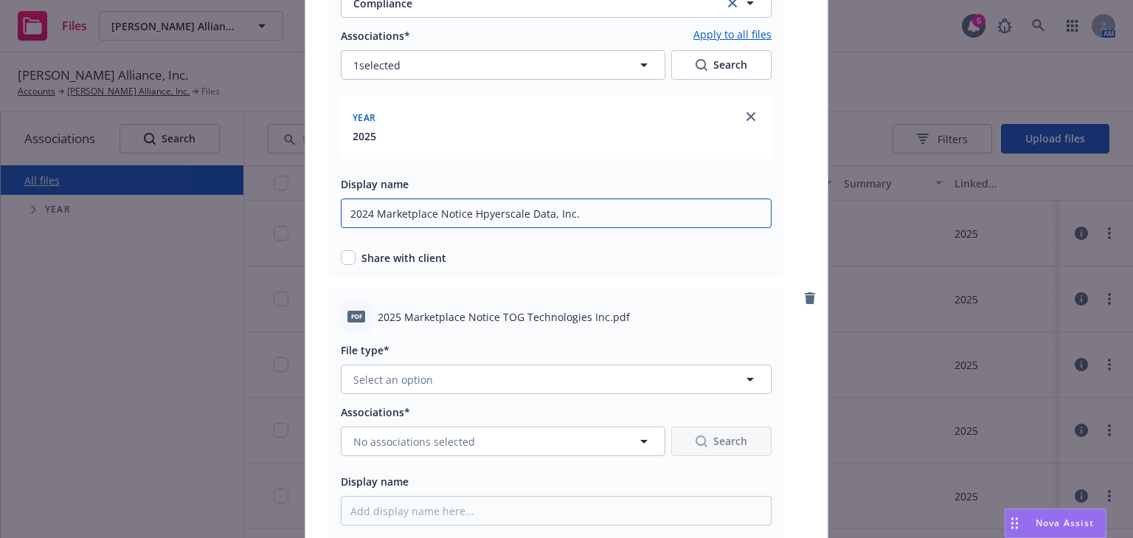
type input "2024 Marketplace Notice Hpyerscale Data, Inc."
click at [436, 369] on button "Select an option" at bounding box center [556, 378] width 431 height 29
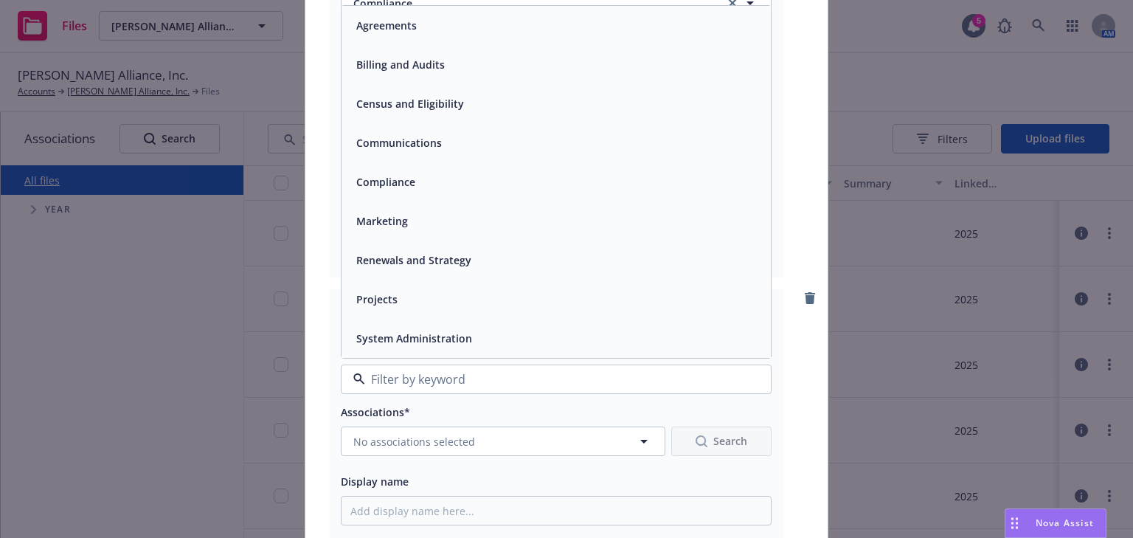
click at [387, 176] on span "Compliance" at bounding box center [385, 181] width 59 height 15
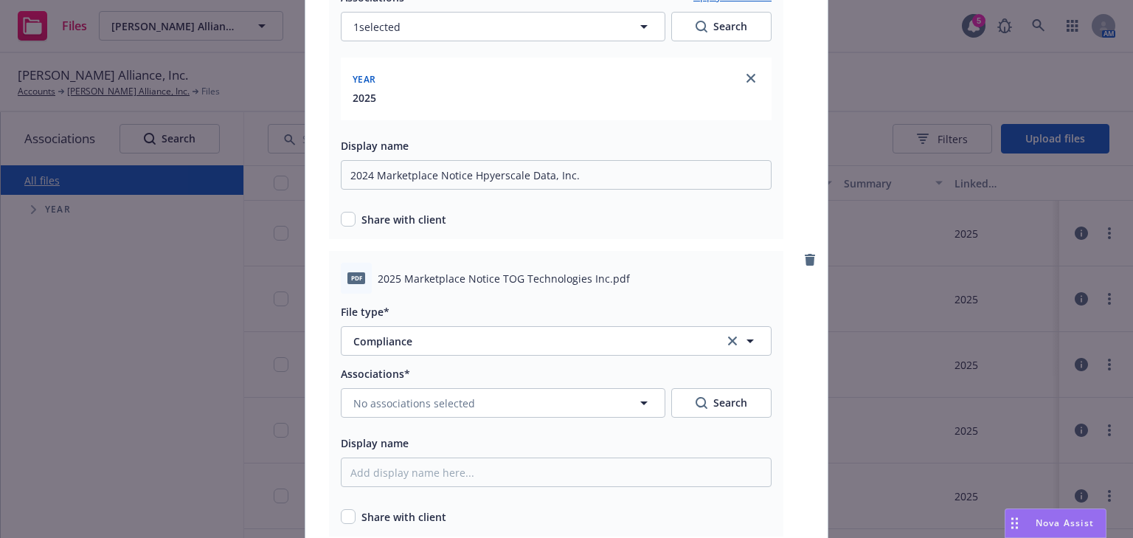
scroll to position [767, 0]
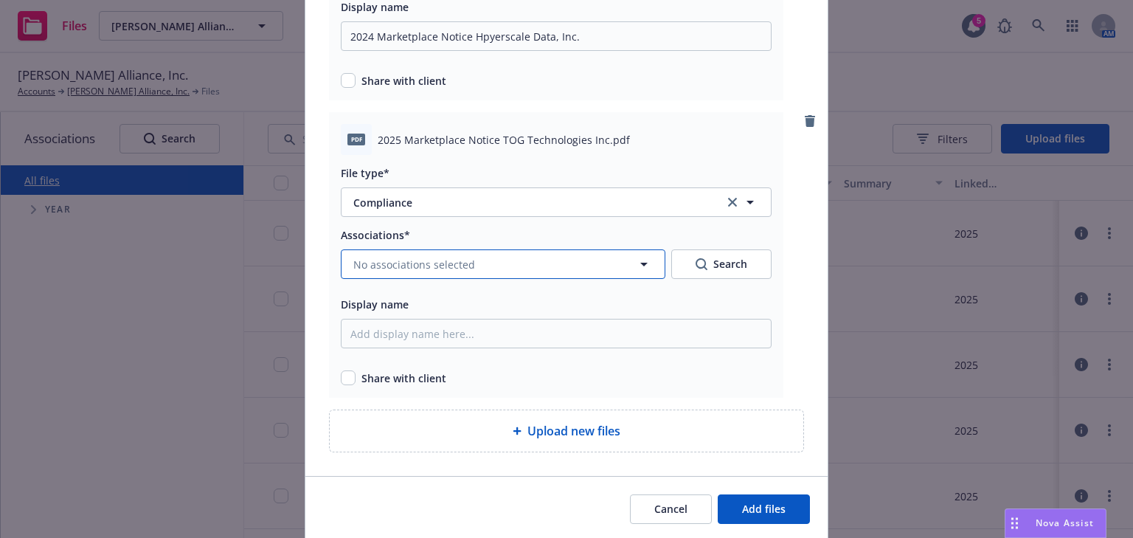
click at [403, 263] on span "No associations selected" at bounding box center [414, 264] width 122 height 15
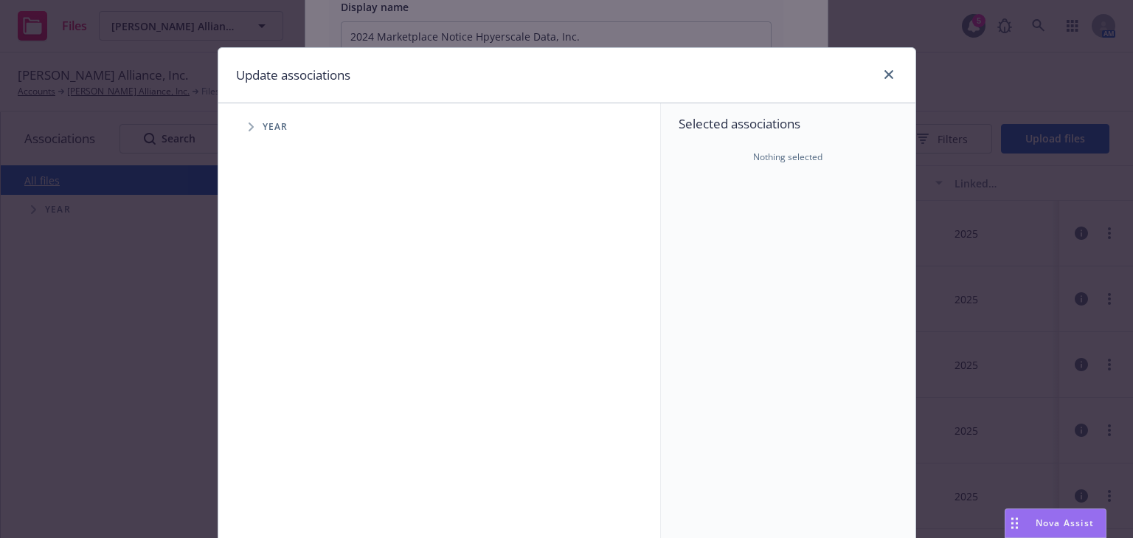
click at [250, 121] on span "Tree Example" at bounding box center [251, 127] width 24 height 24
click at [284, 331] on input "Tree Example" at bounding box center [288, 329] width 15 height 15
checkbox input "true"
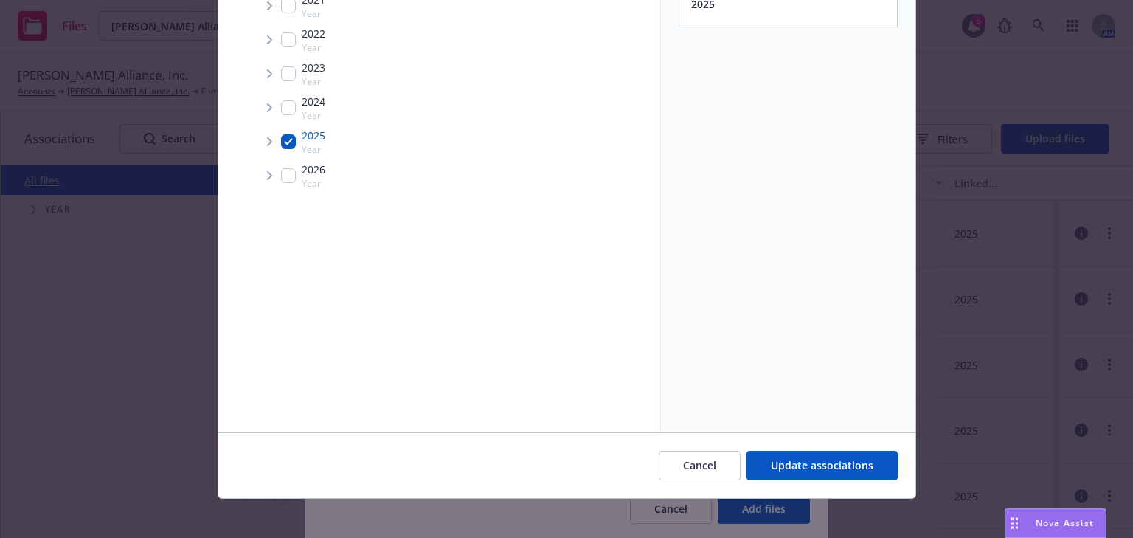
scroll to position [195, 0]
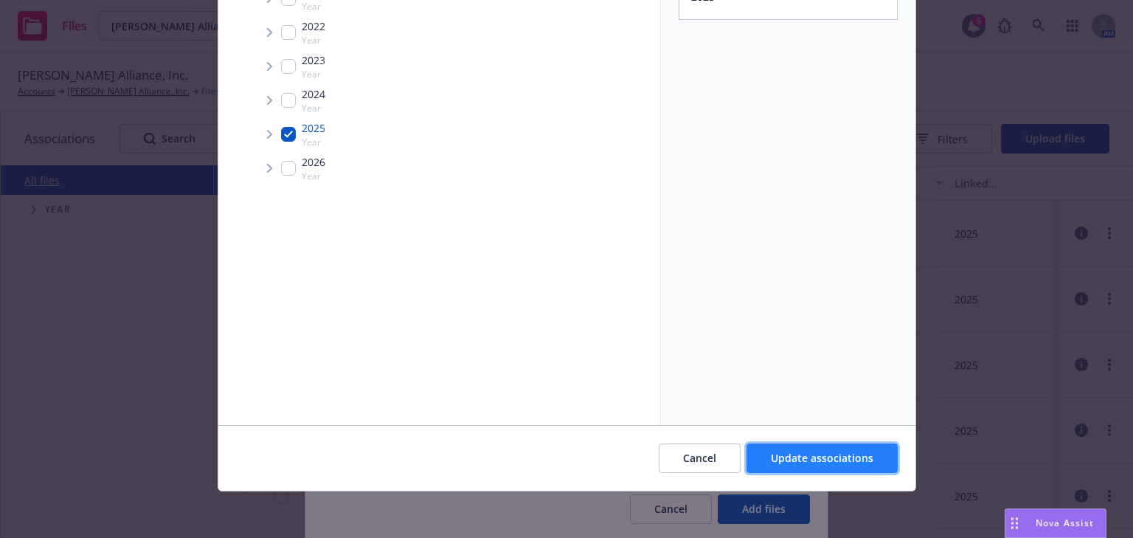
click at [771, 451] on span "Update associations" at bounding box center [822, 458] width 103 height 14
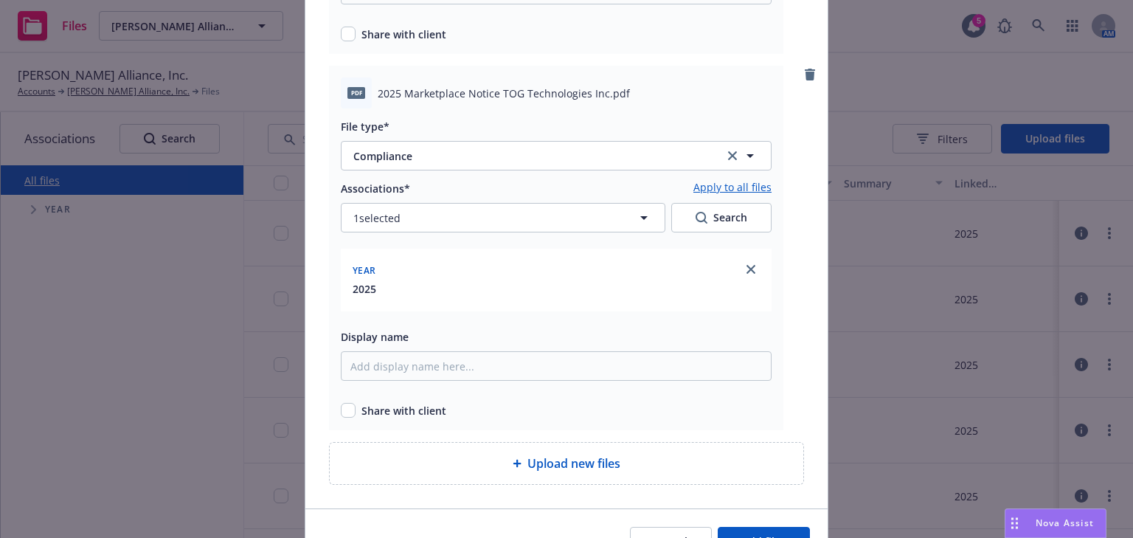
scroll to position [885, 0]
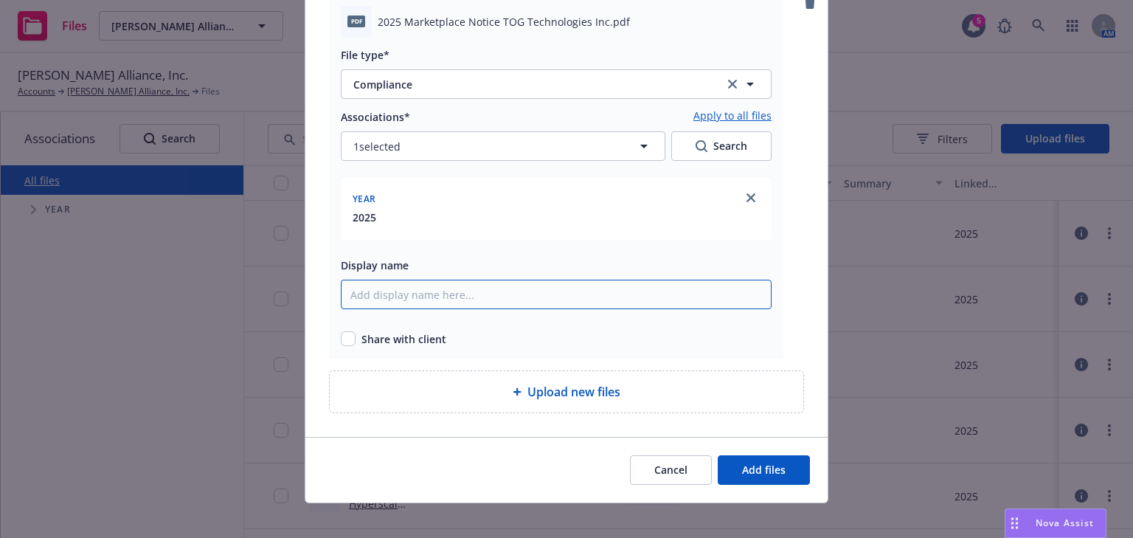
paste input "2024 Marketplace Notice Gigatronics, Inc."
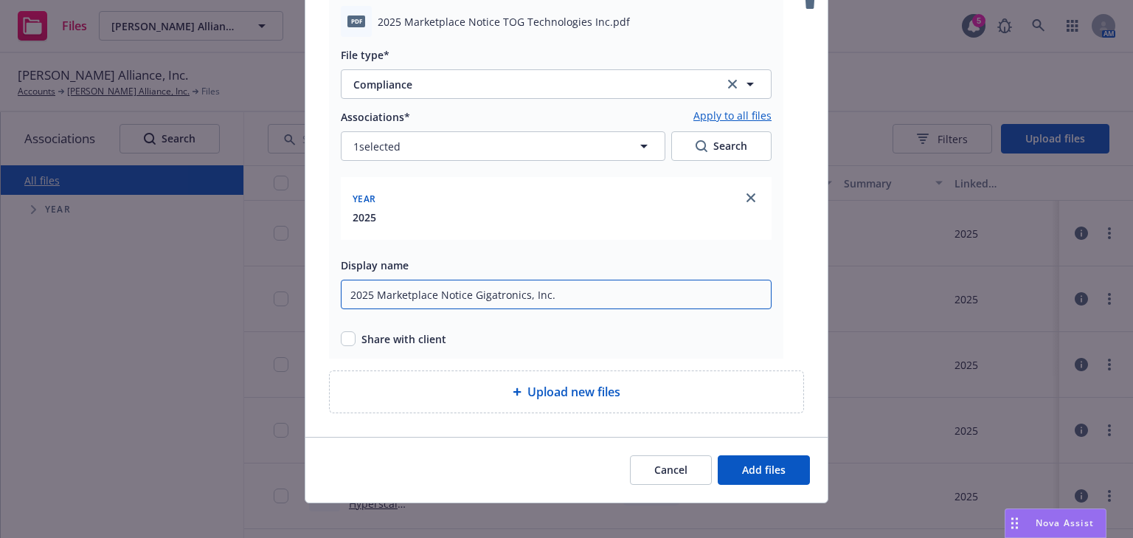
drag, startPoint x: 555, startPoint y: 298, endPoint x: 470, endPoint y: 296, distance: 84.8
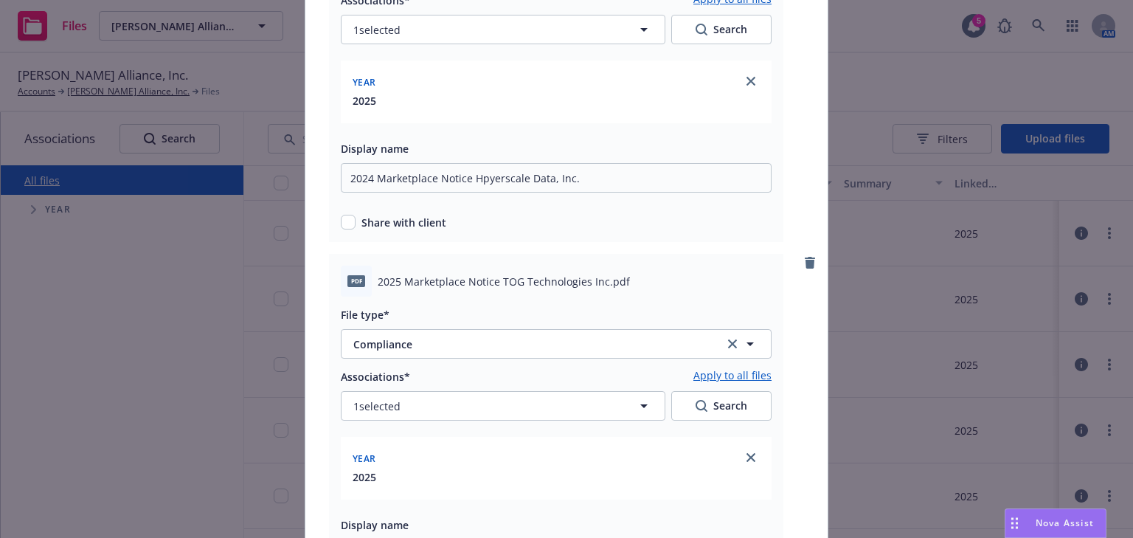
scroll to position [590, 0]
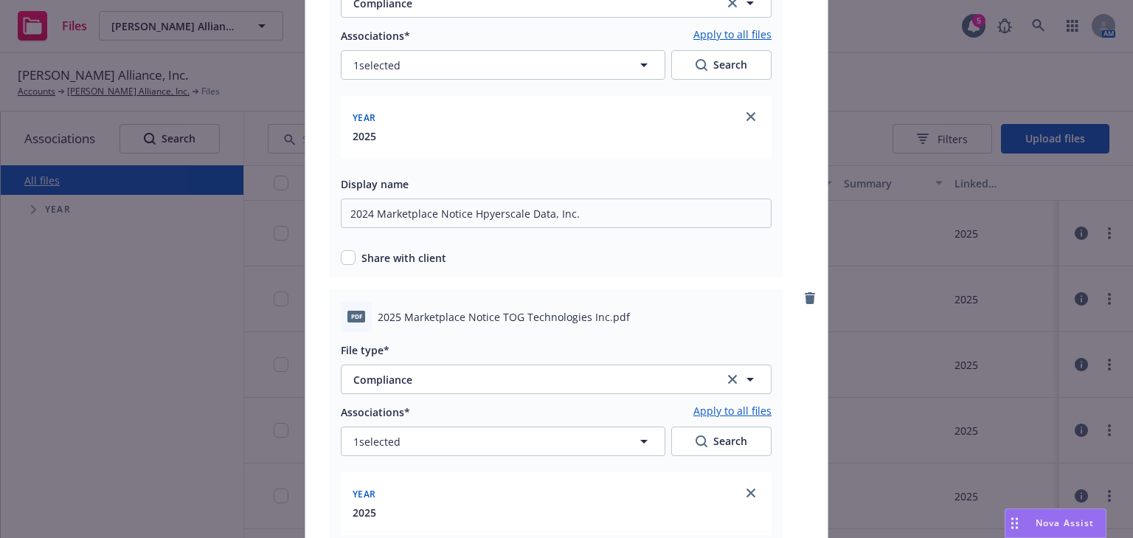
type input "2025 Marketplace Notice TOG Technologies Inc."
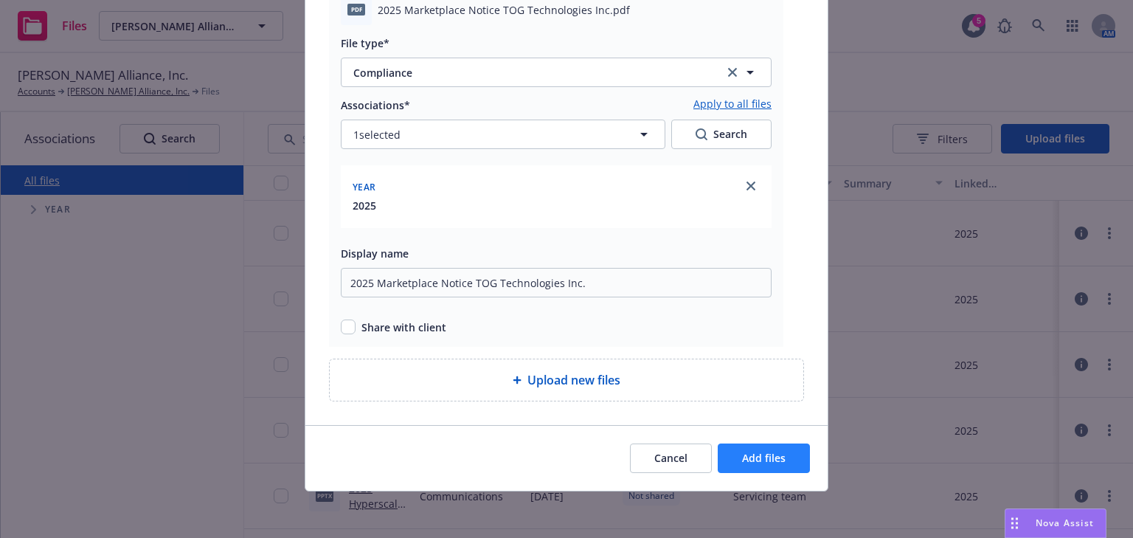
type input "2025 Marketplace Notice Hpyerscale Data, Inc."
click at [772, 463] on span "Add files" at bounding box center [764, 458] width 44 height 14
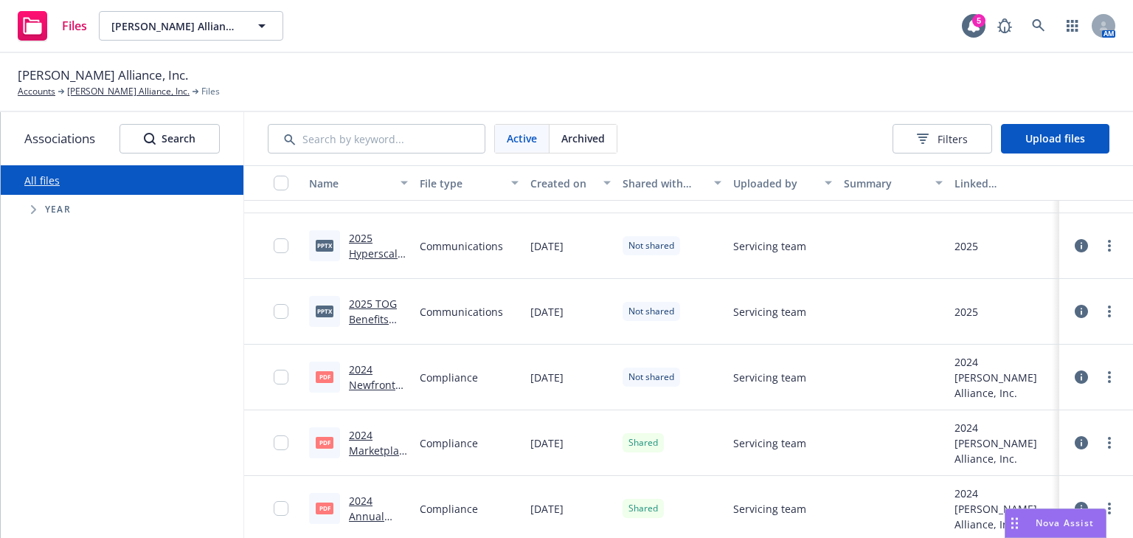
scroll to position [472, 0]
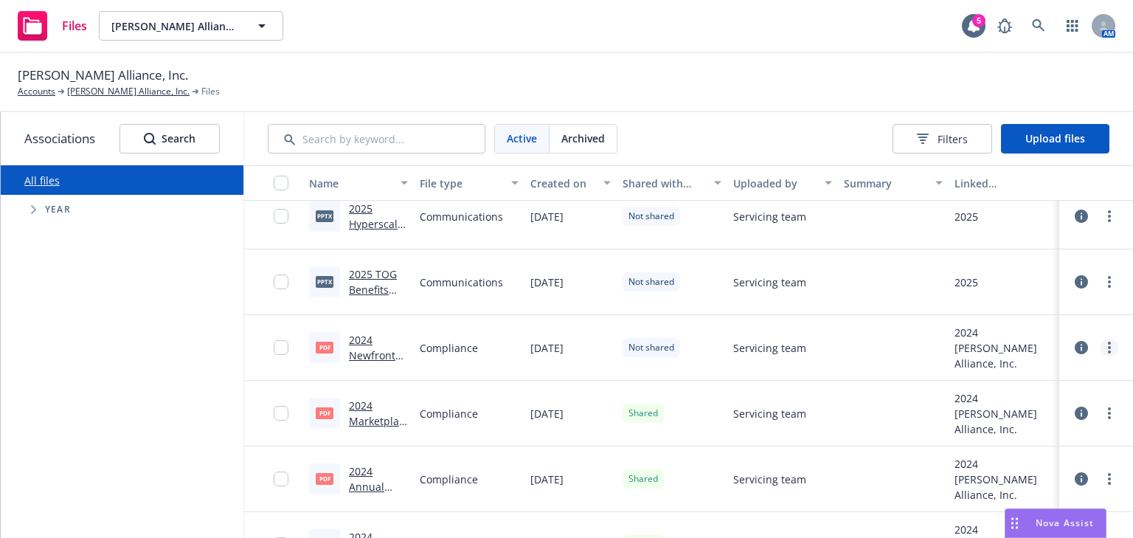
click at [1100, 348] on link "more" at bounding box center [1109, 347] width 18 height 18
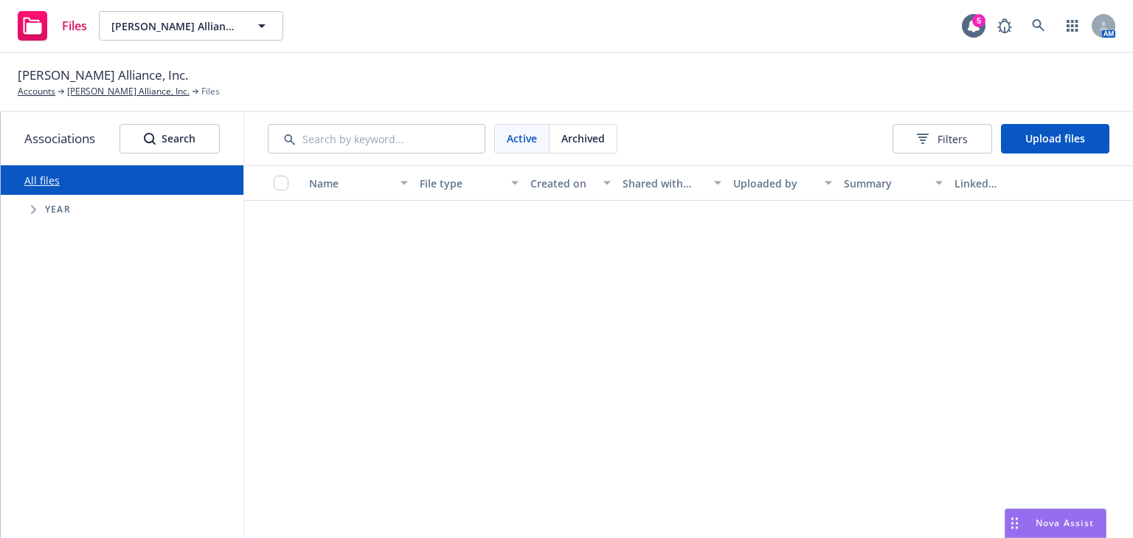
scroll to position [0, 0]
